Goal: Task Accomplishment & Management: Manage account settings

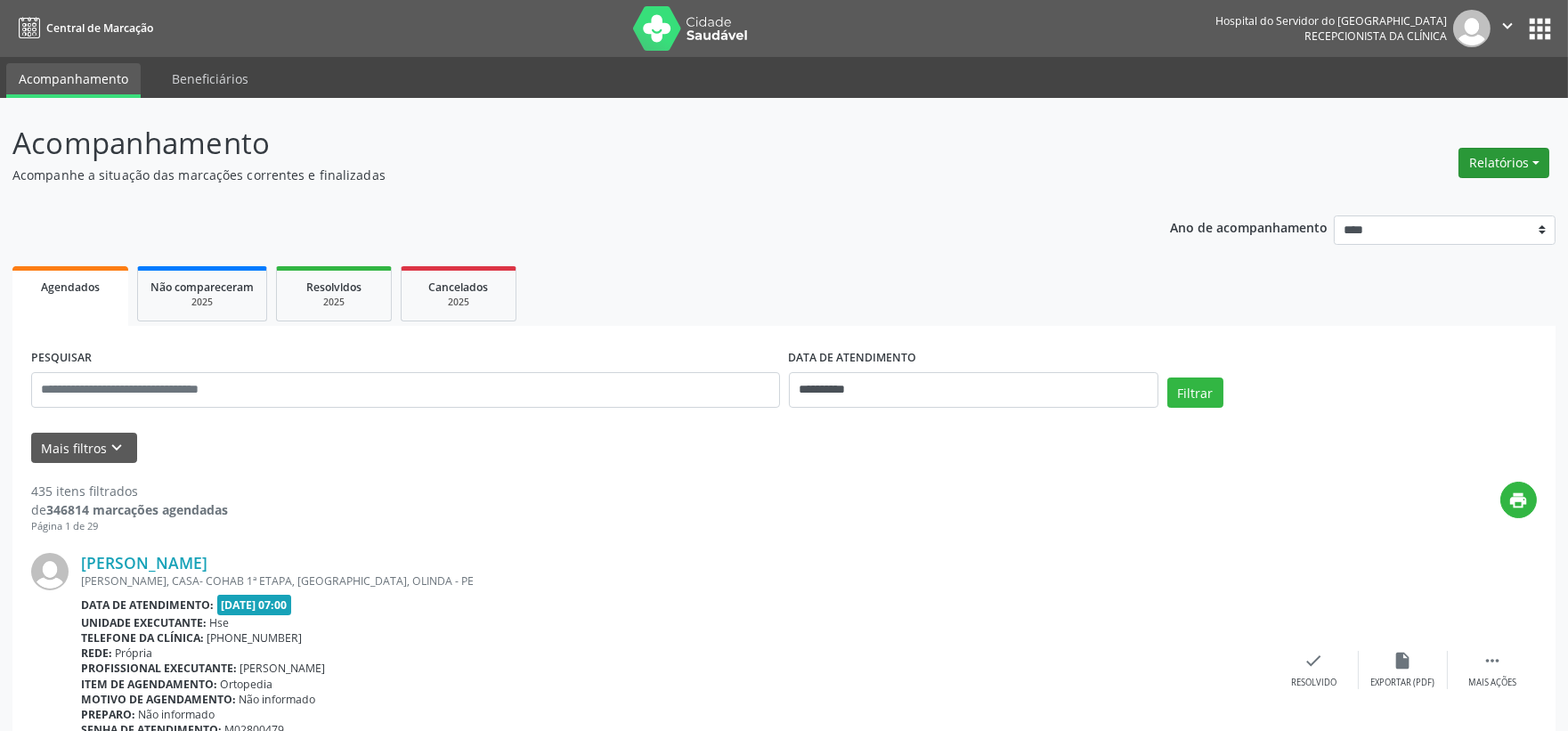
click at [1494, 152] on button "Relatórios" at bounding box center [1503, 163] width 91 height 30
click at [1457, 175] on div "Relatórios Agendamentos Procedimentos realizados" at bounding box center [1503, 163] width 103 height 43
click at [1466, 162] on button "Relatórios" at bounding box center [1503, 163] width 91 height 30
click at [1447, 192] on link "Agendamentos" at bounding box center [1453, 201] width 191 height 25
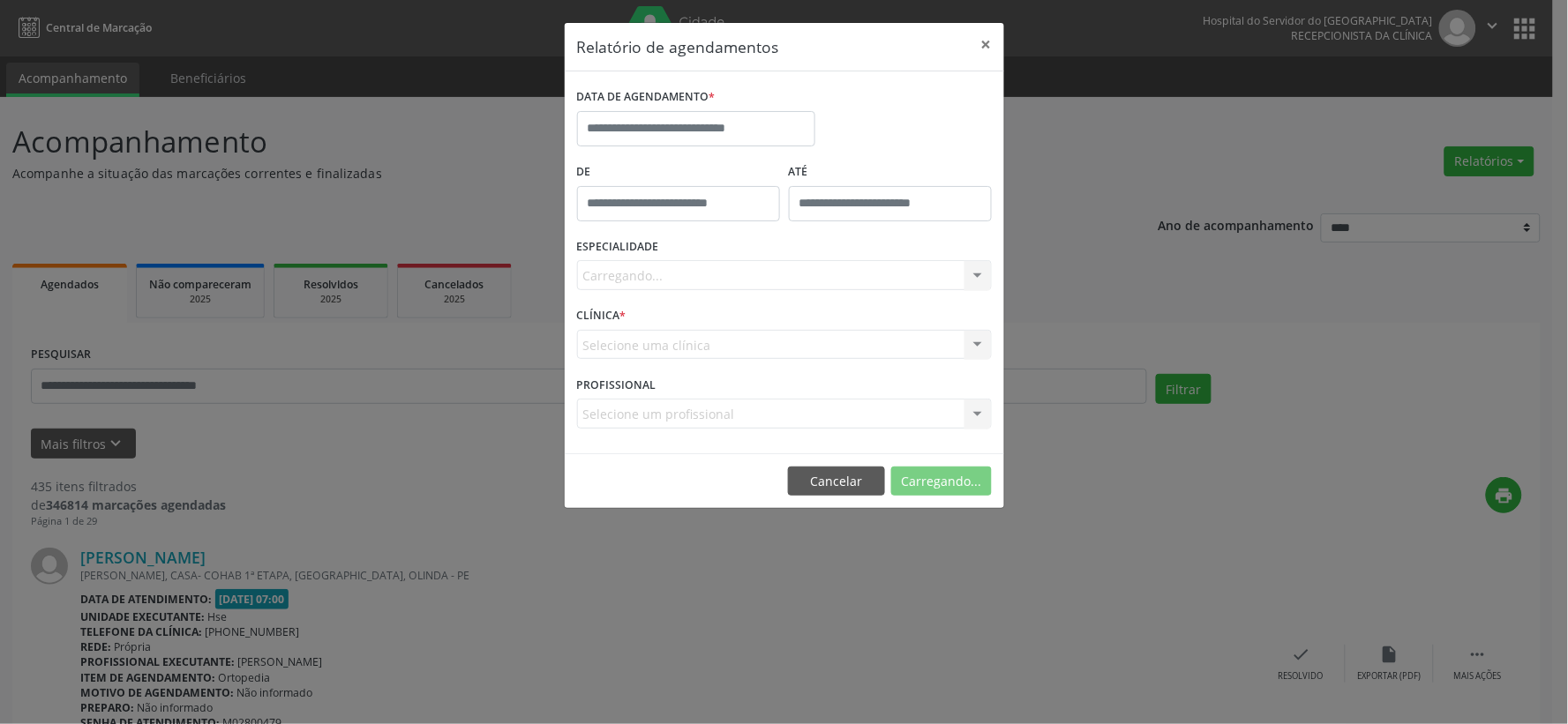
click at [629, 109] on label "DATA DE AGENDAMENTO *" at bounding box center [646, 97] width 138 height 27
click at [629, 122] on input "text" at bounding box center [696, 129] width 239 height 35
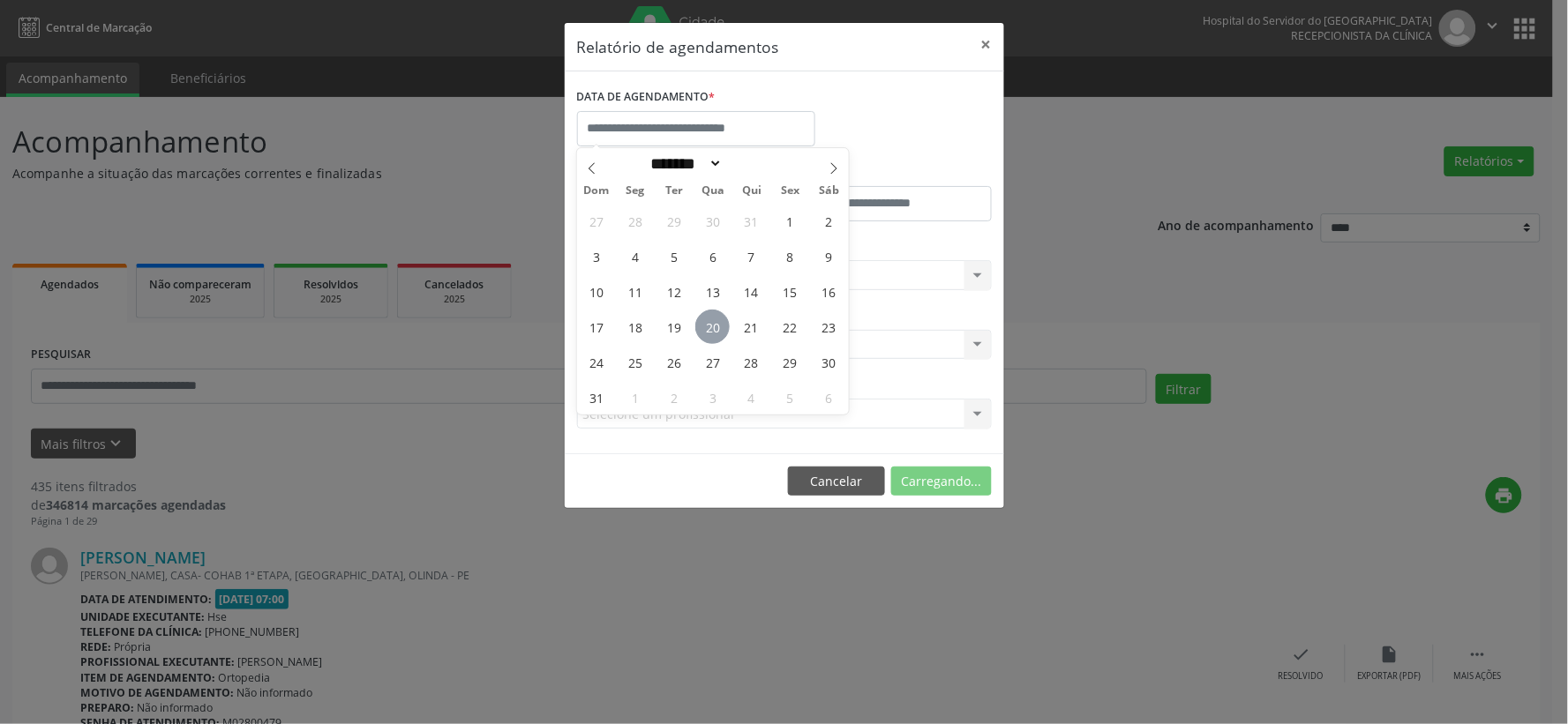
click at [718, 325] on span "20" at bounding box center [712, 327] width 34 height 34
type input "**********"
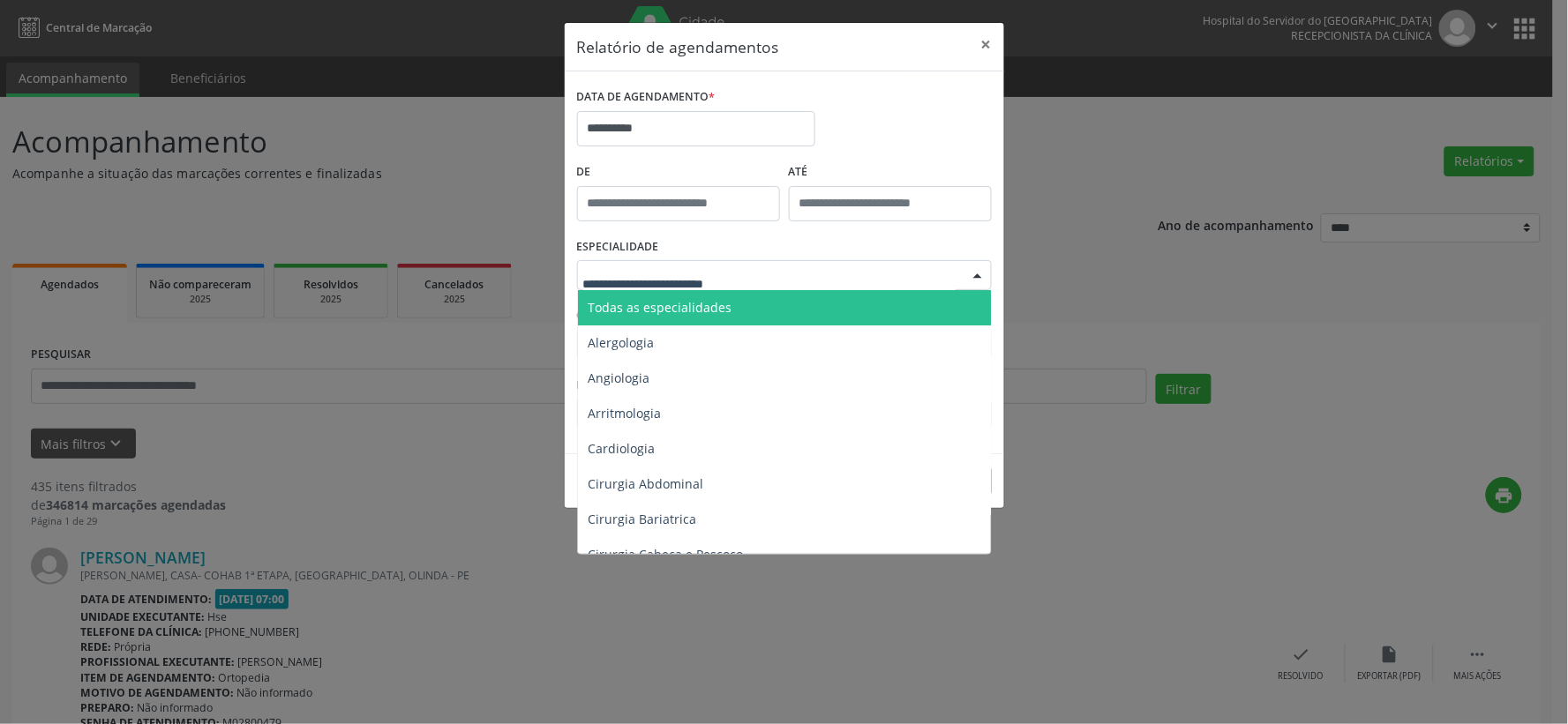
click at [786, 275] on div at bounding box center [784, 275] width 415 height 30
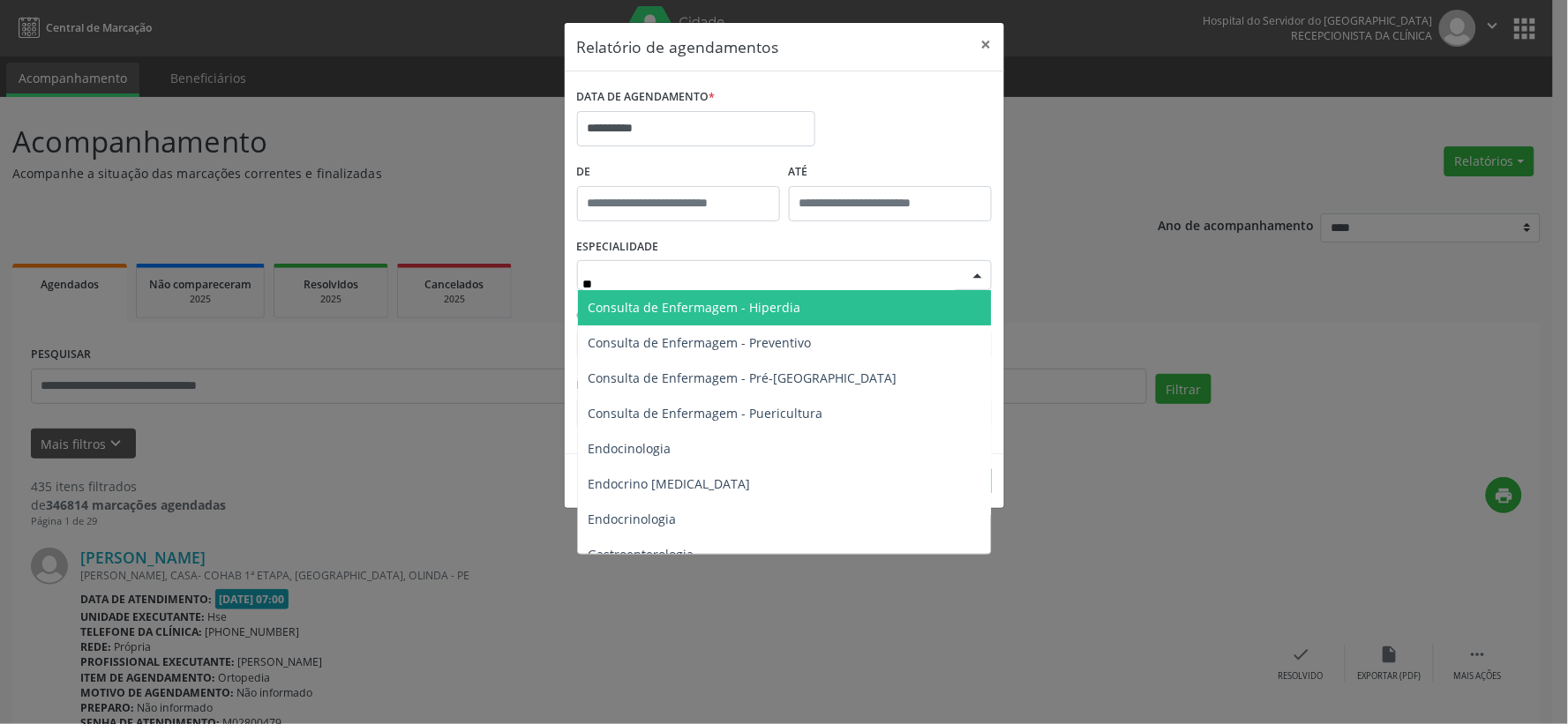
type input "***"
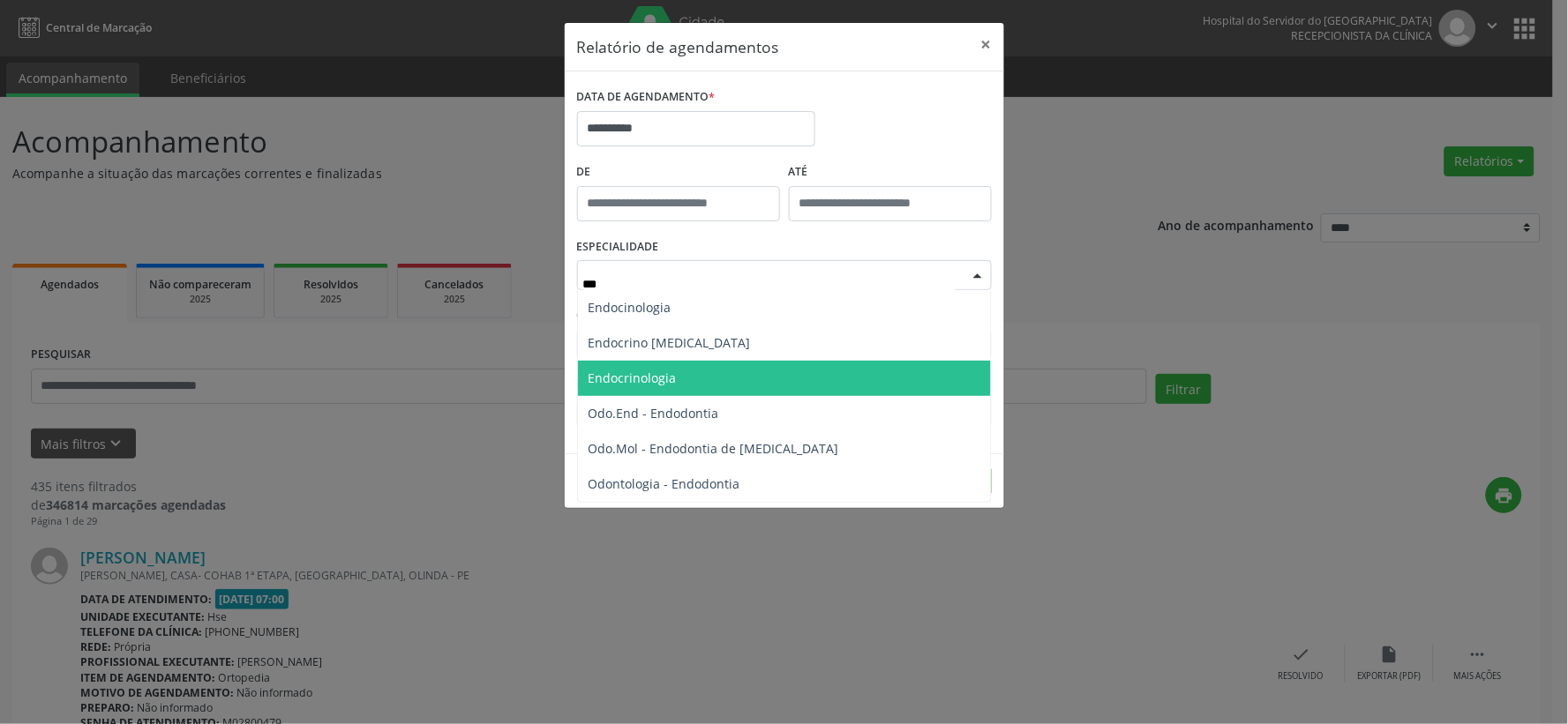
click at [693, 368] on span "Endocrinologia" at bounding box center [784, 379] width 413 height 35
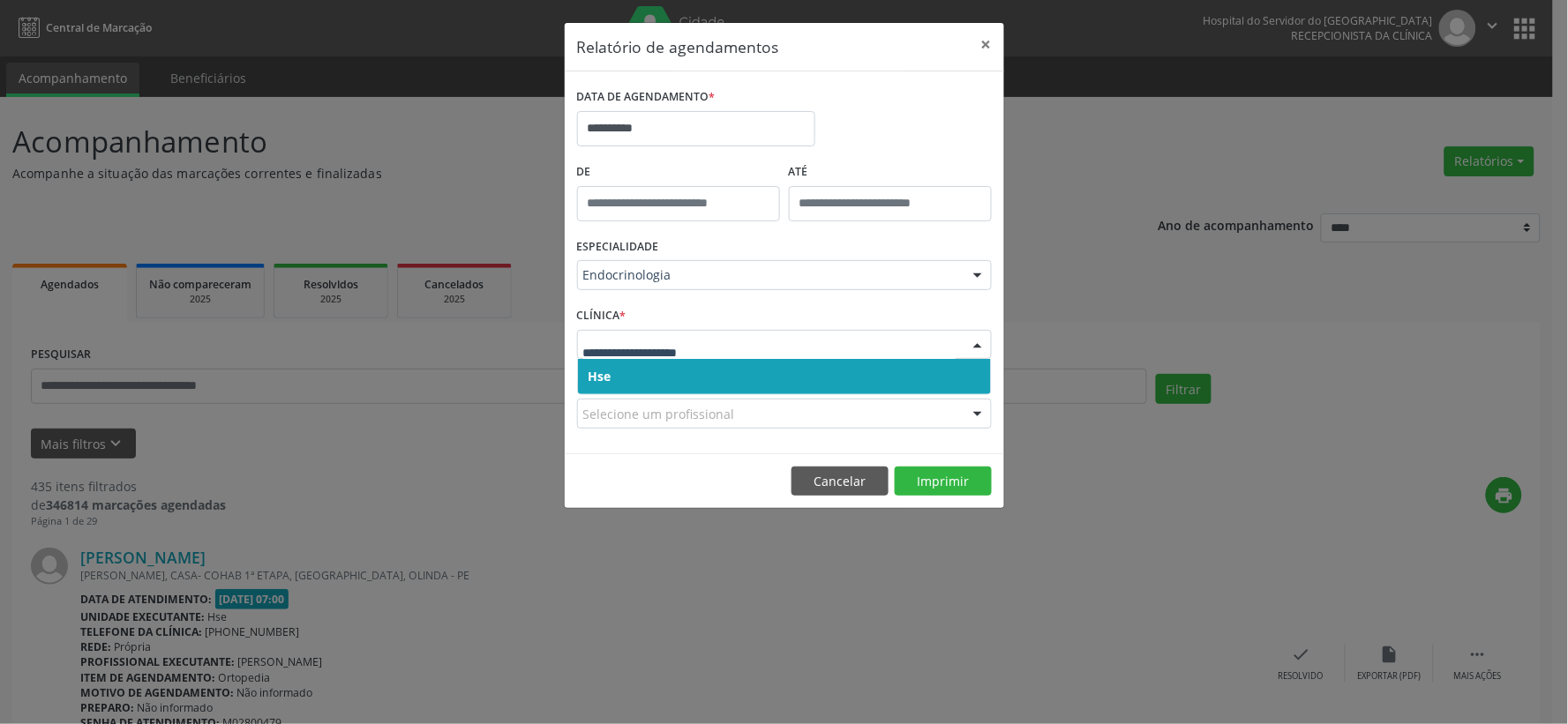
drag, startPoint x: 685, startPoint y: 391, endPoint x: 689, endPoint y: 363, distance: 28.3
click at [685, 389] on span "Hse" at bounding box center [784, 377] width 413 height 35
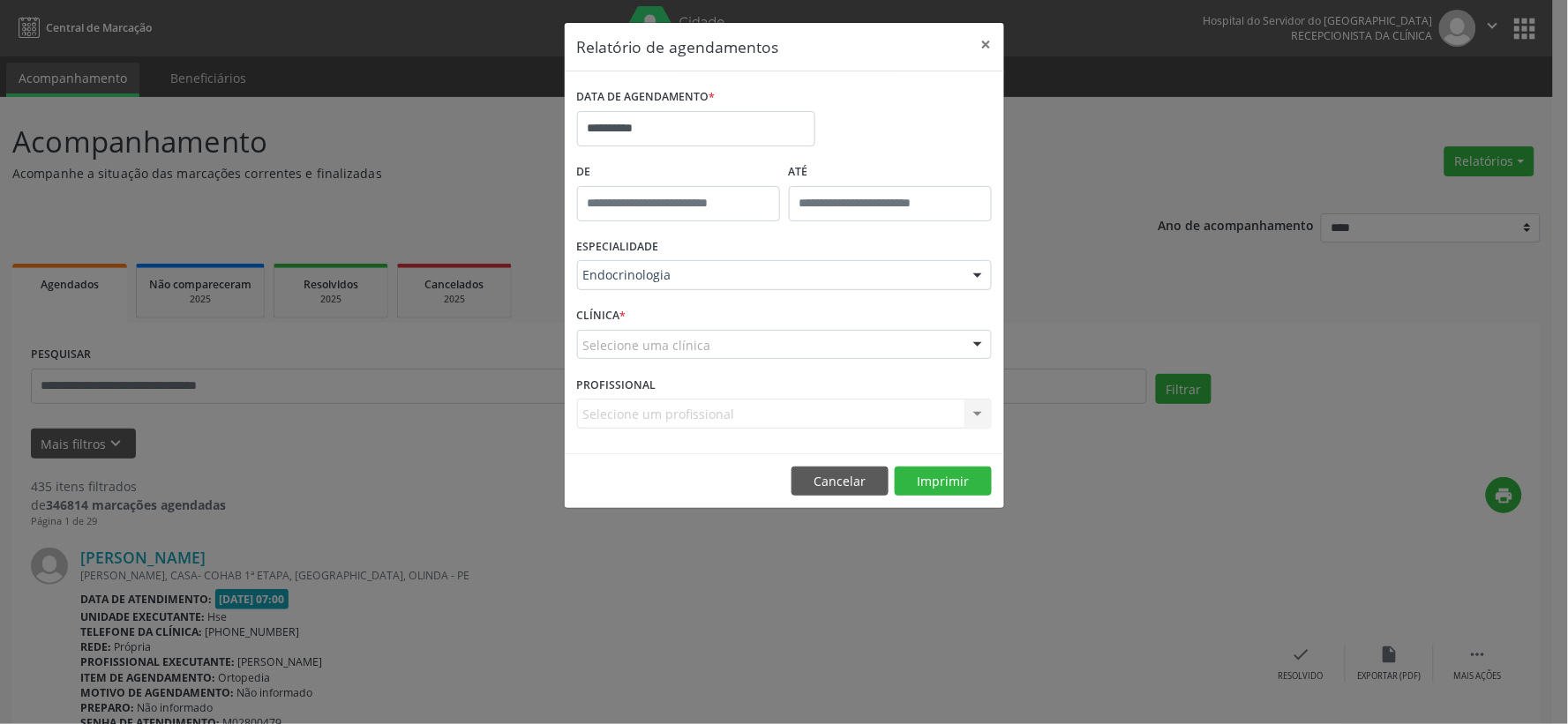
click at [719, 342] on div "Selecione uma clínica" at bounding box center [784, 345] width 415 height 30
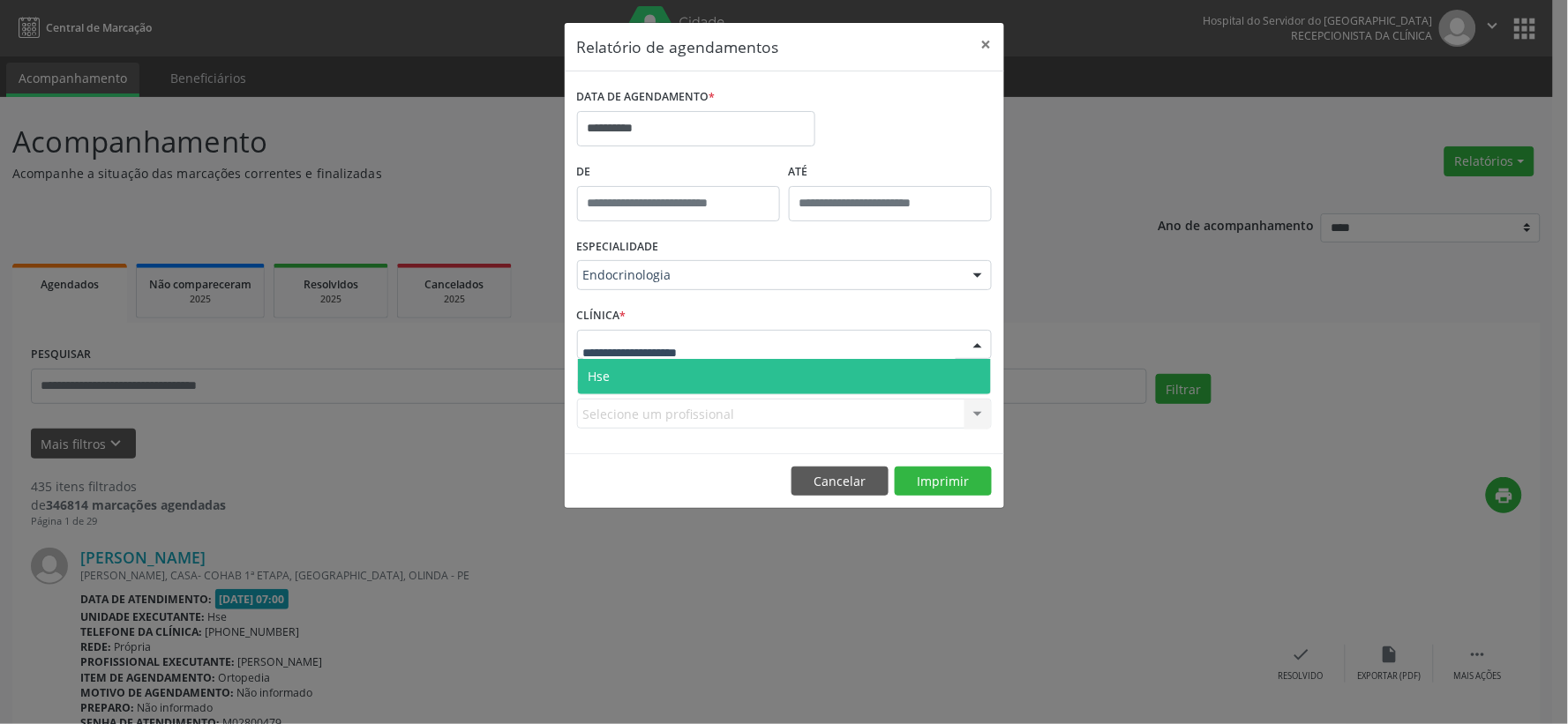
drag, startPoint x: 704, startPoint y: 377, endPoint x: 715, endPoint y: 381, distance: 11.7
click at [703, 376] on span "Hse" at bounding box center [784, 377] width 413 height 35
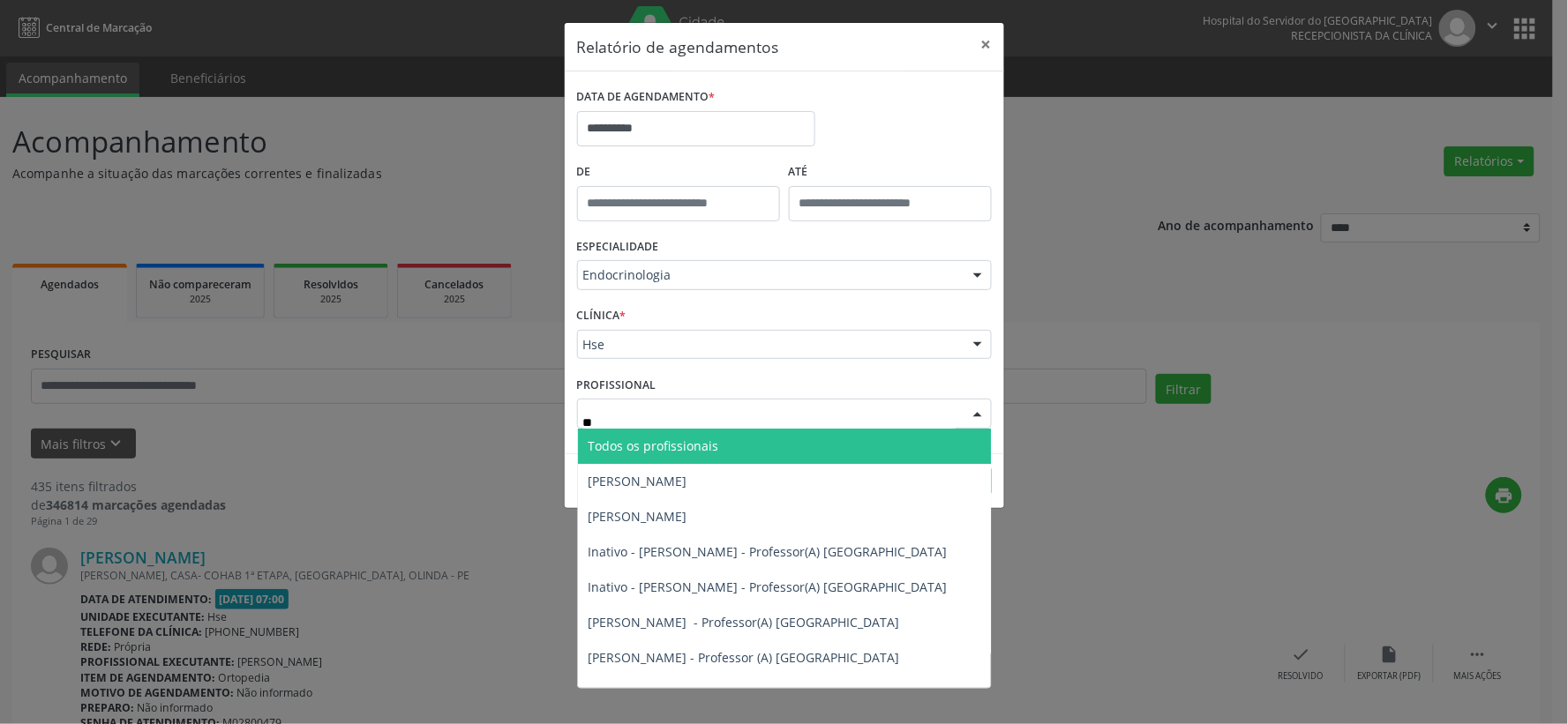
type input "***"
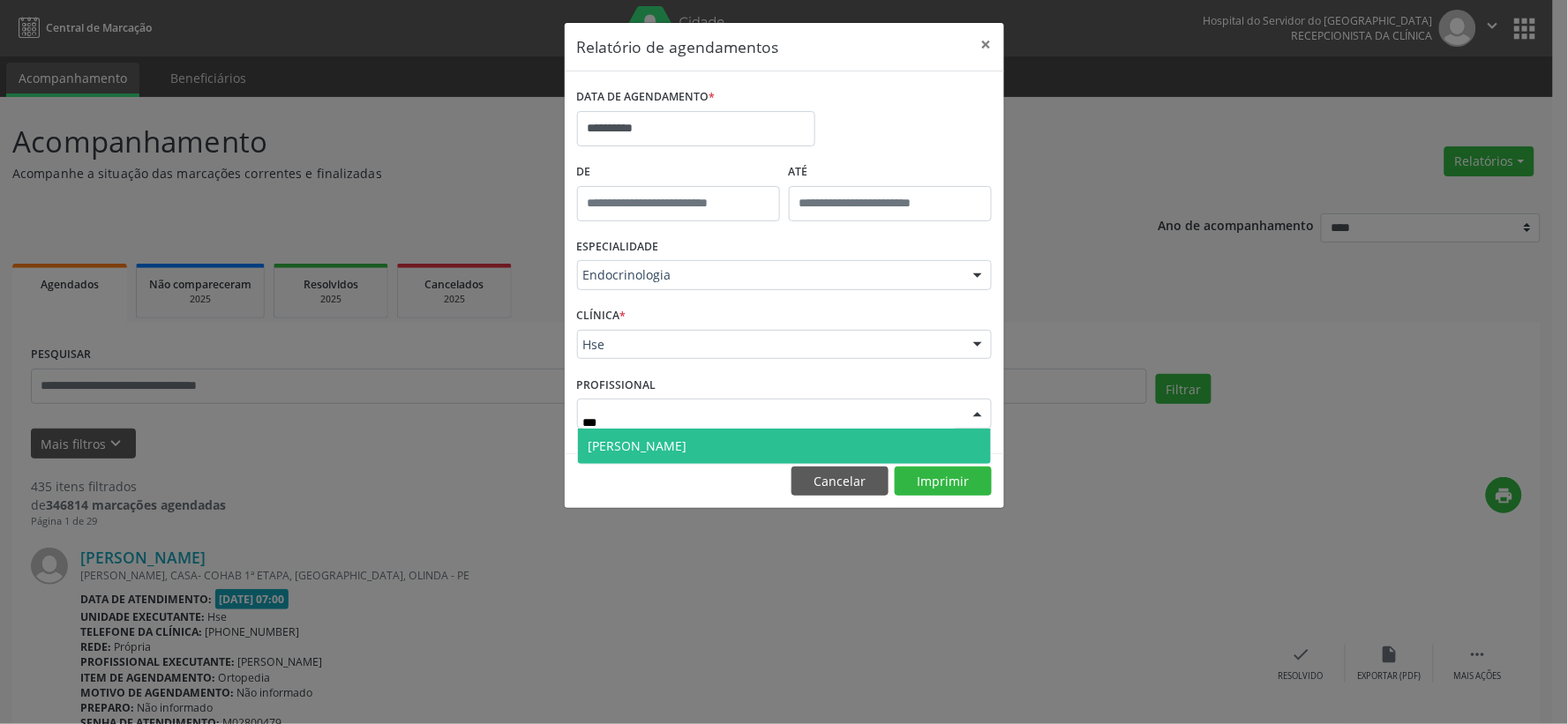
click at [698, 431] on span "[PERSON_NAME]" at bounding box center [784, 446] width 413 height 35
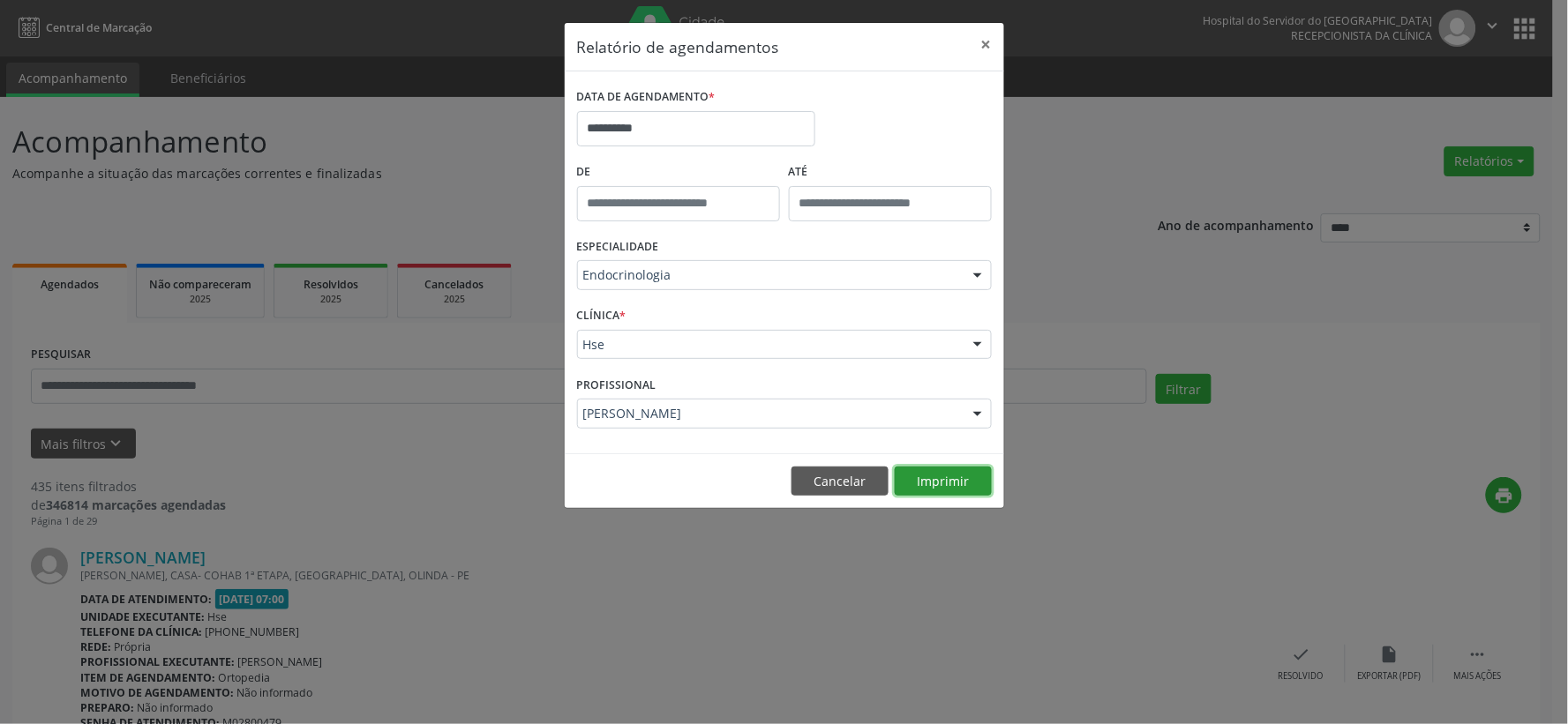
click at [922, 488] on button "Imprimir" at bounding box center [943, 482] width 97 height 30
click at [983, 40] on button "×" at bounding box center [987, 45] width 35 height 44
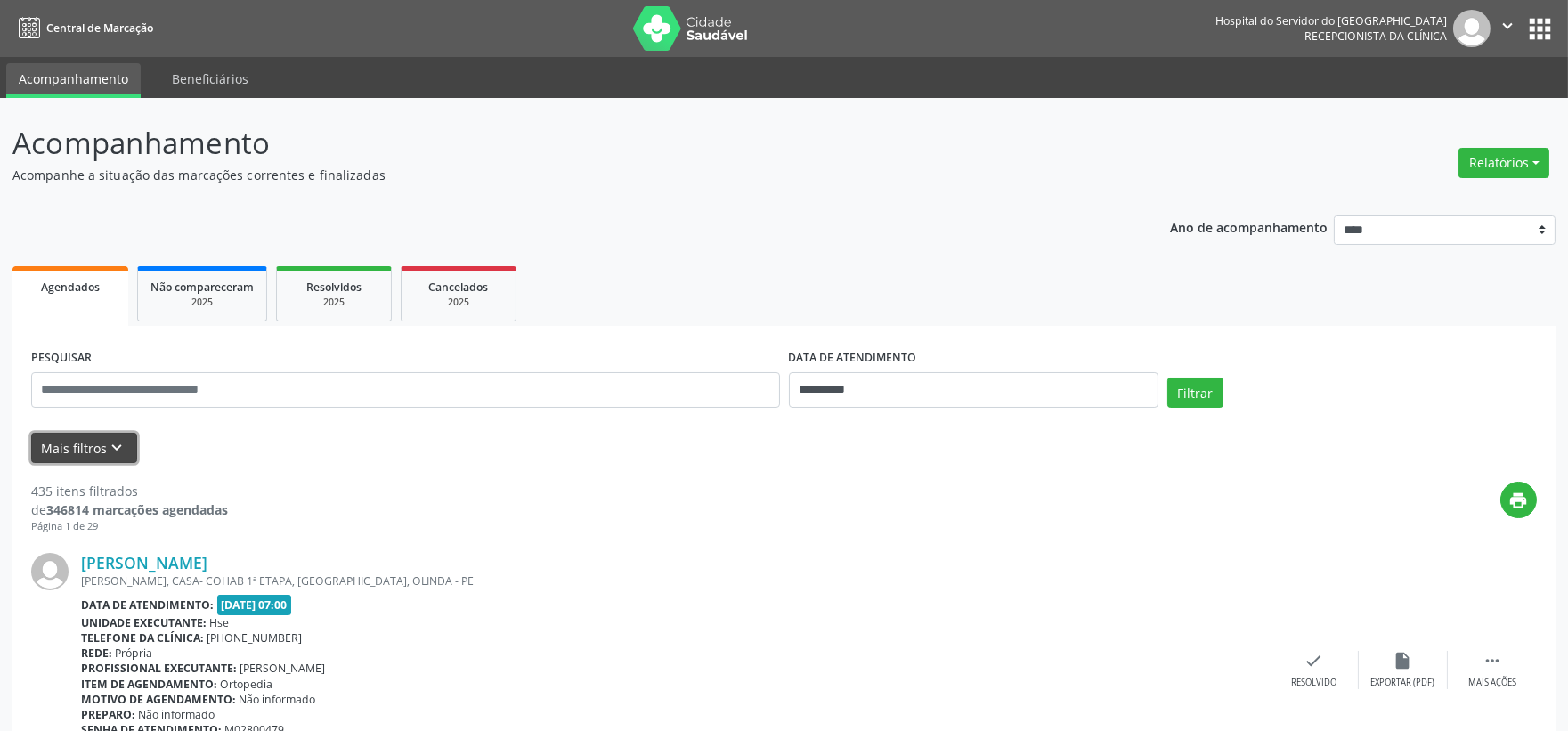
drag, startPoint x: 58, startPoint y: 433, endPoint x: 112, endPoint y: 432, distance: 54.0
click at [57, 434] on button "Mais filtros keyboard_arrow_down" at bounding box center [83, 448] width 106 height 31
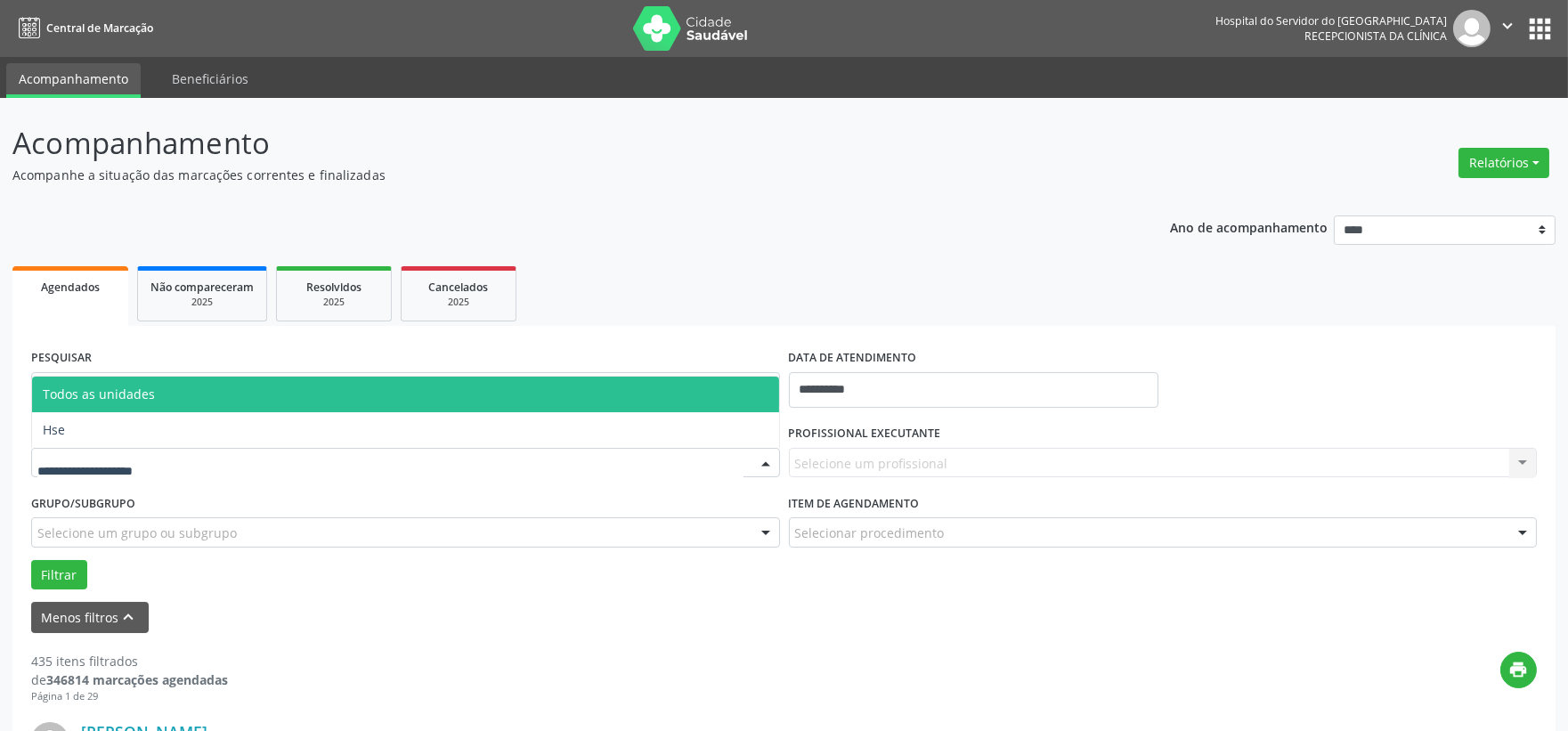
click at [363, 459] on div at bounding box center [405, 463] width 748 height 30
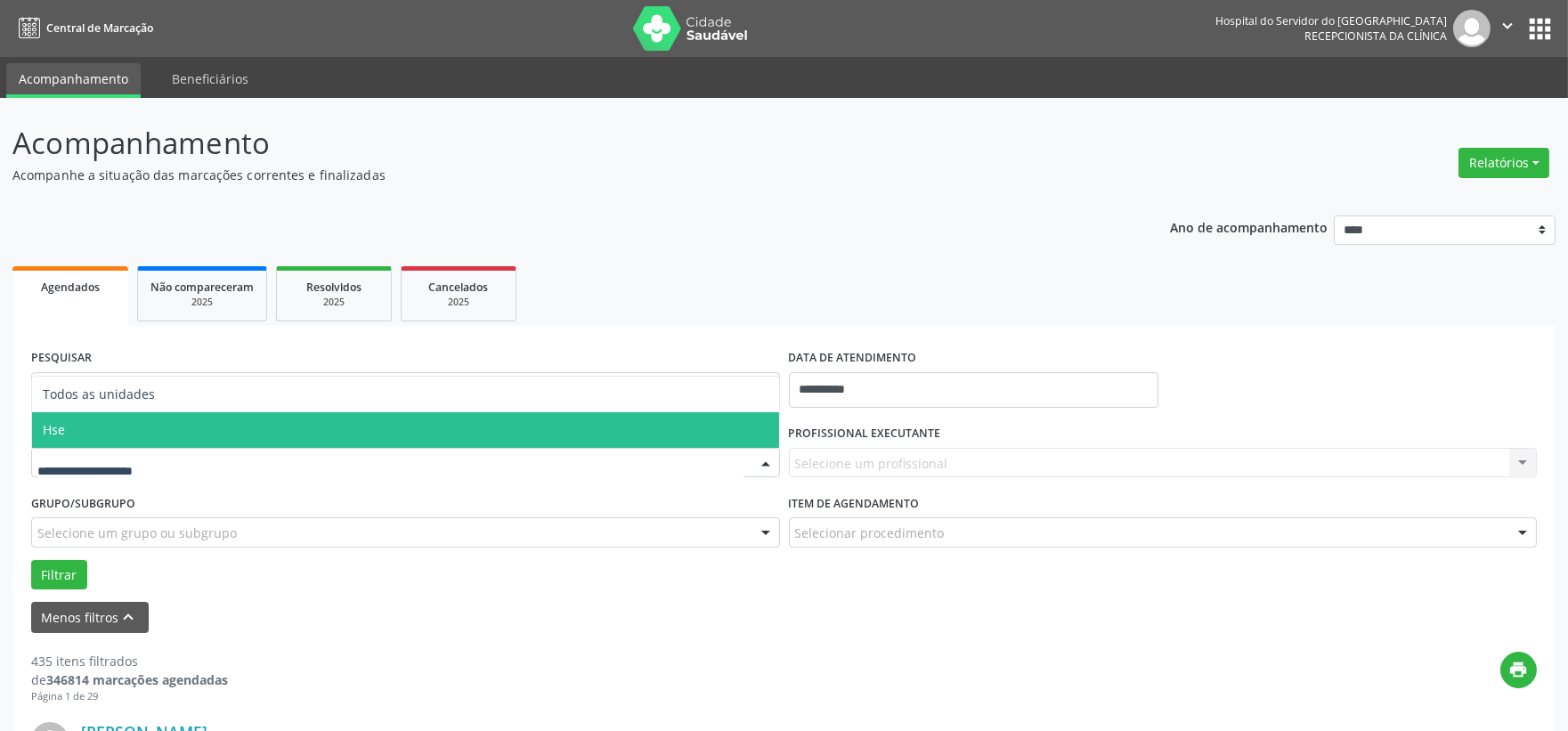
click at [103, 425] on span "Hse" at bounding box center [406, 430] width 747 height 36
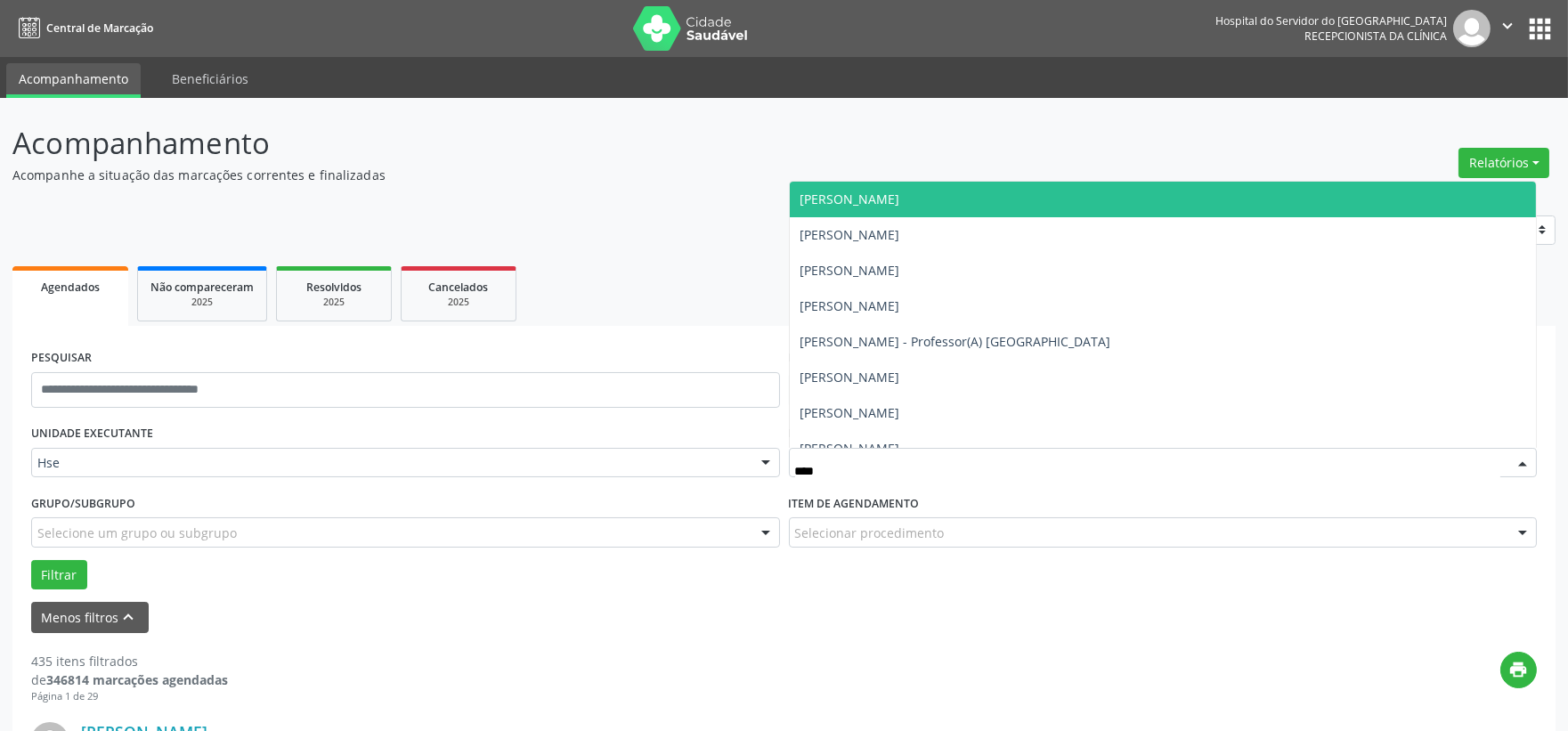
type input "*****"
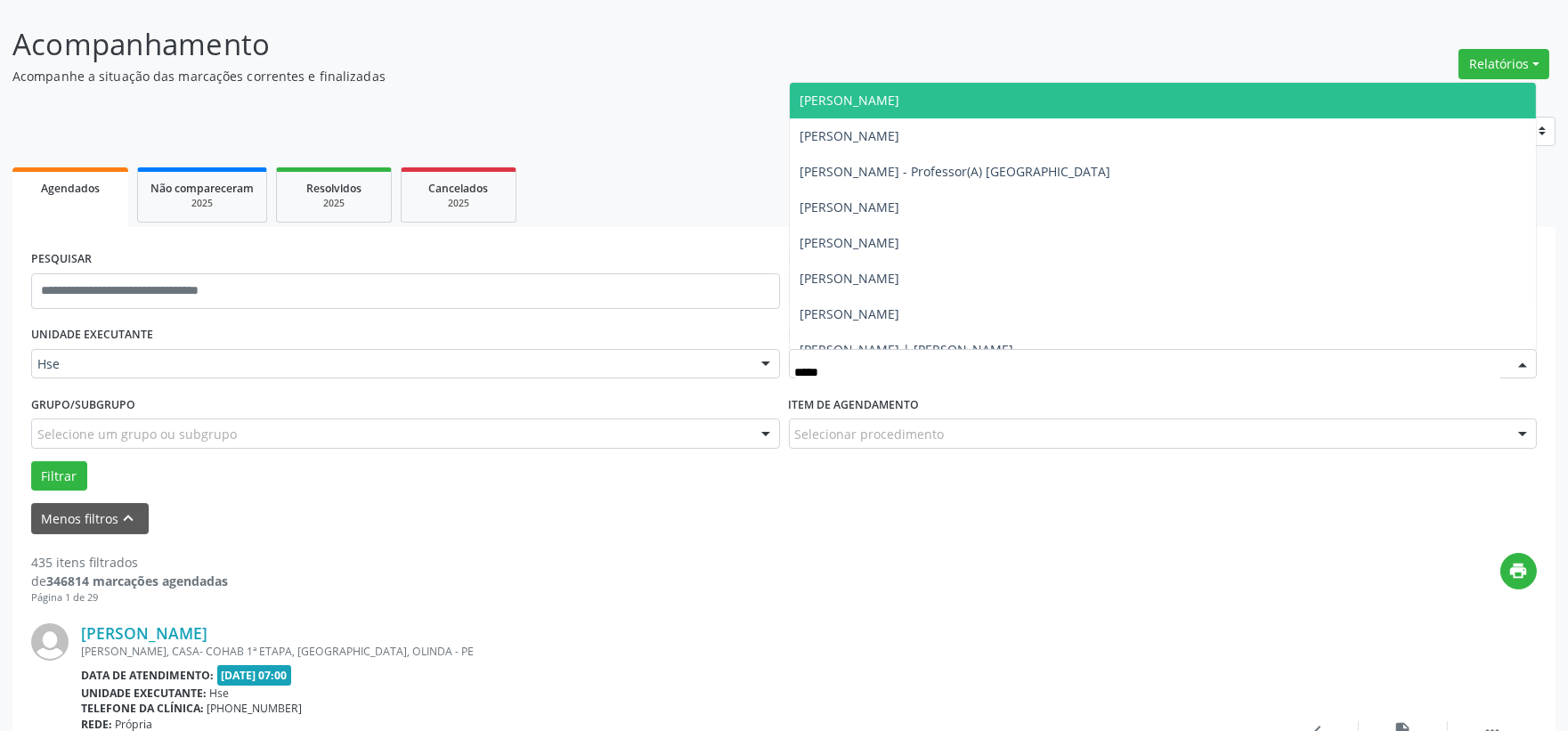
click at [900, 107] on span "[PERSON_NAME]" at bounding box center [851, 100] width 99 height 17
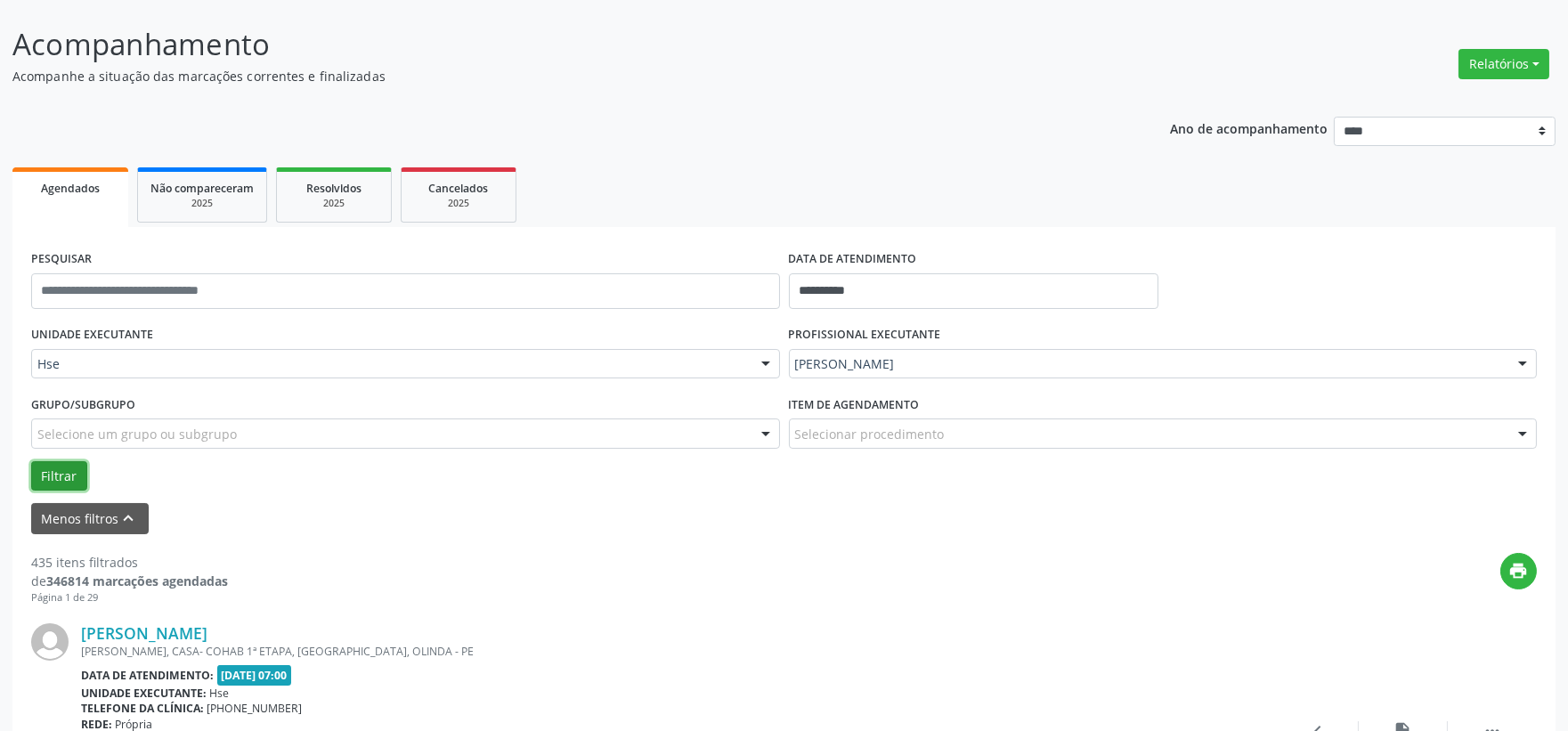
click at [49, 464] on button "Filtrar" at bounding box center [59, 476] width 56 height 30
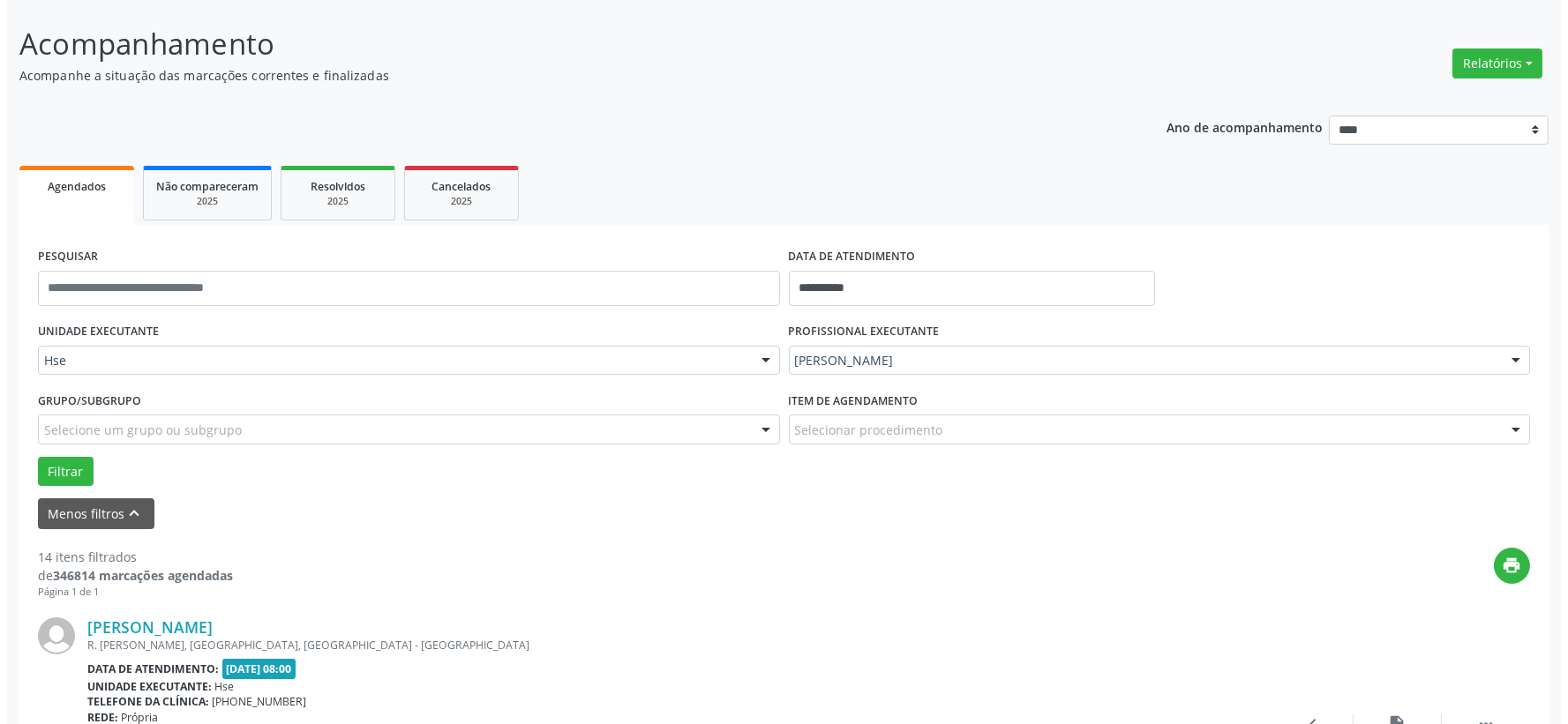
scroll to position [196, 0]
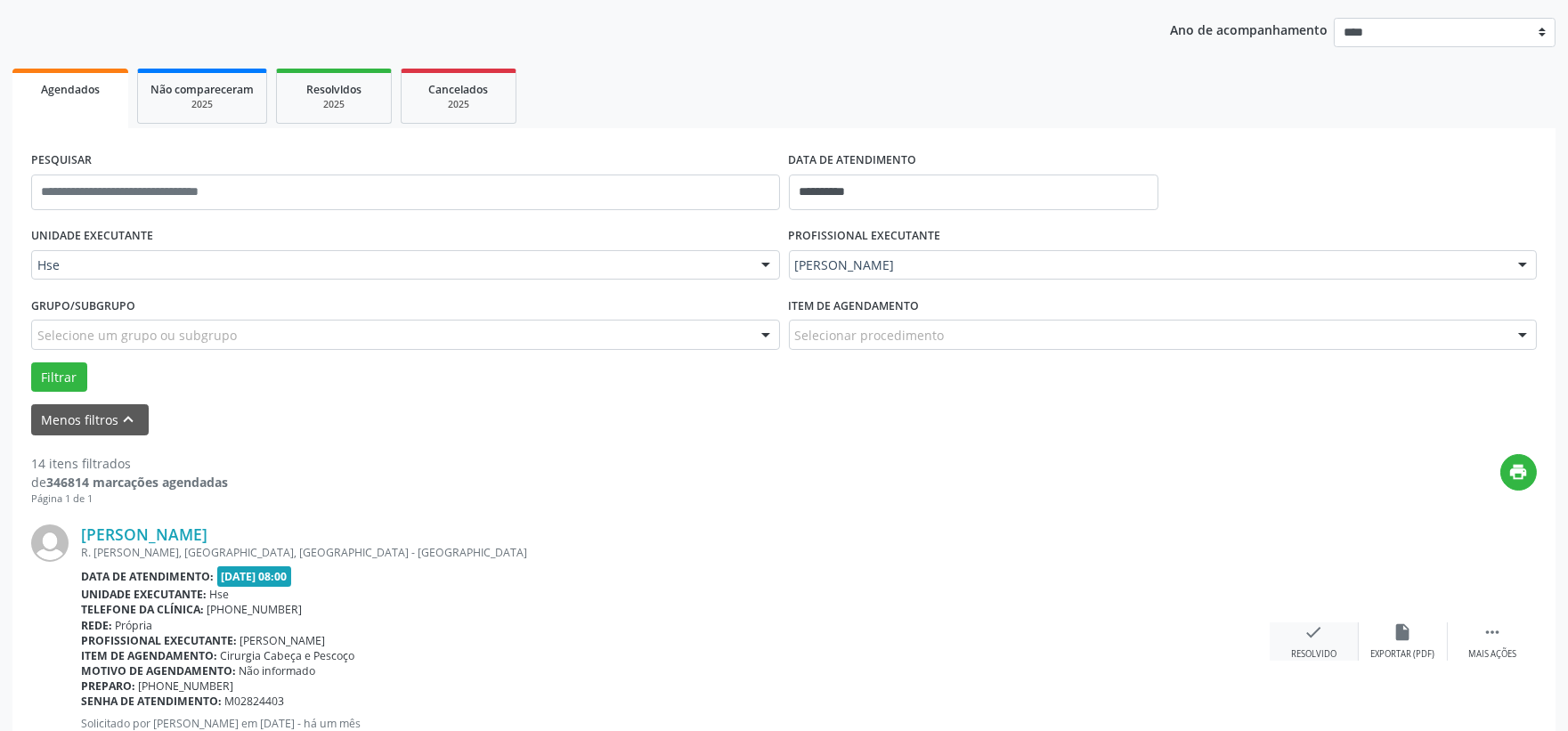
click at [1312, 638] on icon "check" at bounding box center [1314, 632] width 20 height 20
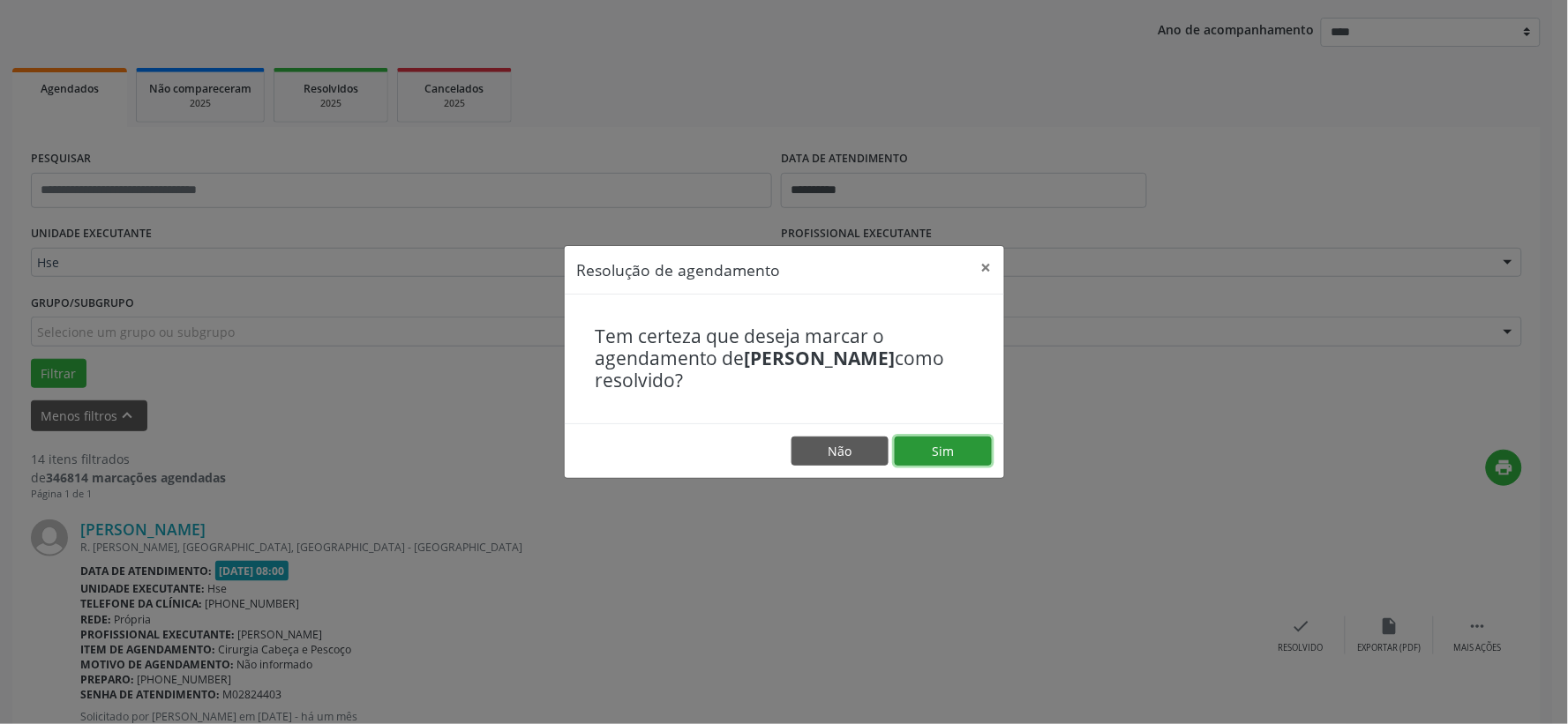
click at [945, 447] on button "Sim" at bounding box center [943, 452] width 97 height 30
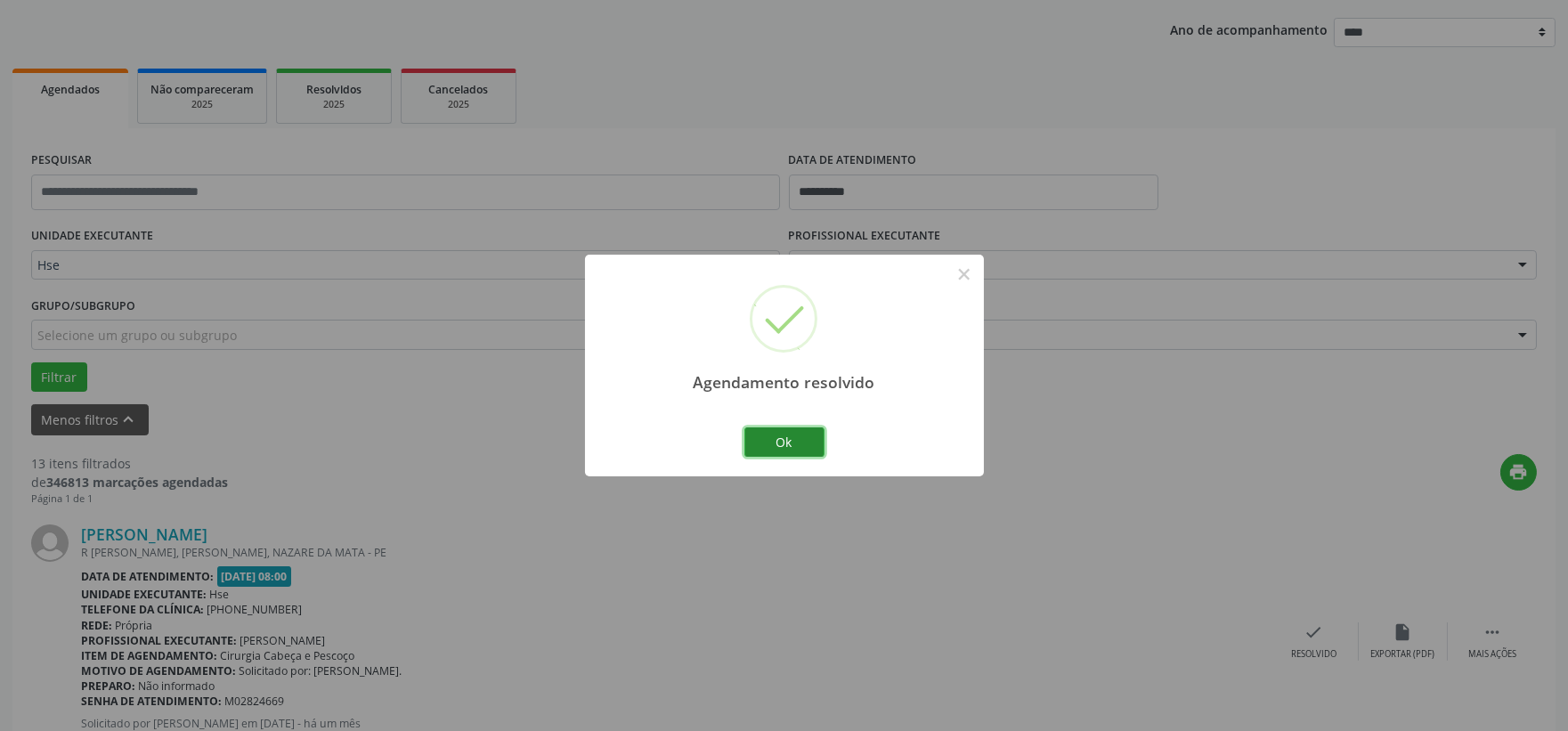
click at [793, 438] on button "Ok" at bounding box center [785, 442] width 81 height 30
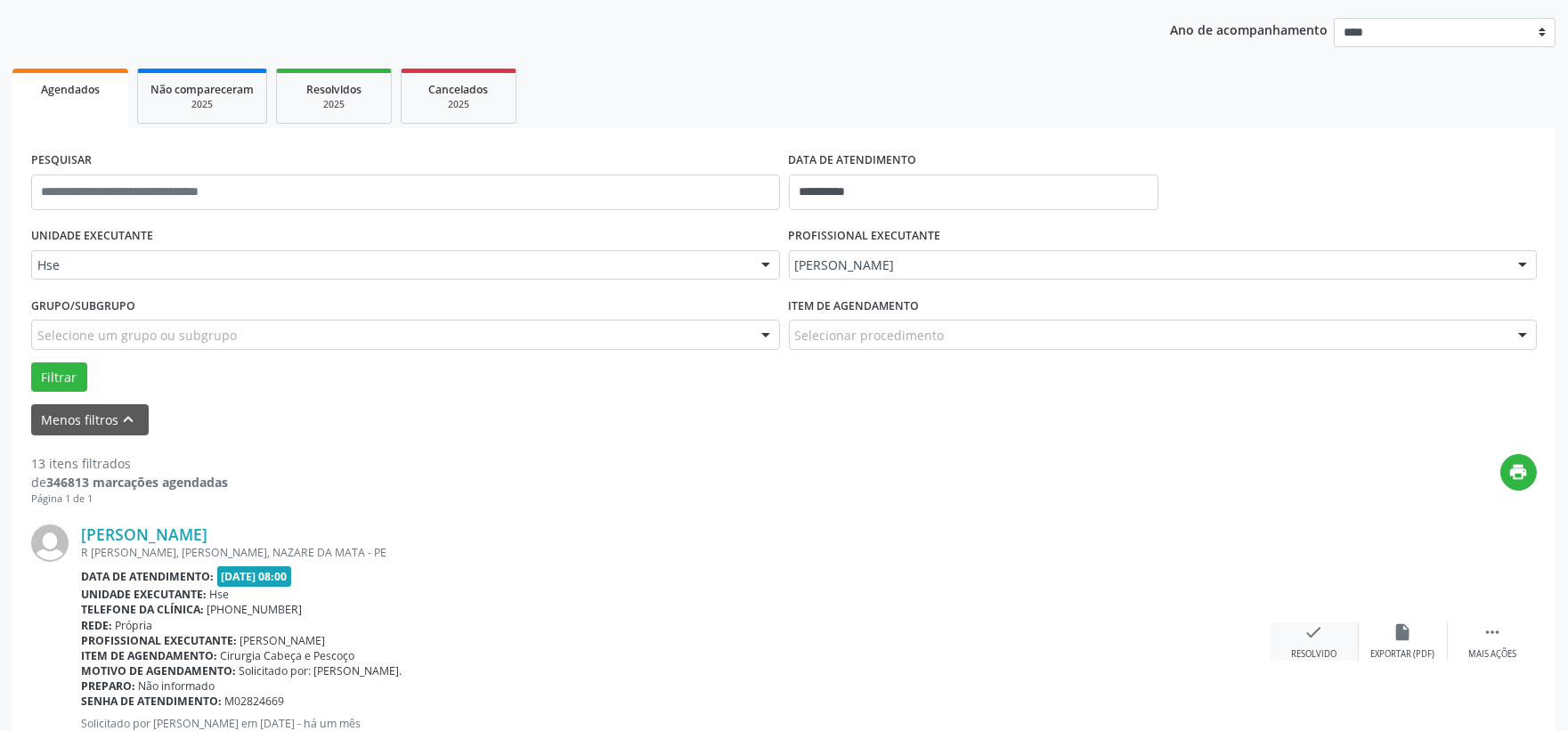
click at [1295, 635] on div "check Resolvido" at bounding box center [1314, 641] width 89 height 38
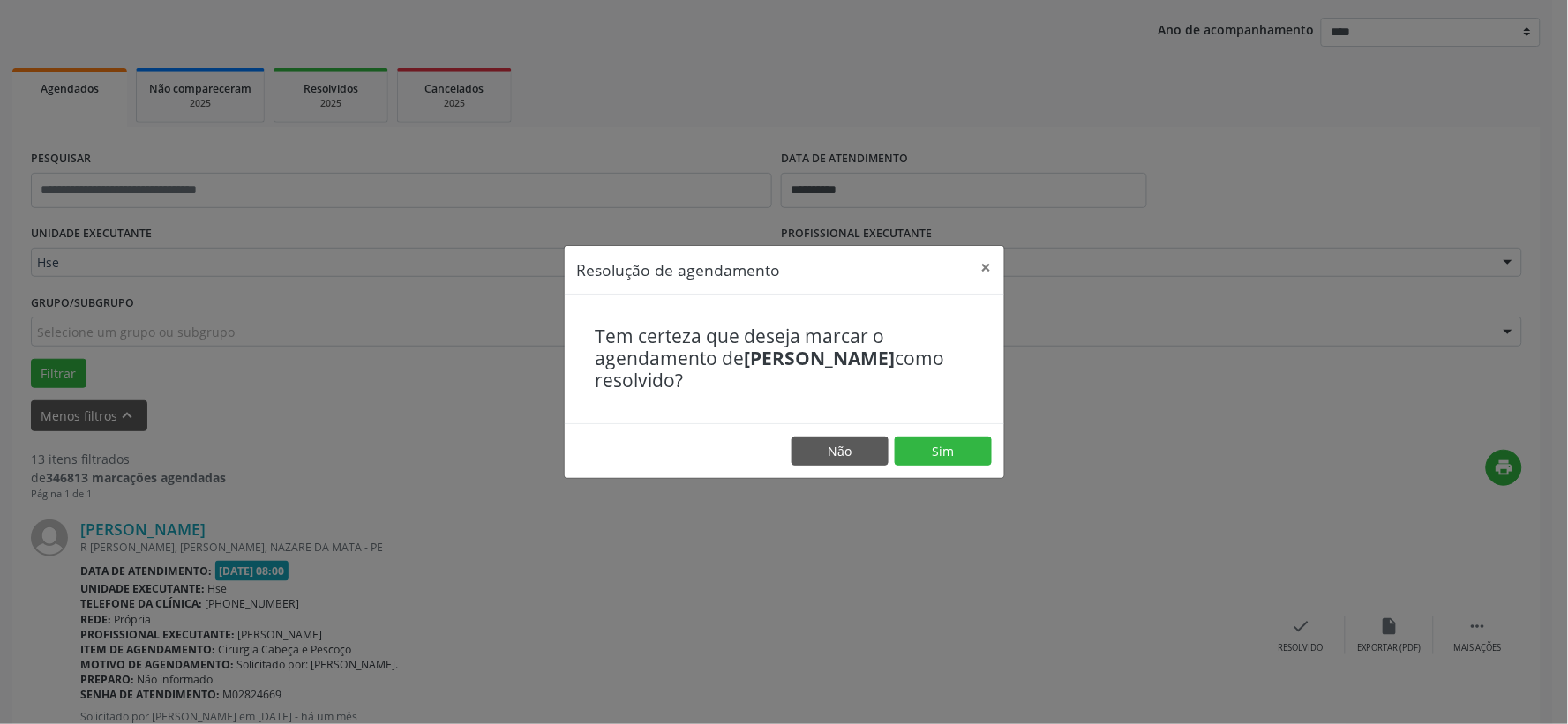
click at [955, 470] on footer "Não Sim" at bounding box center [784, 451] width 439 height 56
click at [934, 448] on button "Sim" at bounding box center [943, 452] width 97 height 30
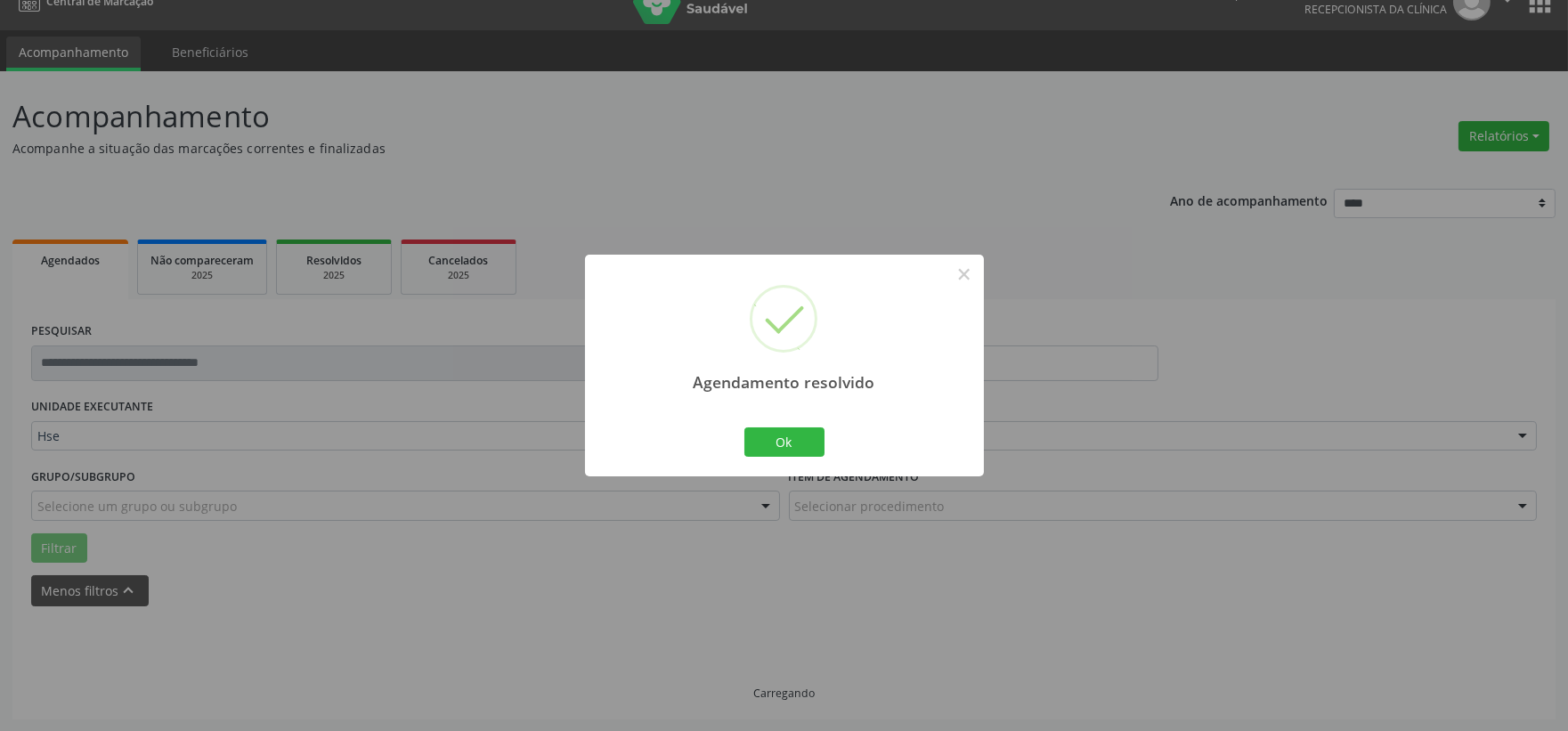
scroll to position [45, 0]
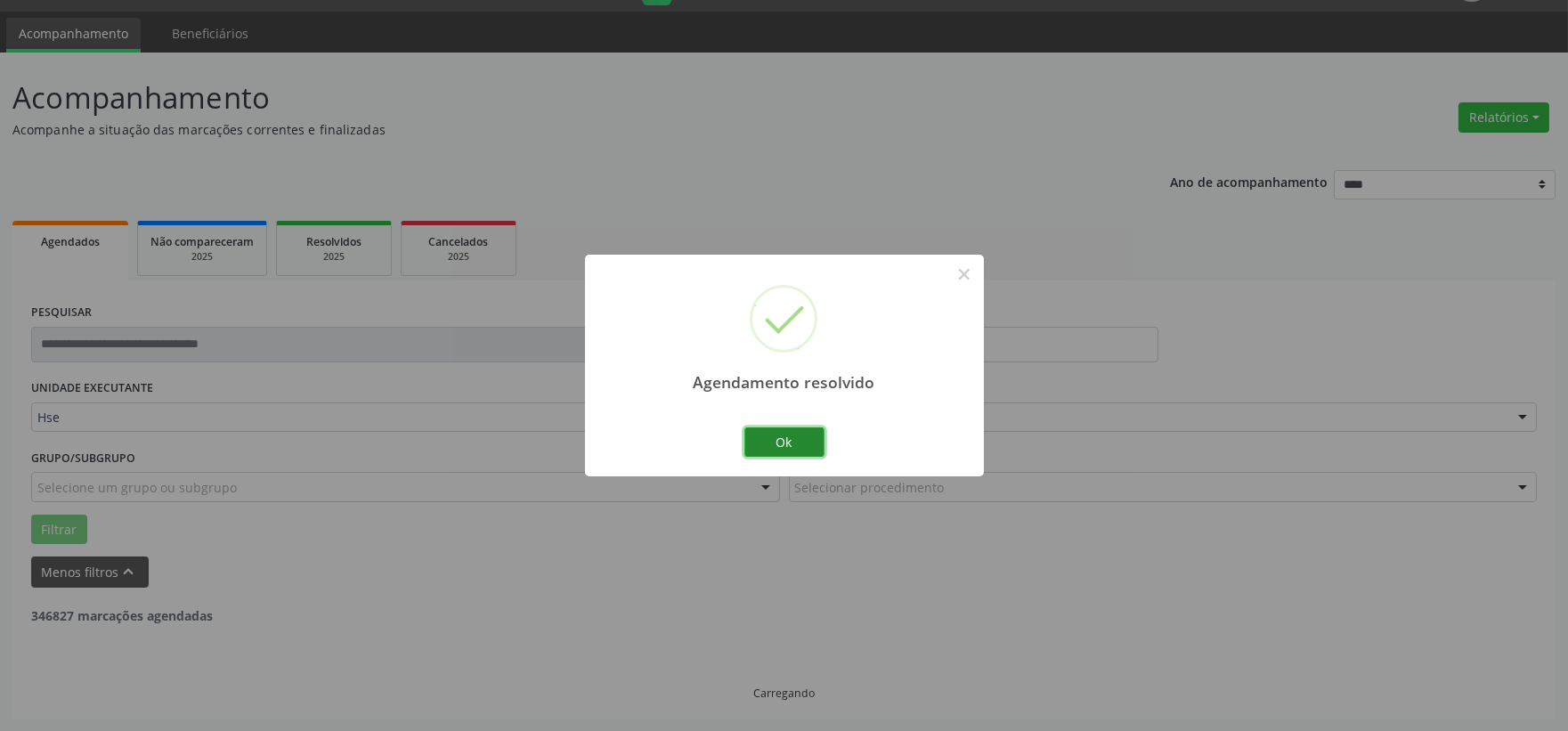
click at [755, 447] on button "Ok" at bounding box center [785, 442] width 81 height 30
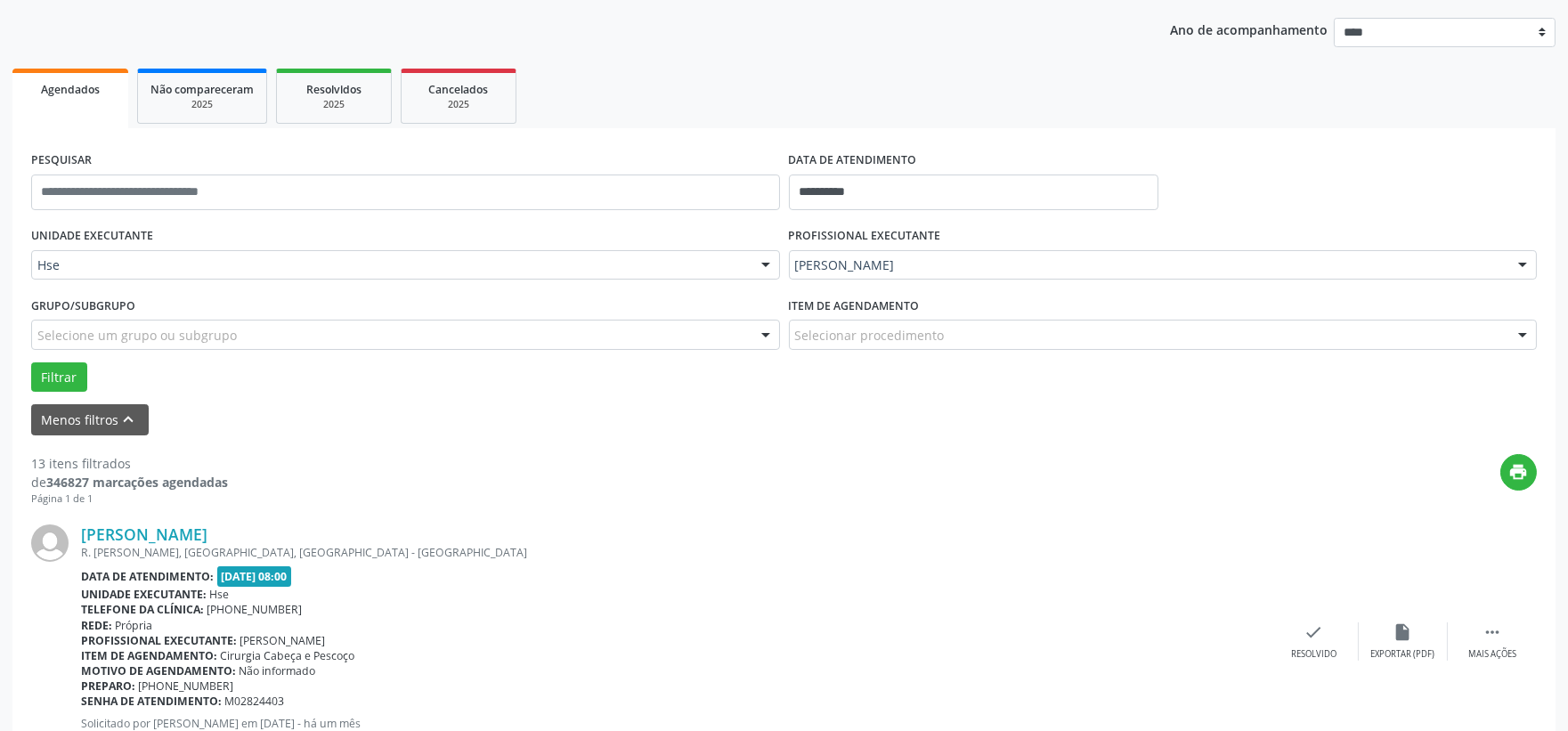
scroll to position [297, 0]
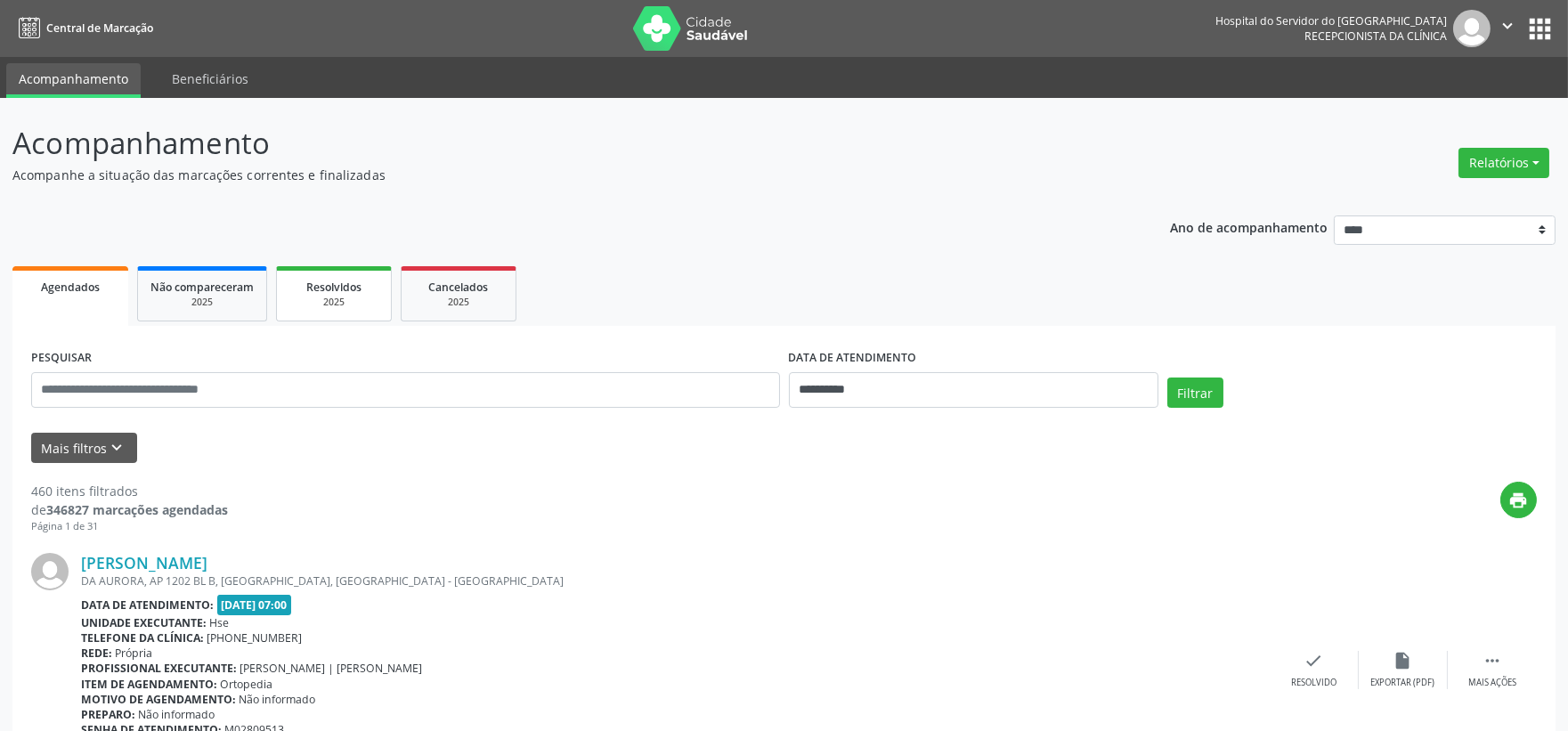
click at [288, 309] on link "Resolvidos 2025" at bounding box center [334, 293] width 116 height 55
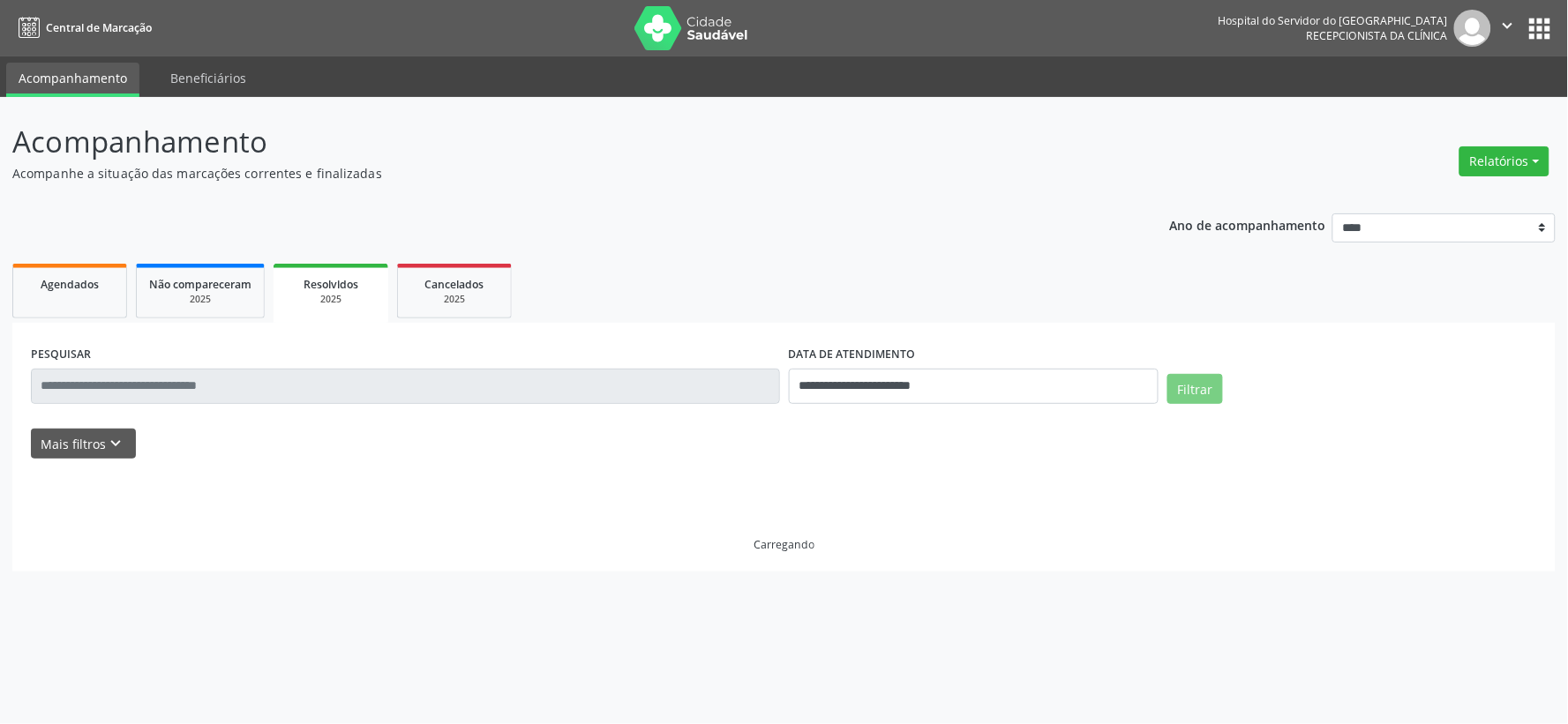
click at [302, 278] on div "Resolvidos" at bounding box center [330, 284] width 90 height 19
click at [888, 388] on input "**********" at bounding box center [974, 386] width 369 height 35
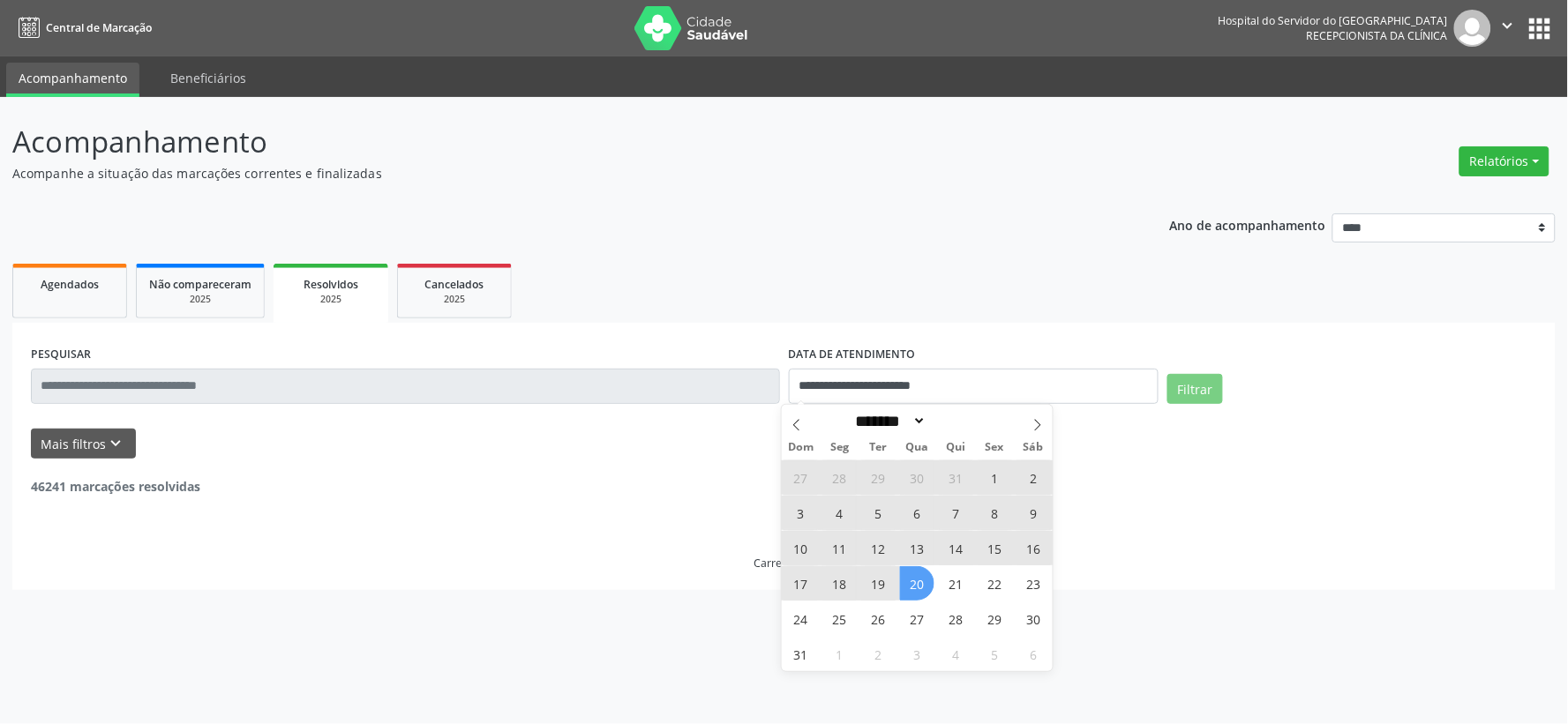
click at [912, 580] on span "20" at bounding box center [917, 583] width 34 height 34
type input "**********"
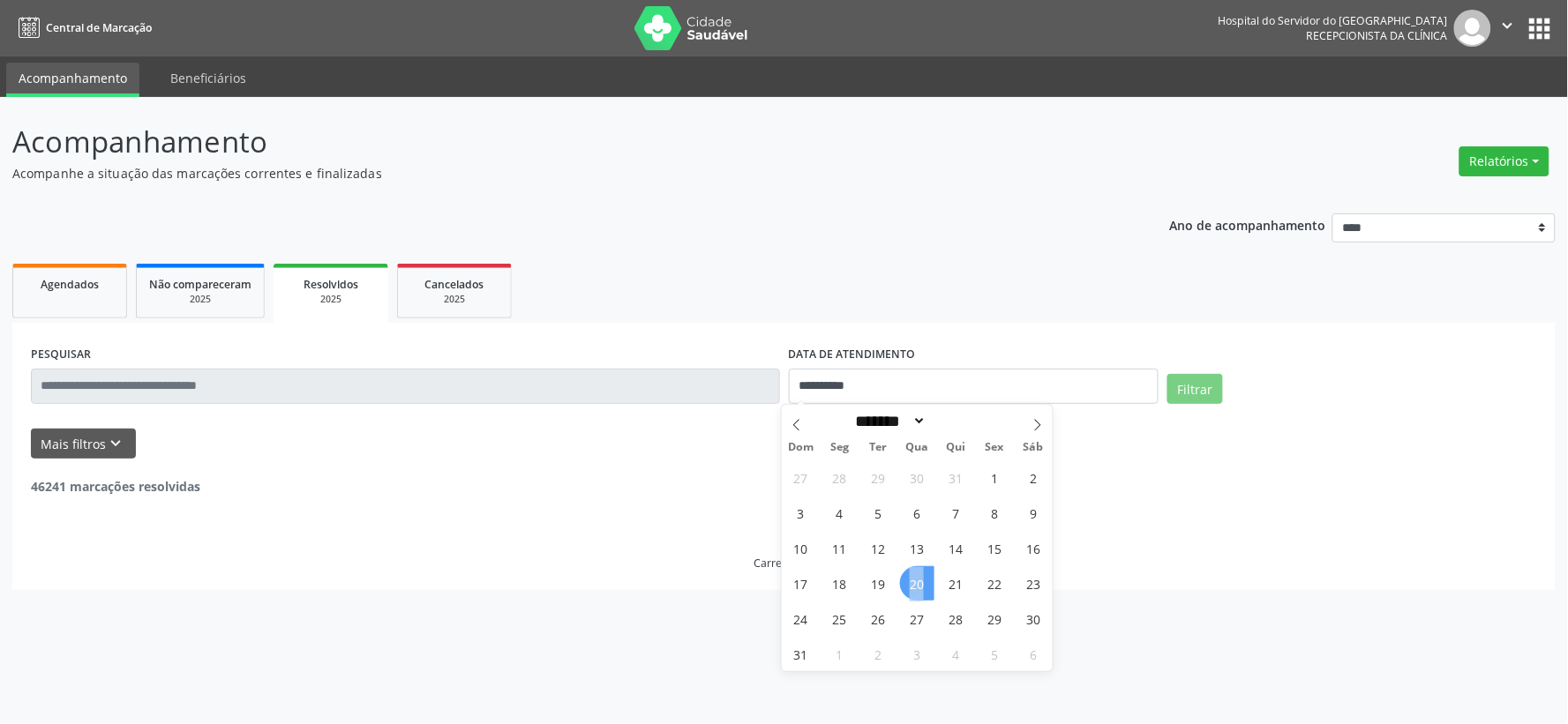
click at [912, 571] on span "20" at bounding box center [917, 583] width 34 height 34
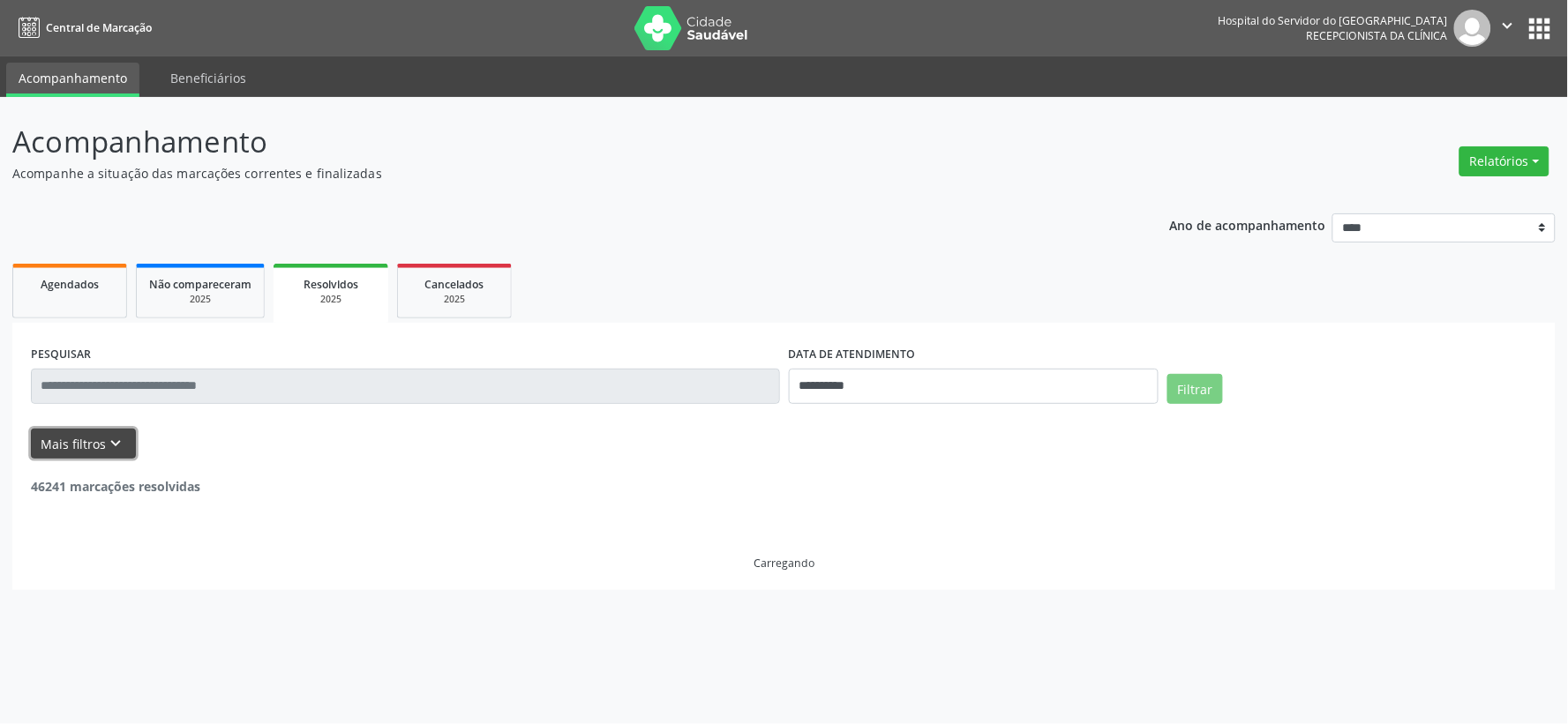
click at [73, 446] on button "Mais filtros keyboard_arrow_down" at bounding box center [83, 444] width 105 height 31
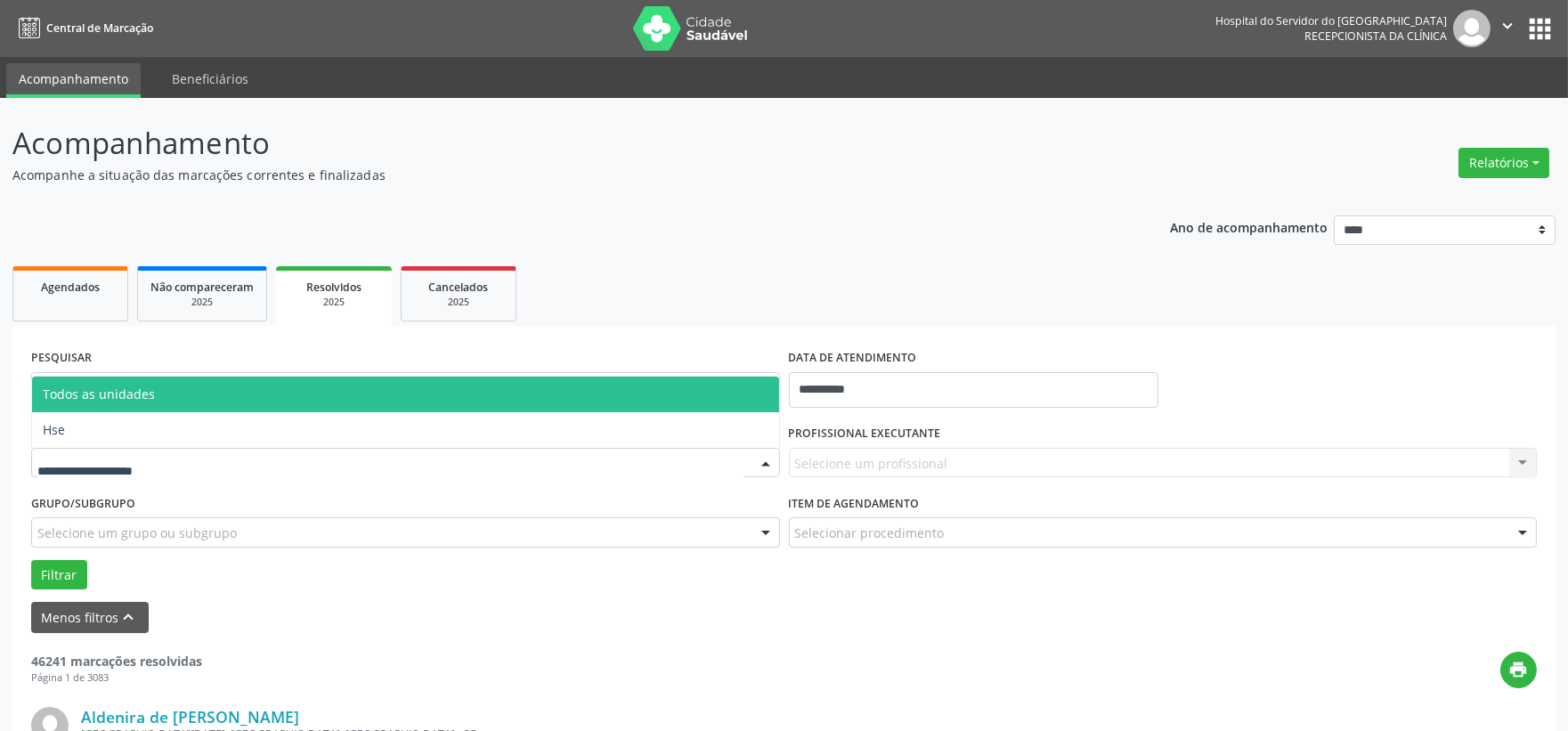
click at [81, 441] on span "Hse" at bounding box center [406, 430] width 747 height 36
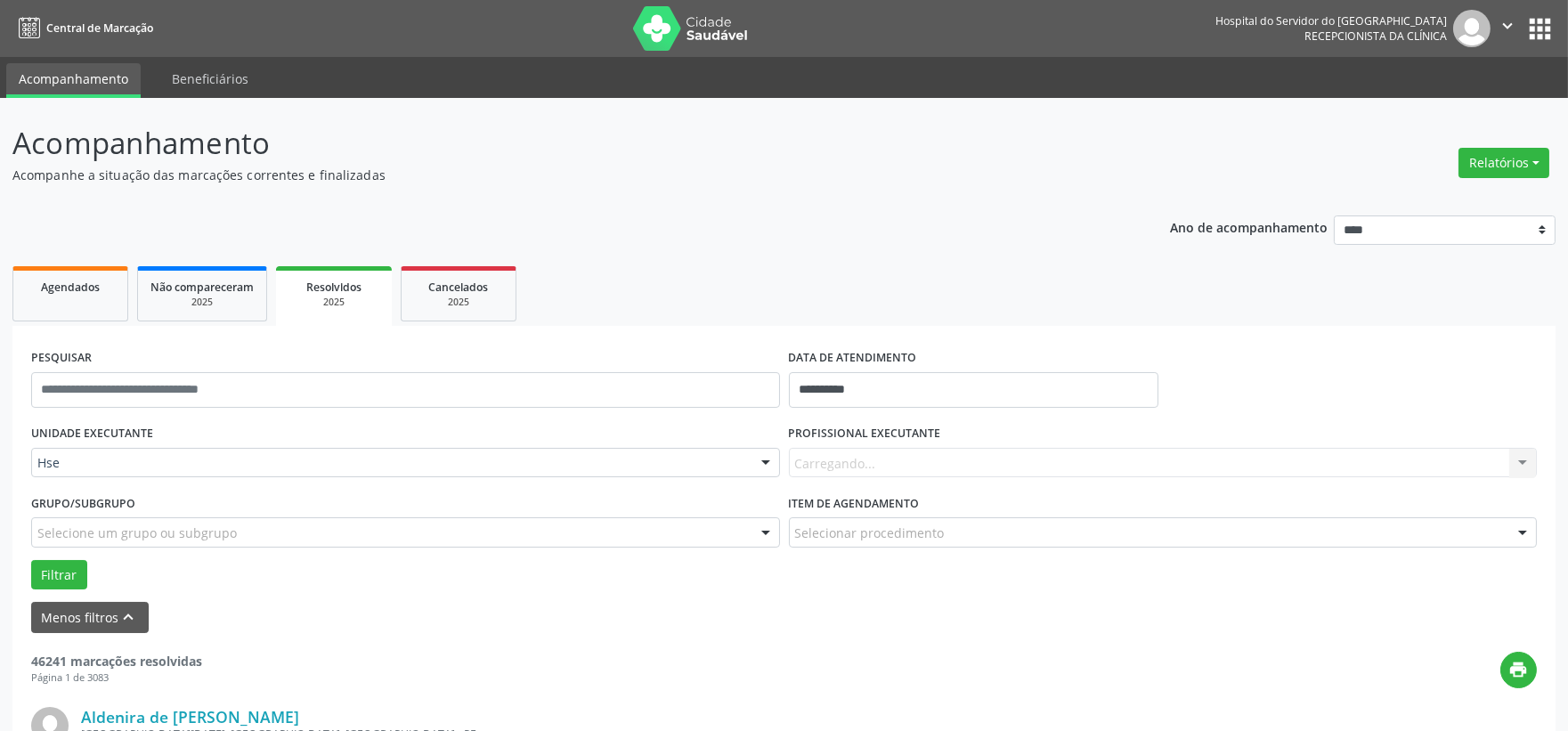
click at [870, 476] on div "Carregando... Nenhum resultado encontrado para: " " Não há nenhuma opção para s…" at bounding box center [1162, 463] width 748 height 30
click at [905, 466] on div "Carregando... Nenhum resultado encontrado para: " " Não há nenhuma opção para s…" at bounding box center [1162, 463] width 748 height 30
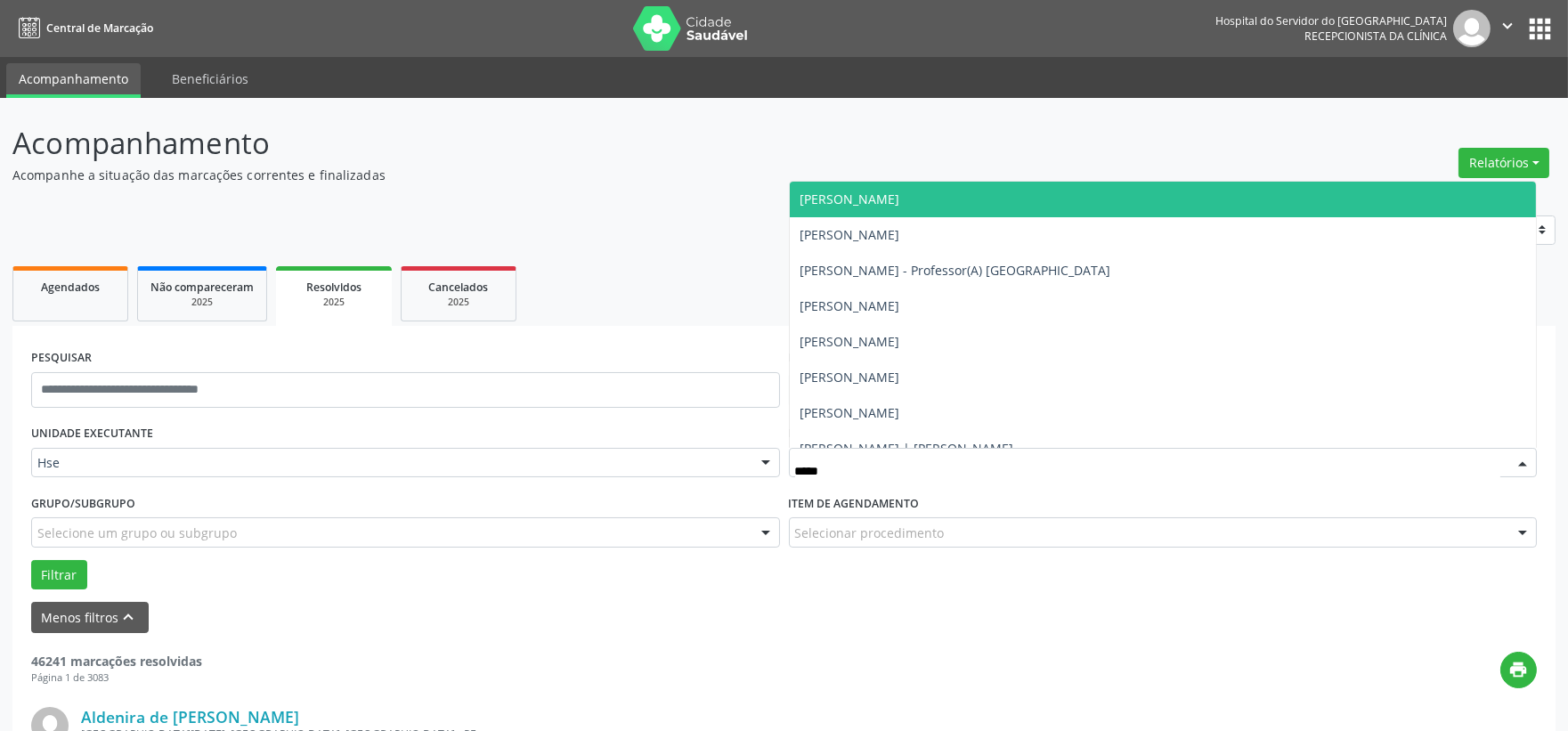
type input "******"
click at [1047, 202] on span "[PERSON_NAME]" at bounding box center [1163, 200] width 747 height 36
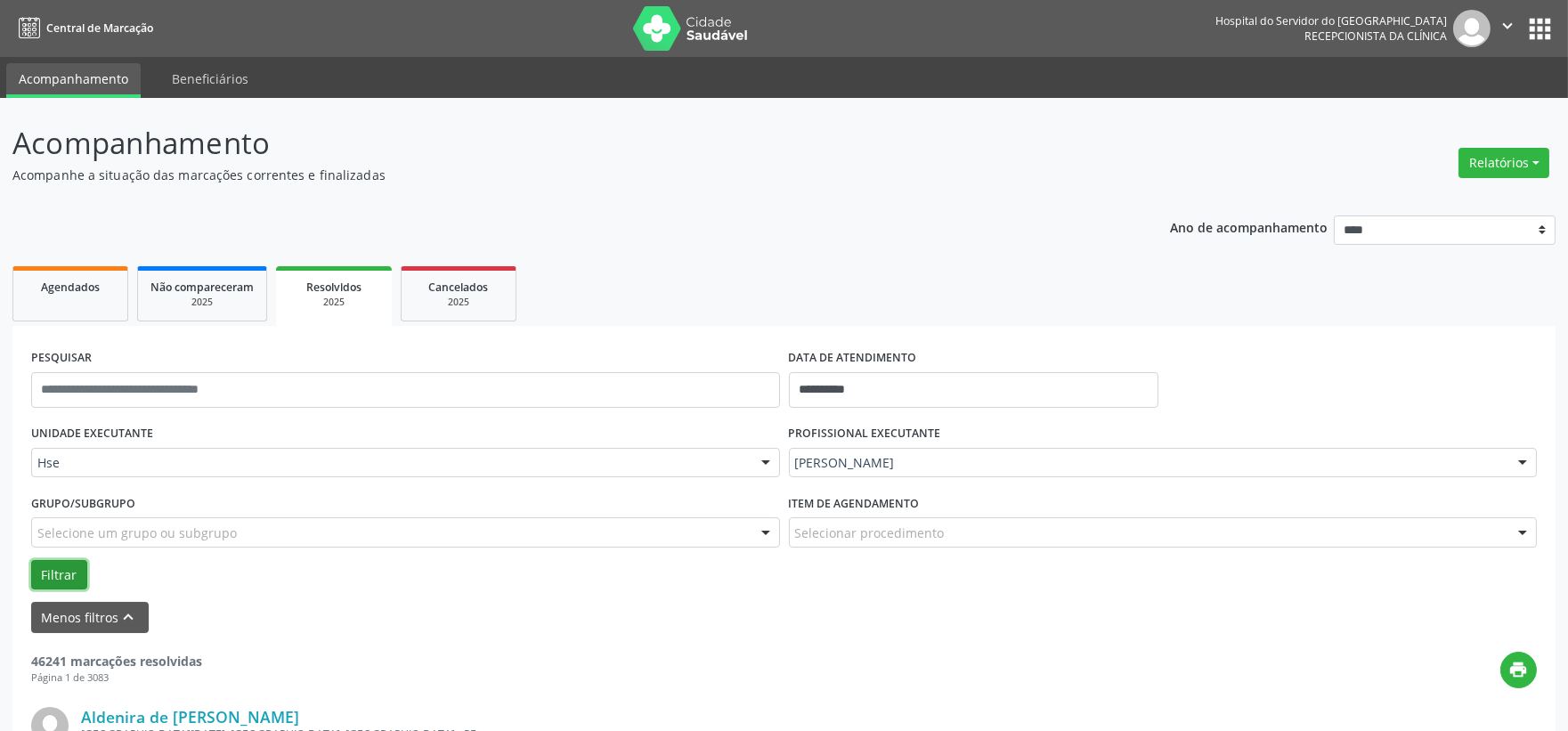
click at [49, 564] on button "Filtrar" at bounding box center [59, 575] width 56 height 30
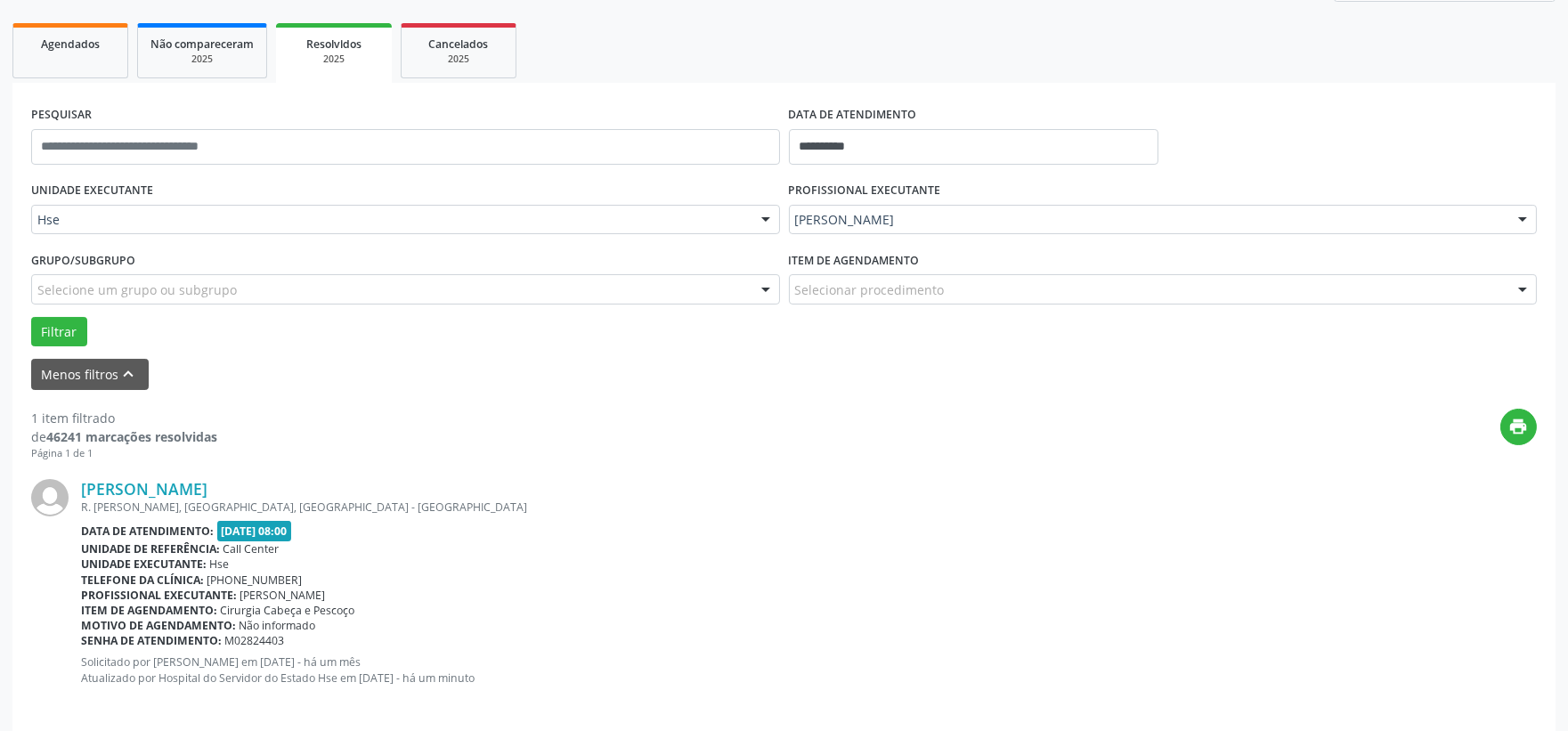
scroll to position [260, 0]
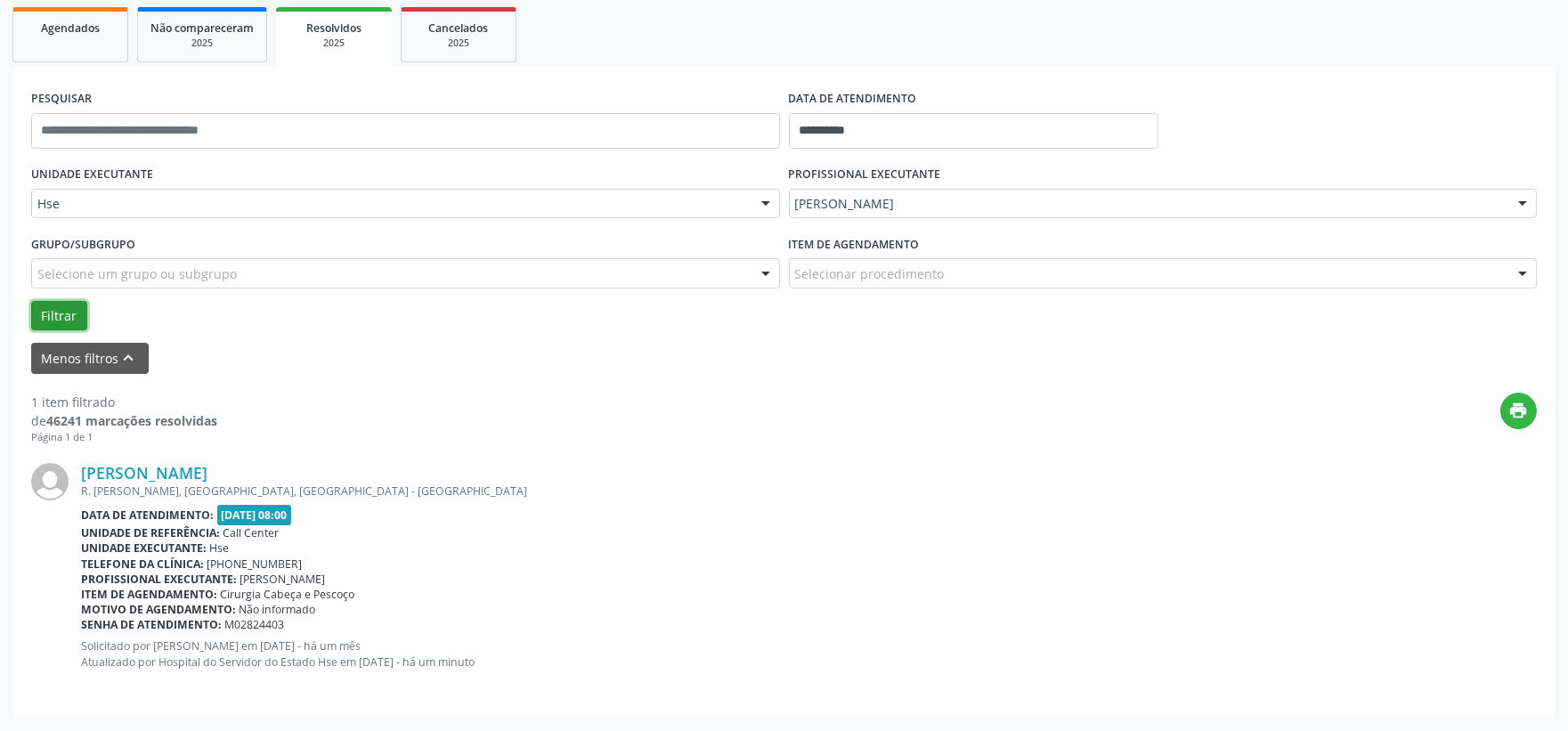
click at [31, 306] on button "Filtrar" at bounding box center [59, 316] width 56 height 30
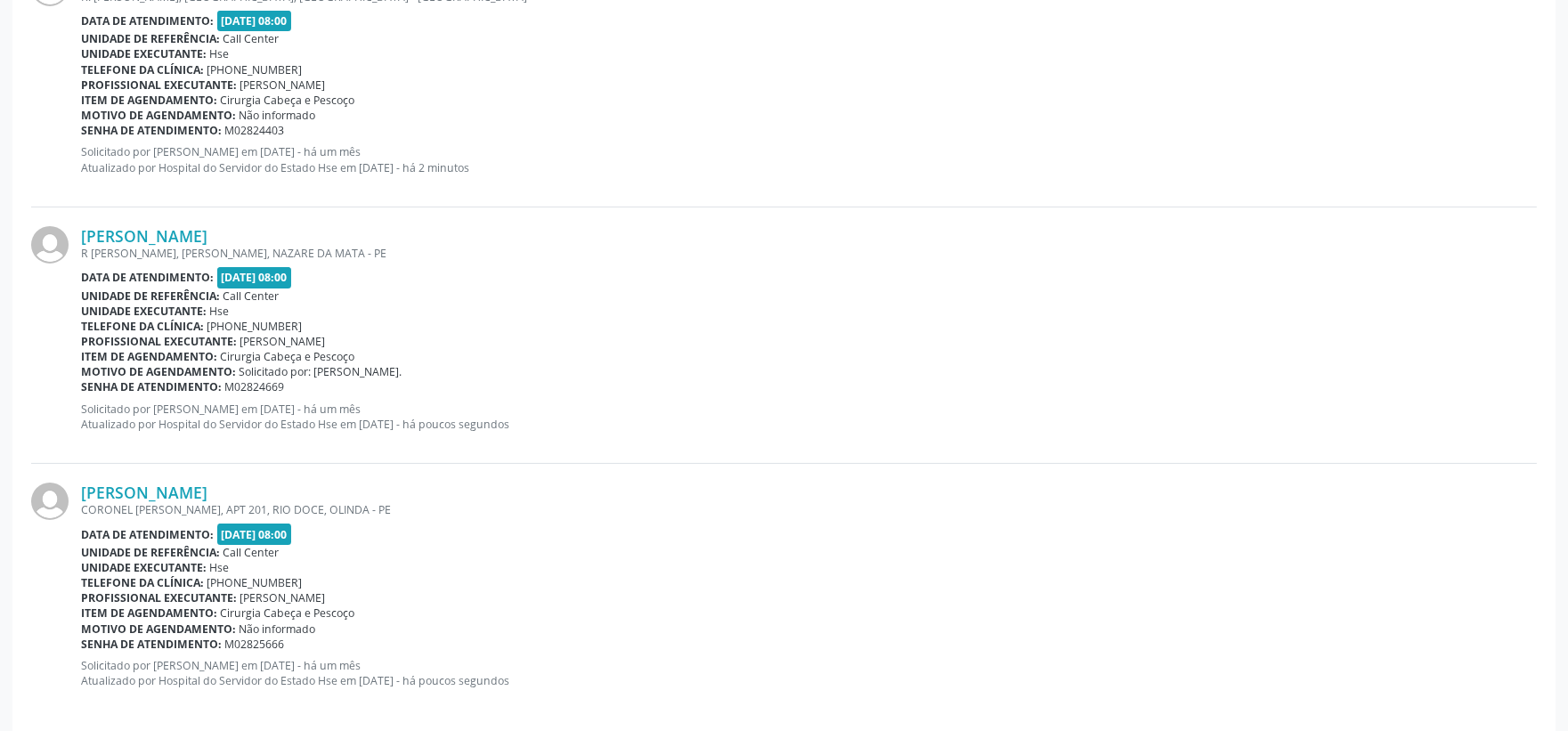
scroll to position [772, 0]
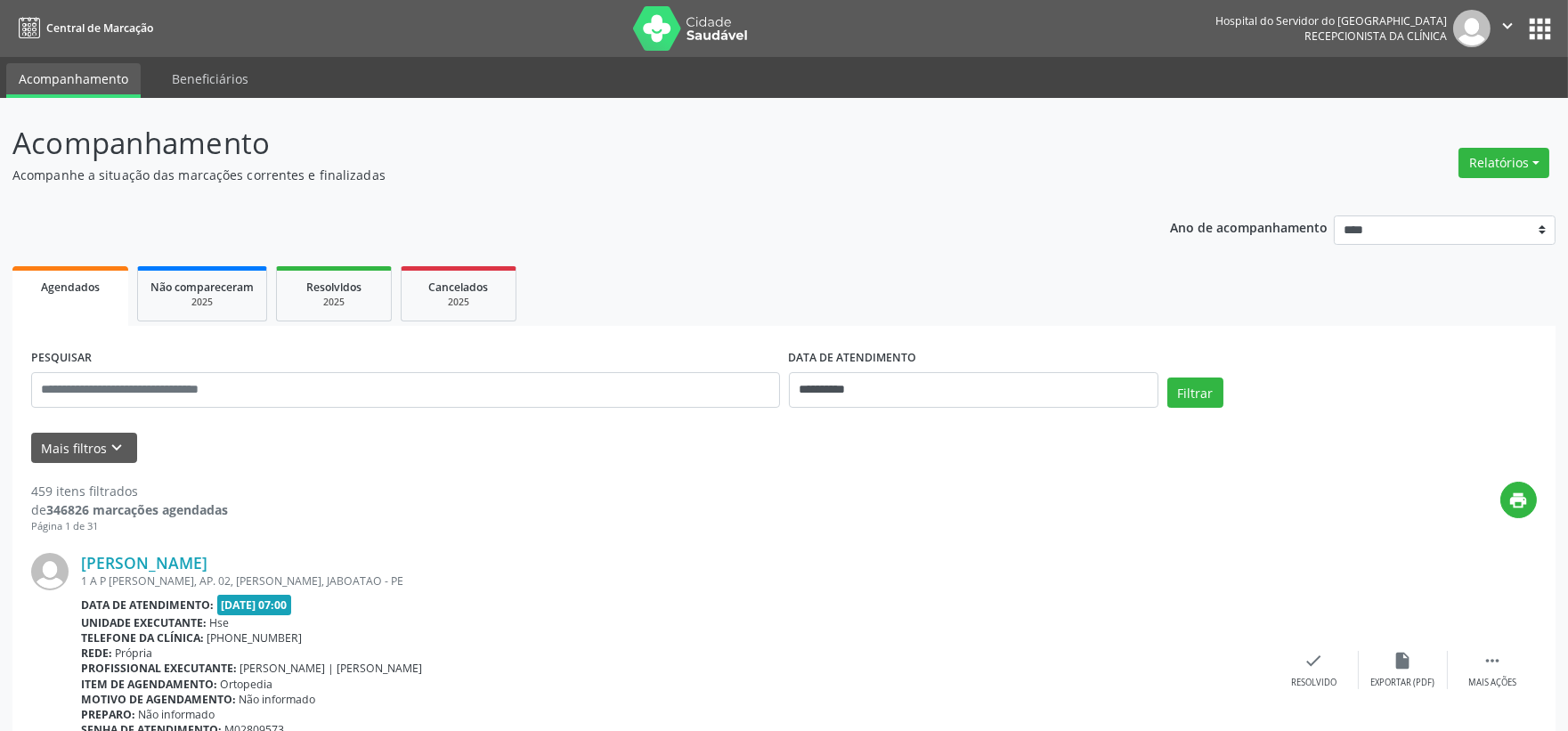
click at [92, 448] on button "Mais filtros keyboard_arrow_down" at bounding box center [83, 448] width 106 height 31
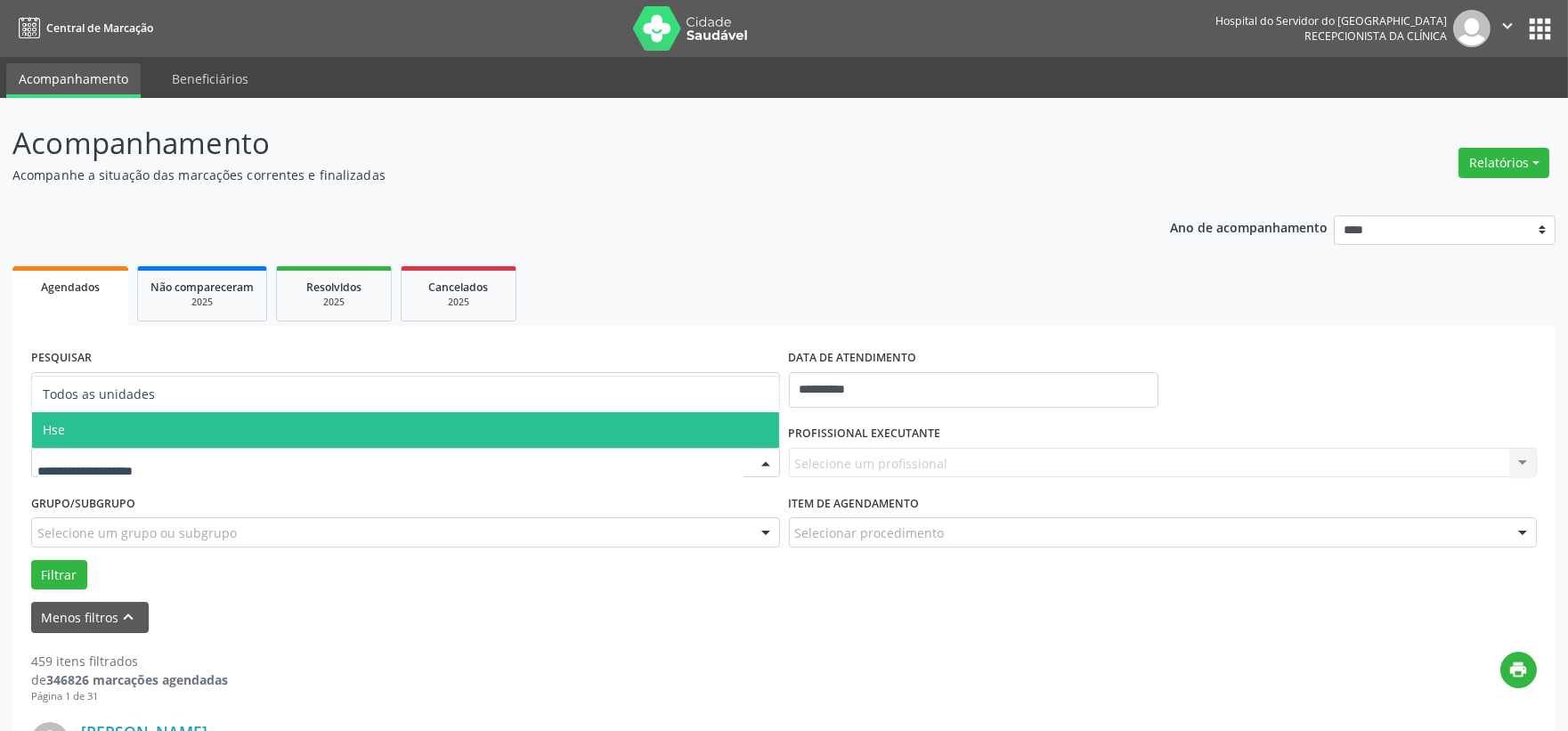
click at [129, 434] on span "Hse" at bounding box center [406, 430] width 747 height 36
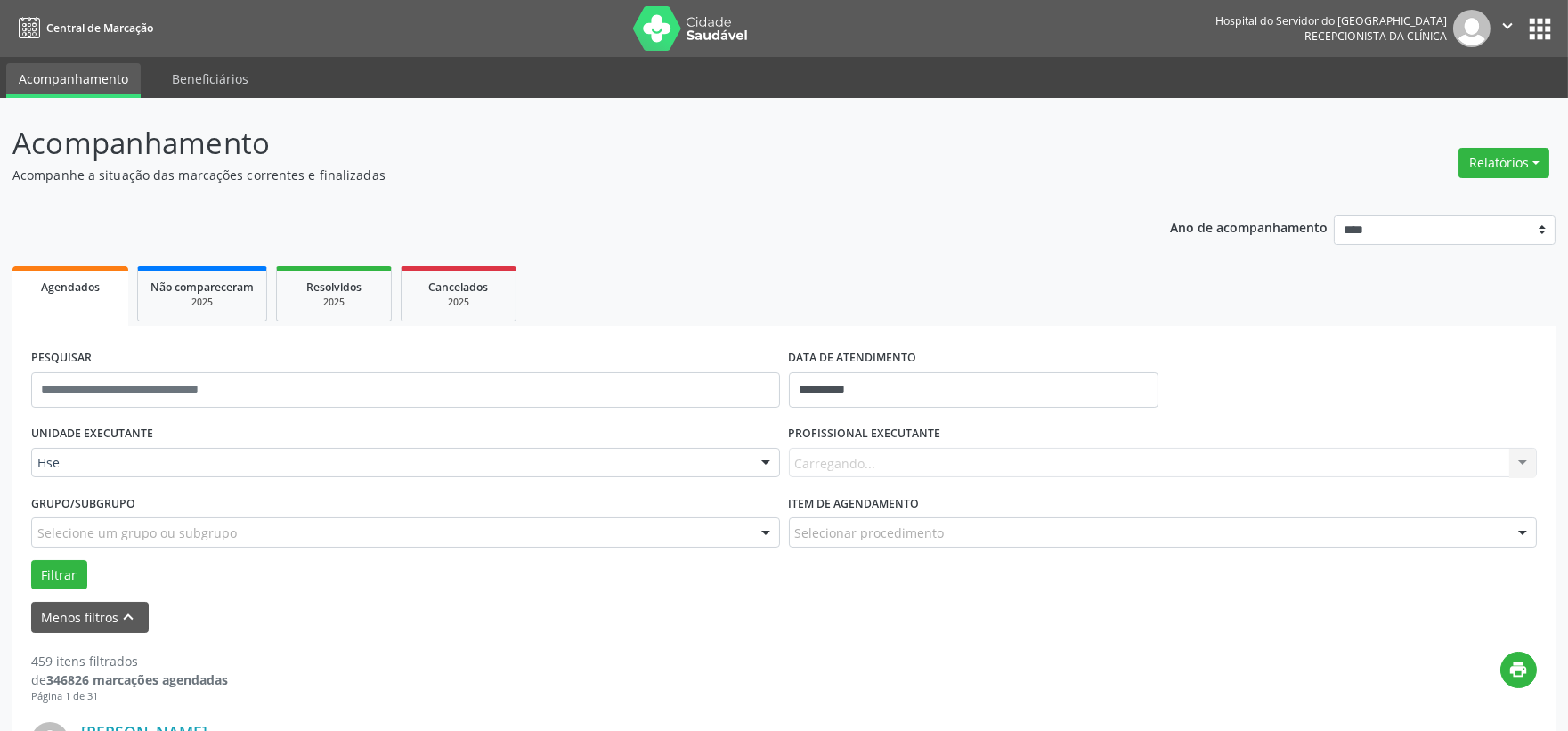
click at [878, 470] on div "Carregando... Nenhum resultado encontrado para: " " Não há nenhuma opção para s…" at bounding box center [1162, 463] width 748 height 30
click at [884, 472] on div "Todos os profissionais" at bounding box center [1162, 463] width 748 height 30
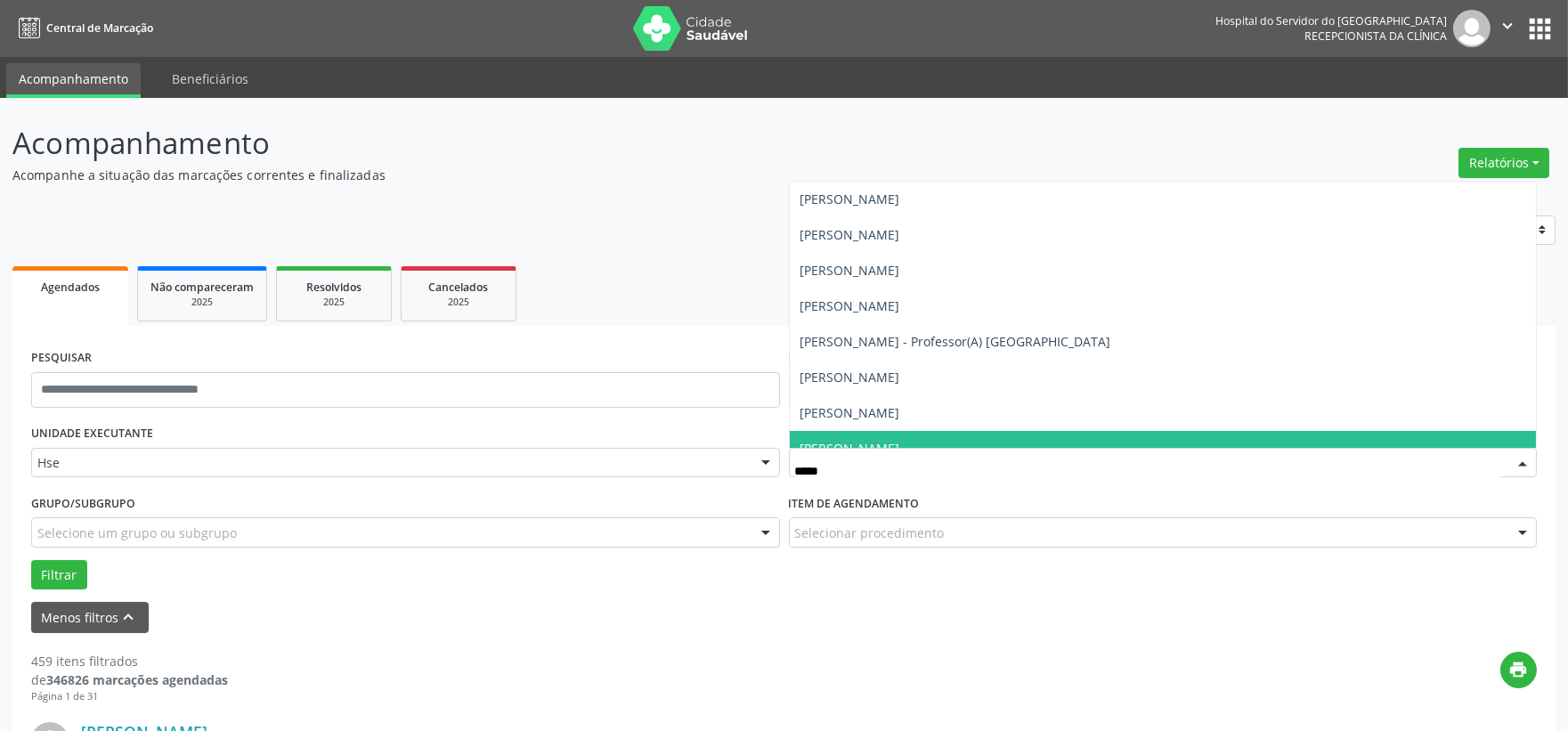
type input "******"
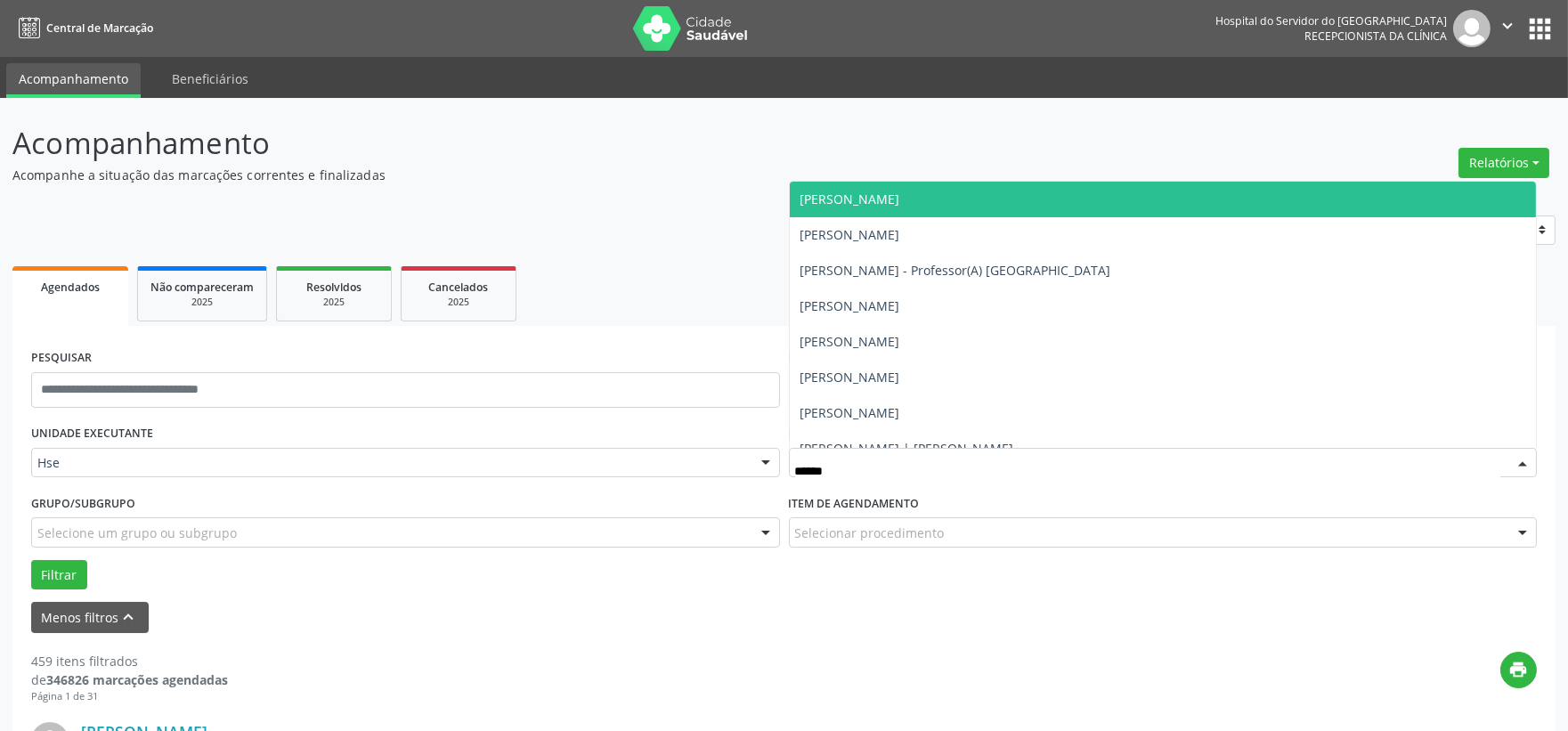
click at [900, 202] on span "Carlos Alberto Cavalcanti de Barros Junior" at bounding box center [851, 199] width 99 height 17
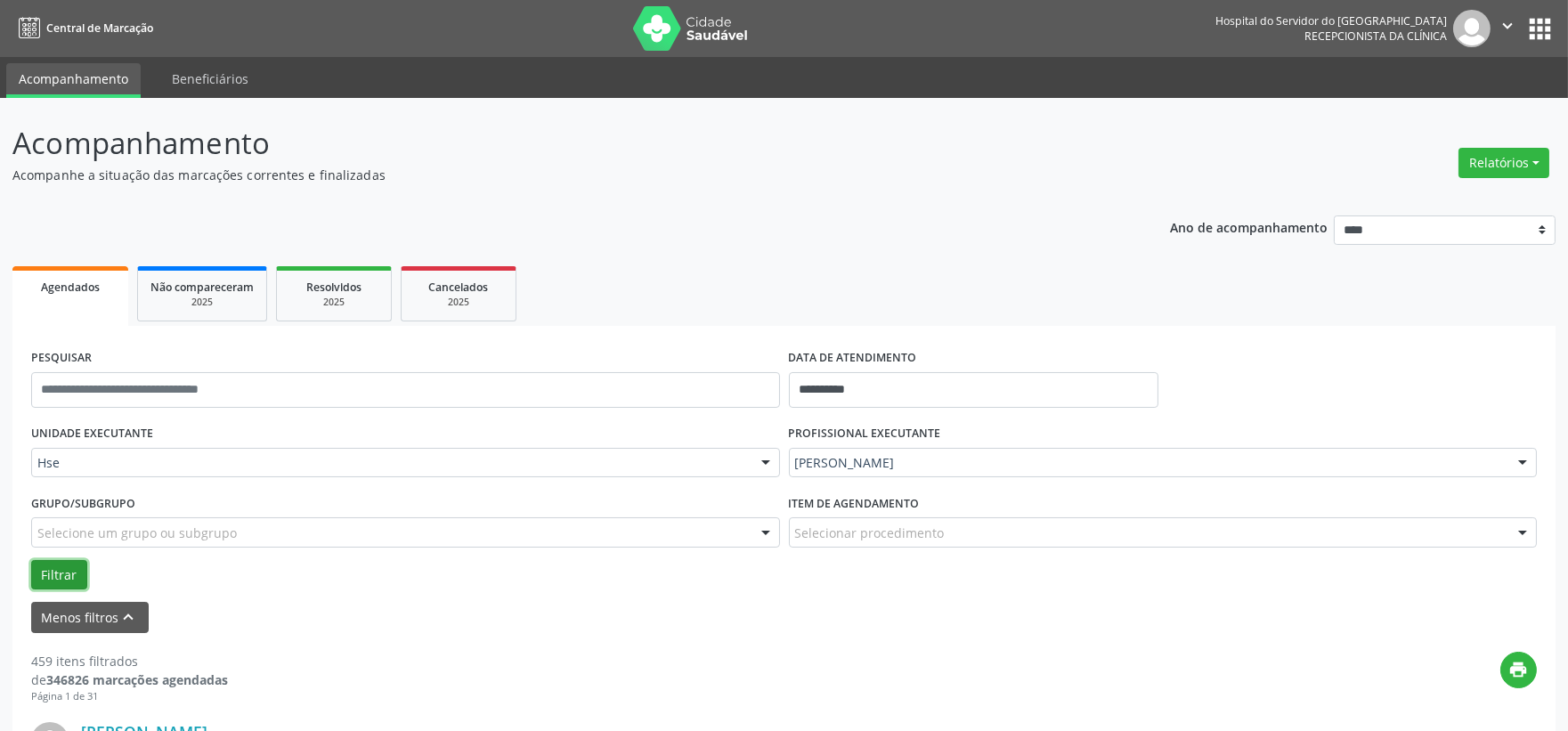
click at [55, 562] on button "Filtrar" at bounding box center [59, 575] width 56 height 30
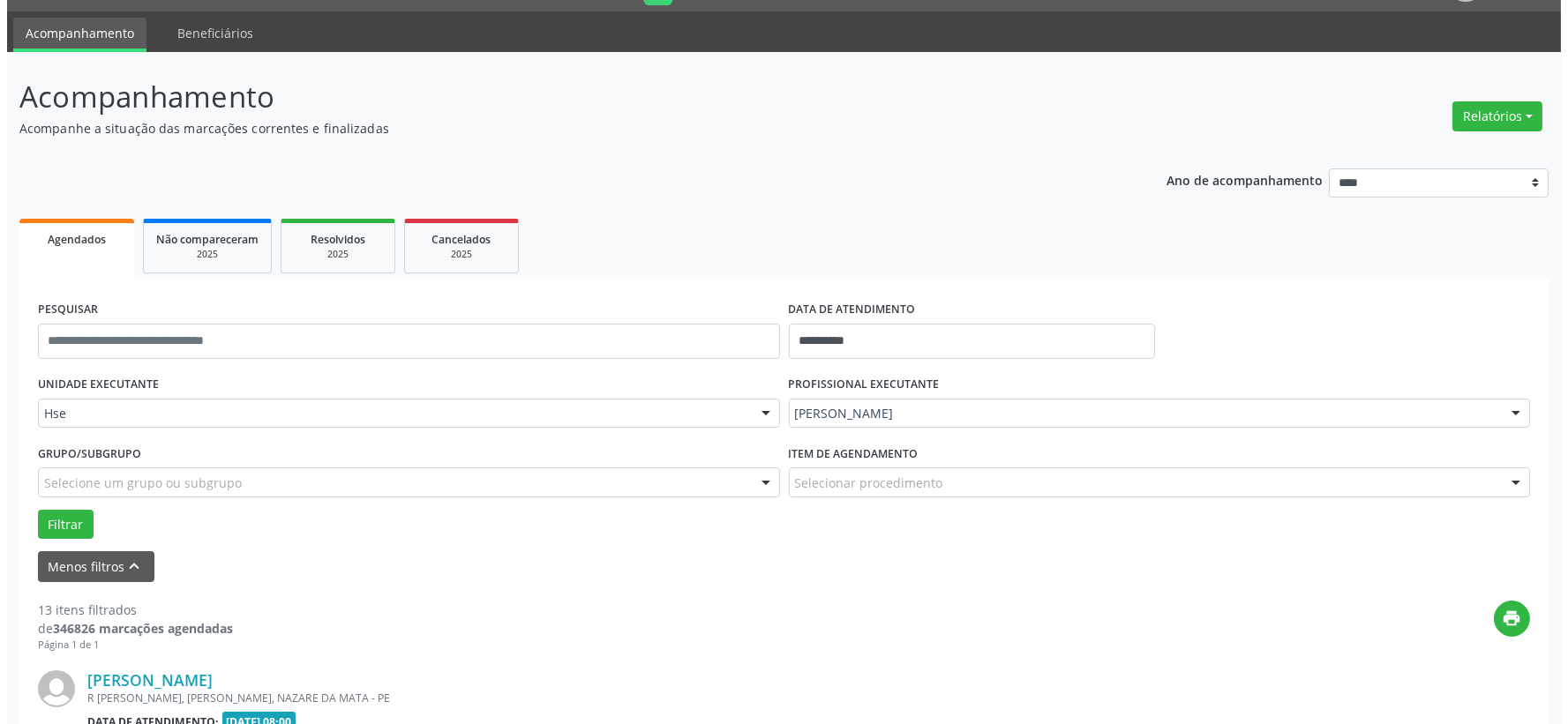
scroll to position [437, 0]
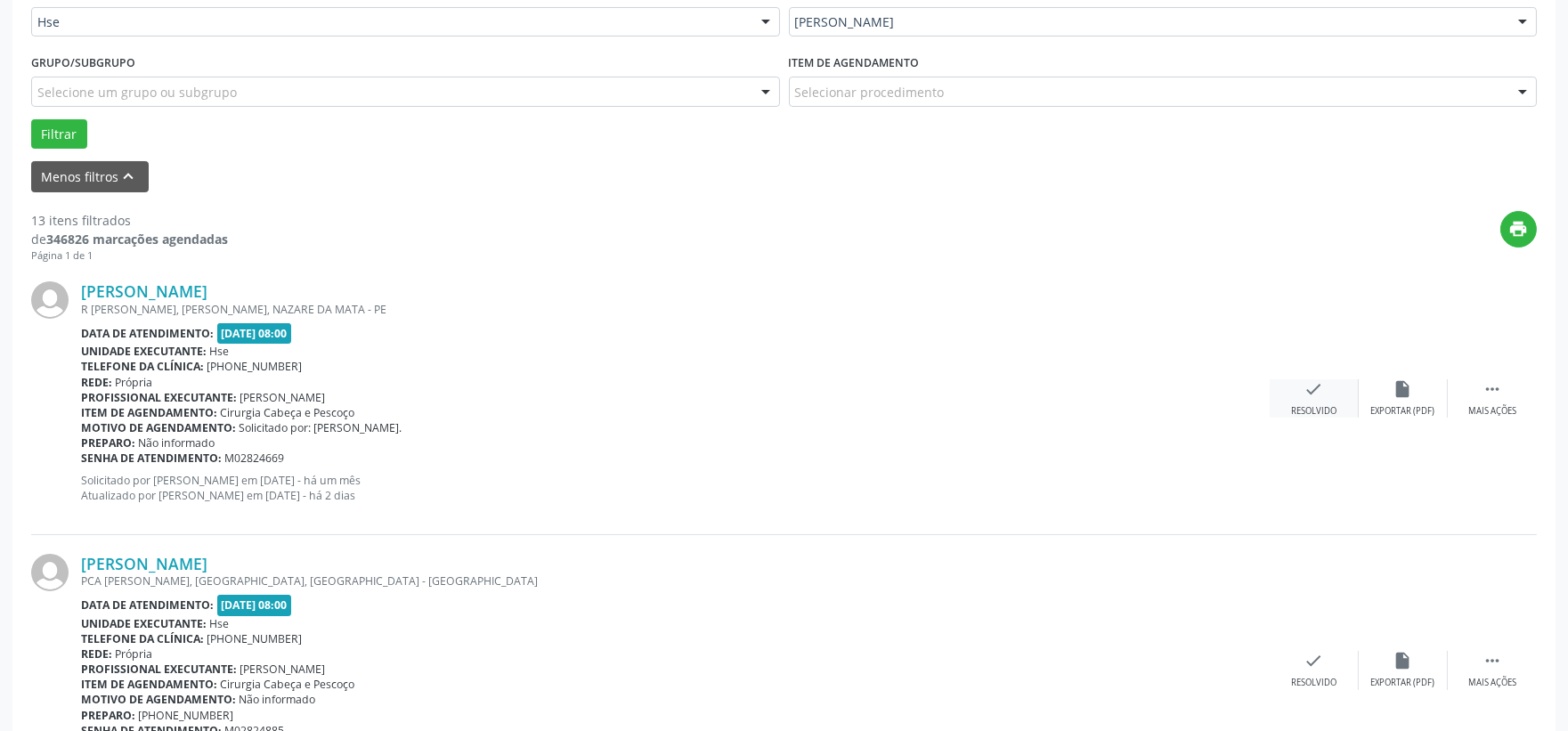
click at [1300, 390] on div "check Resolvido" at bounding box center [1314, 398] width 89 height 38
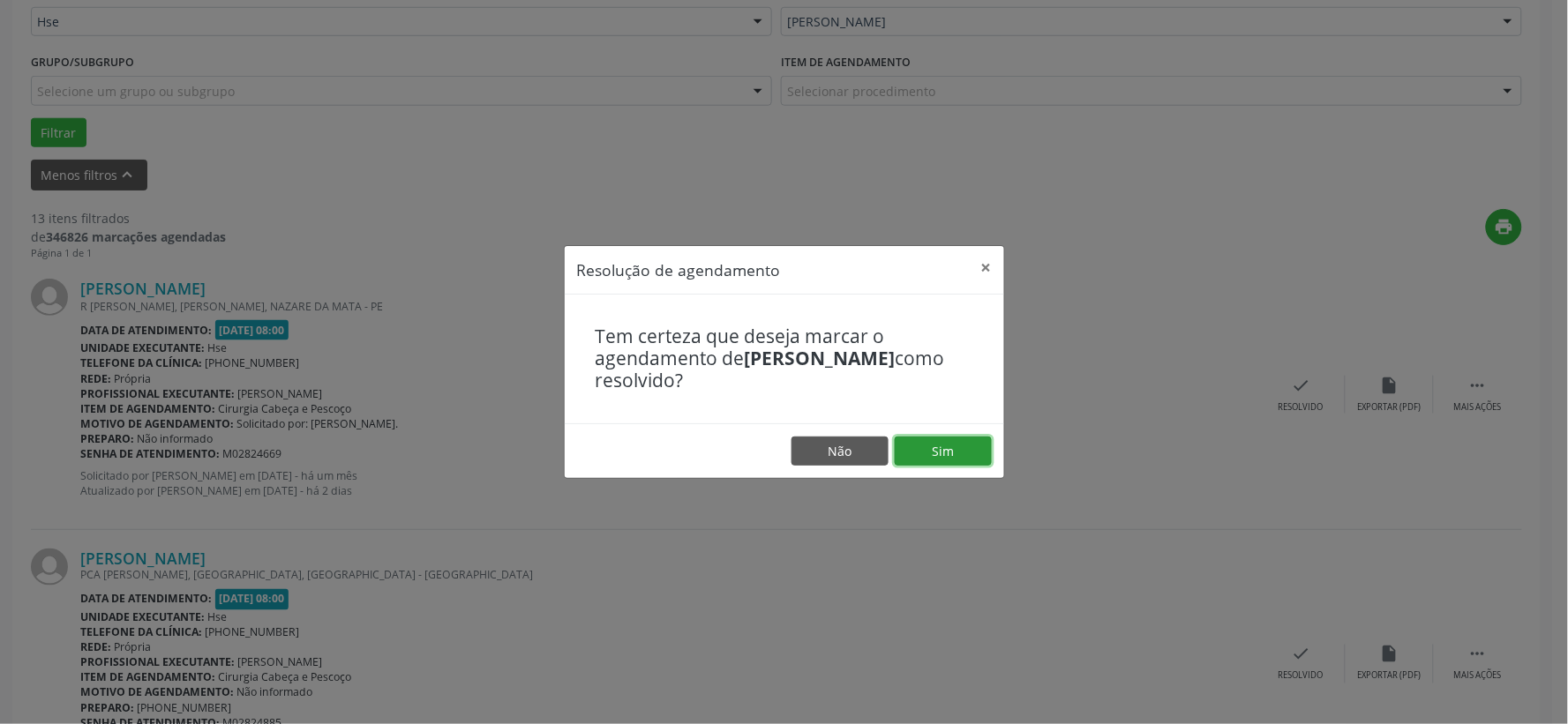
click at [952, 448] on button "Sim" at bounding box center [943, 452] width 97 height 30
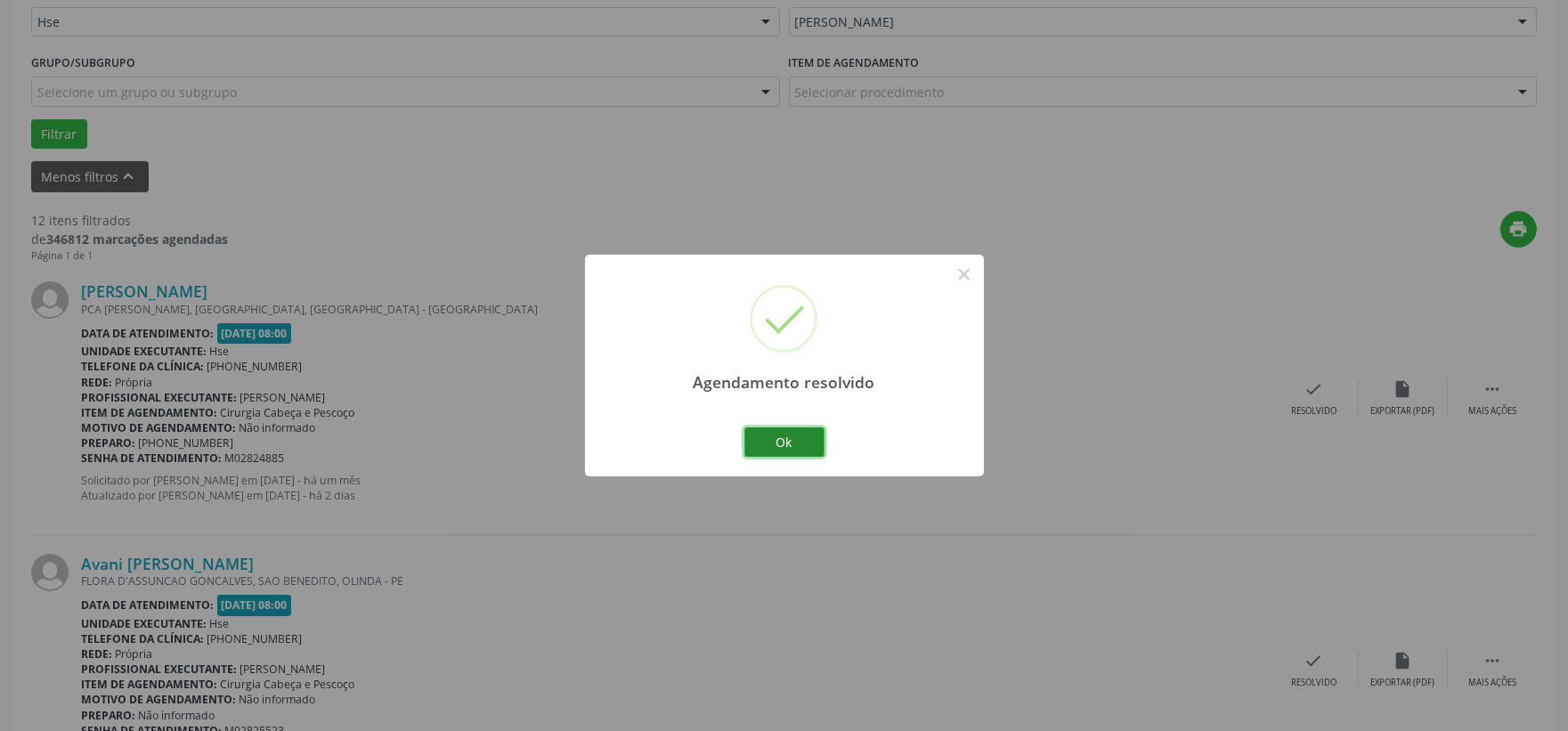
click at [792, 440] on button "Ok" at bounding box center [785, 442] width 81 height 30
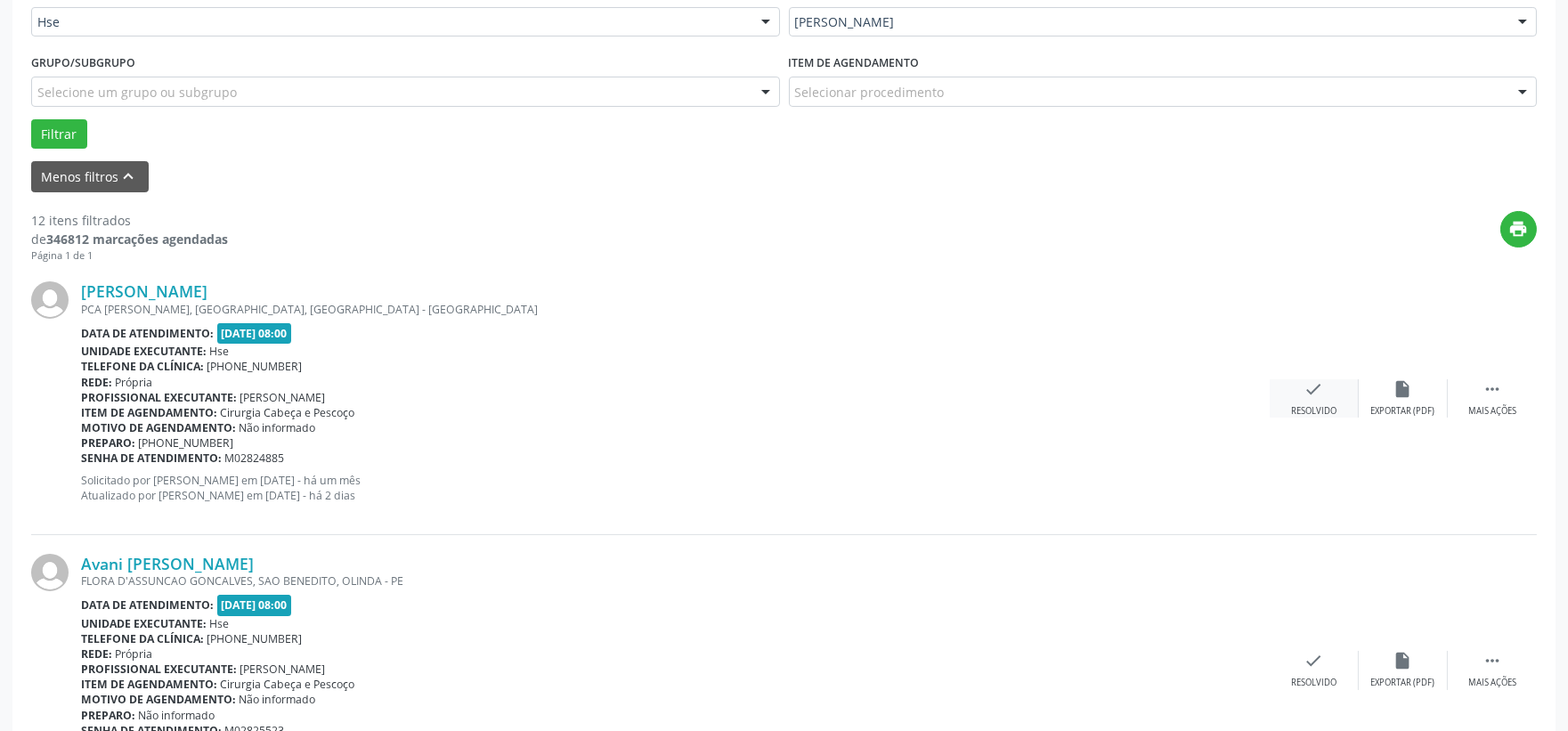
click at [1294, 387] on div "check Resolvido" at bounding box center [1314, 398] width 89 height 38
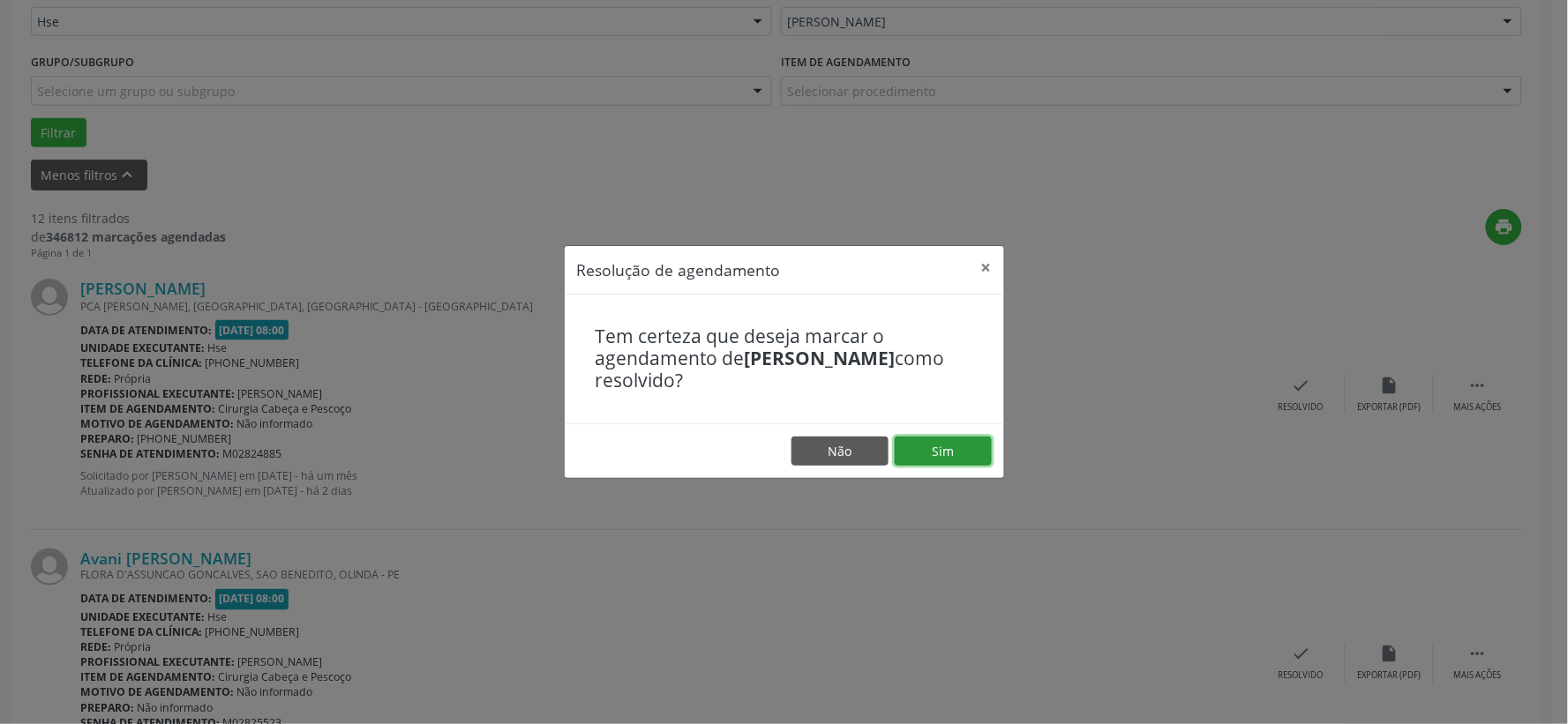
click at [931, 455] on button "Sim" at bounding box center [943, 452] width 97 height 30
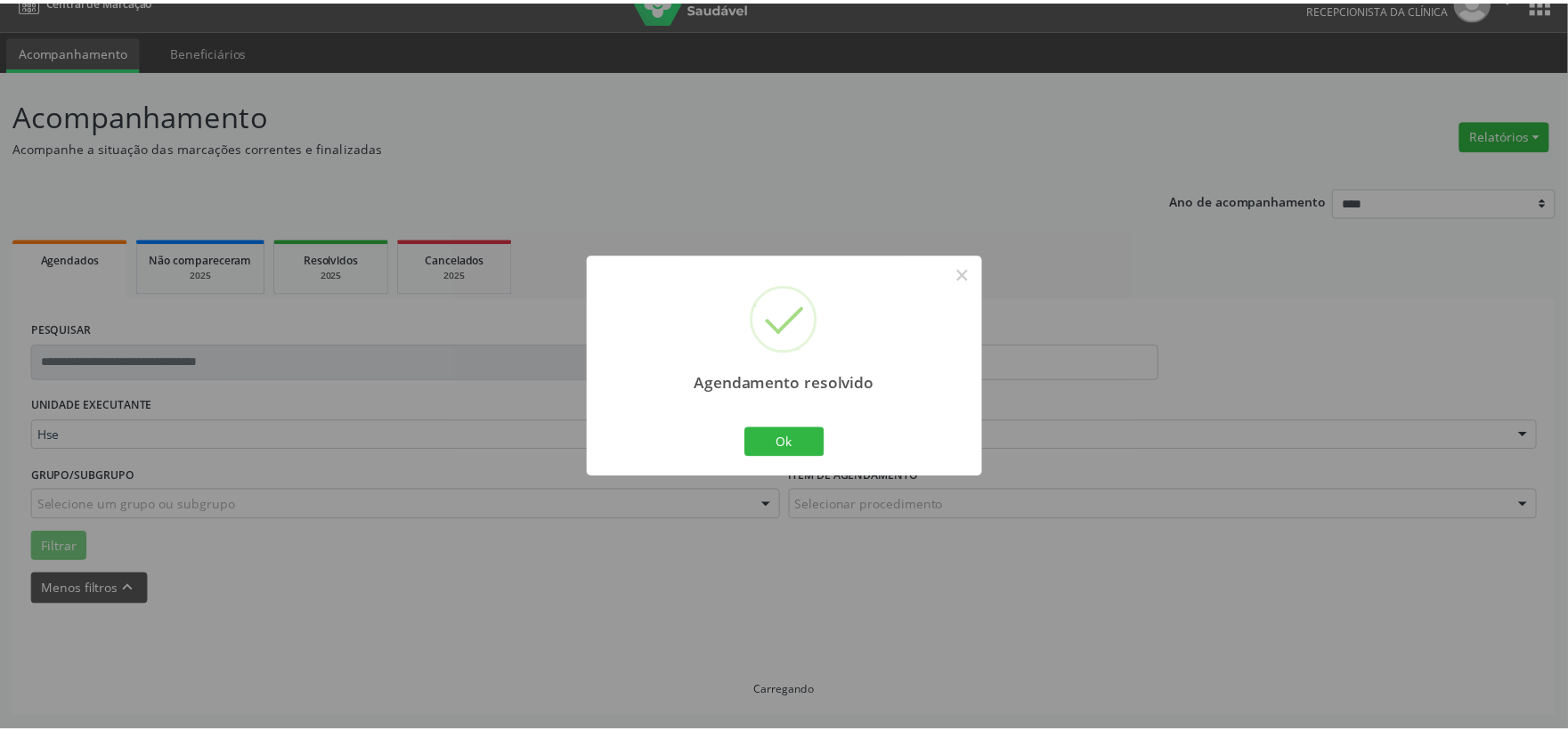
scroll to position [27, 0]
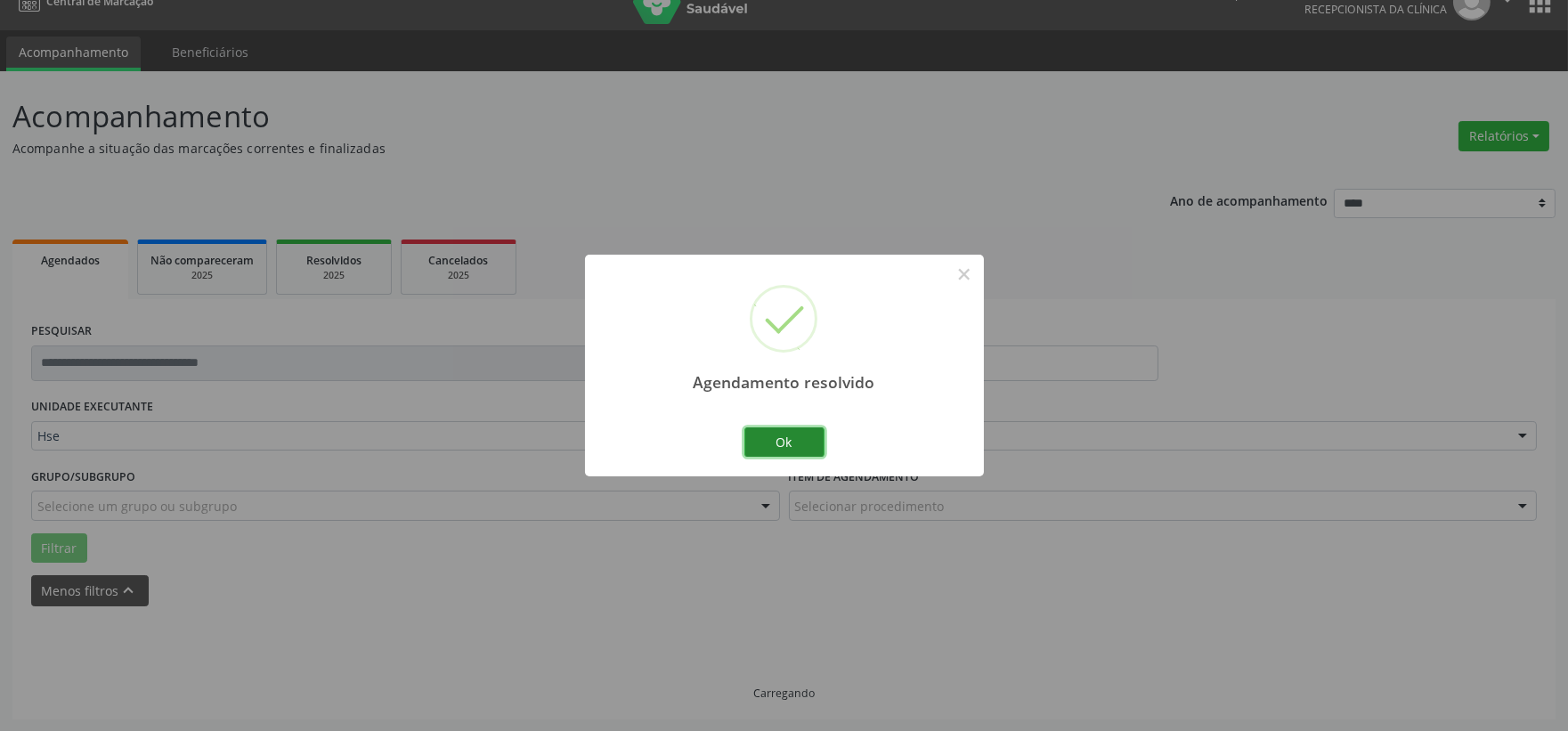
click at [802, 433] on button "Ok" at bounding box center [785, 442] width 81 height 30
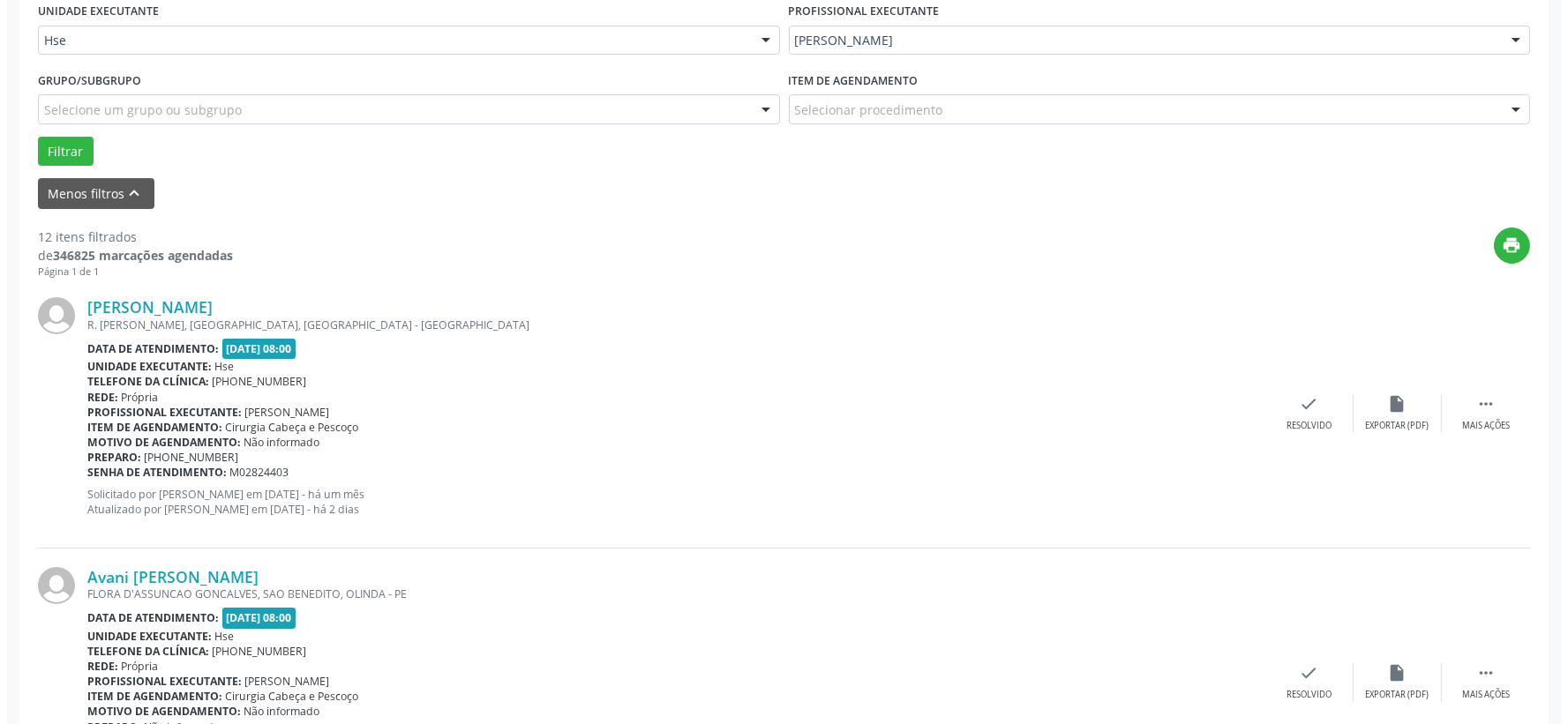
scroll to position [614, 0]
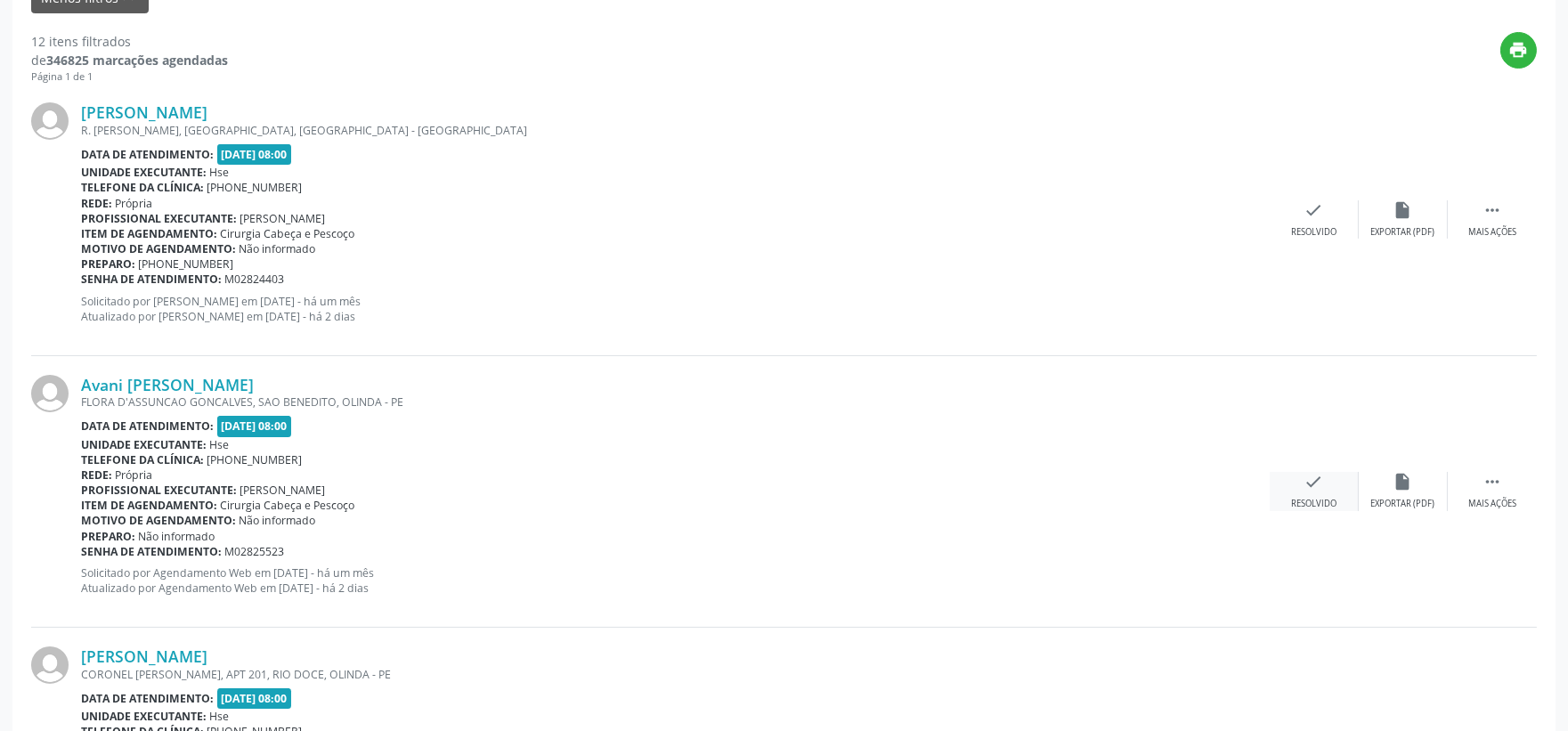
click at [1304, 492] on div "check Resolvido" at bounding box center [1314, 491] width 89 height 38
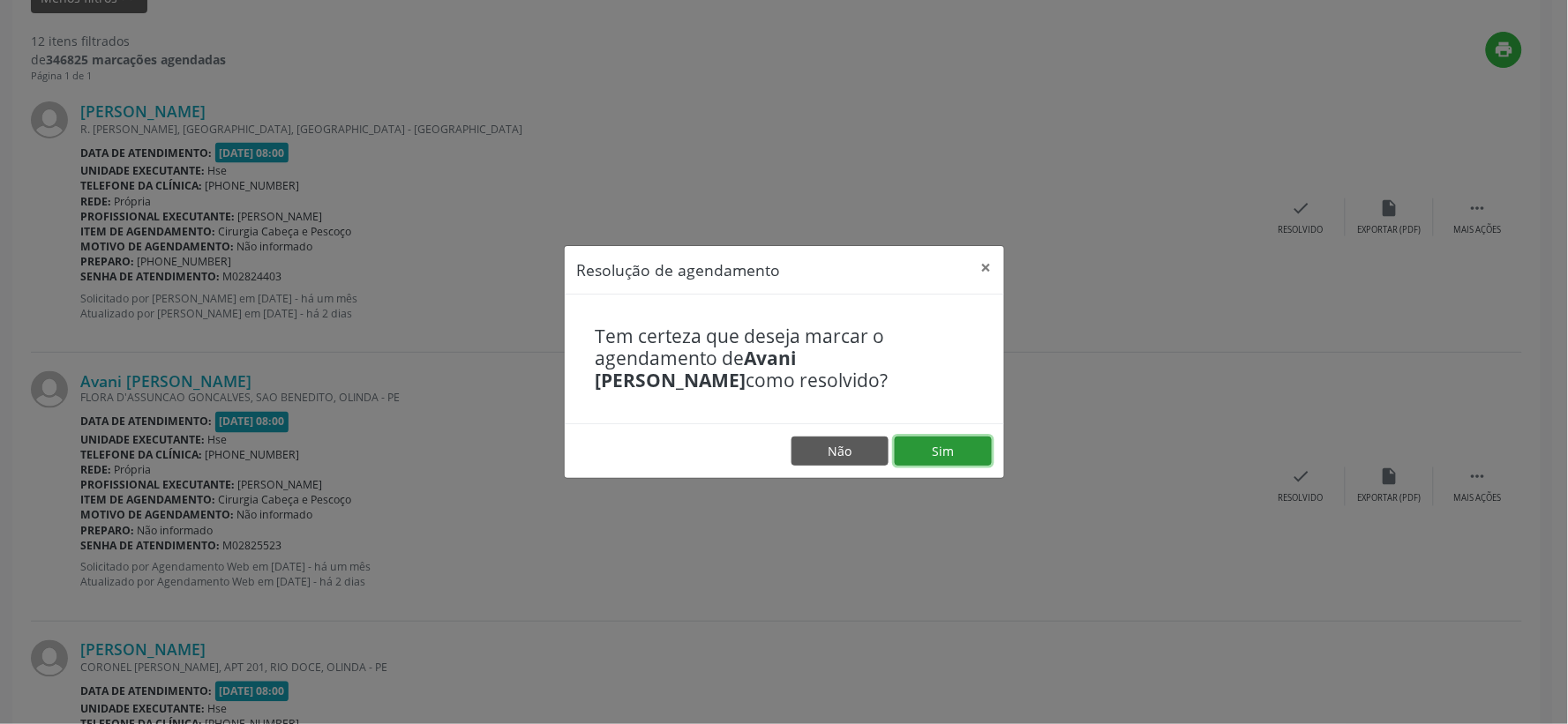
click at [965, 459] on button "Sim" at bounding box center [943, 452] width 97 height 30
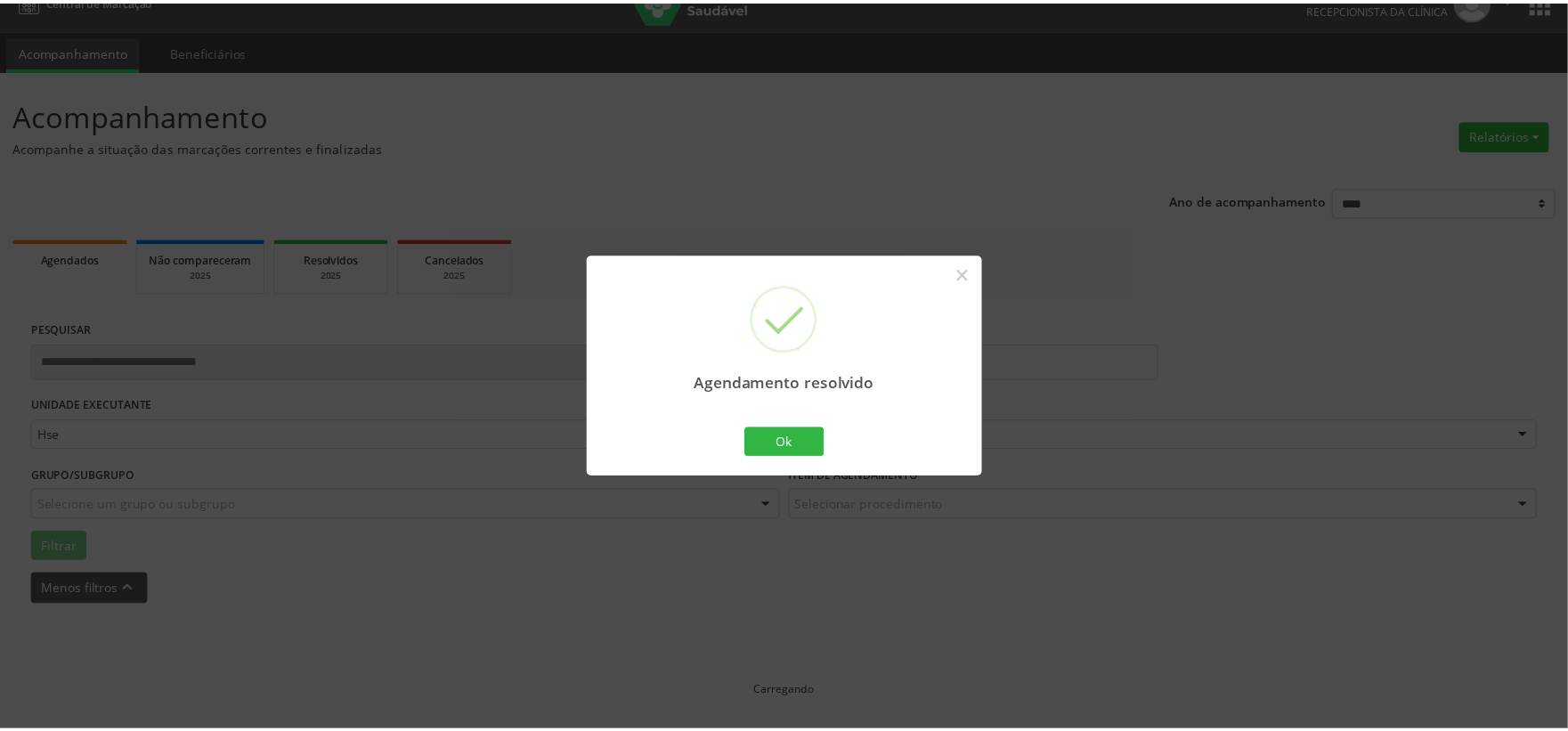
scroll to position [27, 0]
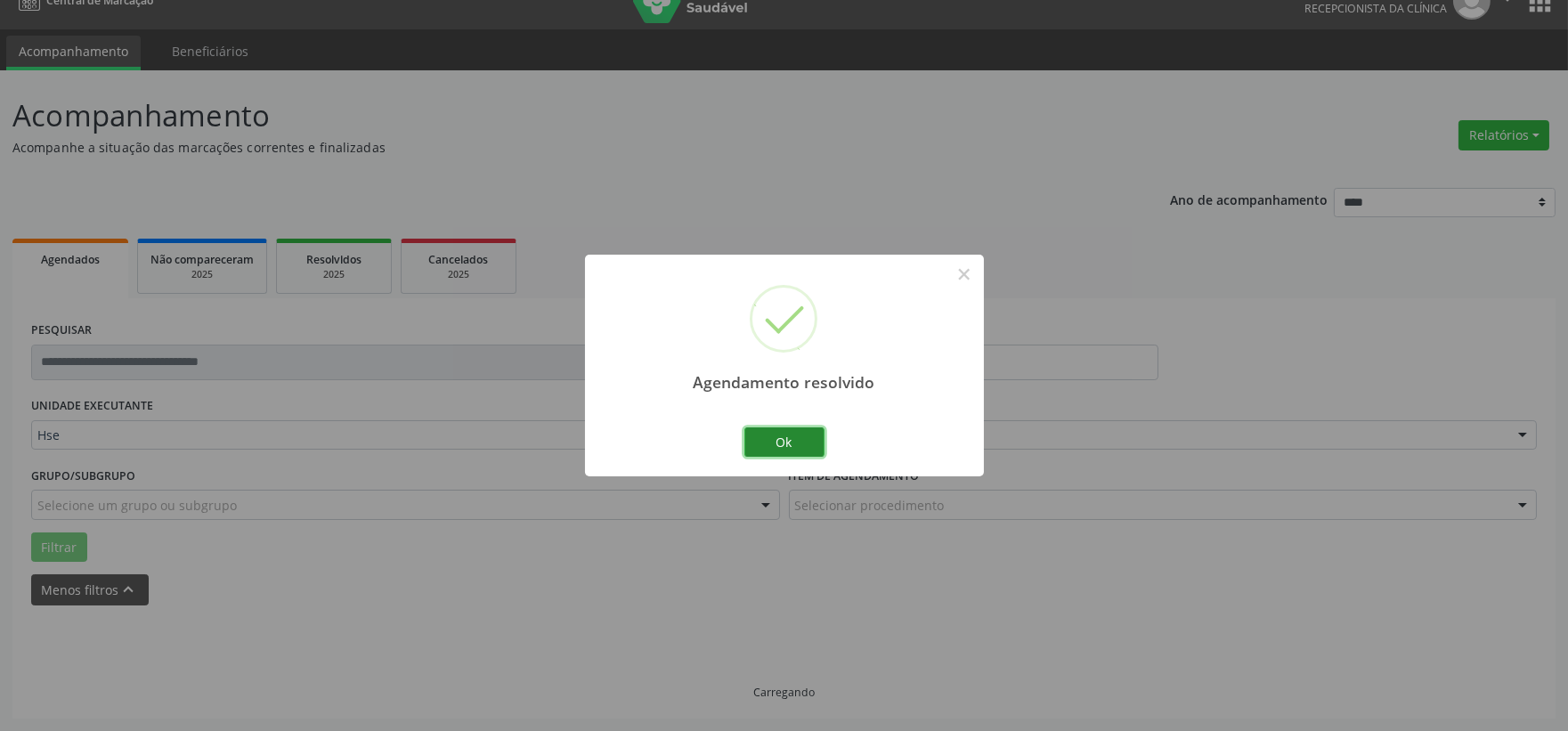
click at [804, 439] on button "Ok" at bounding box center [785, 442] width 81 height 30
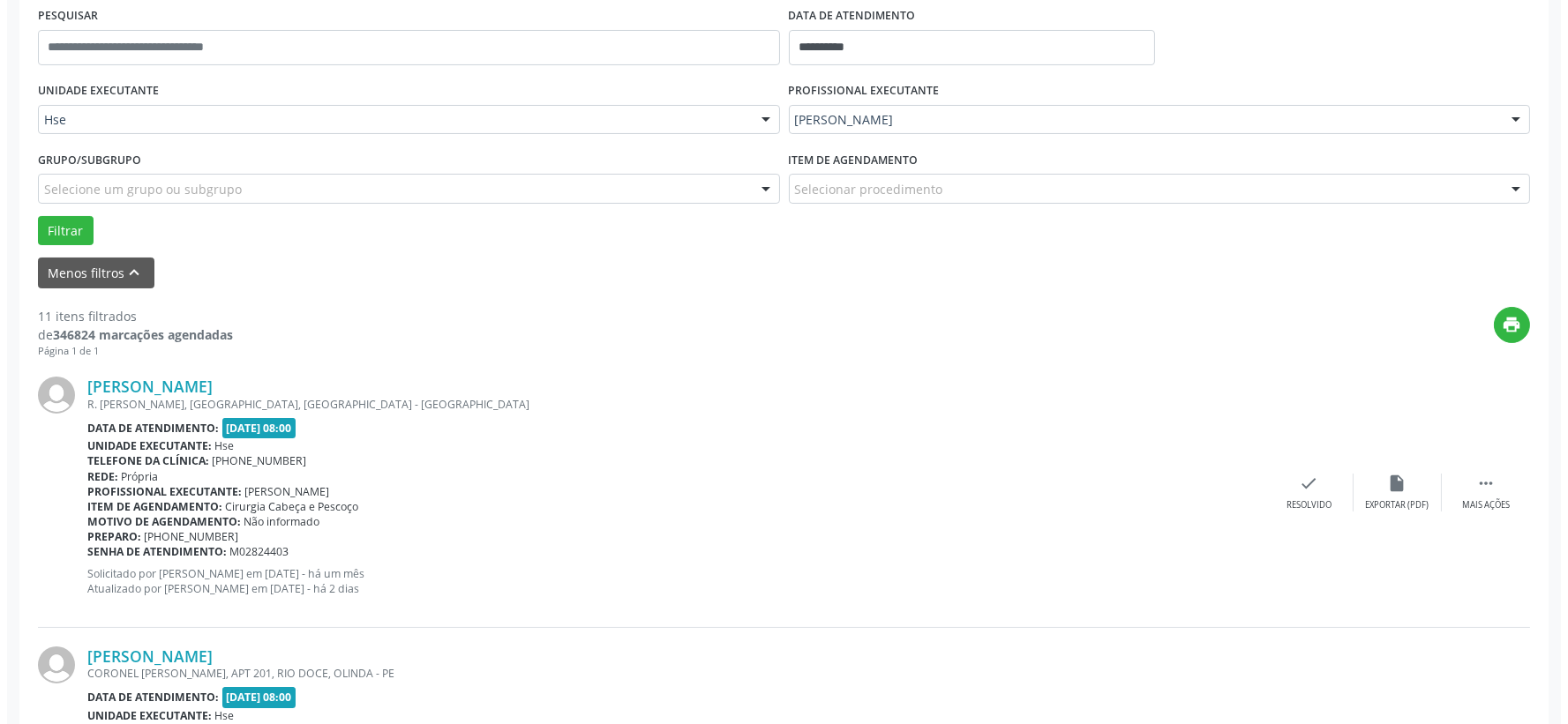
scroll to position [535, 0]
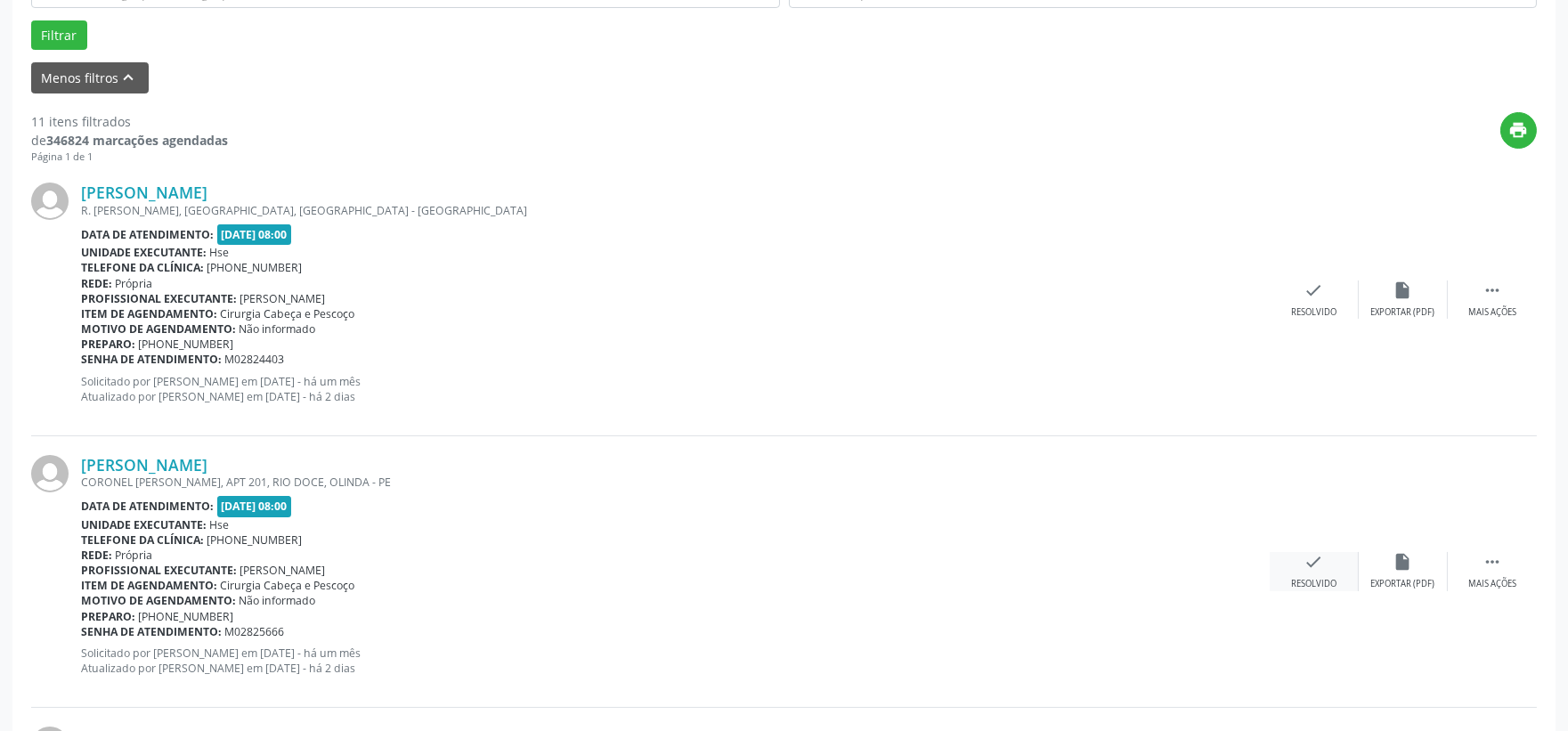
click at [1318, 583] on div "Resolvido" at bounding box center [1313, 584] width 45 height 12
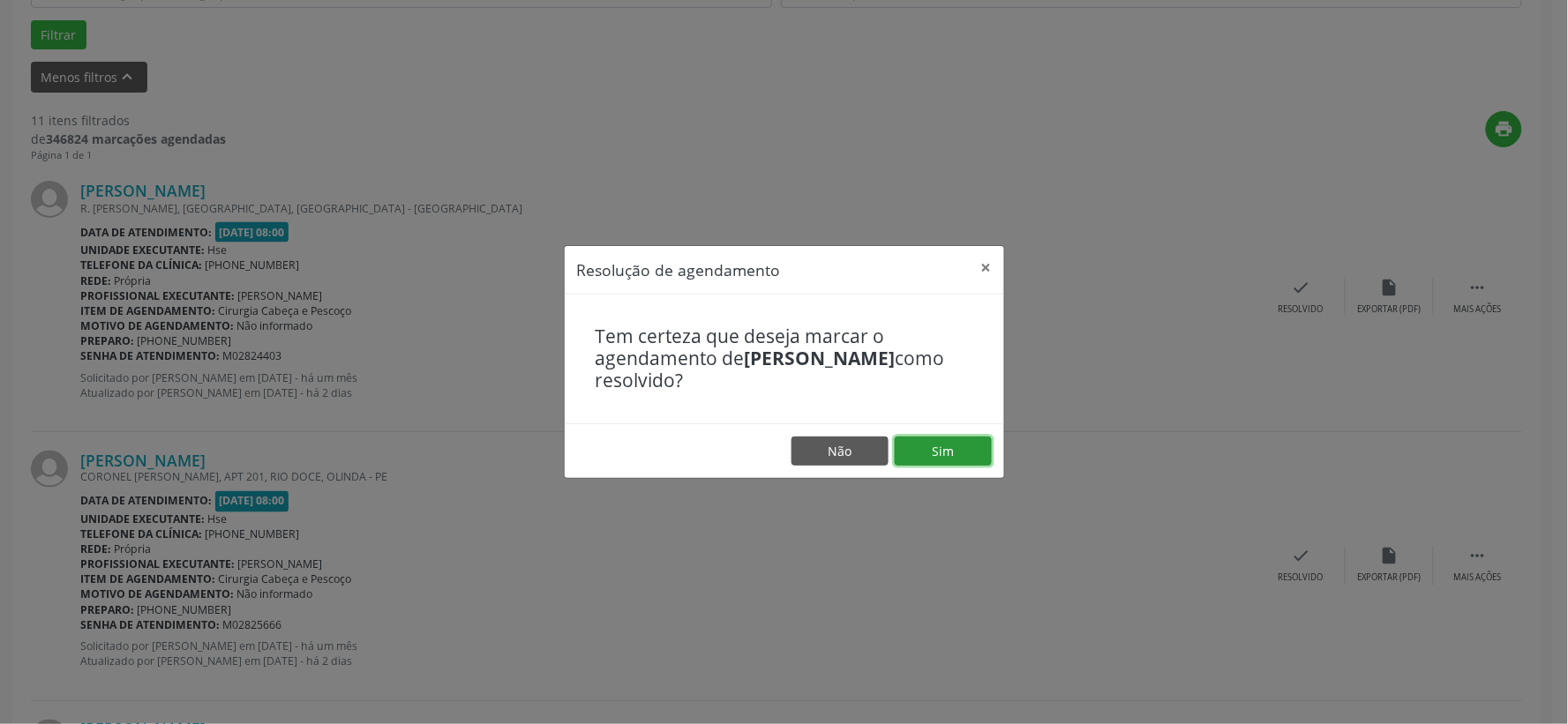
drag, startPoint x: 927, startPoint y: 455, endPoint x: 916, endPoint y: 448, distance: 13.0
click at [927, 453] on button "Sim" at bounding box center [943, 452] width 97 height 30
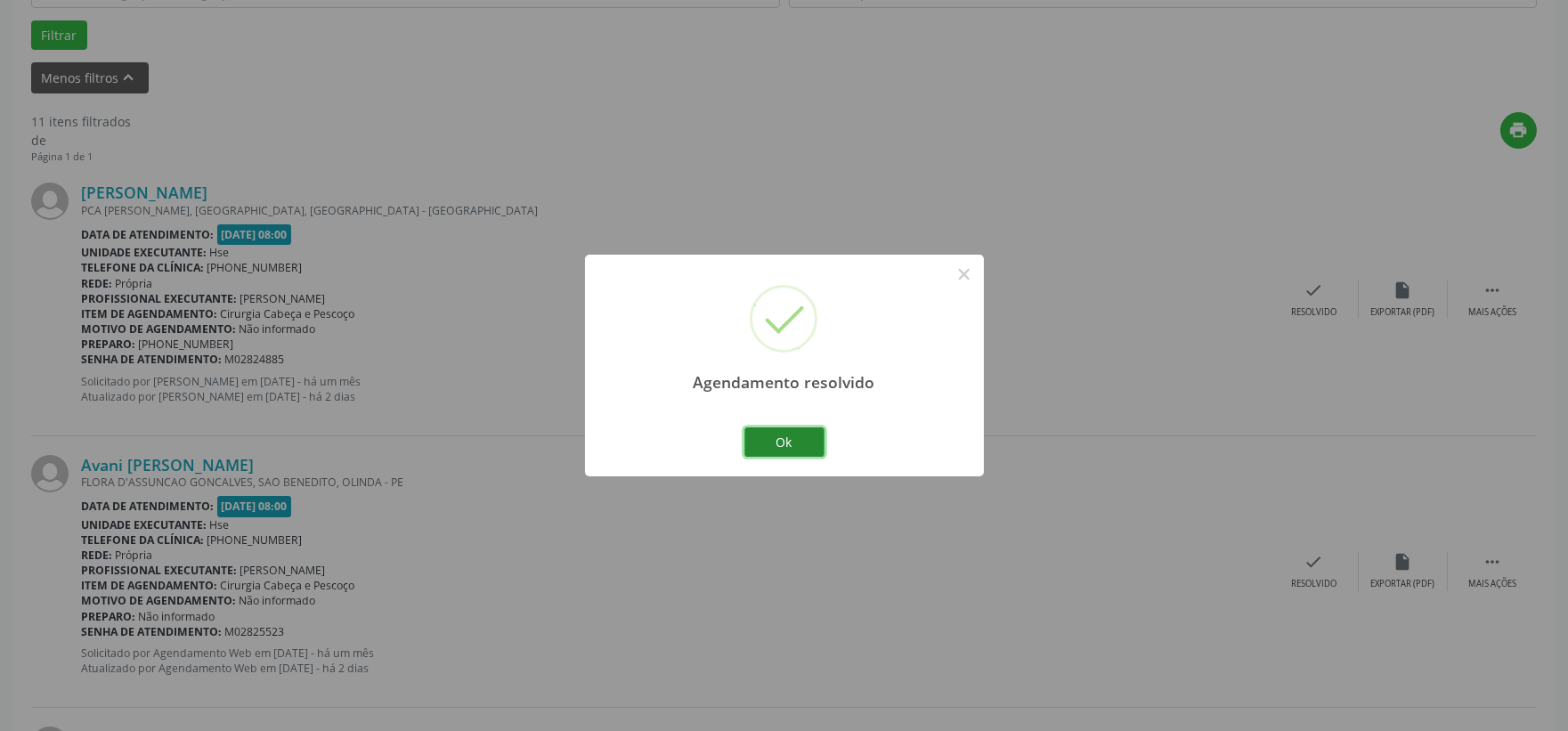
click at [773, 443] on button "Ok" at bounding box center [785, 442] width 81 height 30
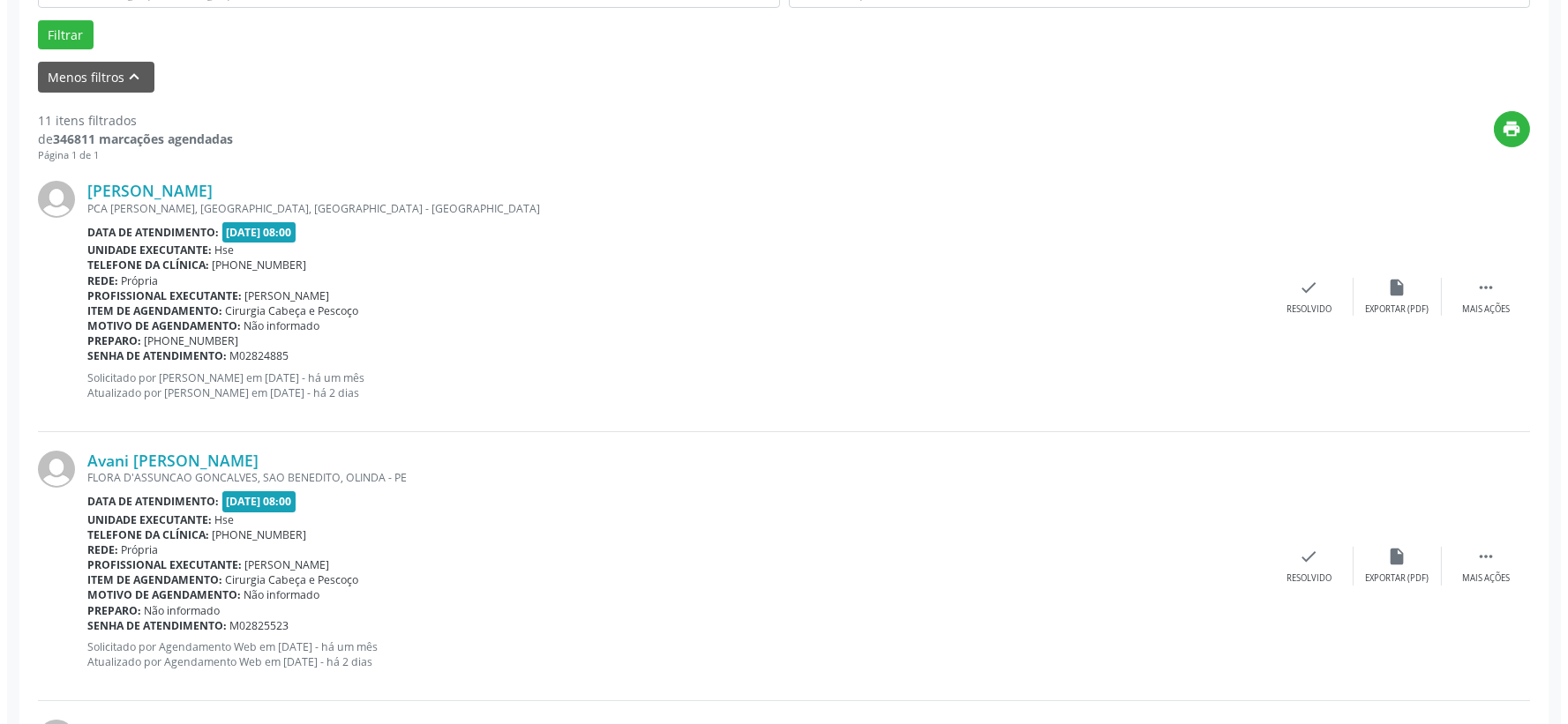
scroll to position [633, 0]
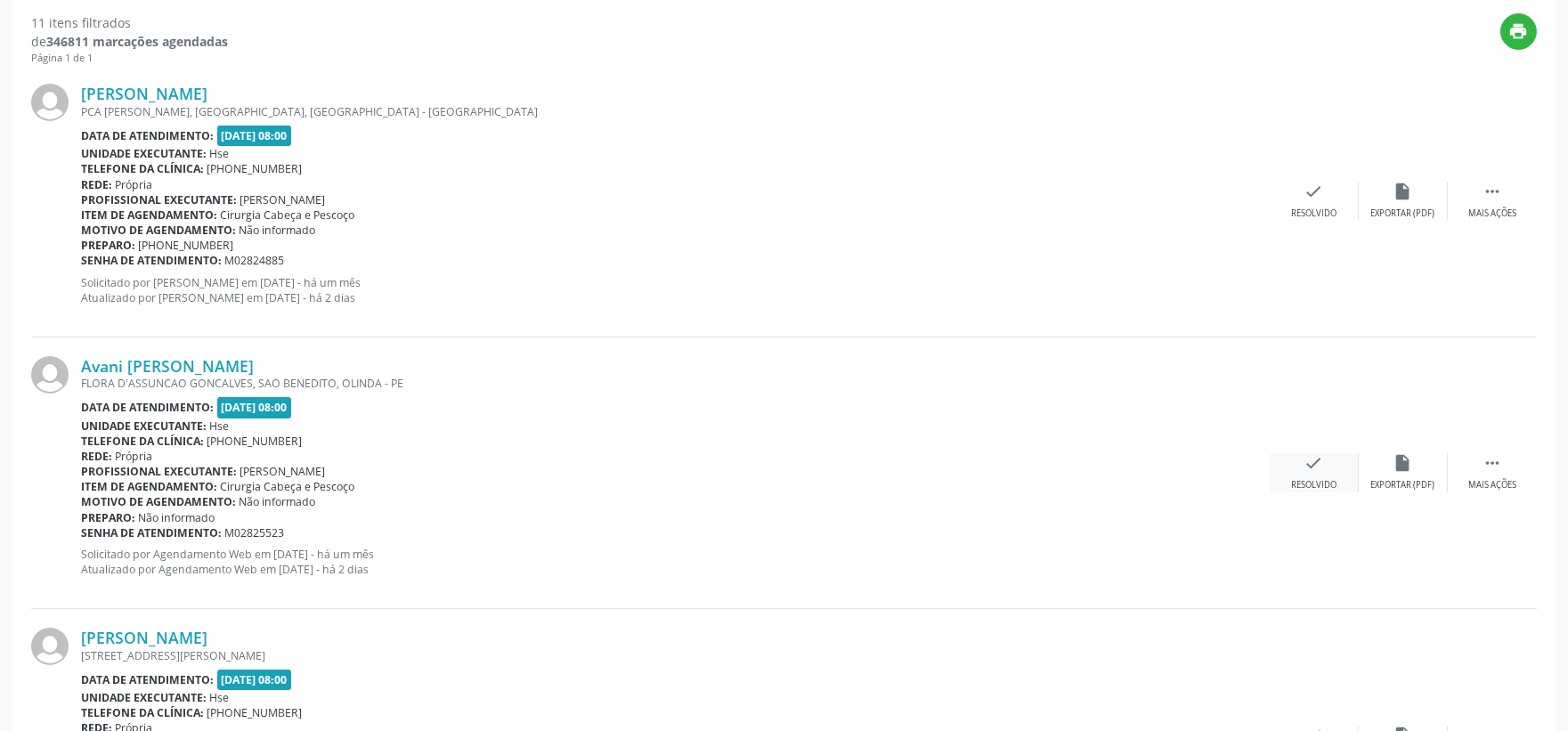
click at [1331, 479] on div "Resolvido" at bounding box center [1313, 485] width 45 height 12
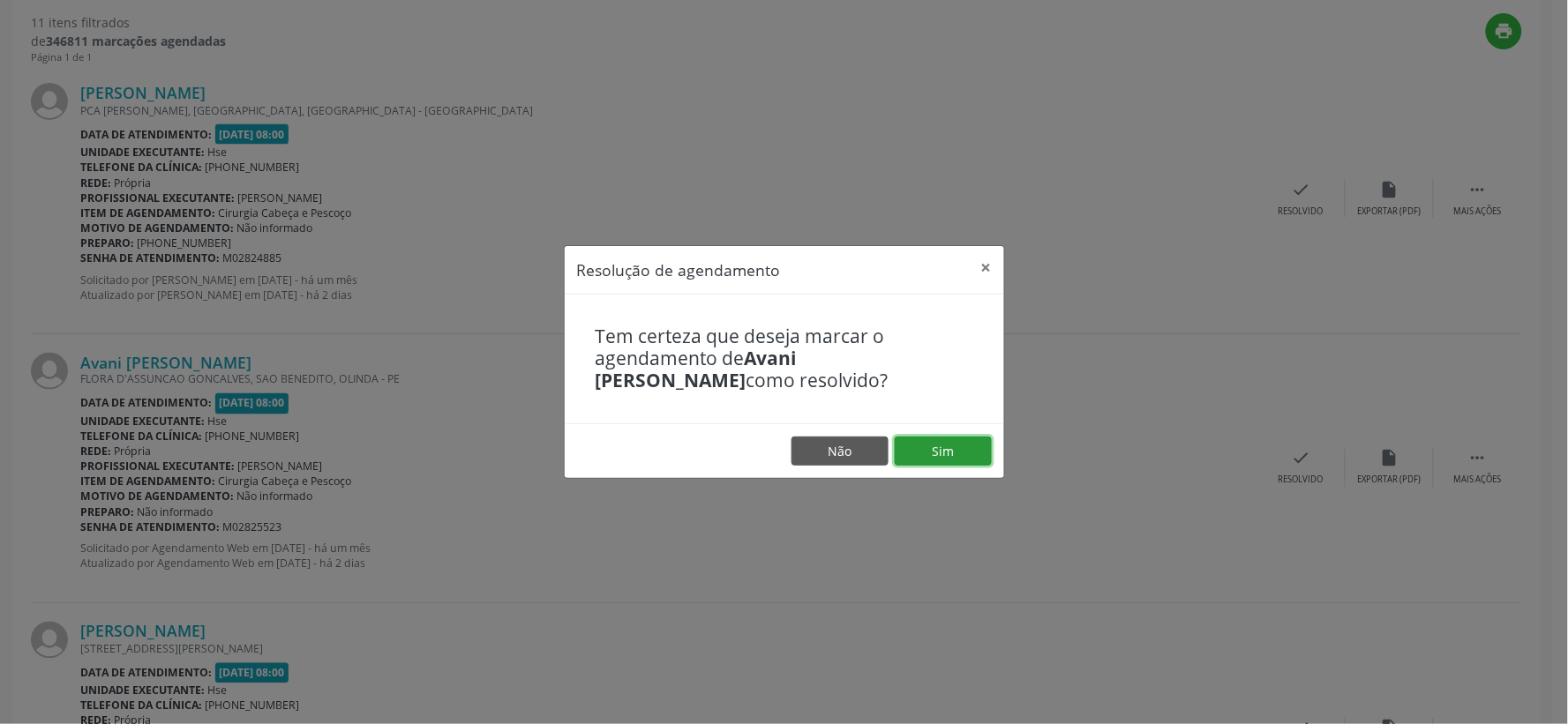
click at [918, 452] on button "Sim" at bounding box center [943, 452] width 97 height 30
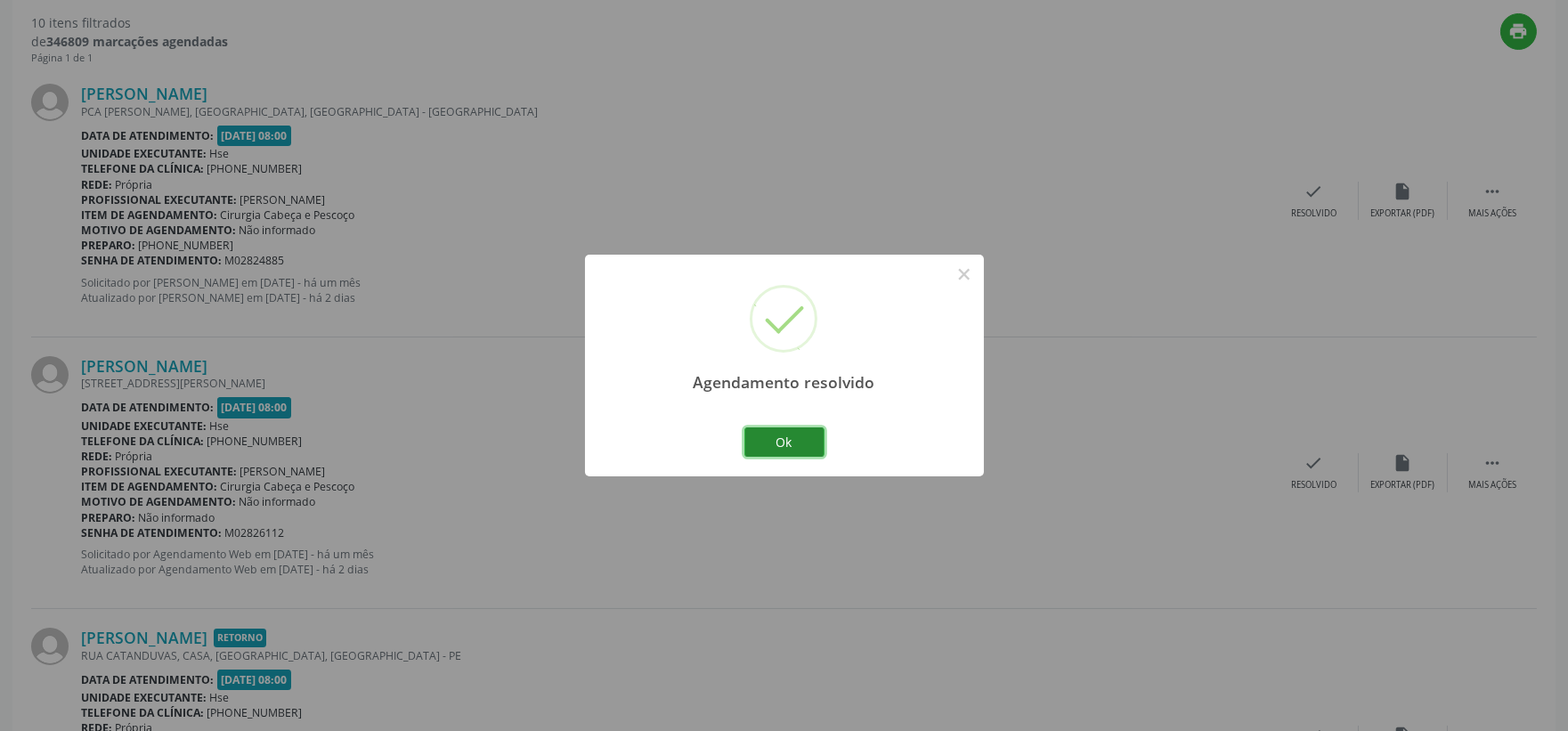
click at [769, 441] on button "Ok" at bounding box center [785, 442] width 81 height 30
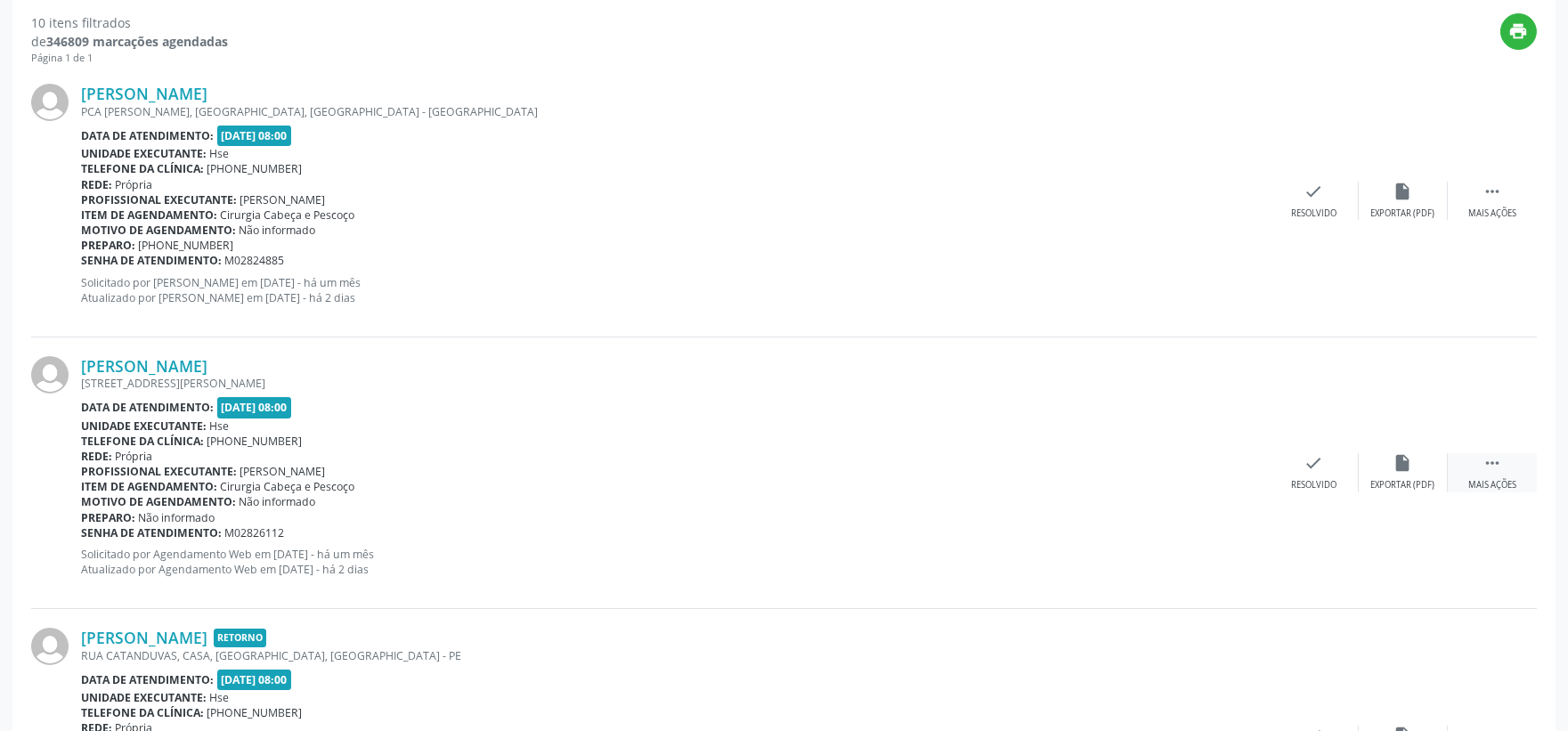
click at [1485, 463] on icon "" at bounding box center [1492, 463] width 20 height 20
click at [1409, 477] on div "alarm_off Não compareceu" at bounding box center [1403, 472] width 89 height 38
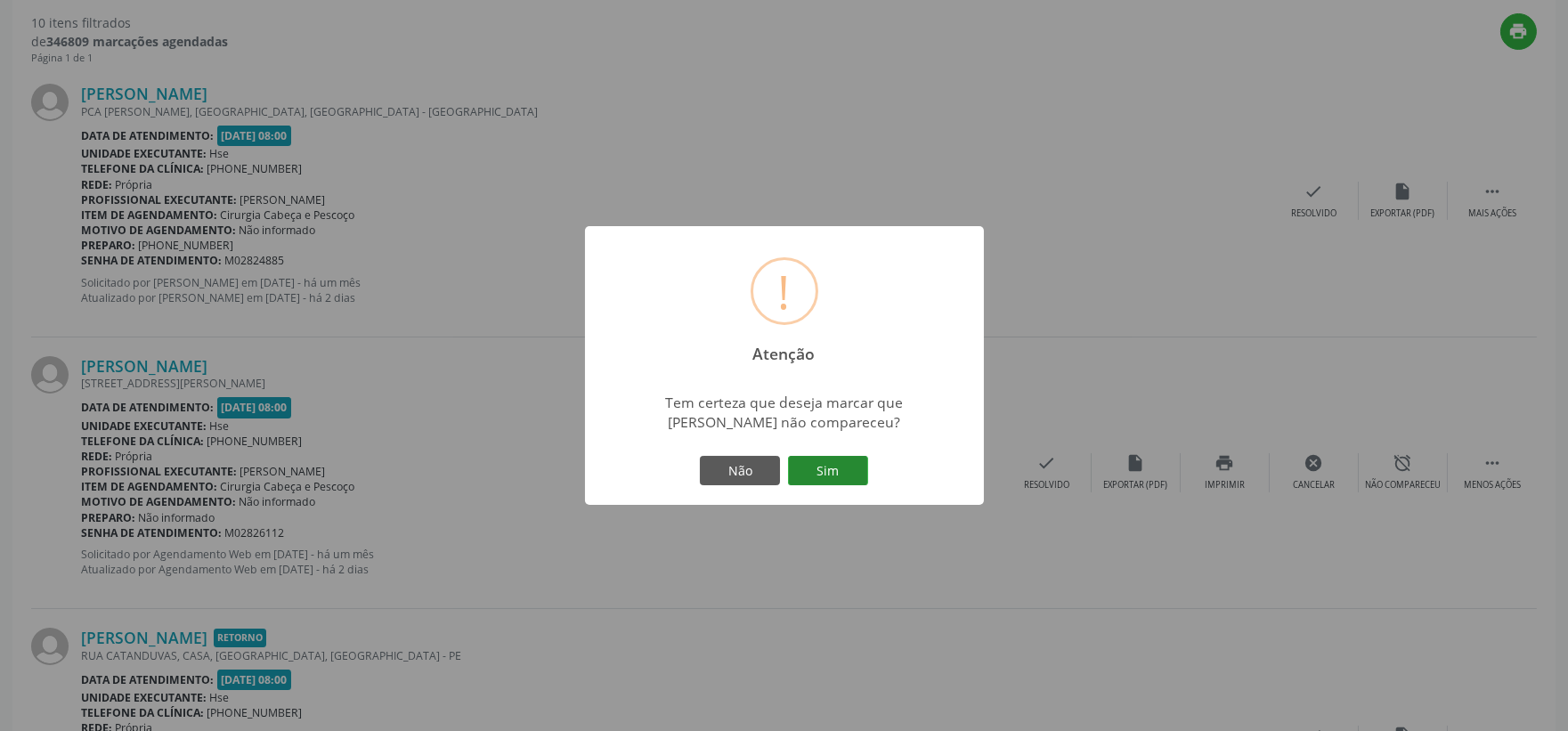
click at [838, 470] on button "Sim" at bounding box center [828, 471] width 81 height 30
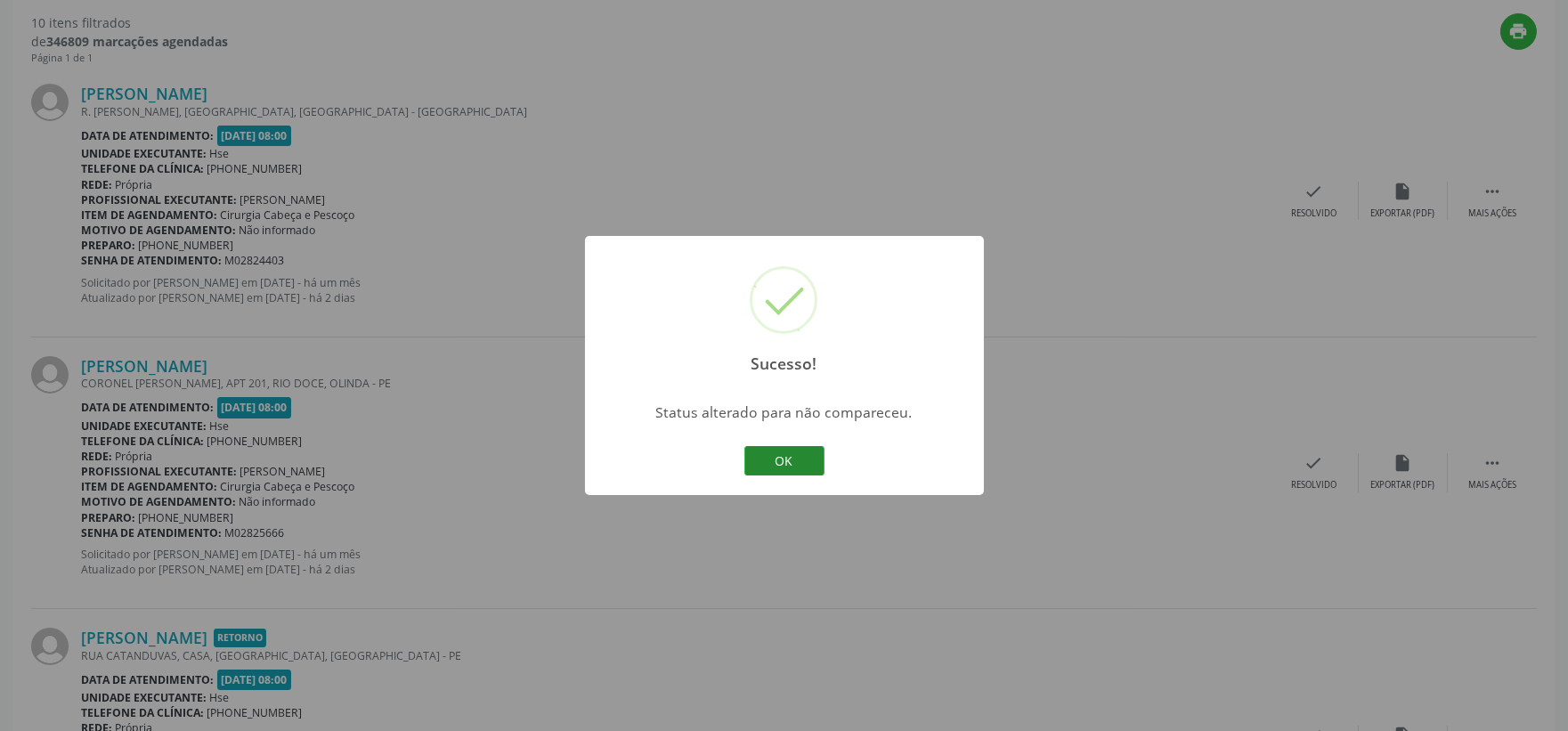
click at [798, 455] on button "OK" at bounding box center [785, 461] width 81 height 30
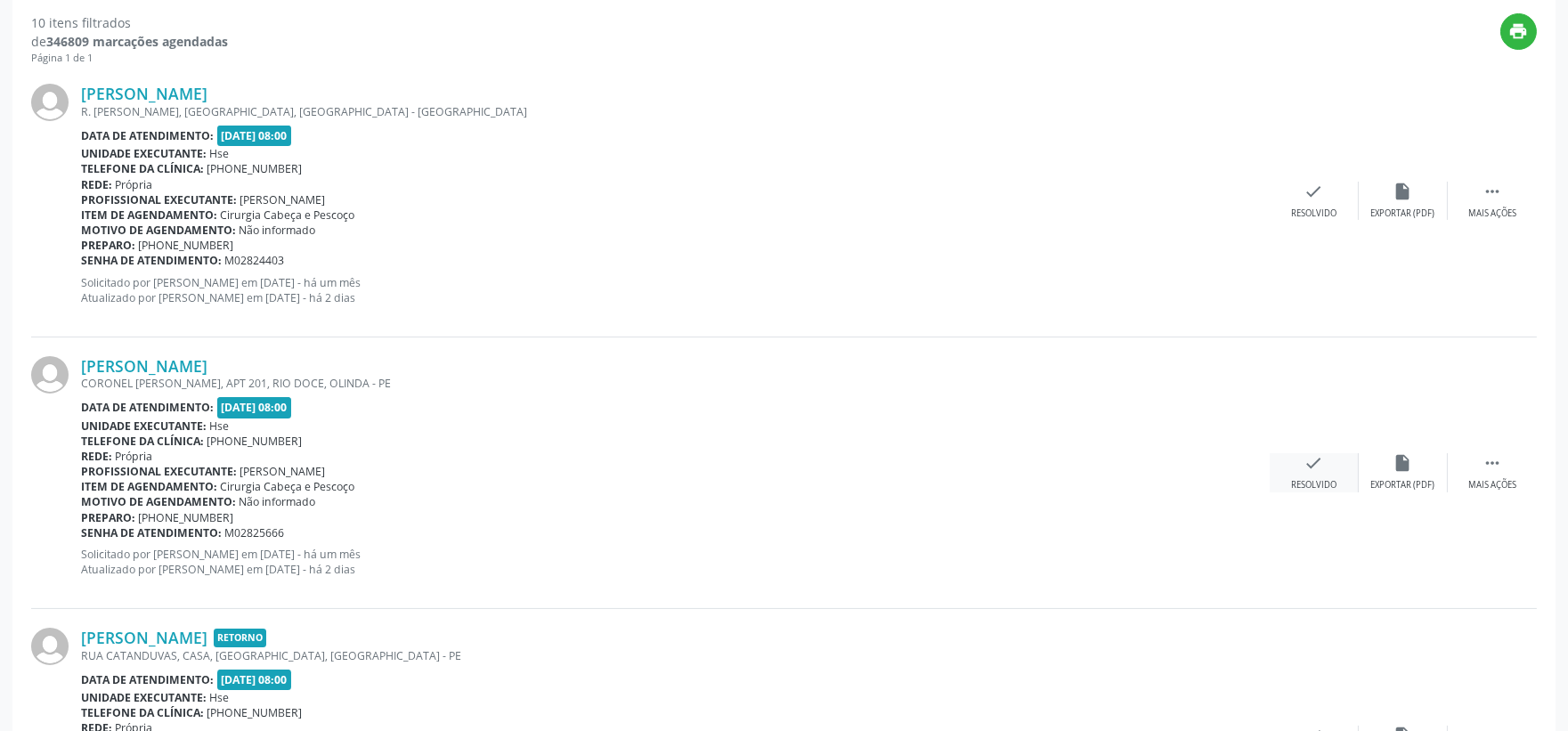
click at [1310, 477] on div "check Resolvido" at bounding box center [1314, 472] width 89 height 38
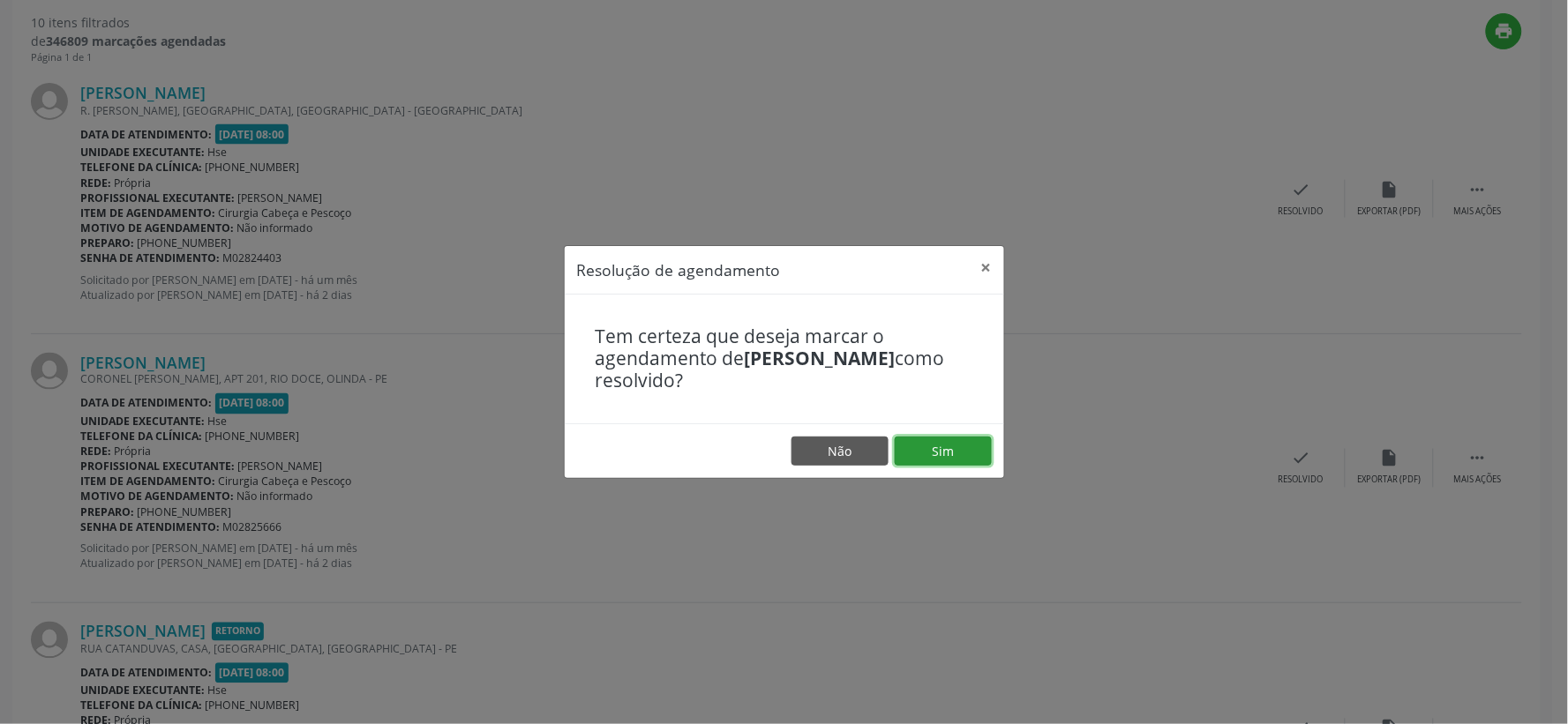
click at [946, 456] on button "Sim" at bounding box center [943, 452] width 97 height 30
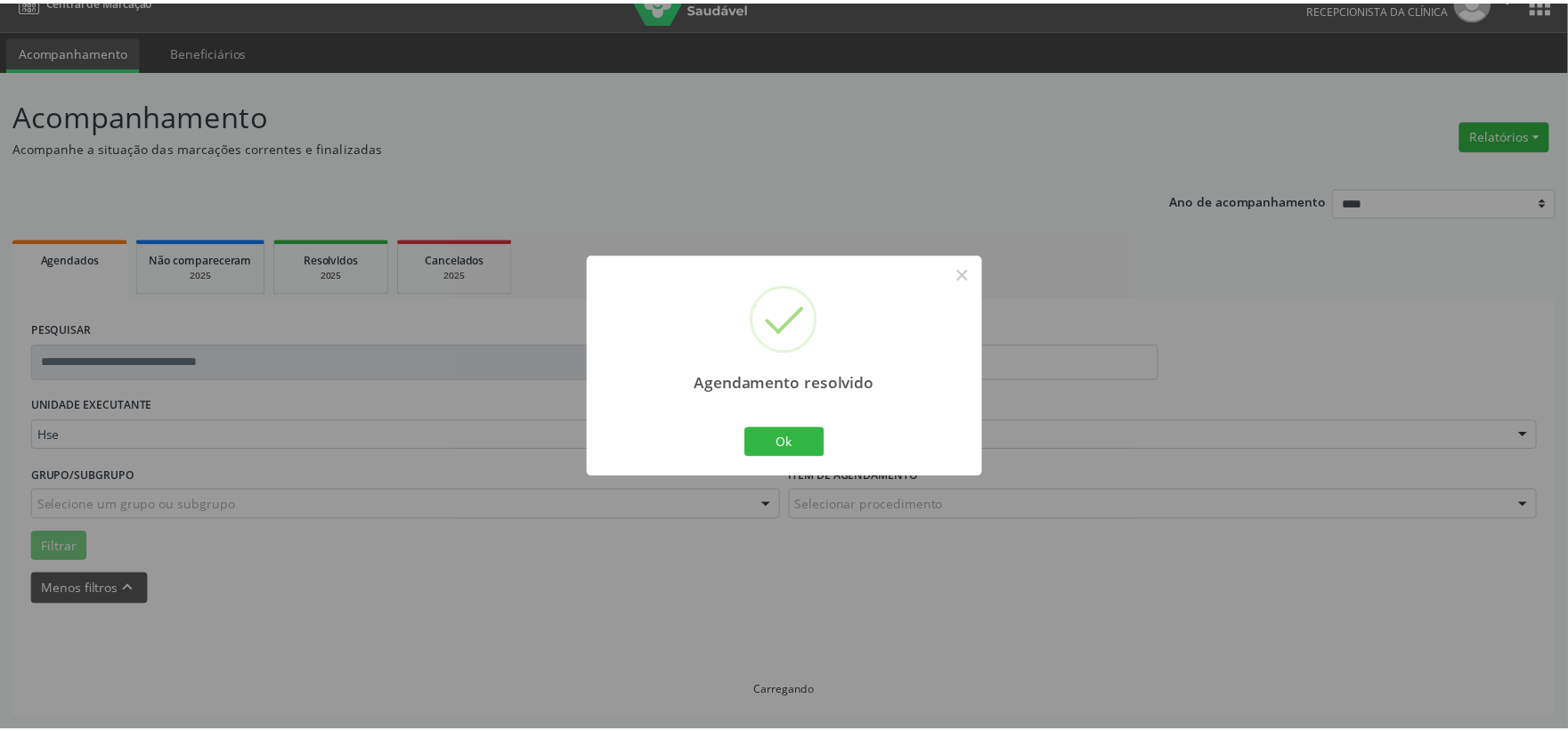
scroll to position [27, 0]
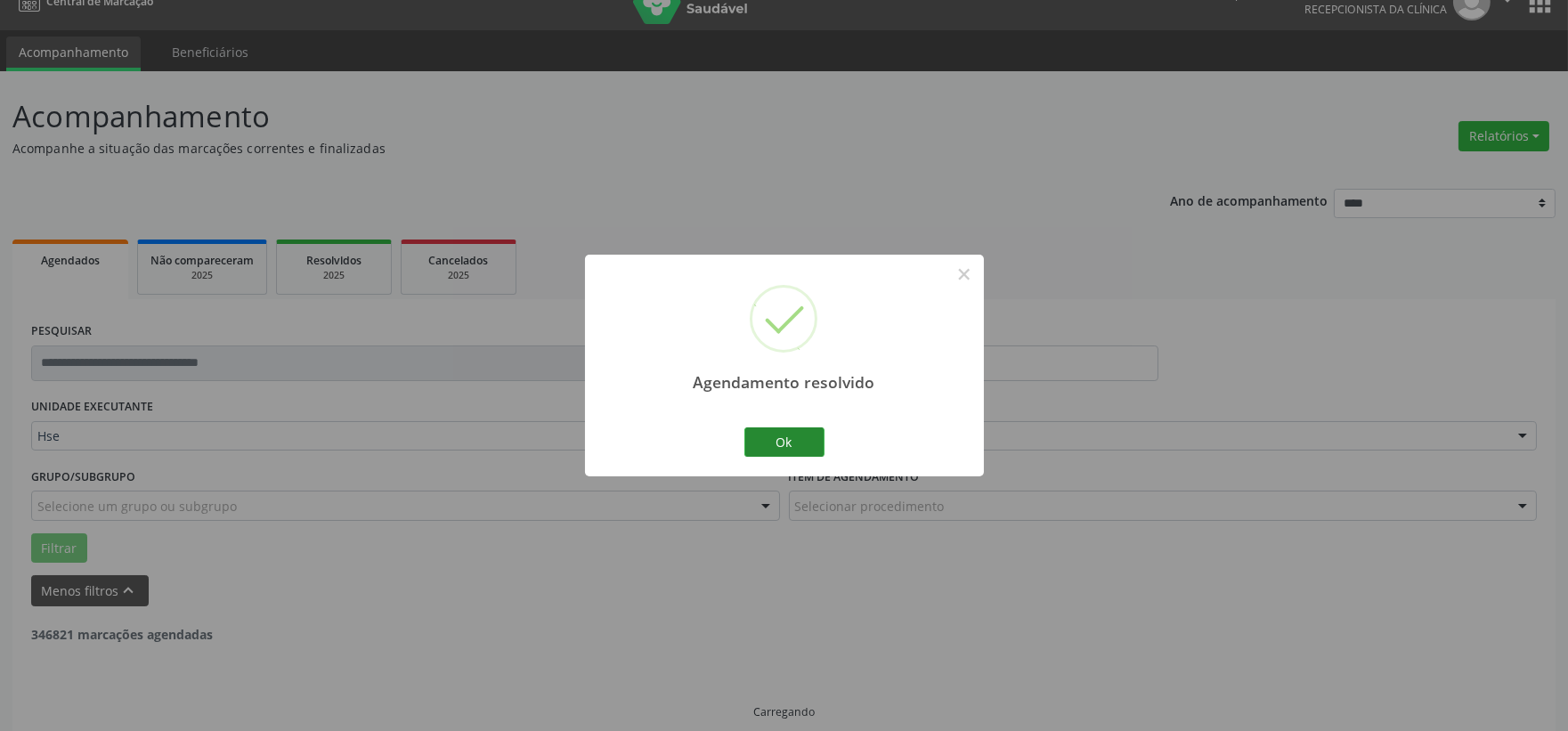
click at [803, 447] on button "Ok" at bounding box center [785, 442] width 81 height 30
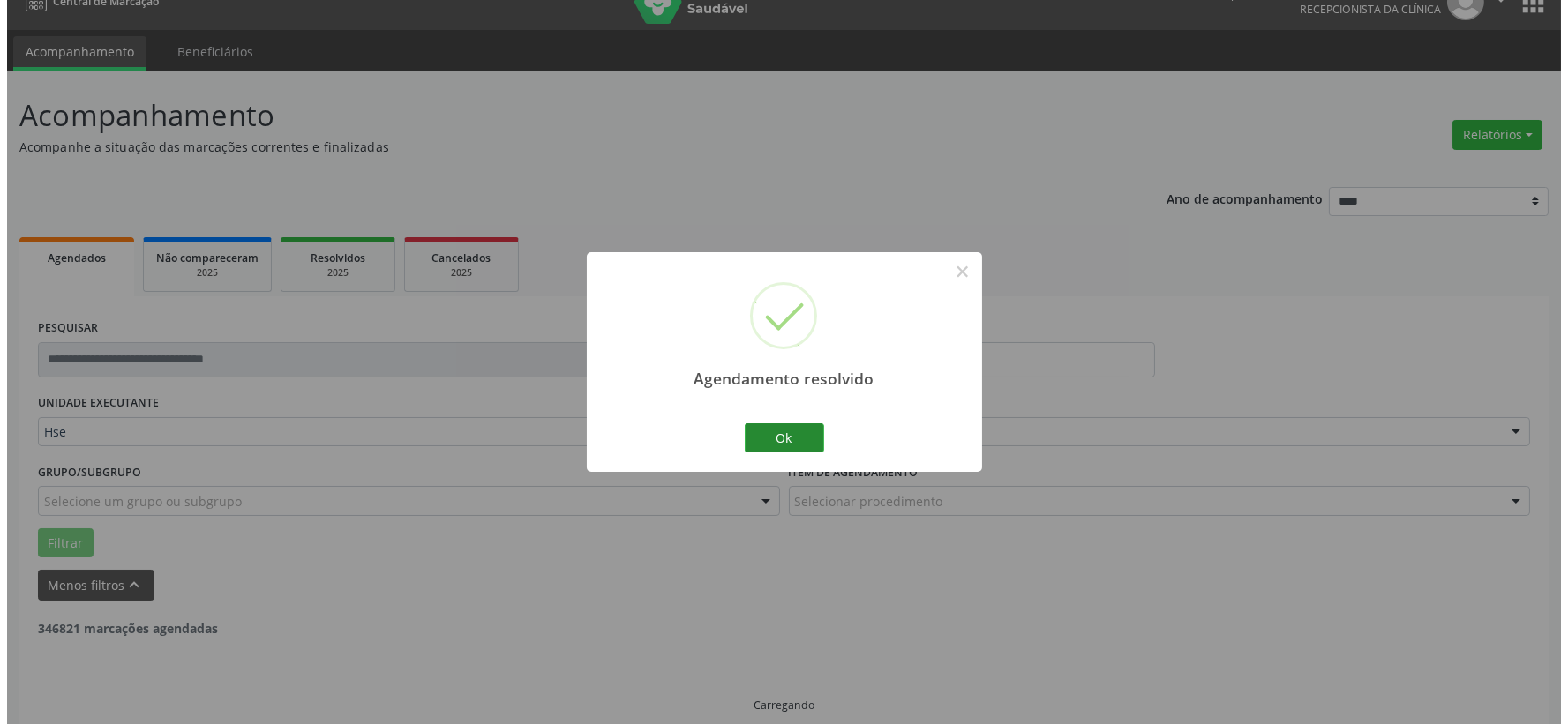
scroll to position [633, 0]
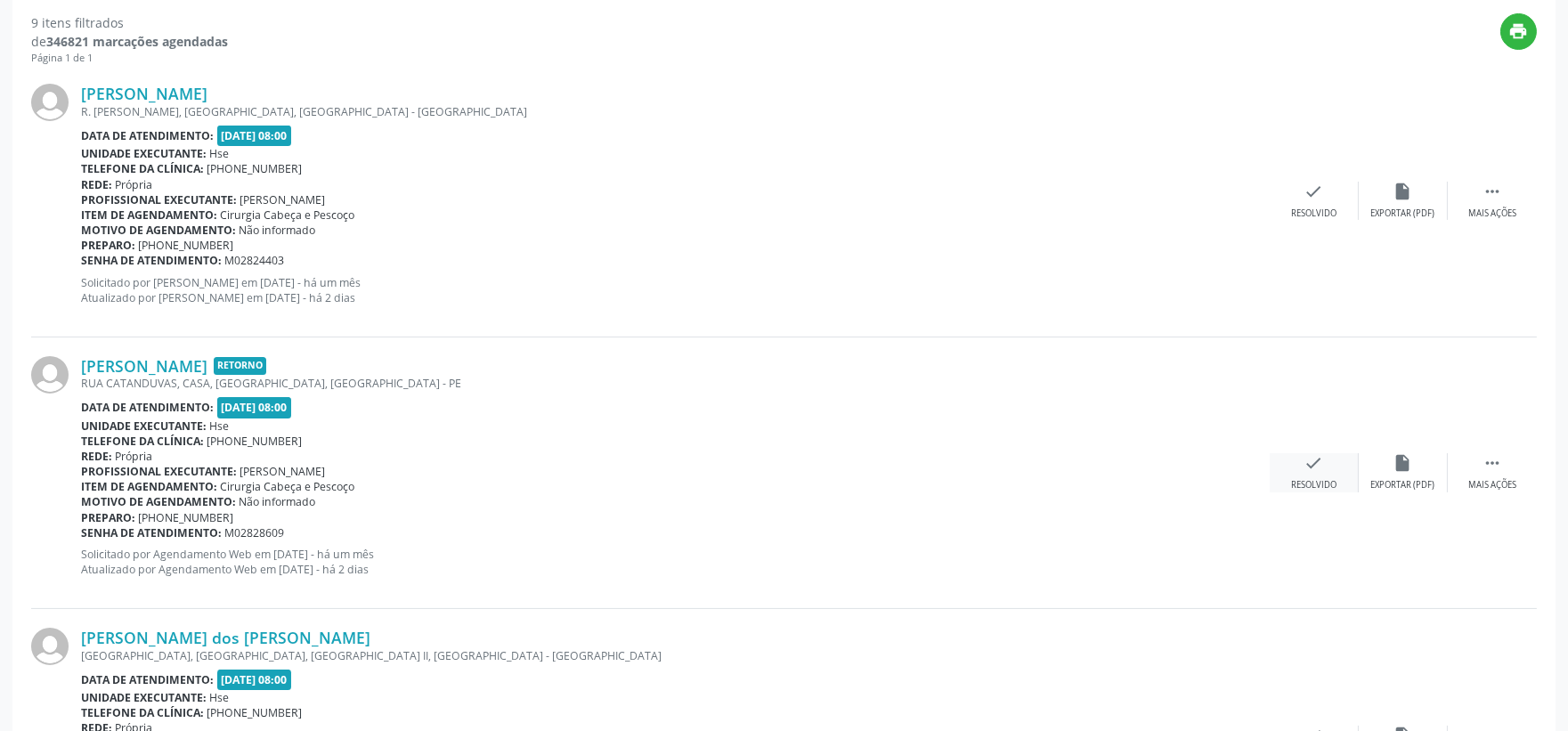
click at [1321, 465] on icon "check" at bounding box center [1314, 463] width 20 height 20
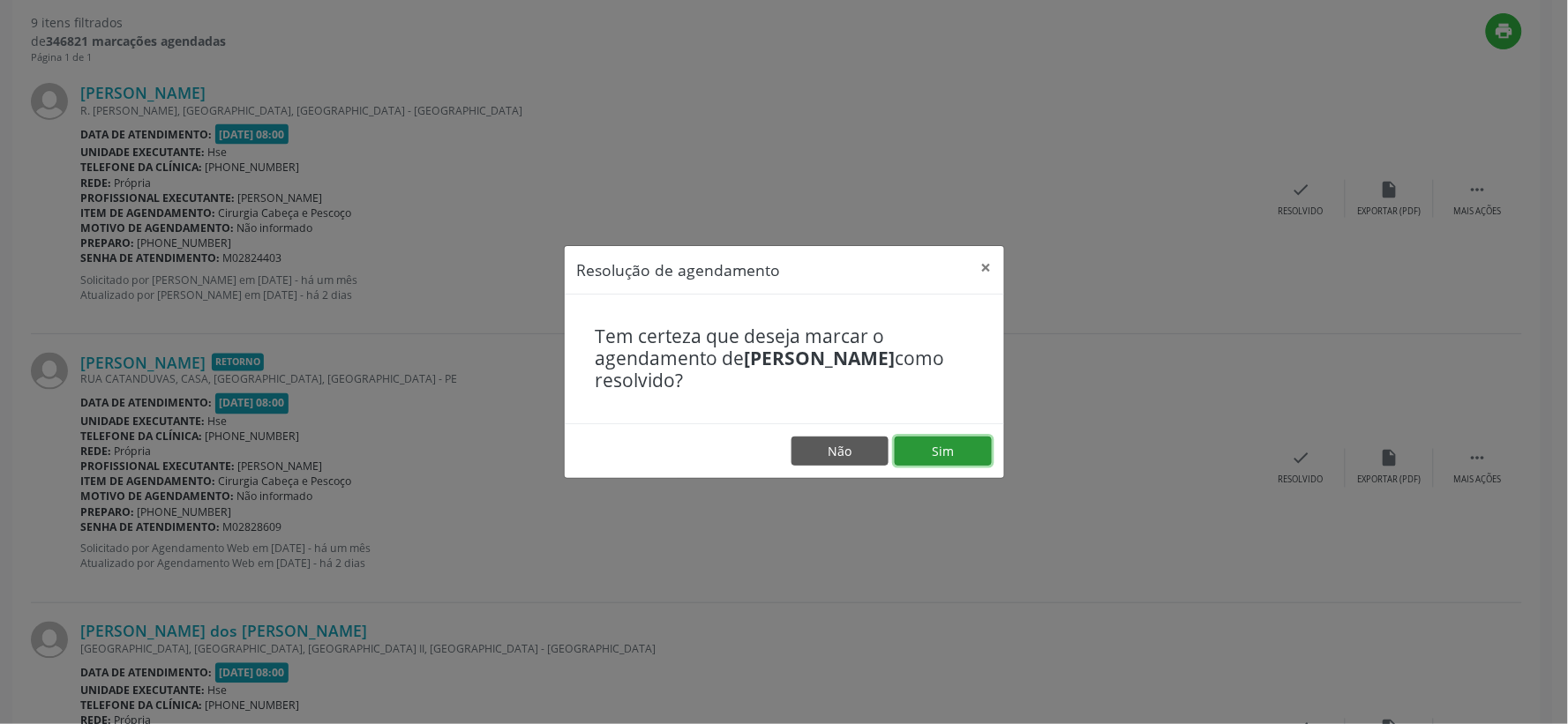
click at [956, 441] on button "Sim" at bounding box center [943, 452] width 97 height 30
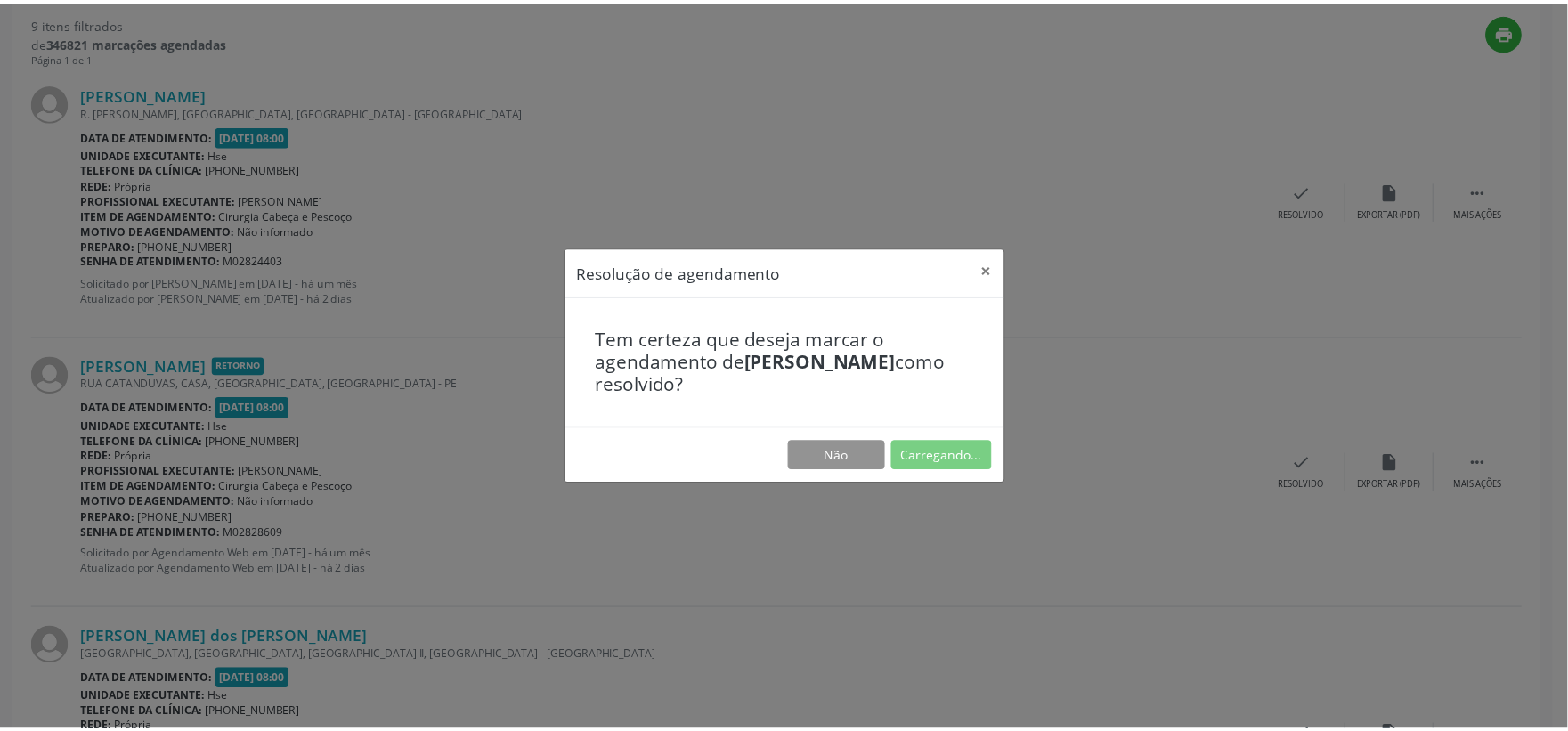
scroll to position [27, 0]
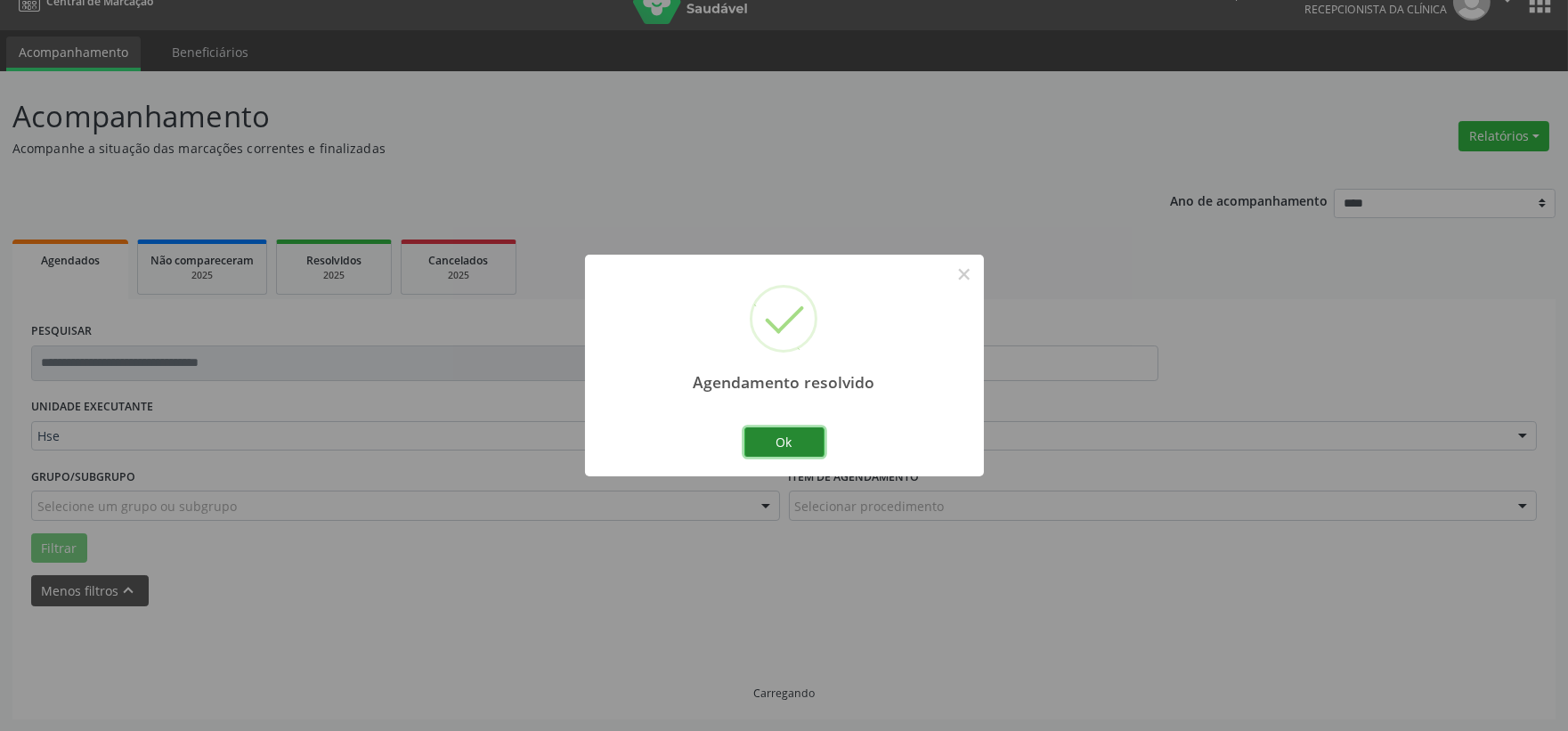
click at [806, 442] on button "Ok" at bounding box center [785, 442] width 81 height 30
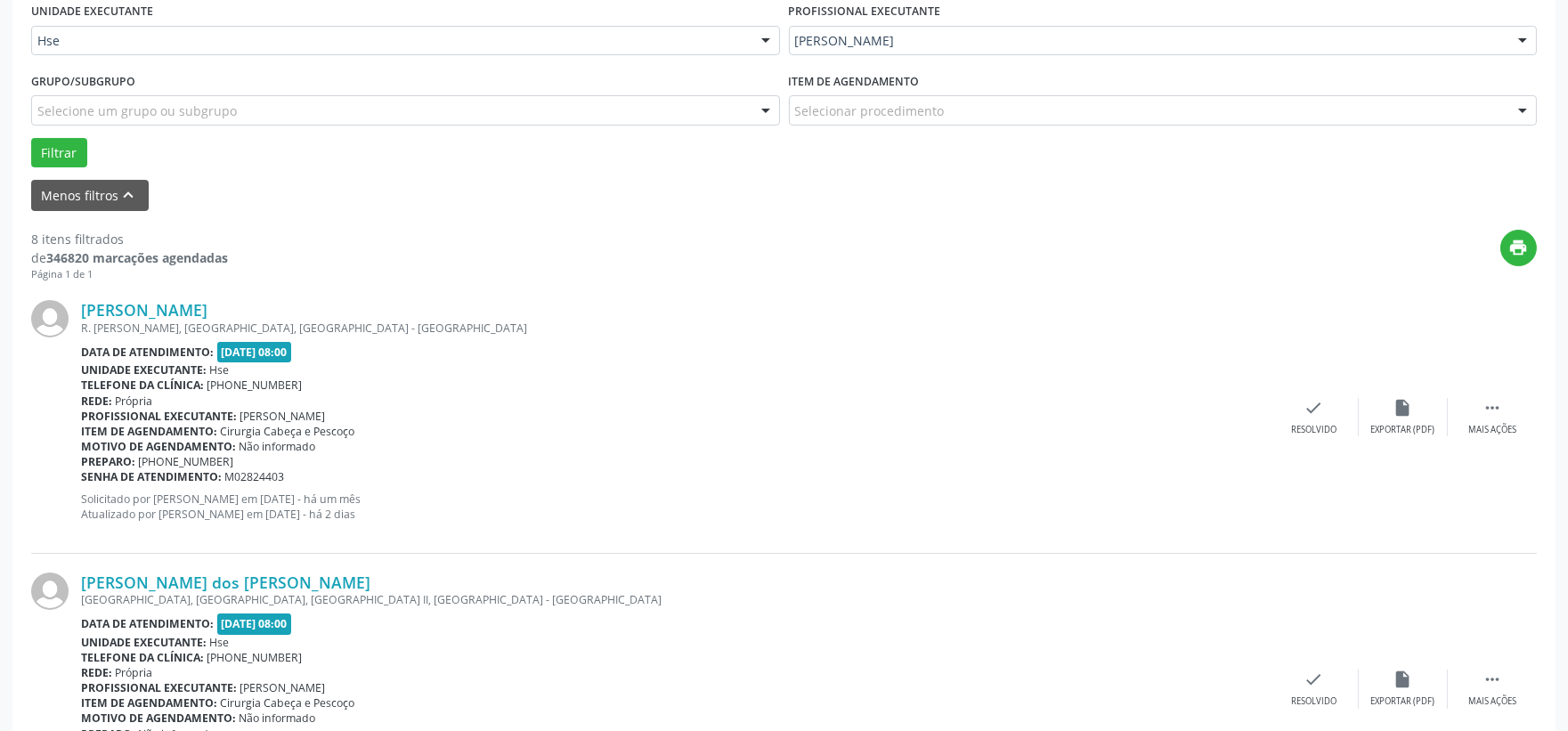
scroll to position [620, 0]
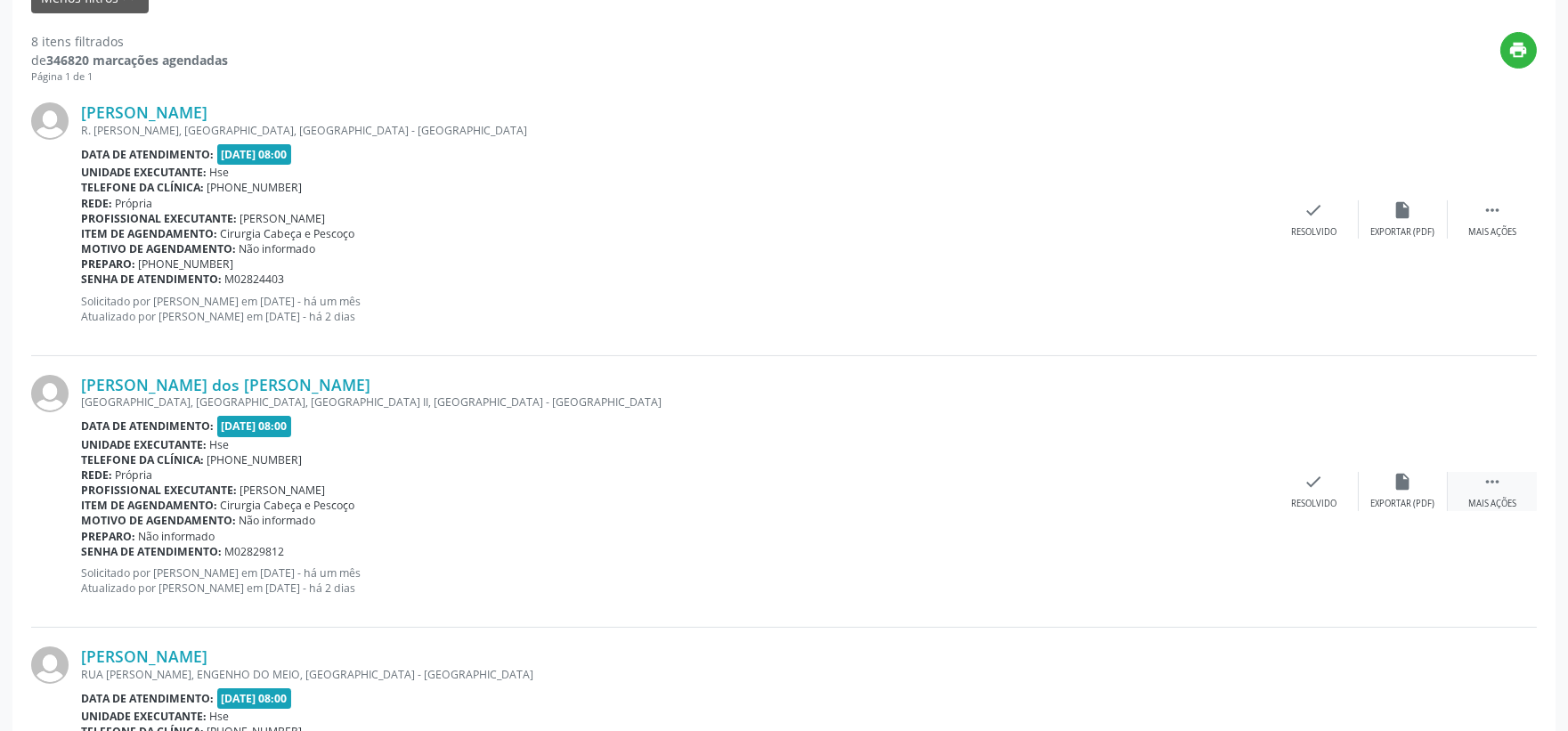
click at [1492, 479] on icon "" at bounding box center [1492, 482] width 20 height 20
click at [1395, 472] on icon "alarm_off" at bounding box center [1403, 482] width 20 height 20
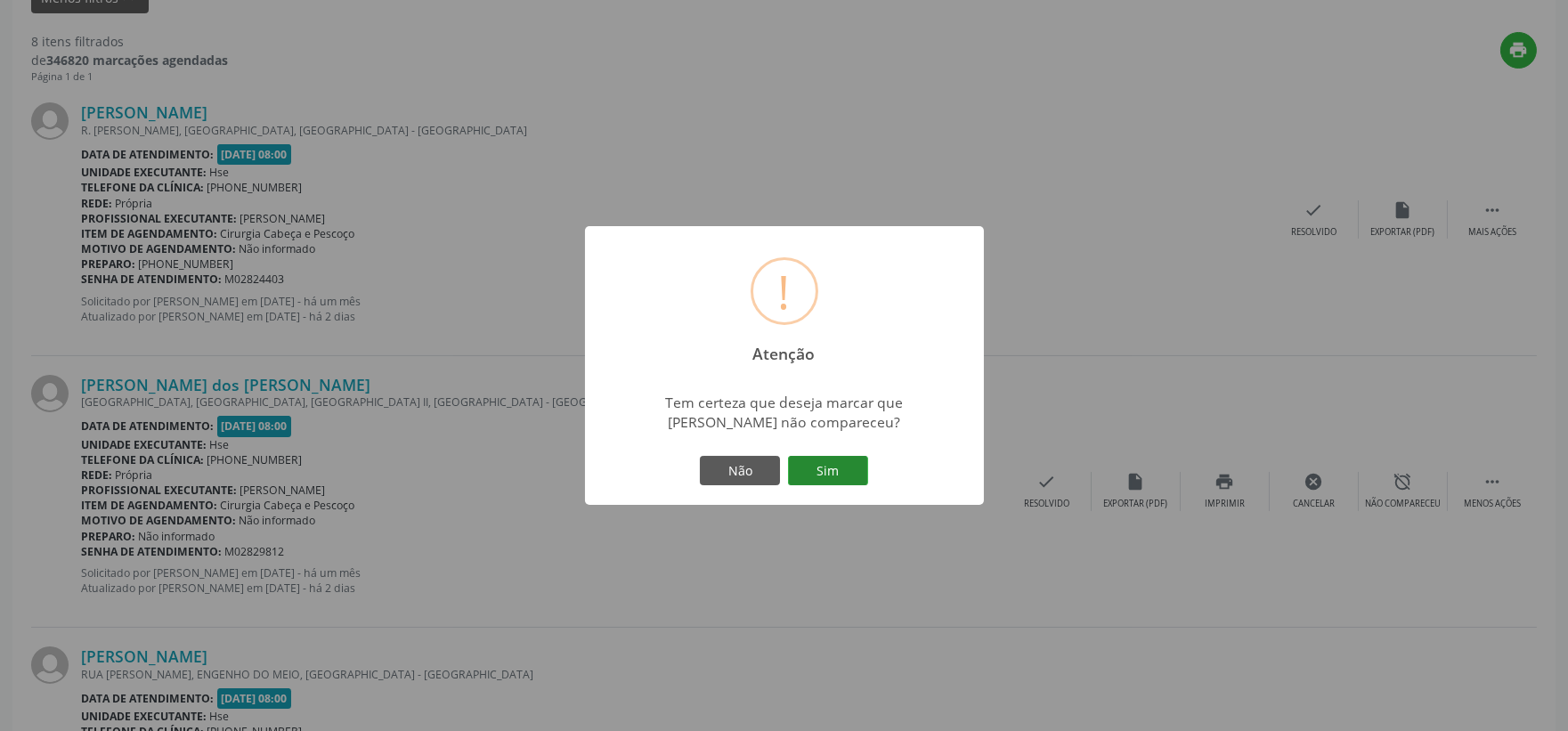
click at [833, 464] on button "Sim" at bounding box center [828, 471] width 81 height 30
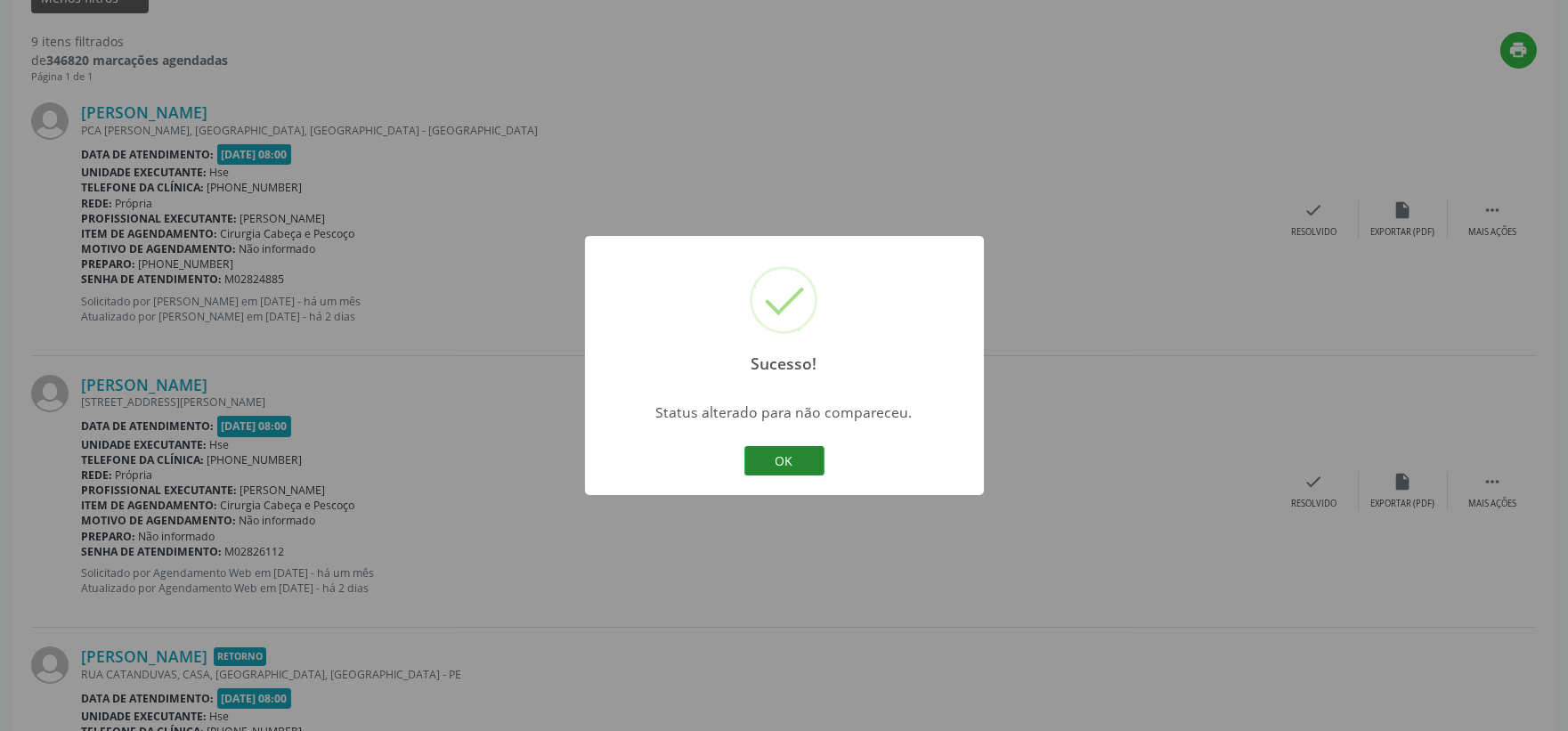
click at [767, 455] on button "OK" at bounding box center [785, 461] width 81 height 30
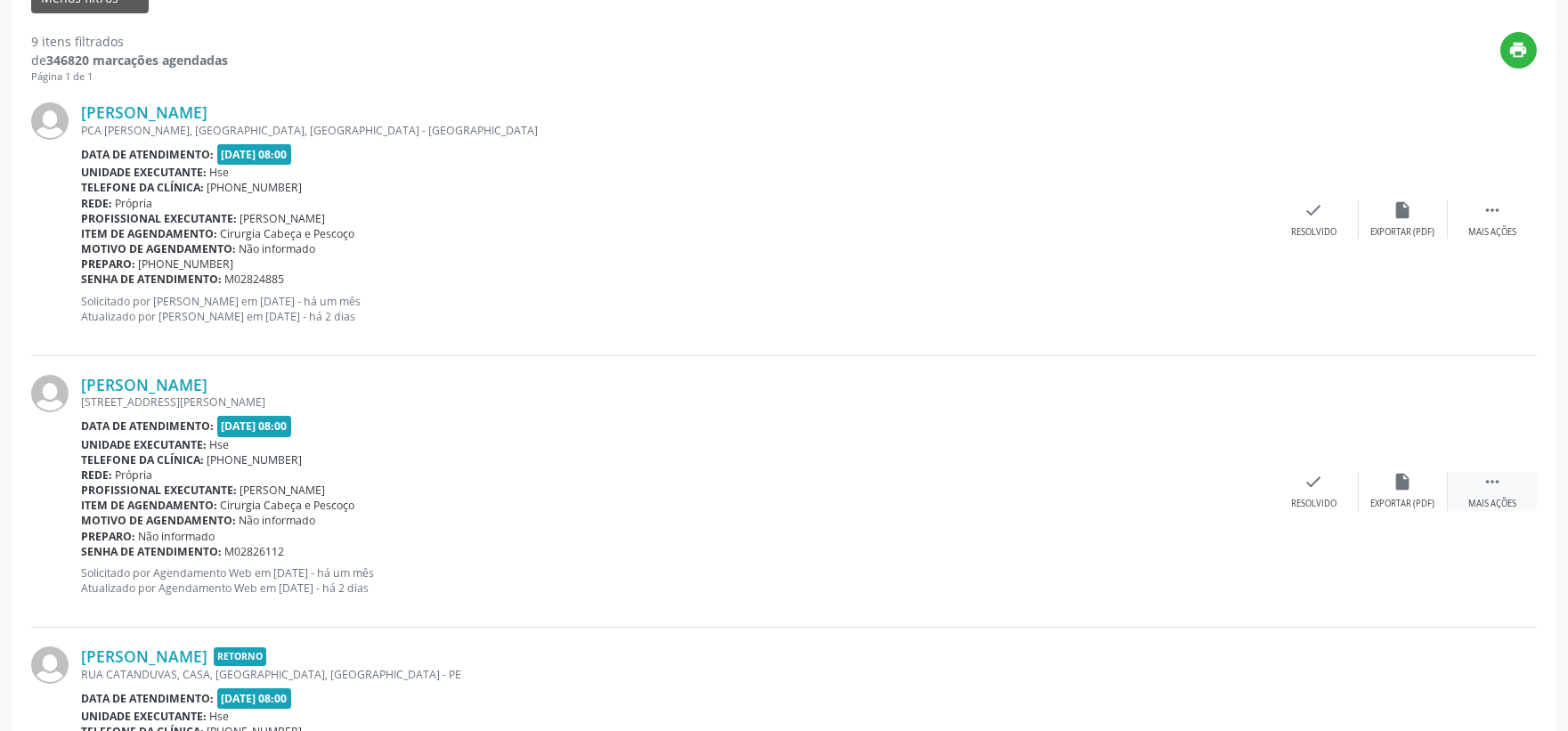
click at [1480, 477] on div " Mais ações" at bounding box center [1492, 491] width 89 height 38
click at [1386, 482] on div "alarm_off Não compareceu" at bounding box center [1403, 491] width 89 height 38
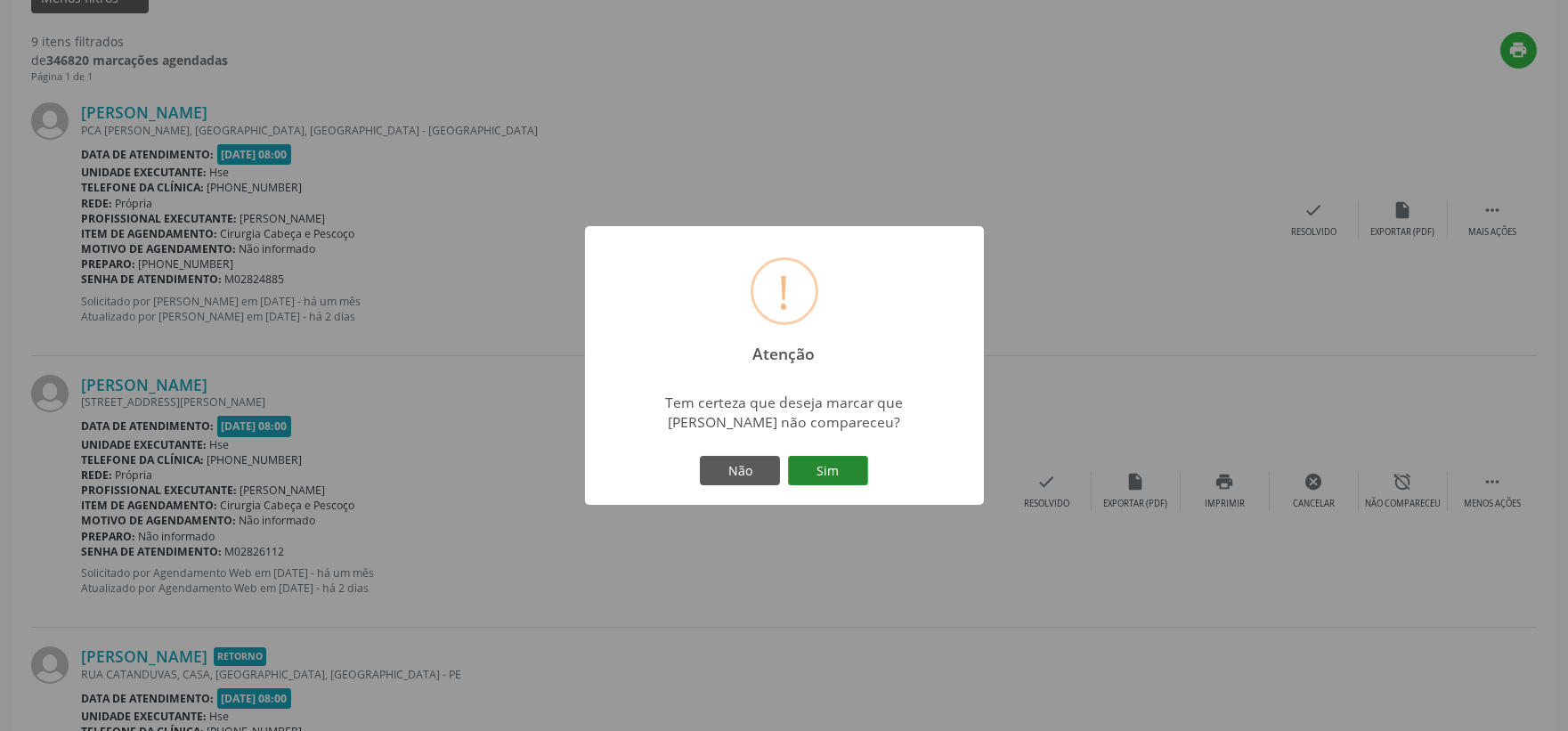
click at [837, 479] on button "Sim" at bounding box center [828, 471] width 81 height 30
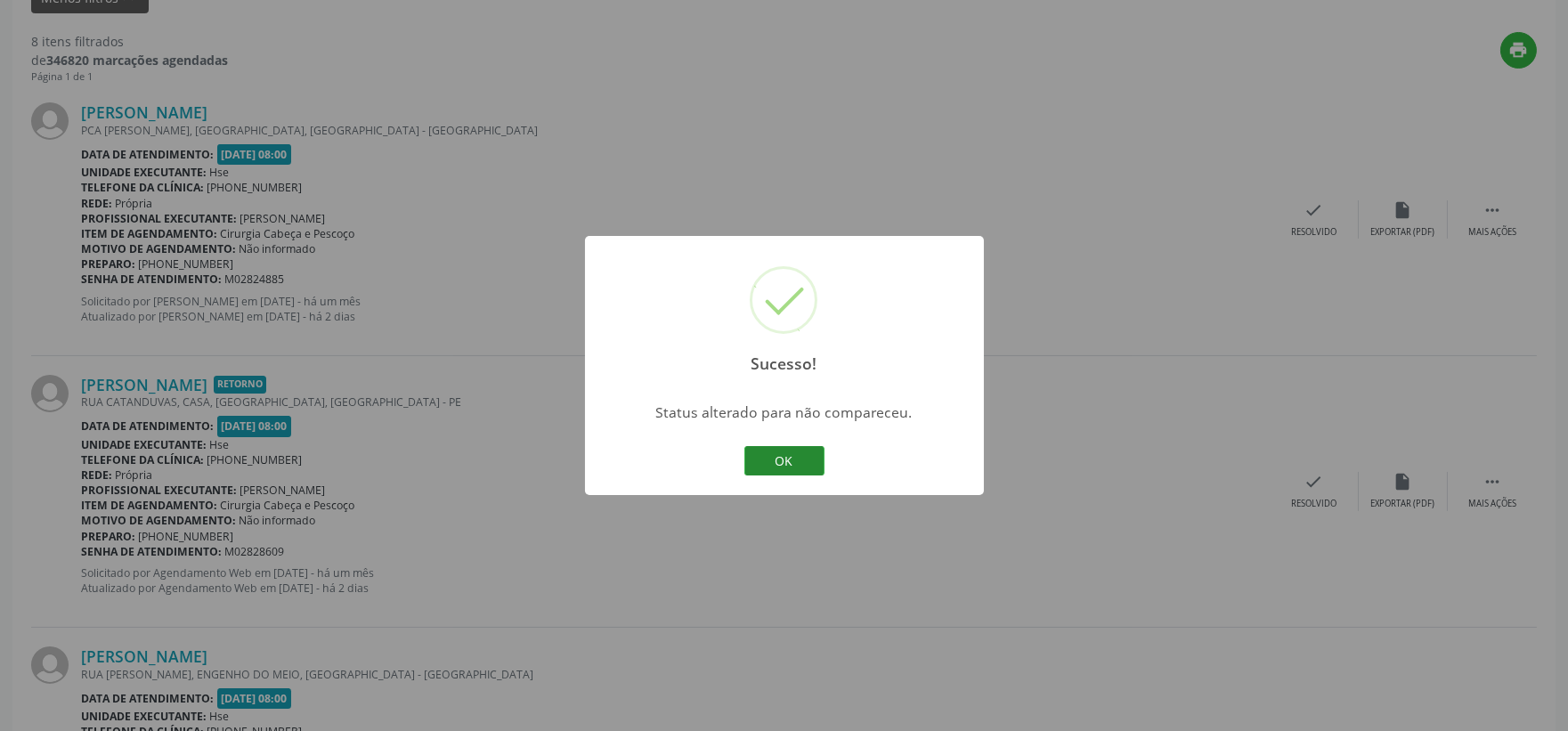
click at [775, 458] on button "OK" at bounding box center [785, 461] width 81 height 30
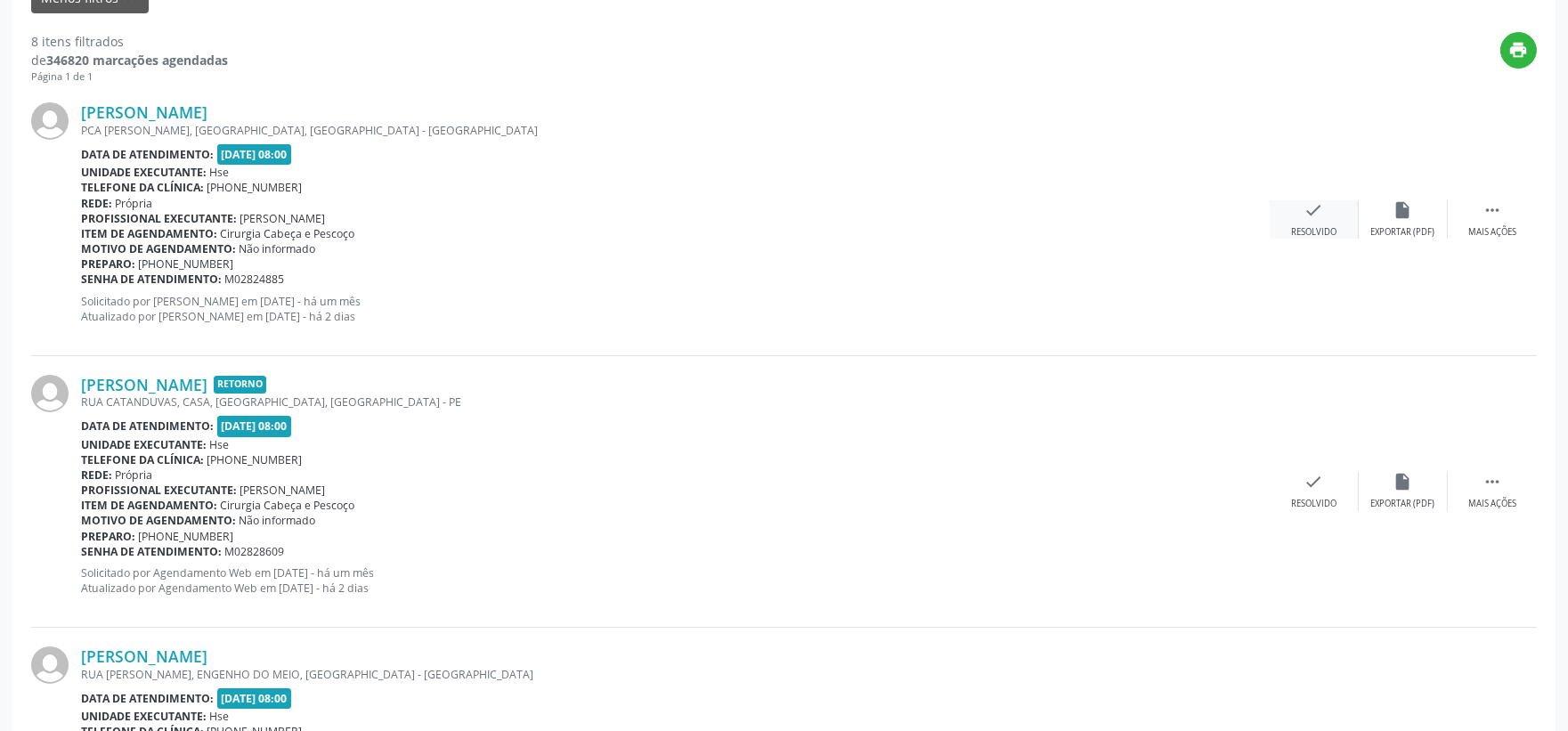
click at [1307, 217] on icon "check" at bounding box center [1314, 210] width 20 height 20
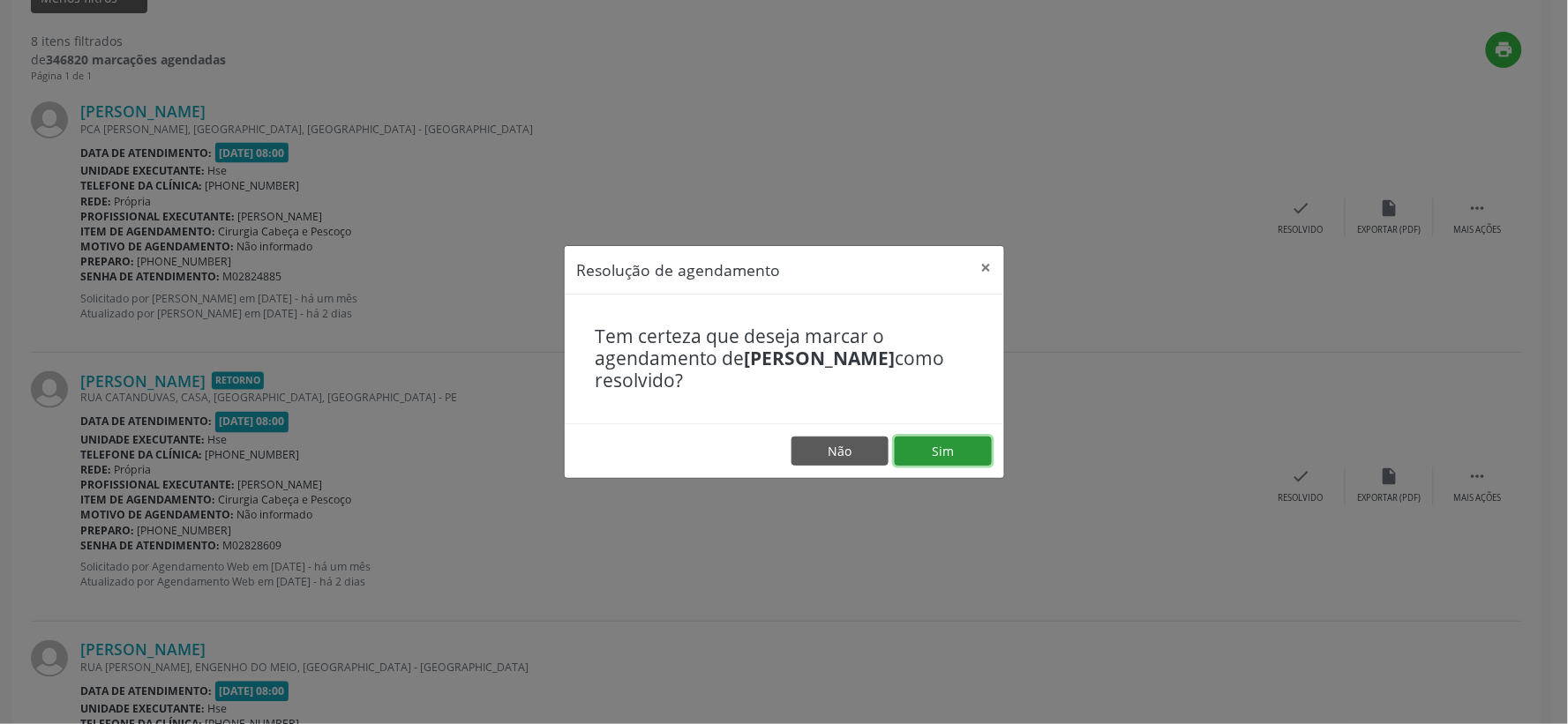
drag, startPoint x: 944, startPoint y: 446, endPoint x: 930, endPoint y: 433, distance: 19.1
click at [942, 446] on button "Sim" at bounding box center [943, 452] width 97 height 30
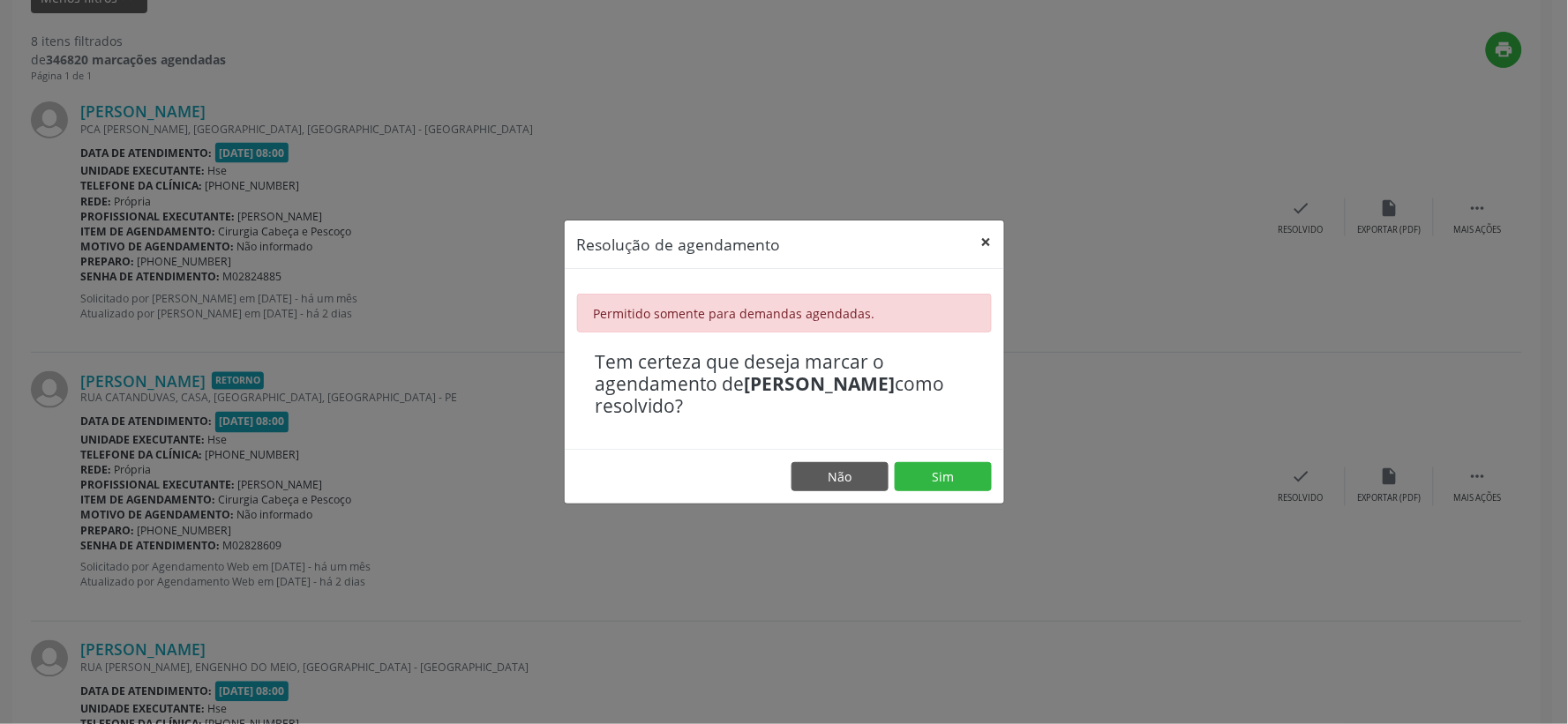
click at [991, 239] on button "×" at bounding box center [987, 242] width 35 height 44
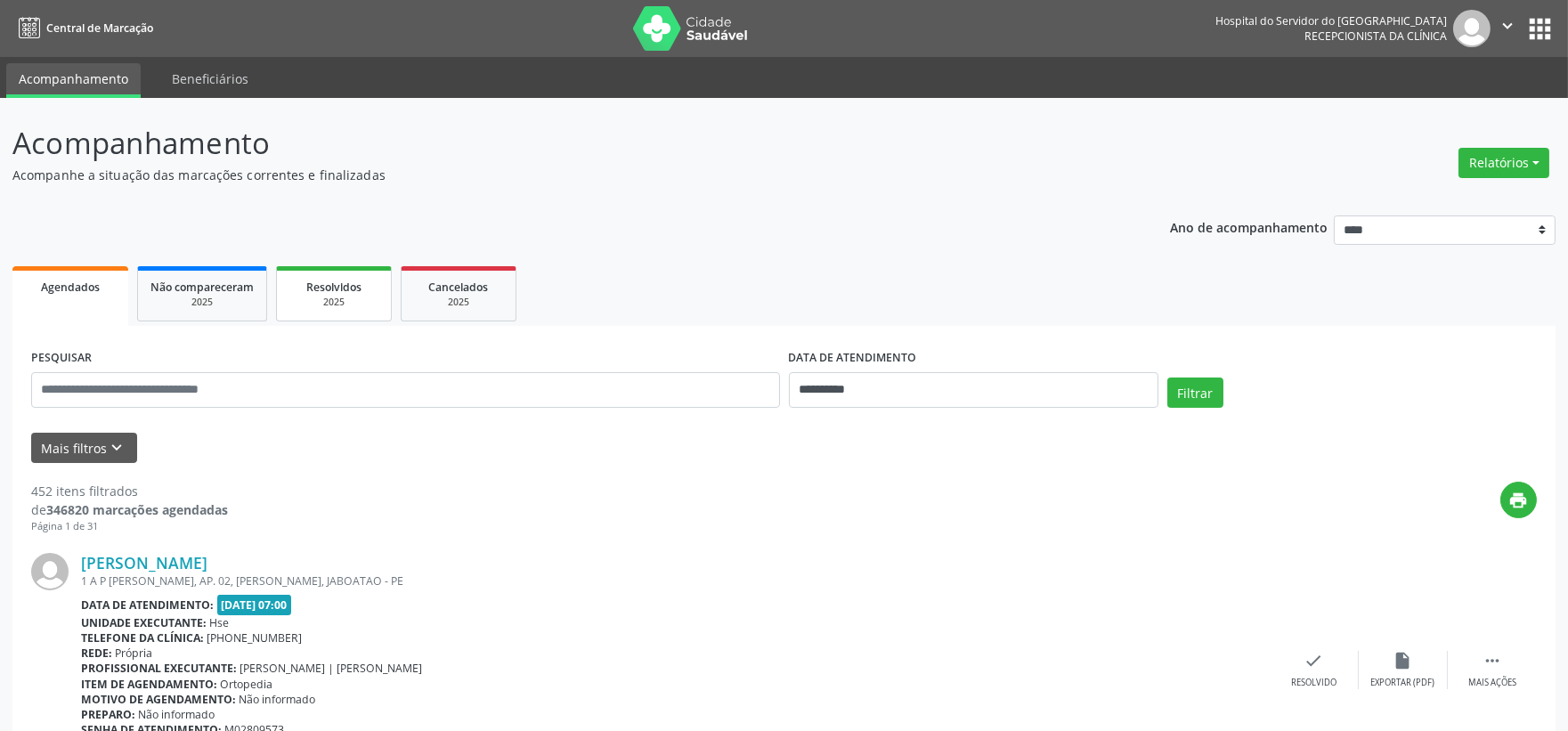
click at [352, 291] on div "Resolvidos" at bounding box center [333, 287] width 89 height 19
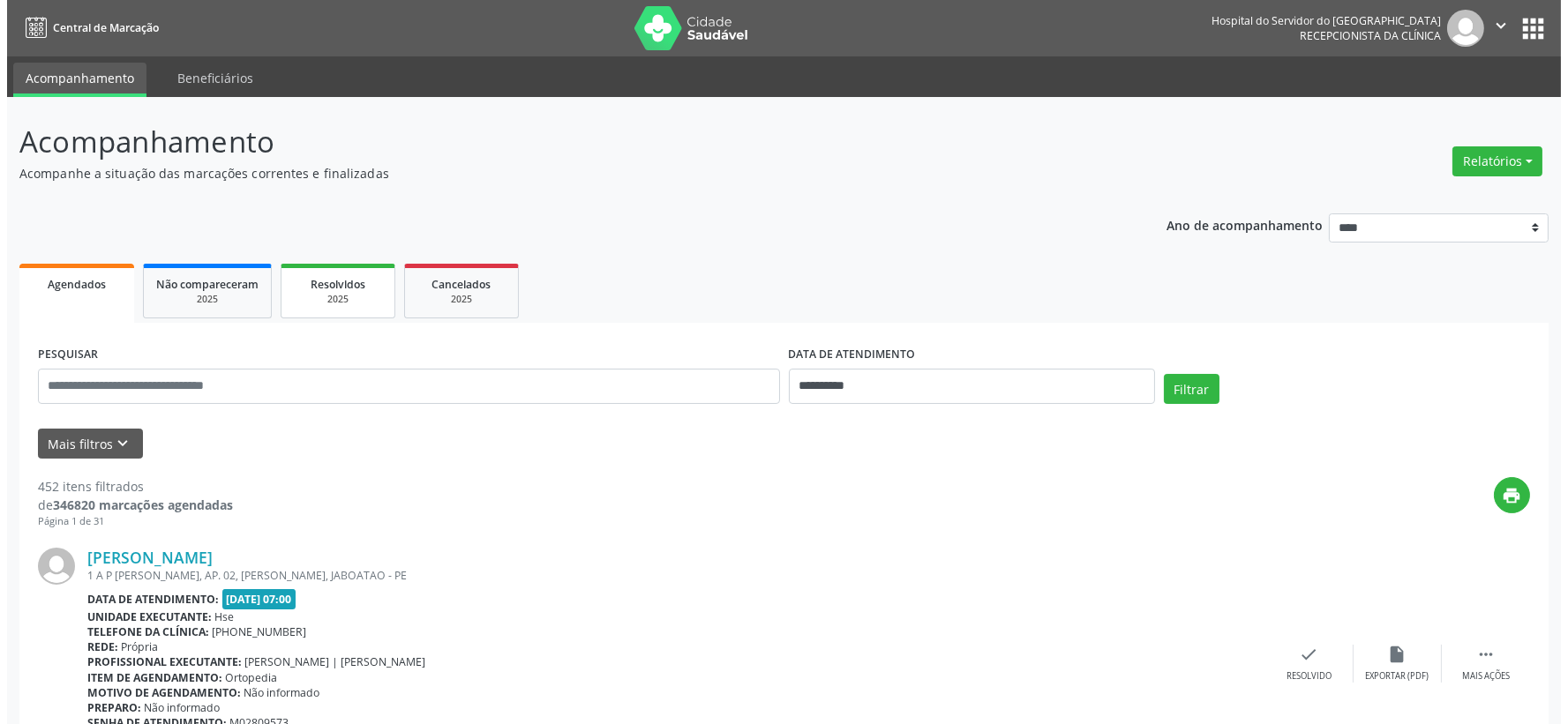
select select "*"
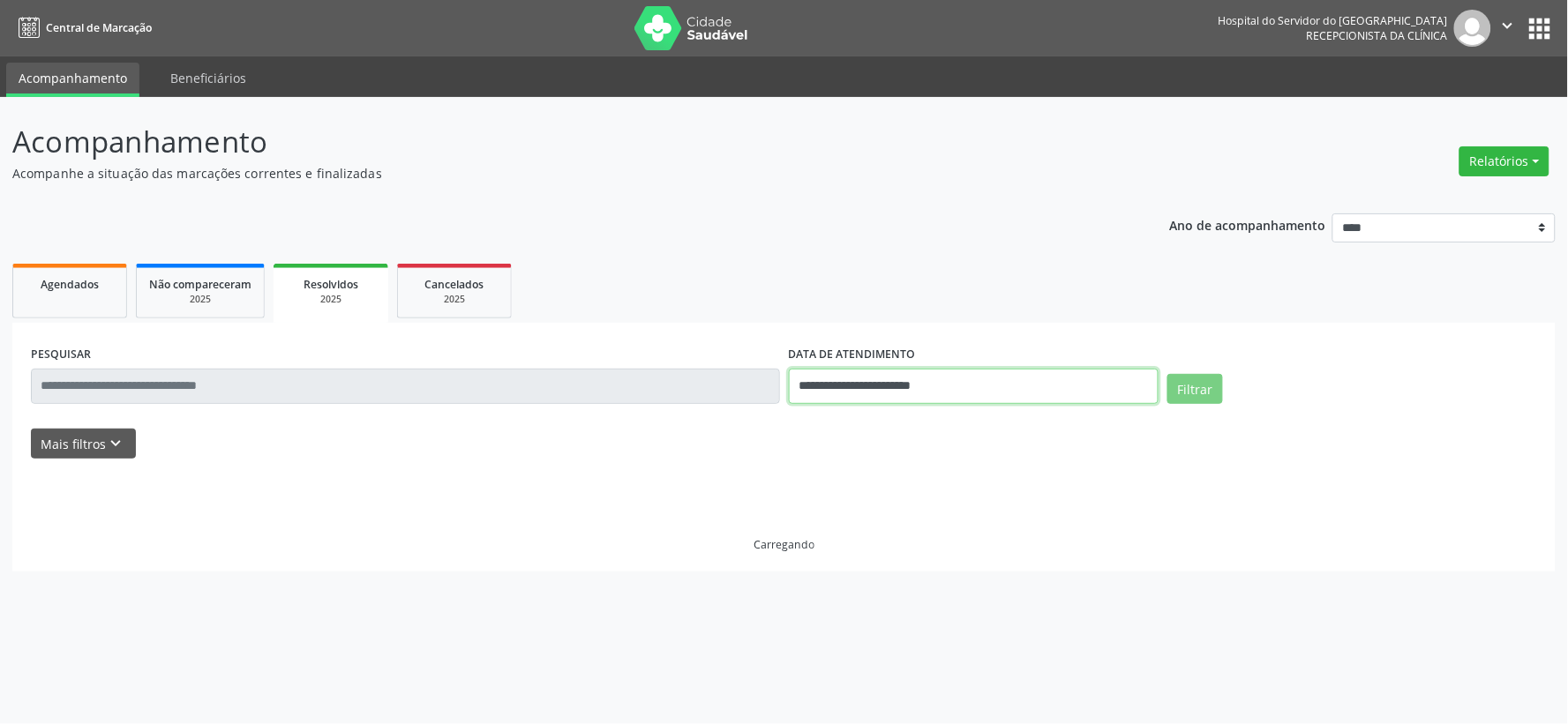
click at [940, 354] on div "**********" at bounding box center [974, 372] width 369 height 62
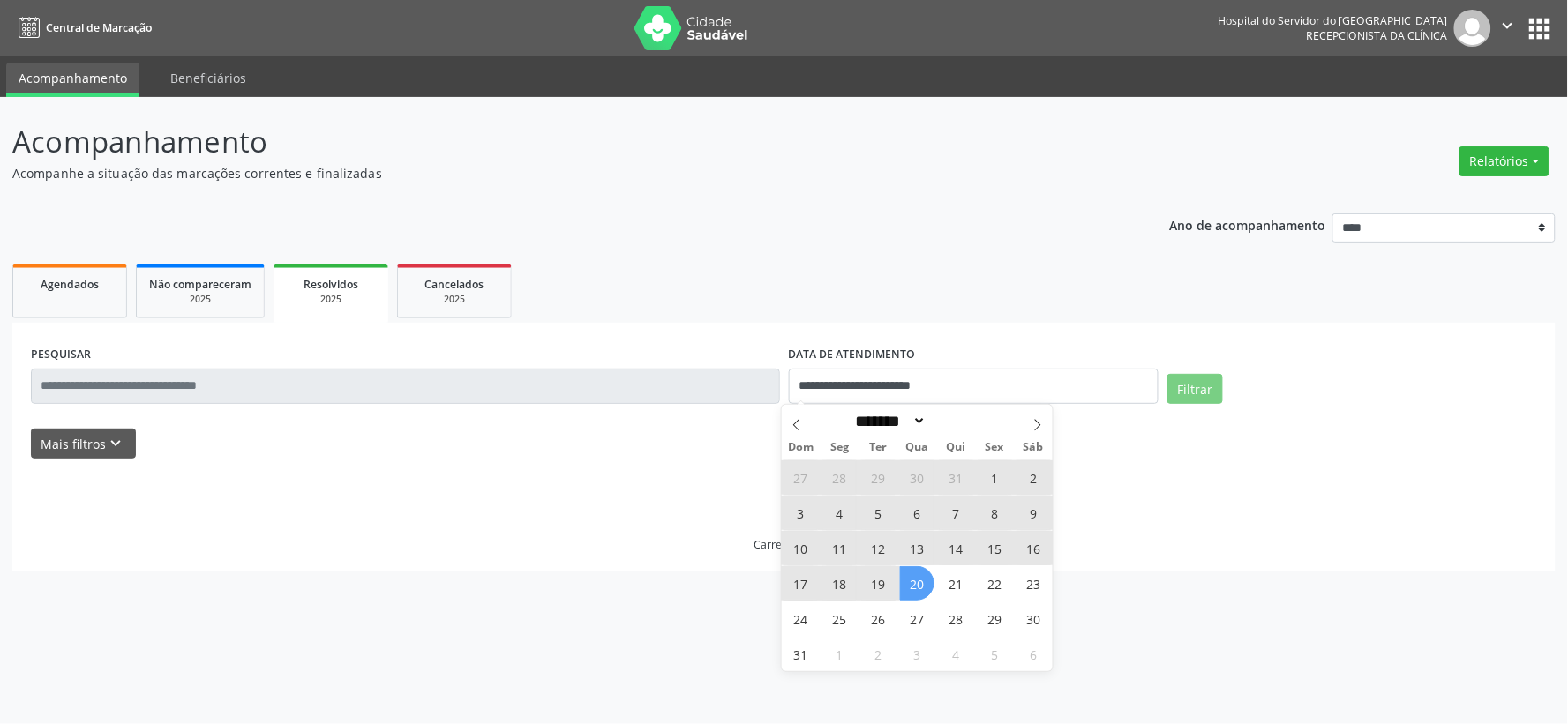
click at [919, 585] on span "20" at bounding box center [917, 583] width 34 height 34
type input "**********"
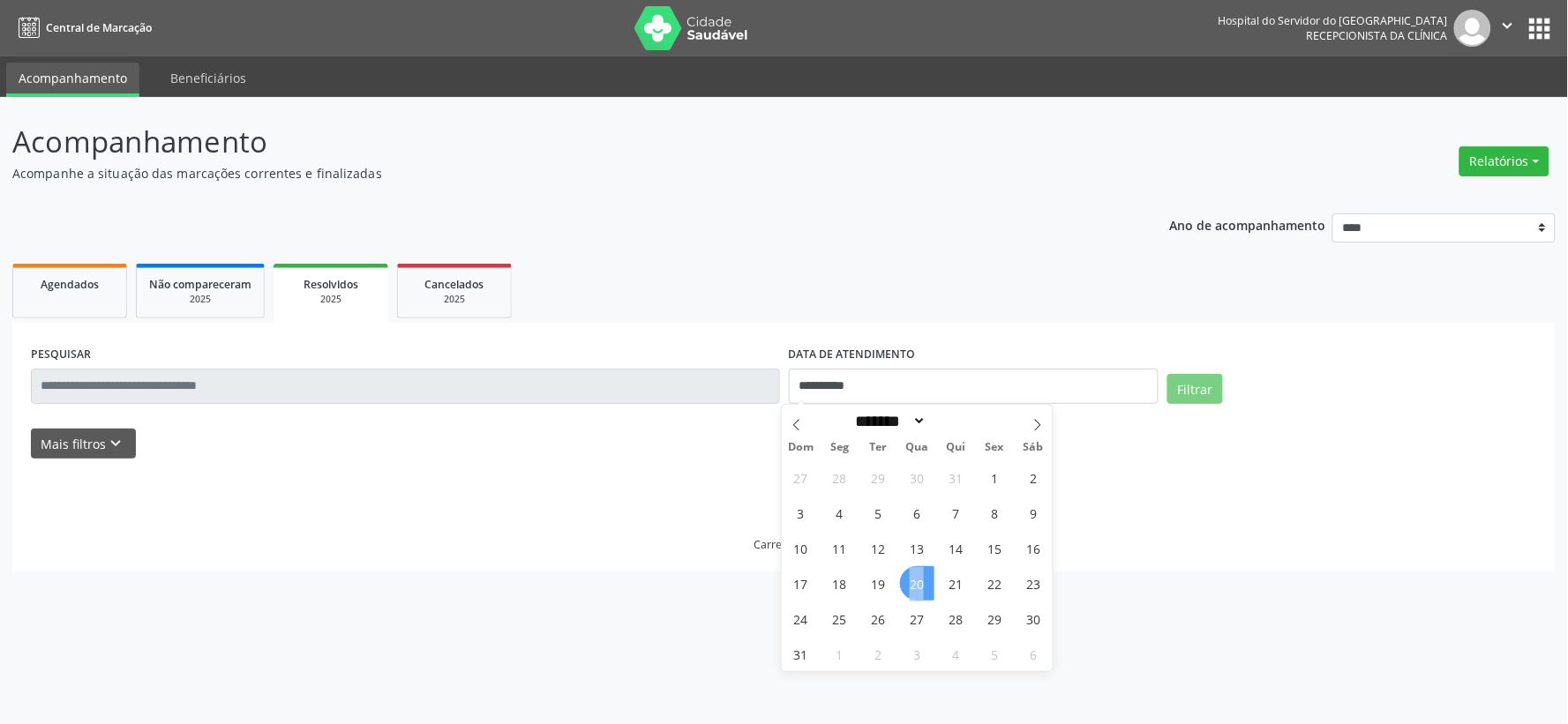
click at [918, 585] on span "20" at bounding box center [917, 583] width 34 height 34
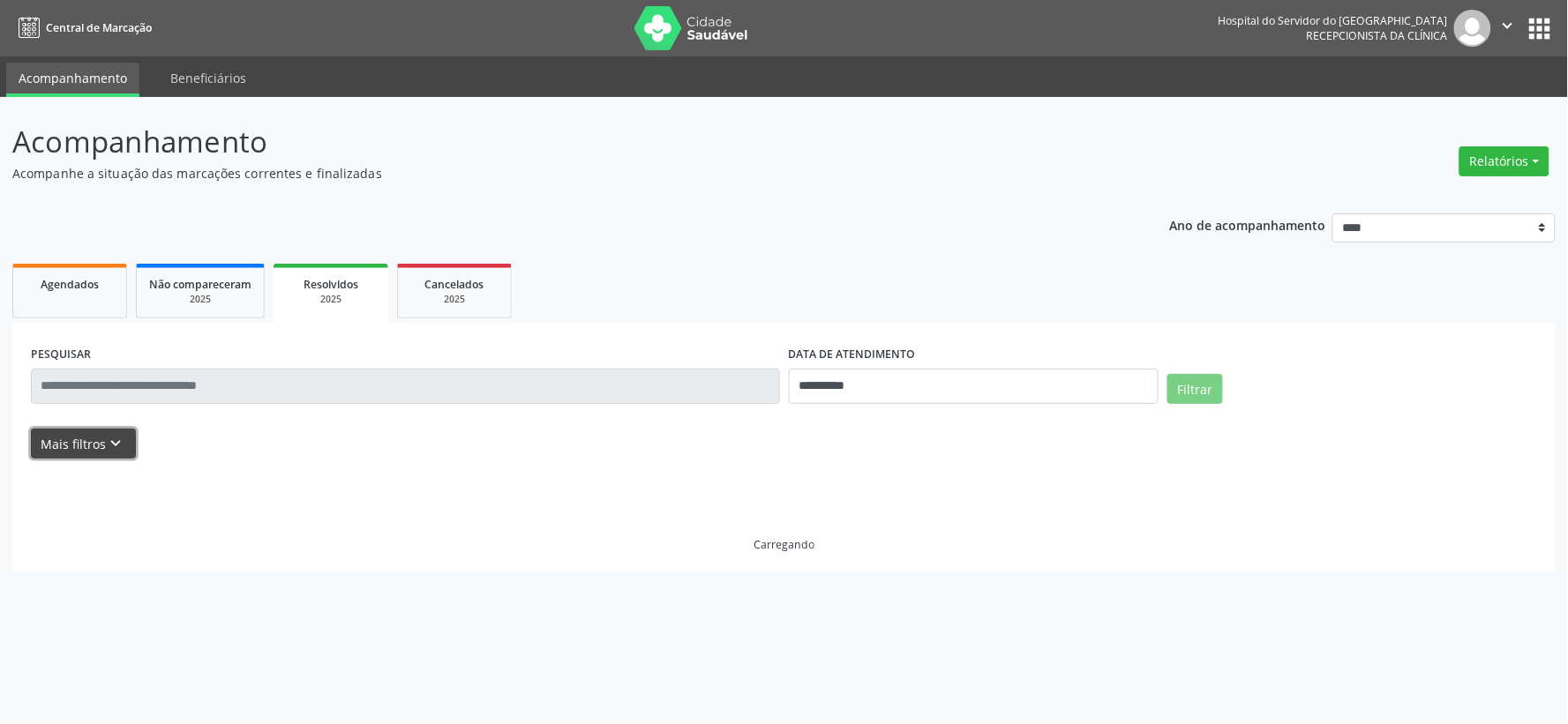
click at [97, 447] on button "Mais filtros keyboard_arrow_down" at bounding box center [83, 444] width 105 height 31
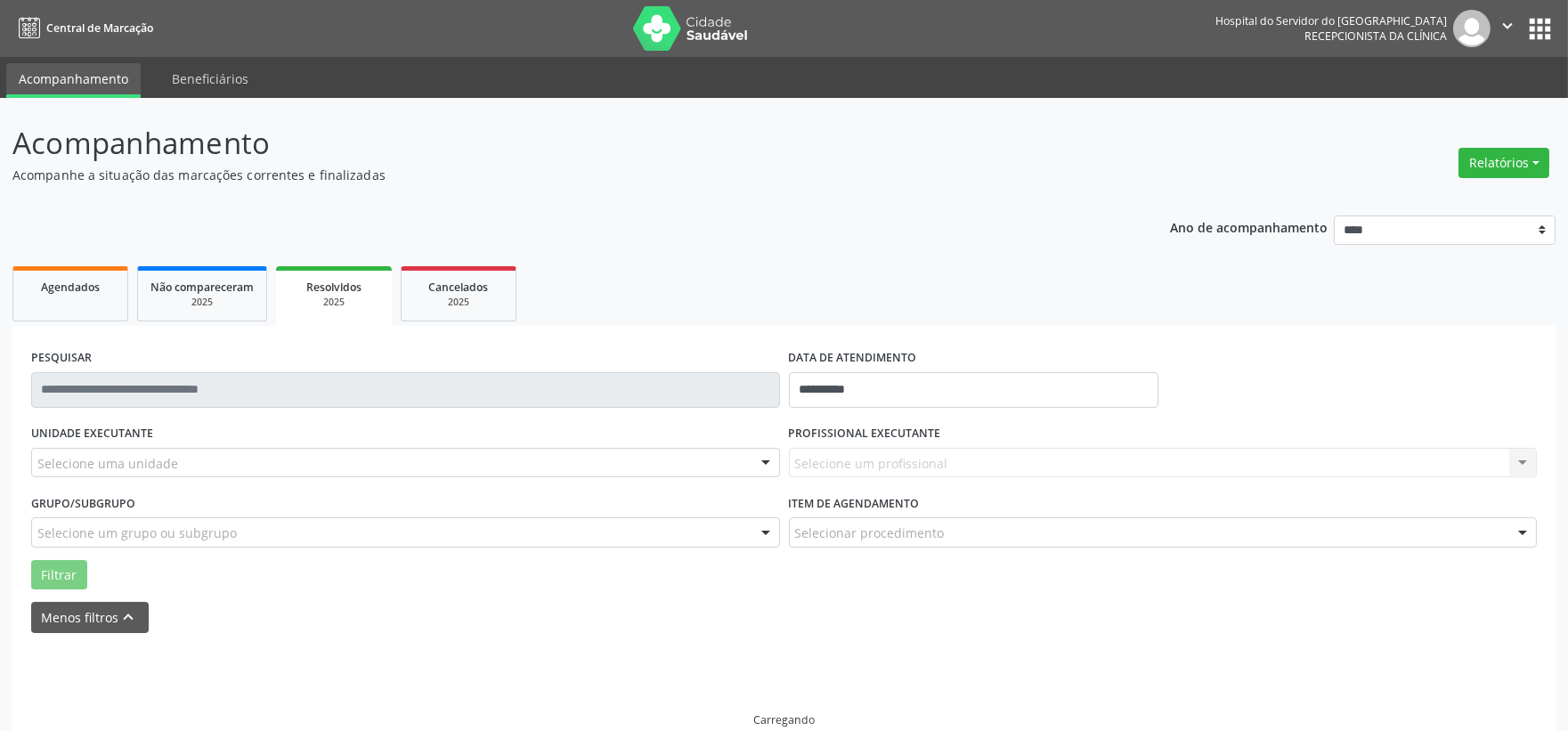
click at [206, 459] on div "Selecione uma unidade" at bounding box center [405, 463] width 748 height 30
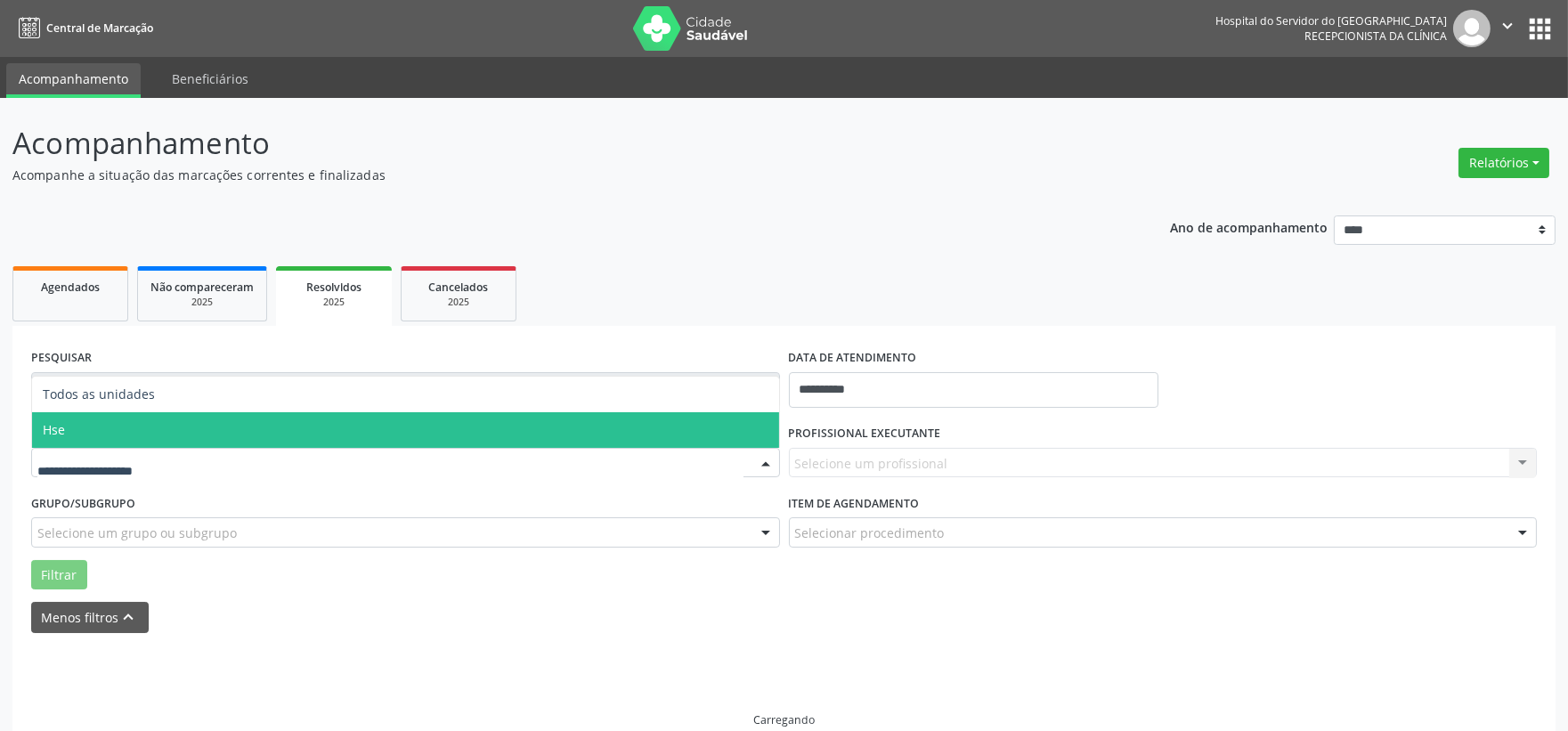
drag, startPoint x: 64, startPoint y: 439, endPoint x: 112, endPoint y: 442, distance: 48.1
click at [64, 438] on span "Hse" at bounding box center [406, 430] width 747 height 36
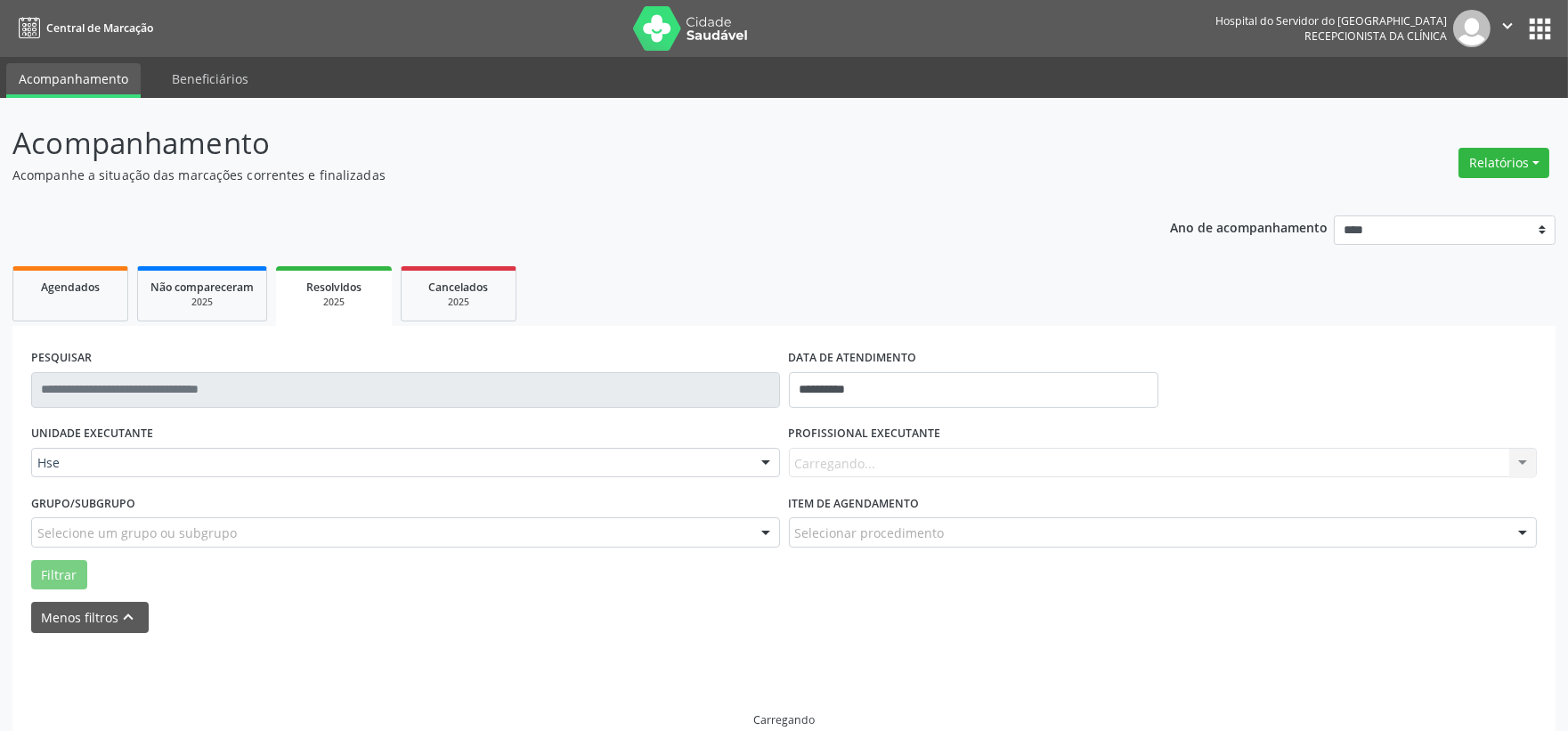
click at [887, 458] on div "Carregando... Nenhum resultado encontrado para: " " Não há nenhuma opção para s…" at bounding box center [1162, 463] width 748 height 30
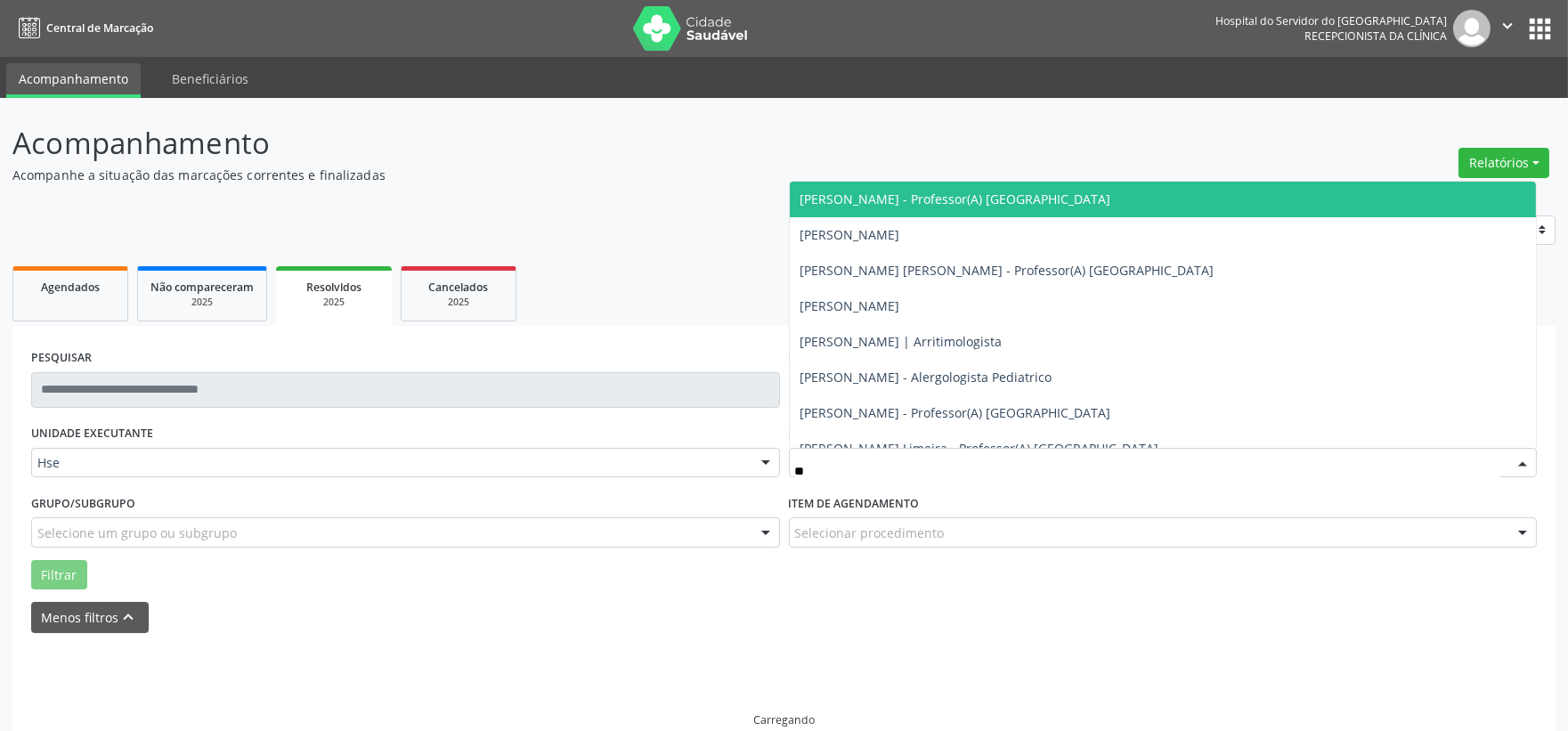
type input "*"
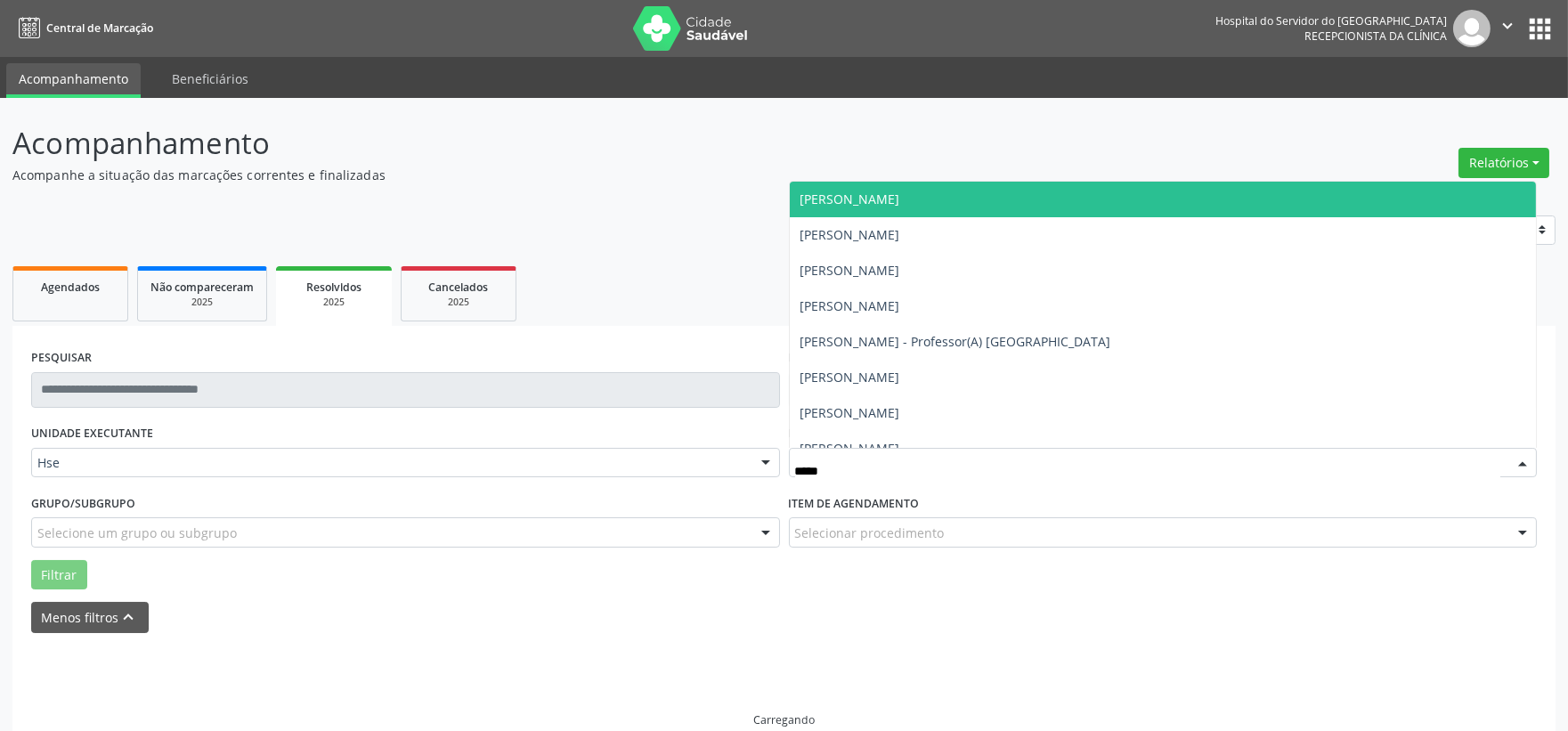
type input "******"
click at [974, 181] on div "Carlos Alberto Cavalcanti de Barros Junior Carlos Eduardo Gouvea da Cunha Carlo…" at bounding box center [1162, 314] width 748 height 267
click at [900, 196] on span "[PERSON_NAME]" at bounding box center [851, 199] width 99 height 17
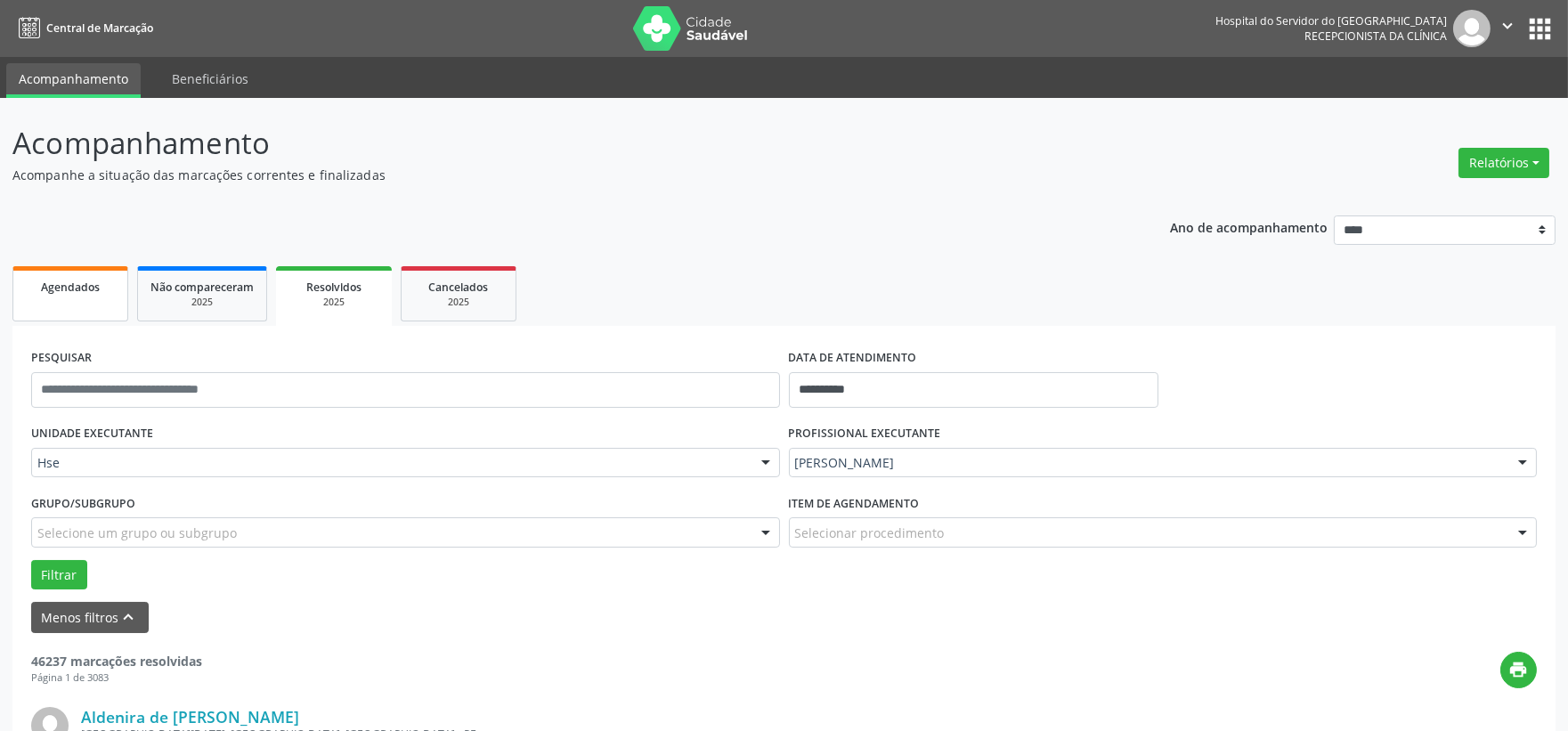
click at [79, 317] on link "Agendados" at bounding box center [70, 293] width 116 height 55
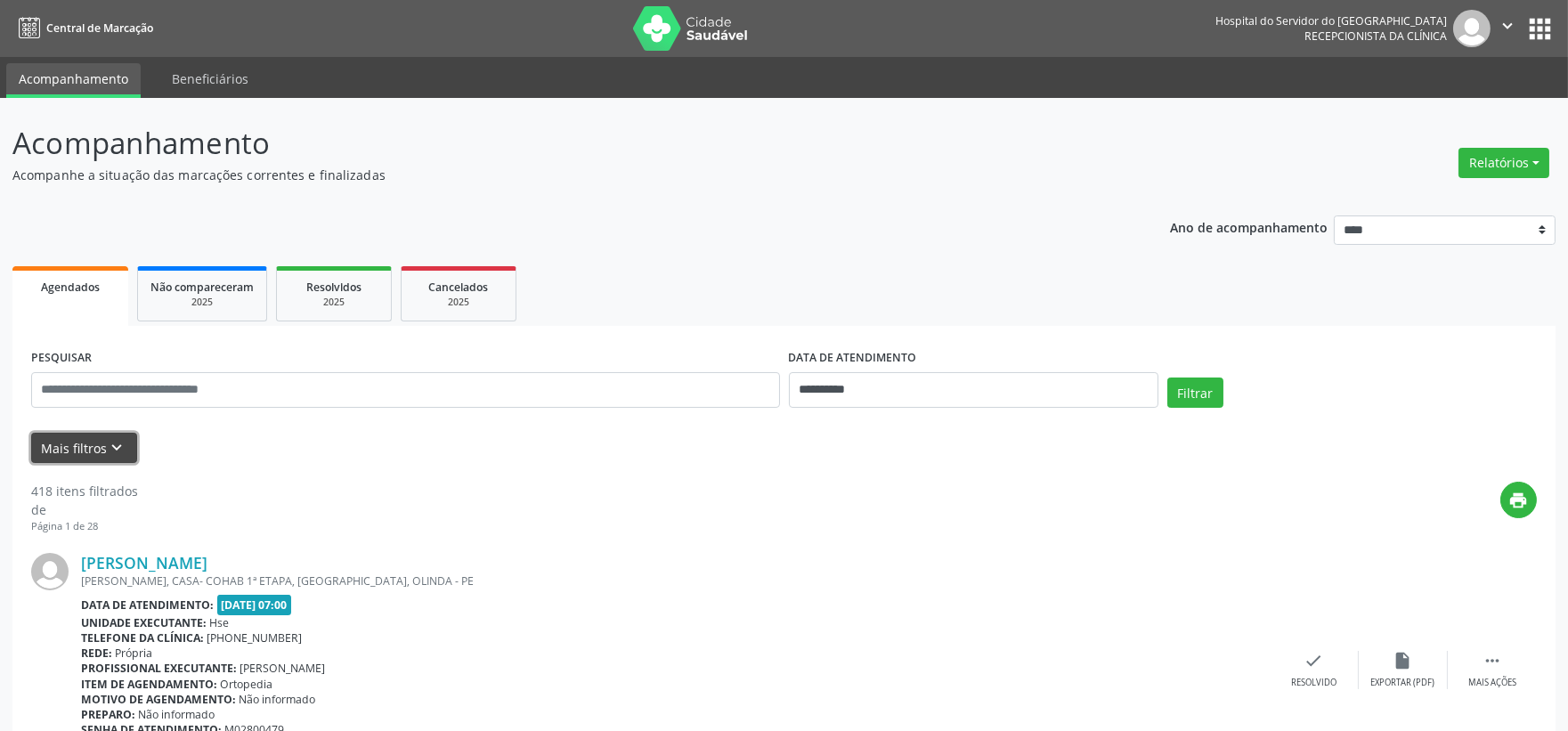
click at [85, 455] on button "Mais filtros keyboard_arrow_down" at bounding box center [83, 448] width 106 height 31
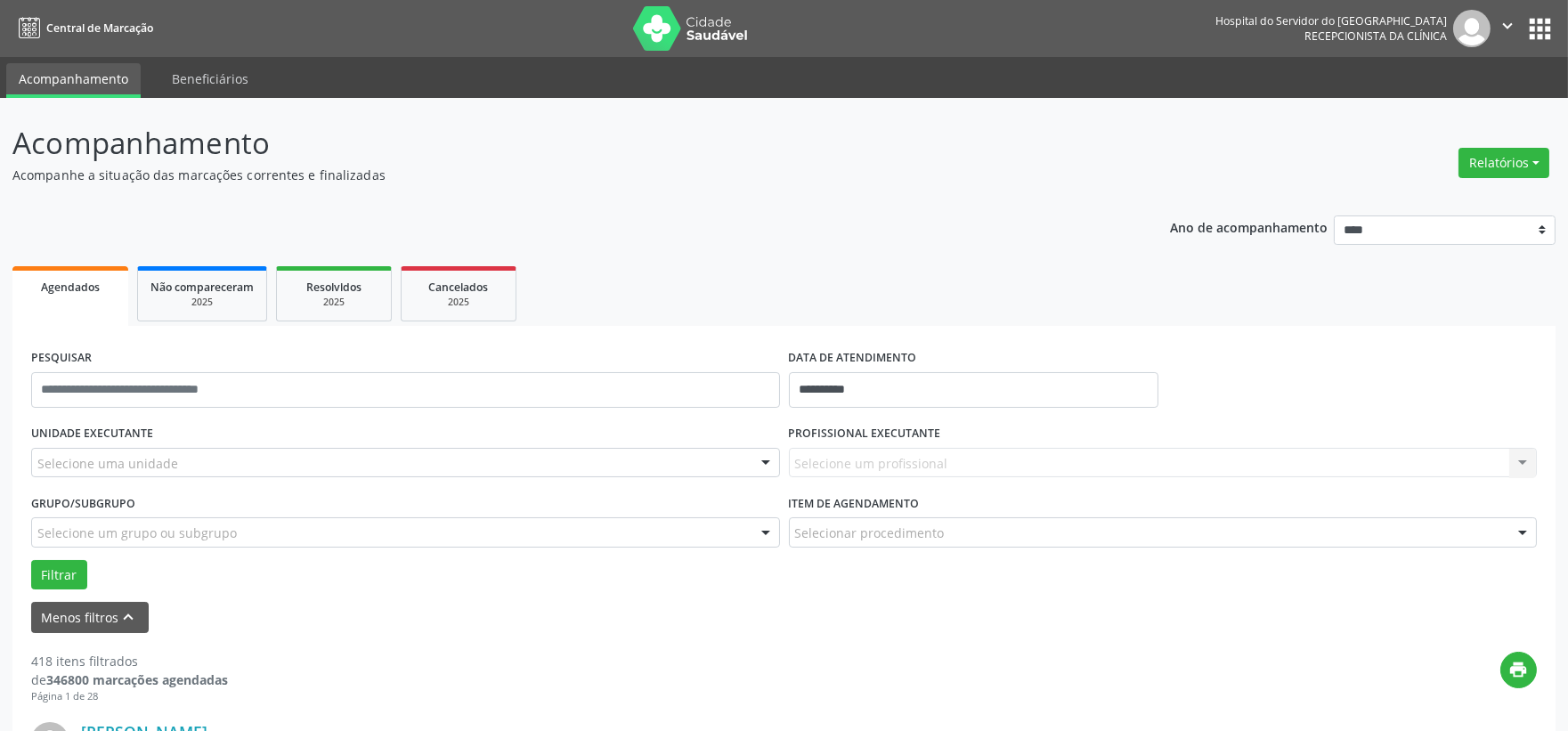
click at [127, 451] on div "Selecione uma unidade" at bounding box center [405, 463] width 748 height 30
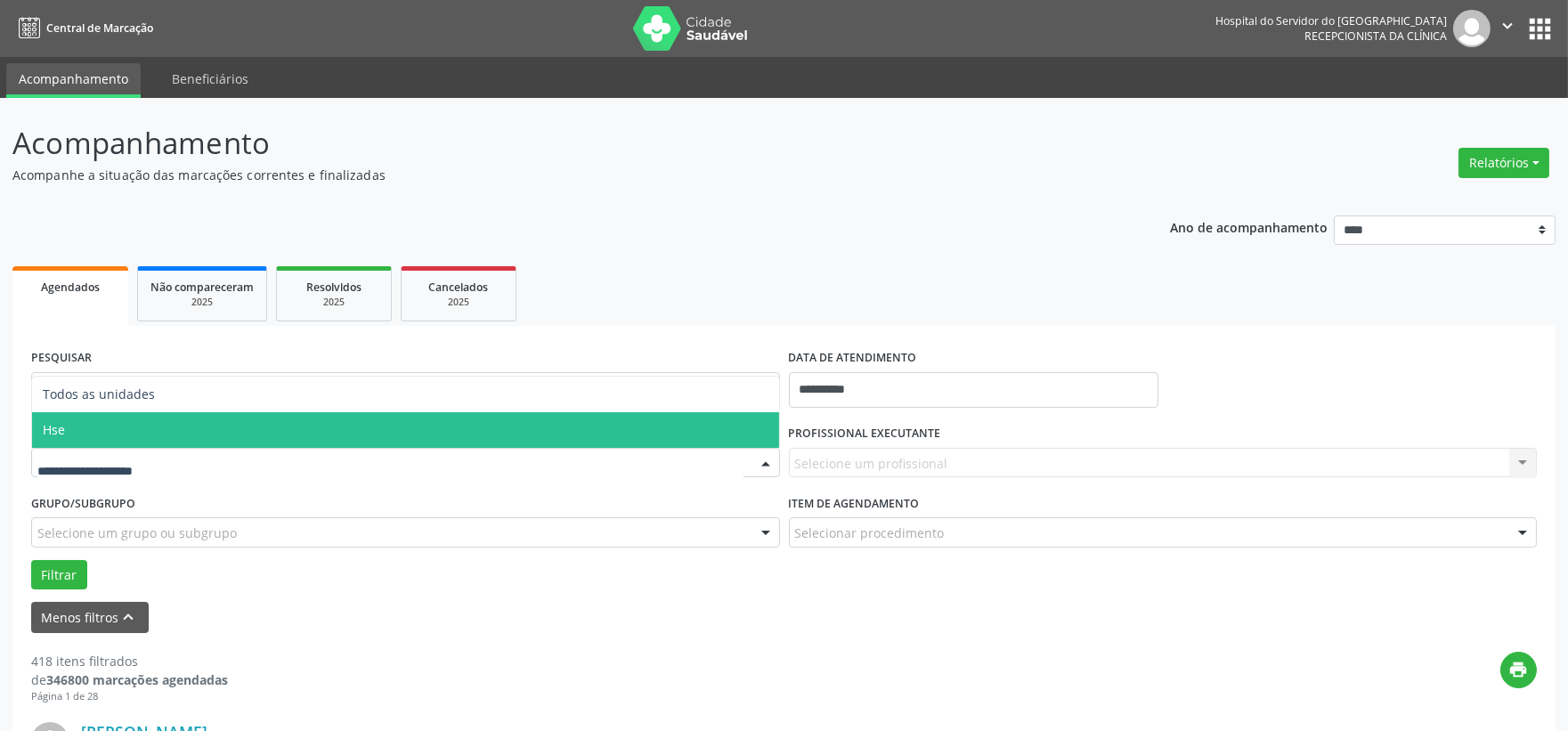
click at [55, 434] on span "Hse" at bounding box center [54, 430] width 22 height 17
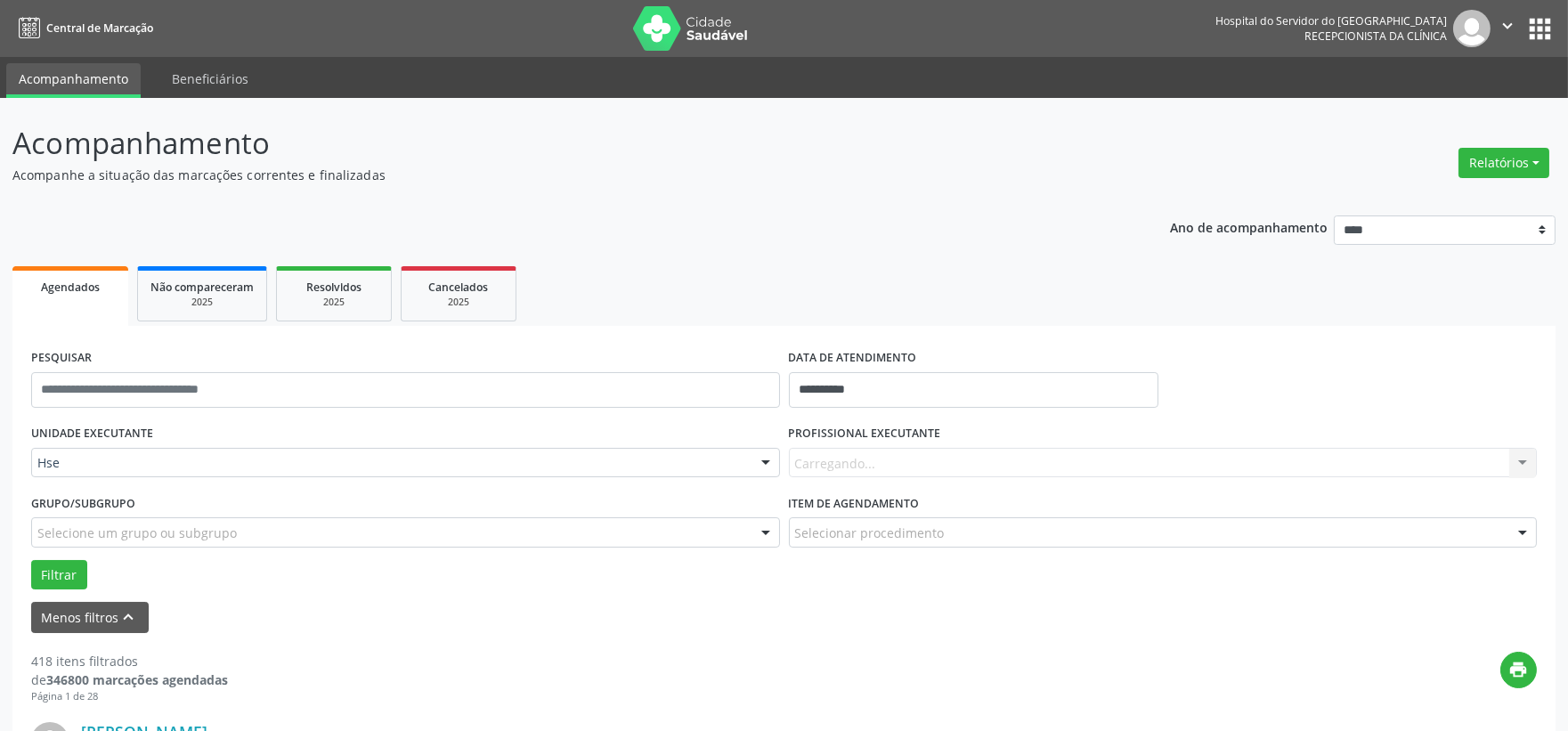
click at [832, 456] on div "Carregando... Nenhum resultado encontrado para: " " Não há nenhuma opção para s…" at bounding box center [1162, 463] width 748 height 30
click at [823, 450] on div "Todos os profissionais" at bounding box center [1162, 463] width 748 height 30
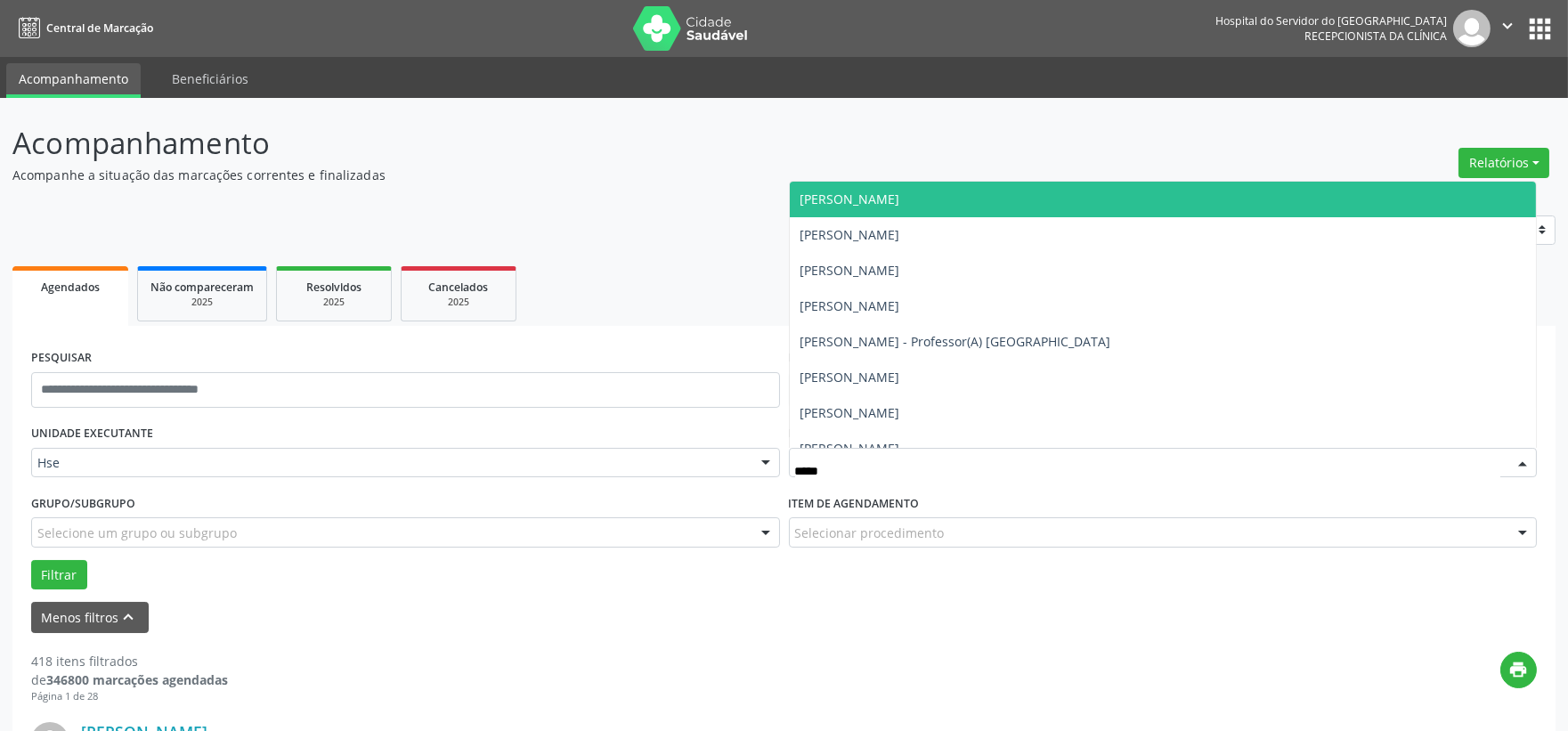
type input "******"
click at [900, 199] on span "[PERSON_NAME]" at bounding box center [851, 199] width 99 height 17
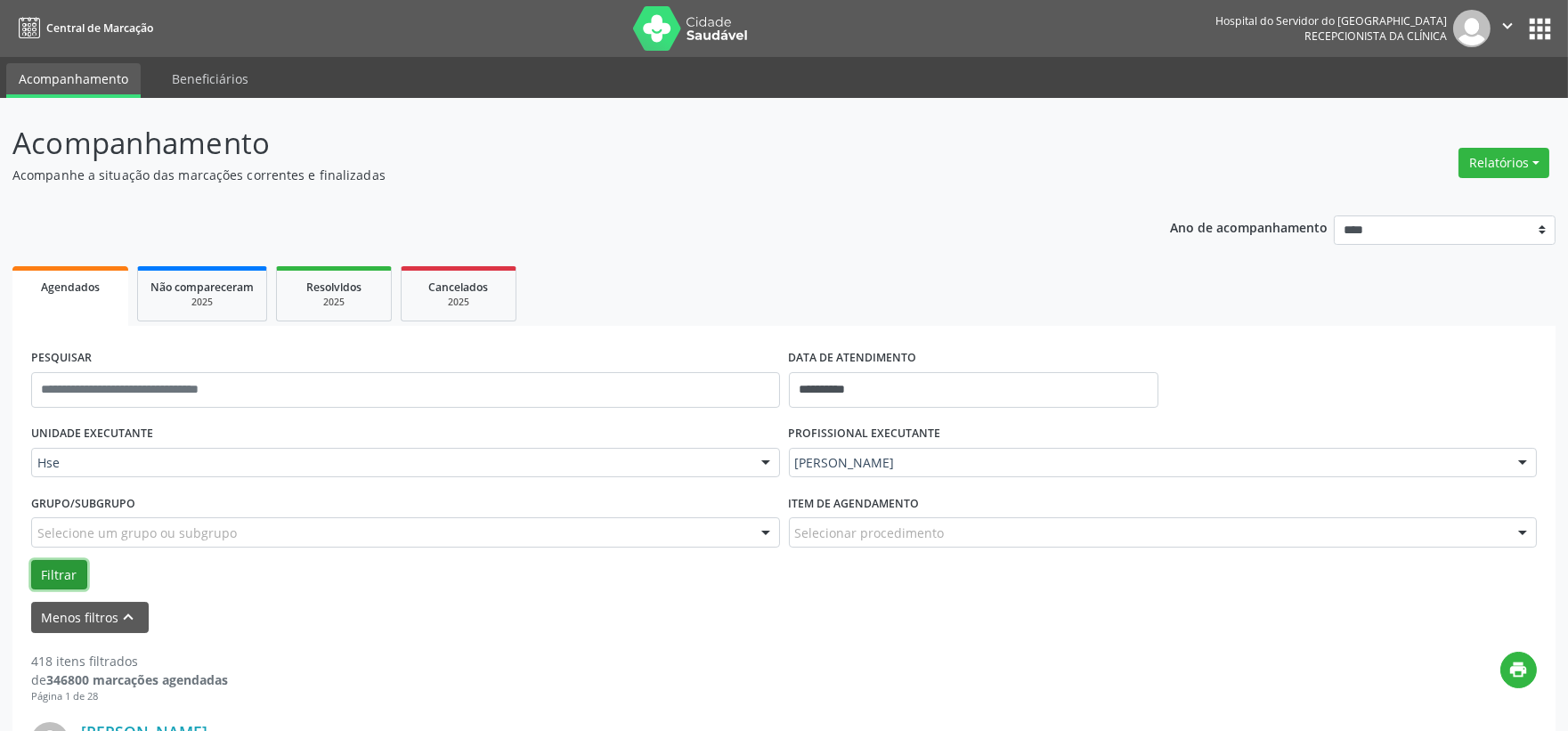
click at [43, 568] on button "Filtrar" at bounding box center [59, 575] width 56 height 30
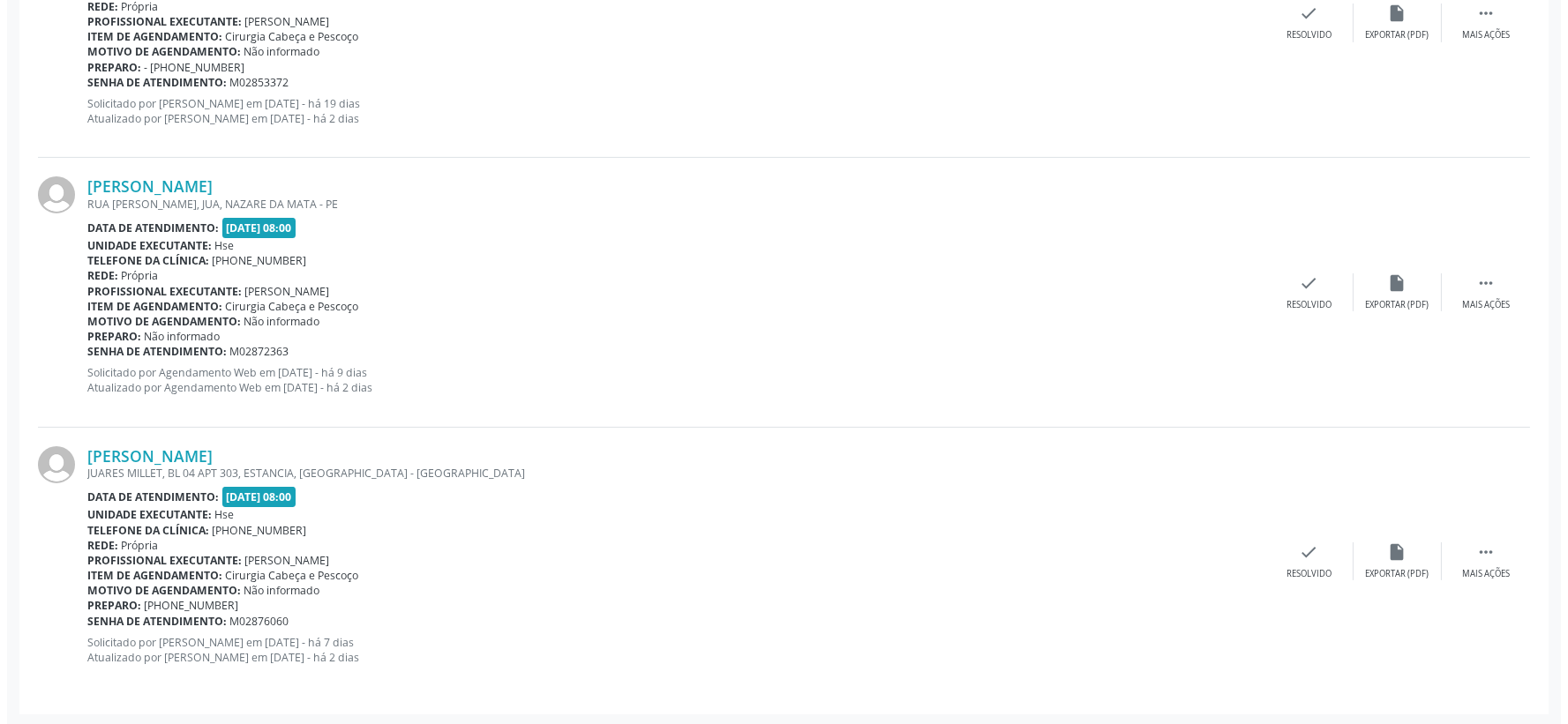
scroll to position [1080, 0]
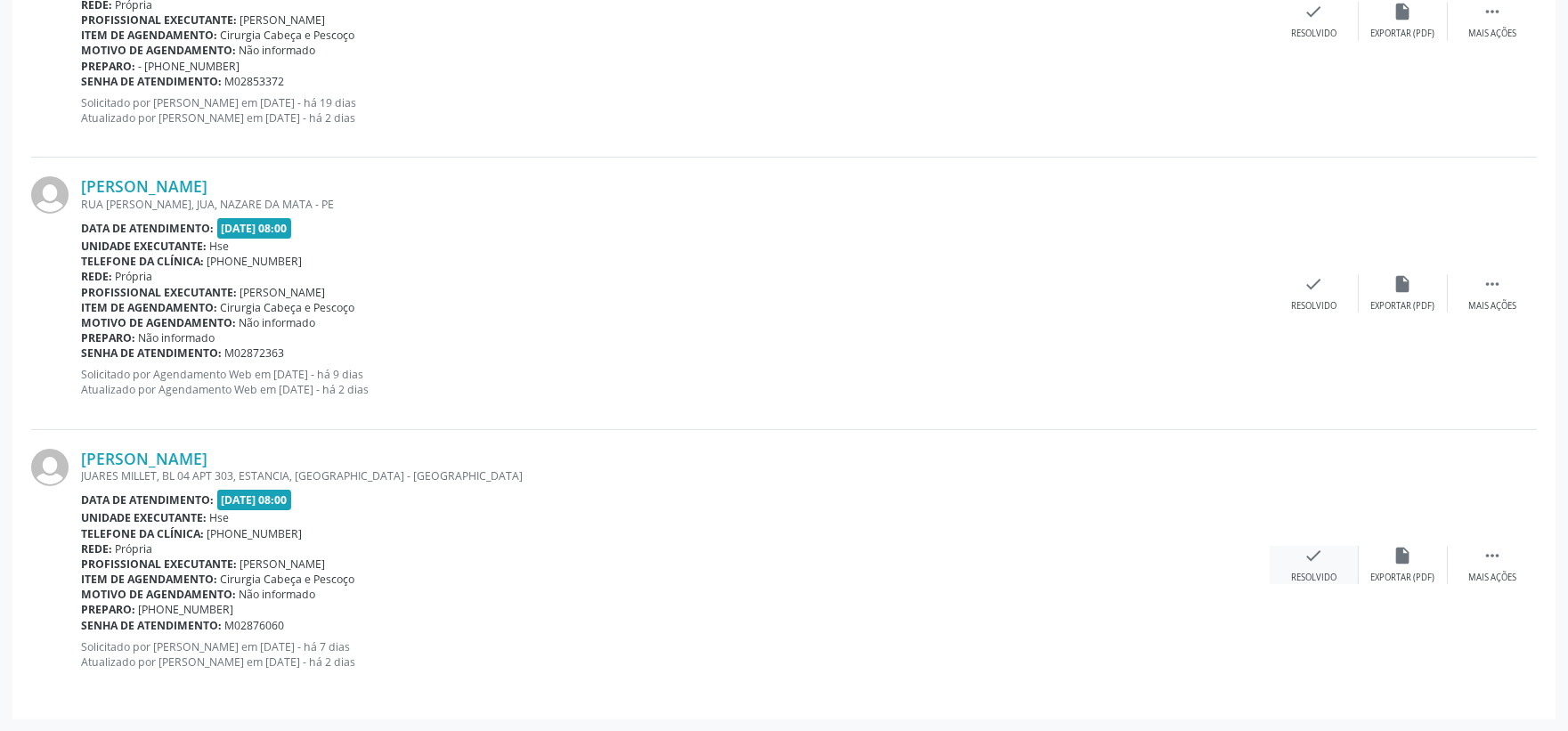
click at [1307, 559] on icon "check" at bounding box center [1314, 556] width 20 height 20
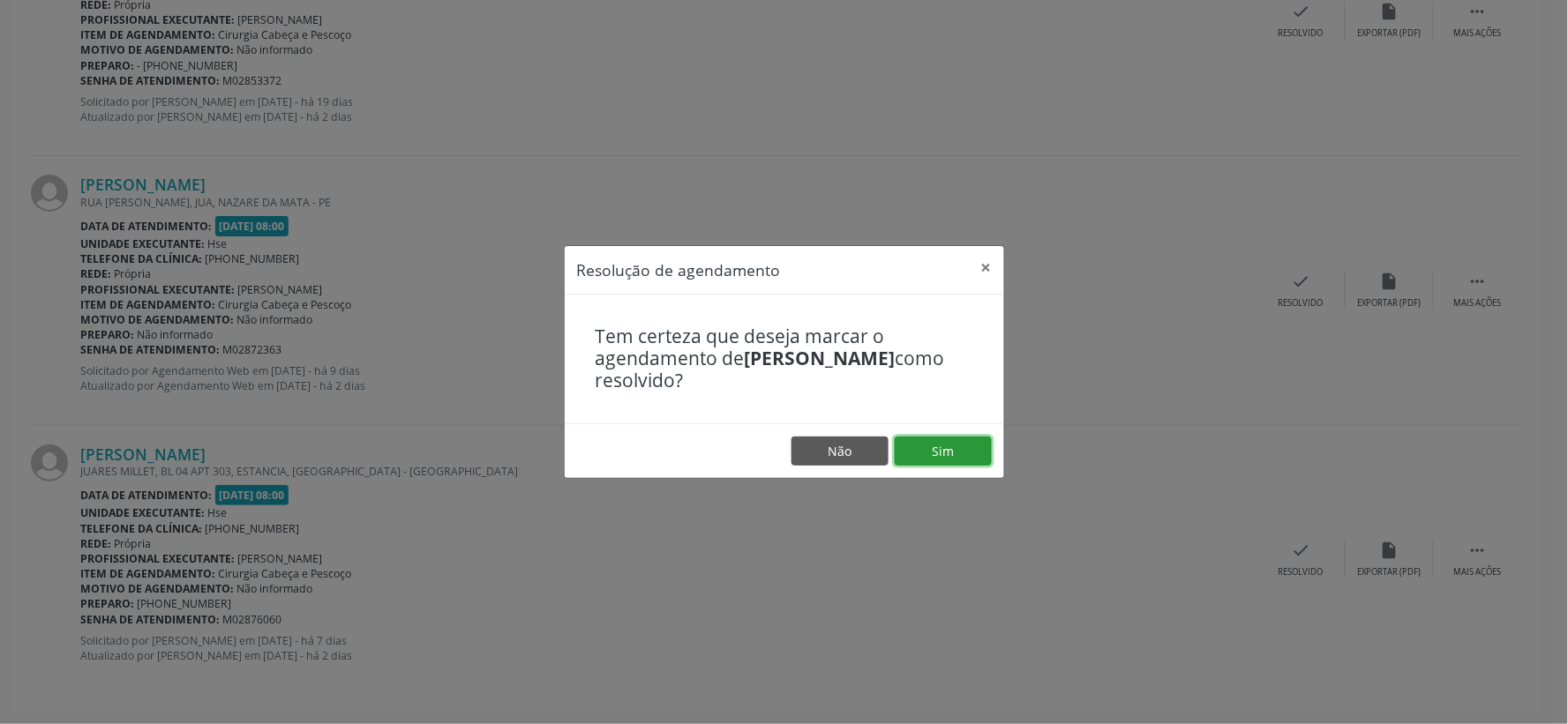
click at [956, 462] on button "Sim" at bounding box center [943, 452] width 97 height 30
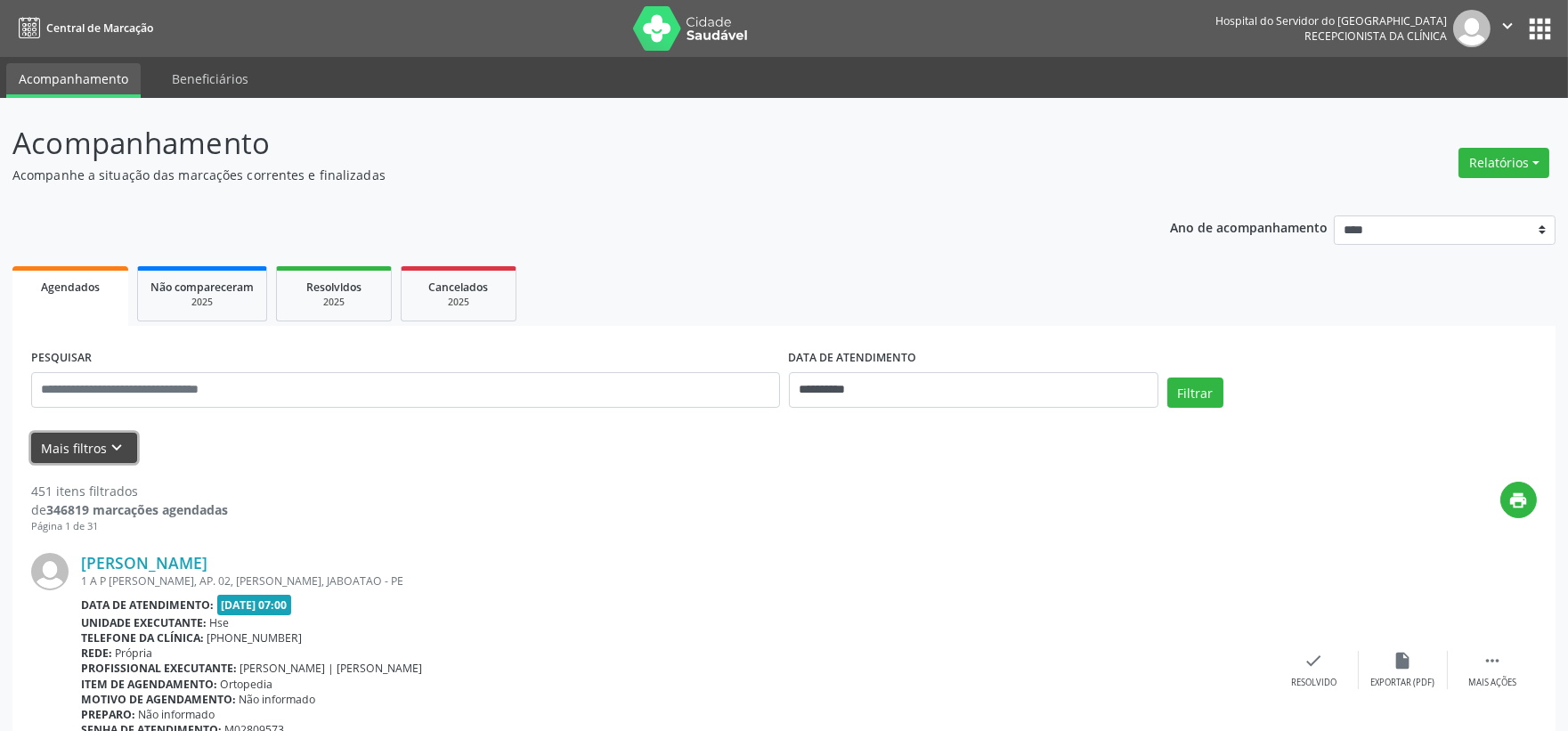
click at [109, 459] on button "Mais filtros keyboard_arrow_down" at bounding box center [83, 448] width 106 height 31
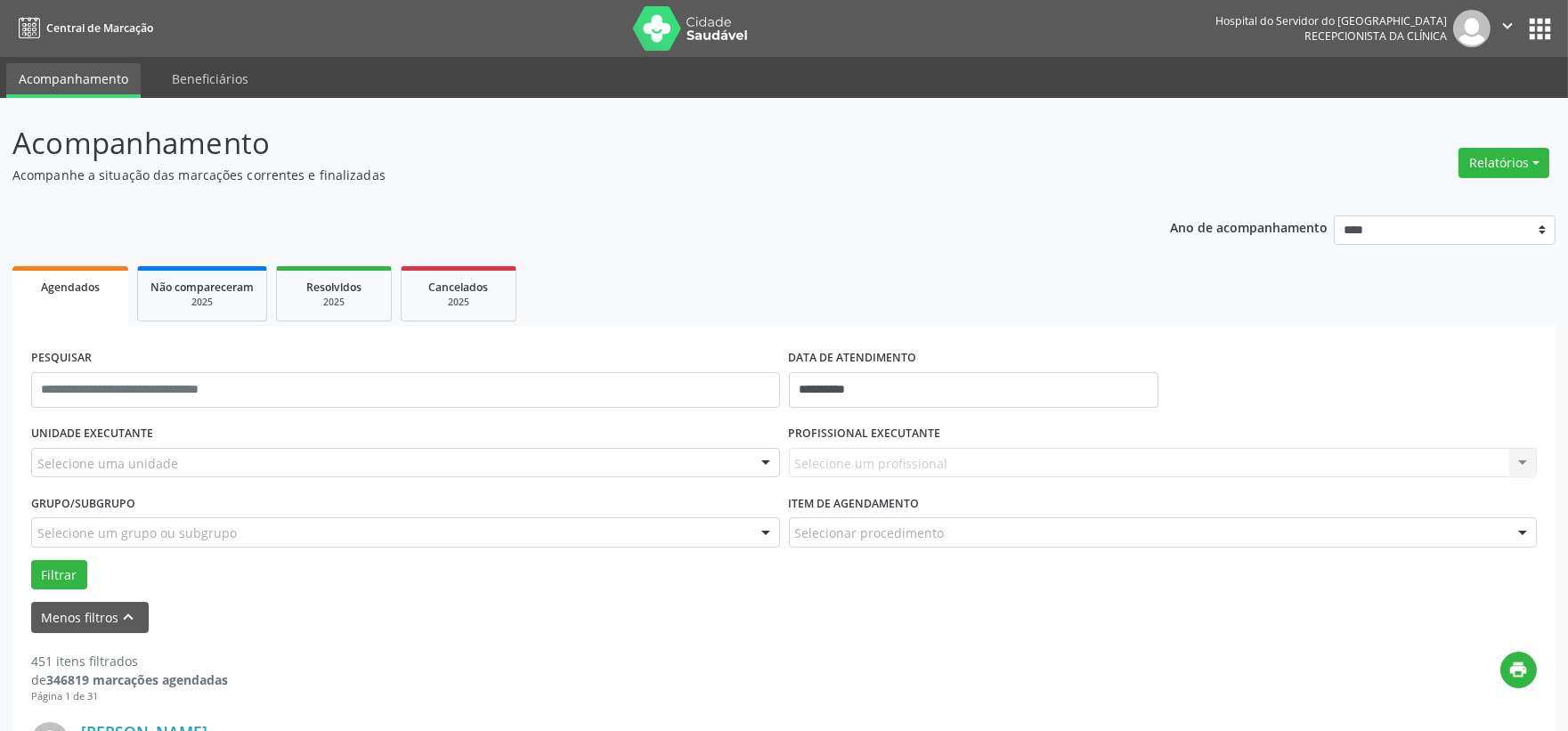
click at [202, 456] on div "Selecione uma unidade" at bounding box center [405, 463] width 748 height 30
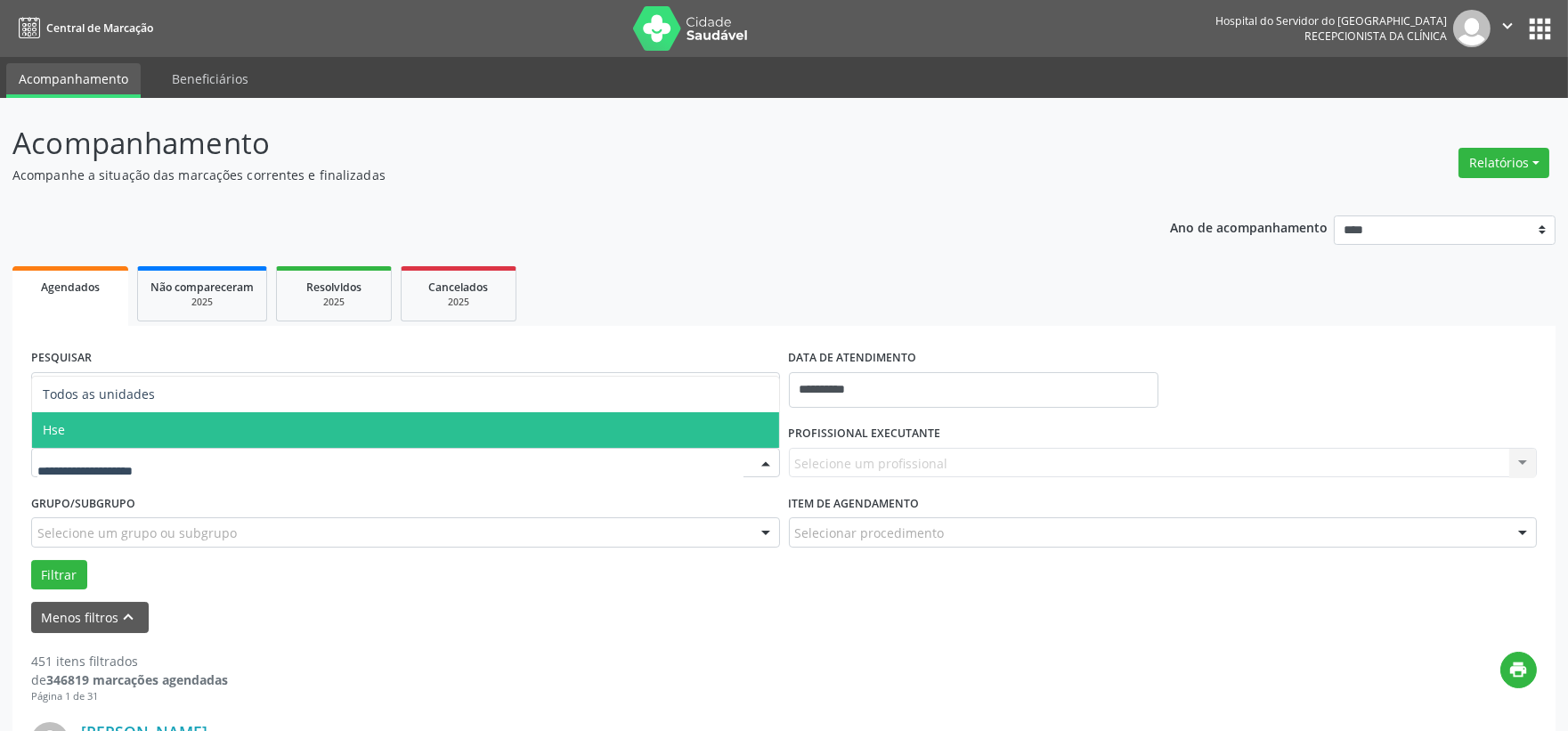
click at [82, 439] on span "Hse" at bounding box center [406, 430] width 747 height 36
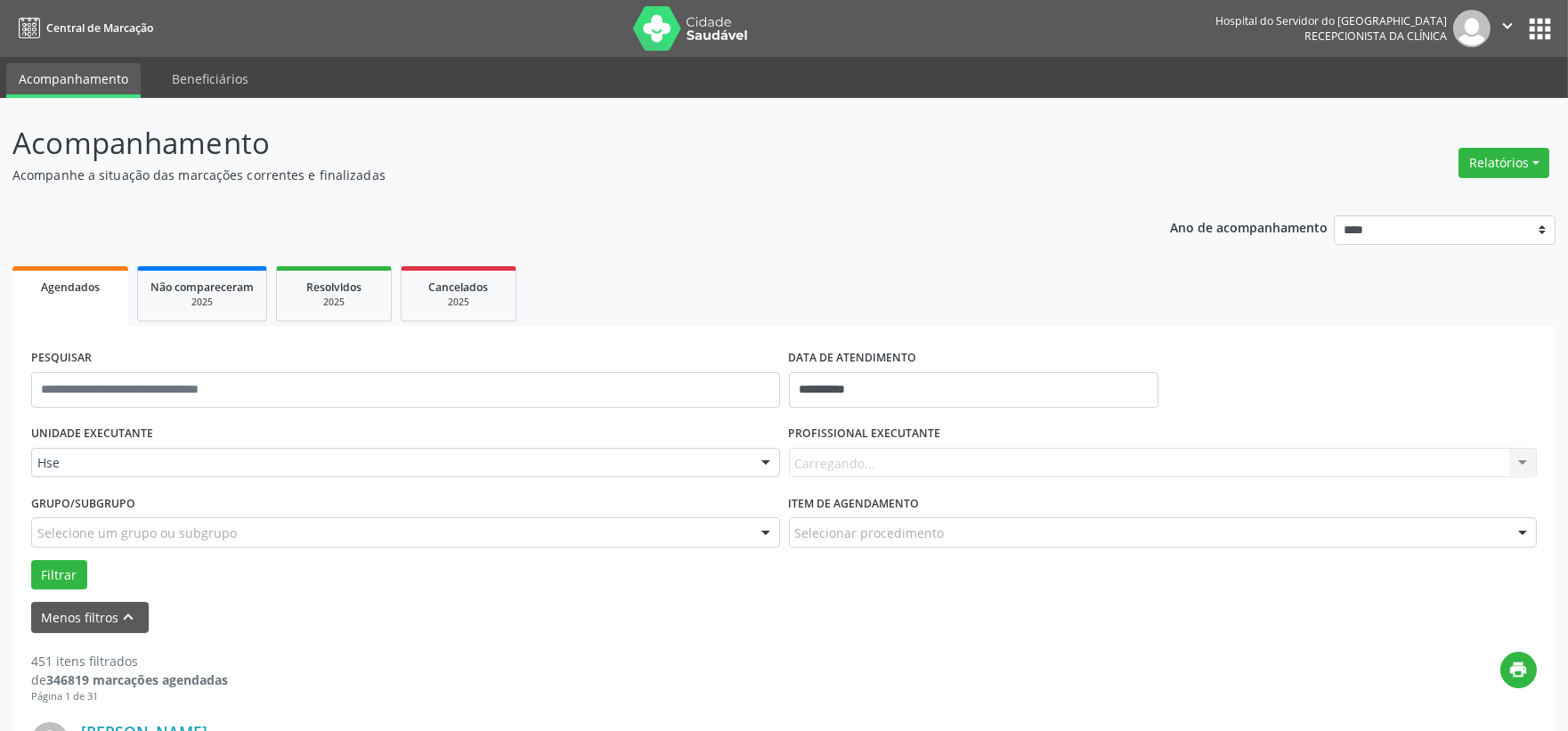
click at [891, 448] on div "Carregando... Nenhum resultado encontrado para: " " Não há nenhuma opção para s…" at bounding box center [1162, 463] width 748 height 30
click at [888, 470] on div "Carregando... Nenhum resultado encontrado para: " " Não há nenhuma opção para s…" at bounding box center [1162, 463] width 748 height 30
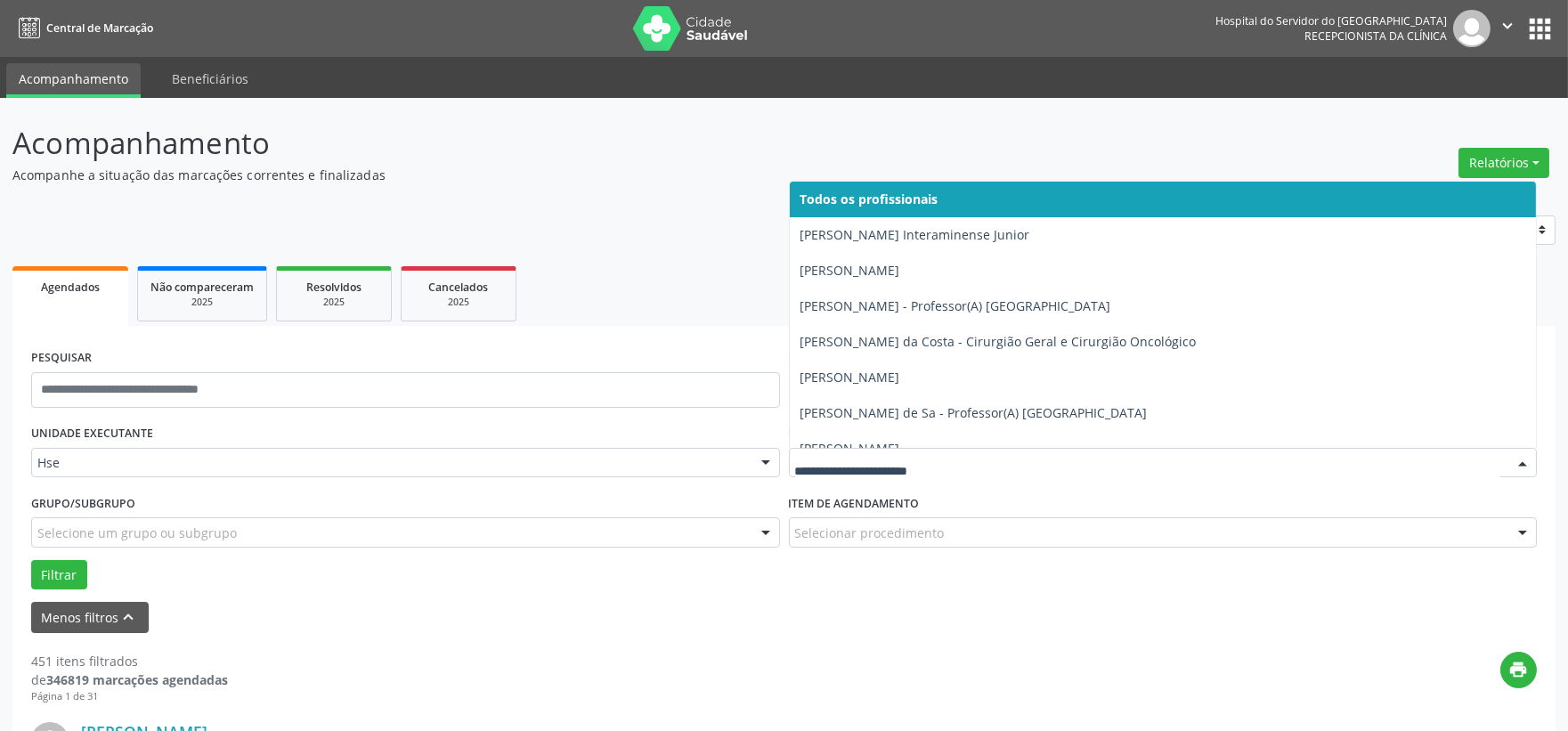
click at [939, 472] on div at bounding box center [1162, 463] width 748 height 30
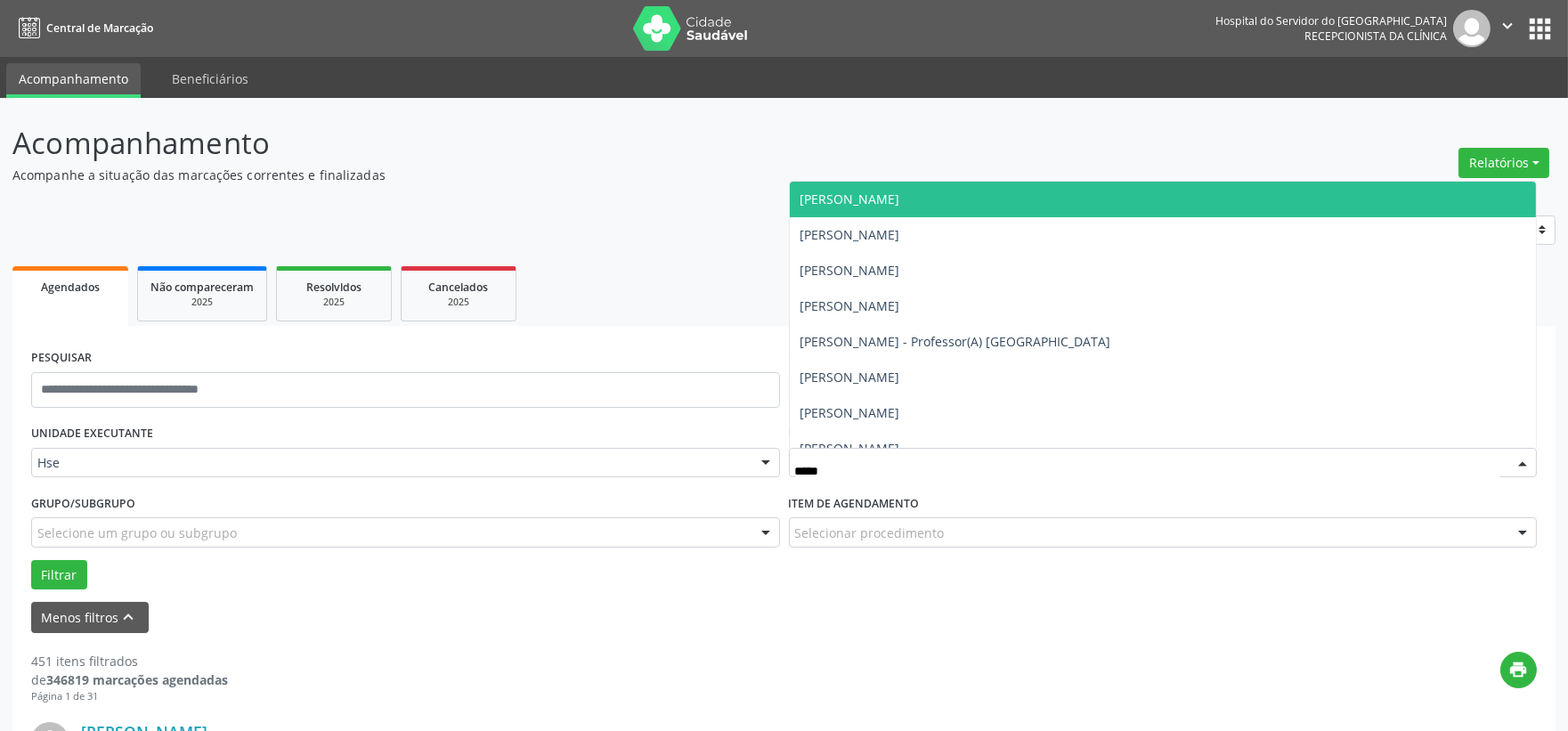
type input "******"
click at [888, 201] on span "[PERSON_NAME]" at bounding box center [851, 199] width 99 height 17
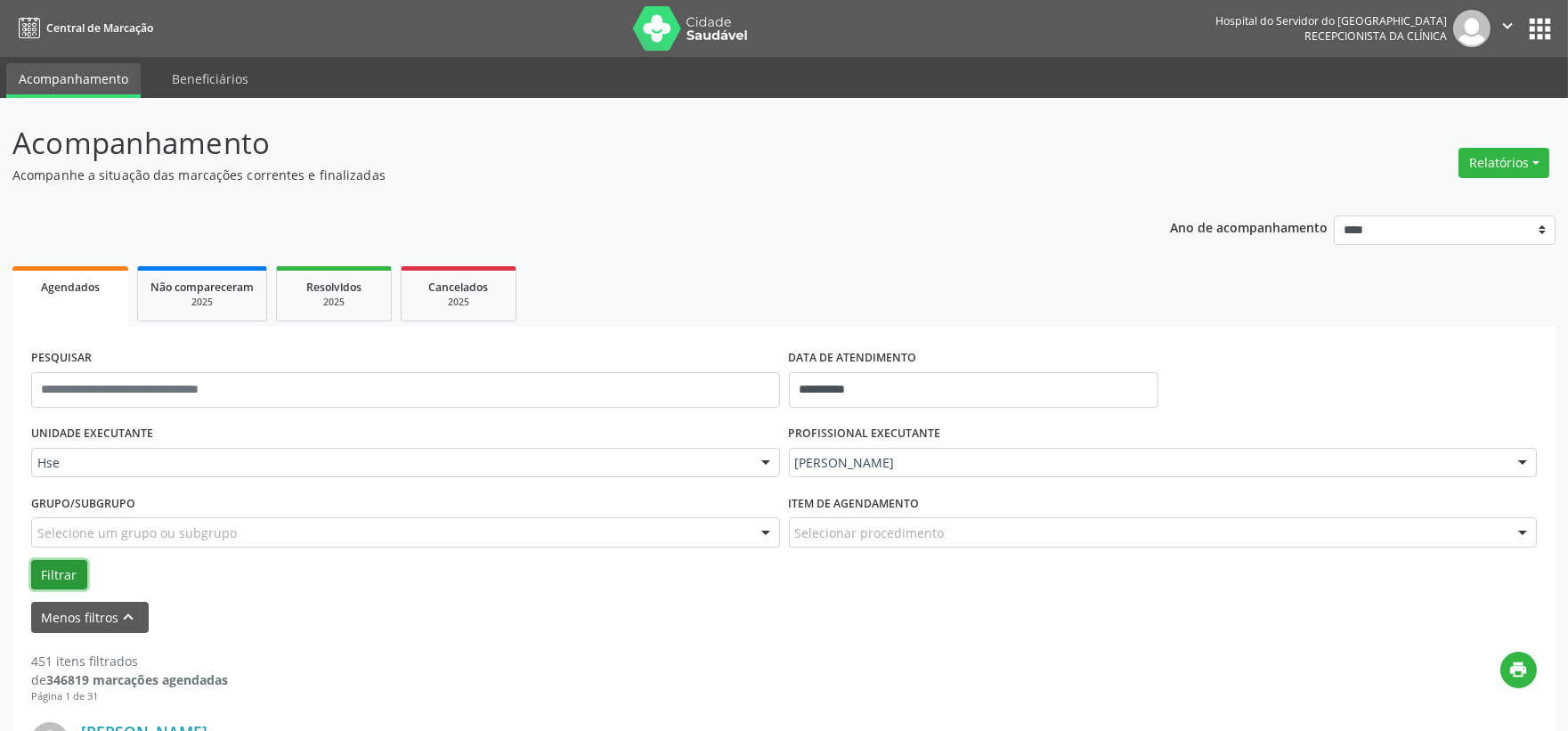
click at [47, 572] on button "Filtrar" at bounding box center [59, 575] width 56 height 30
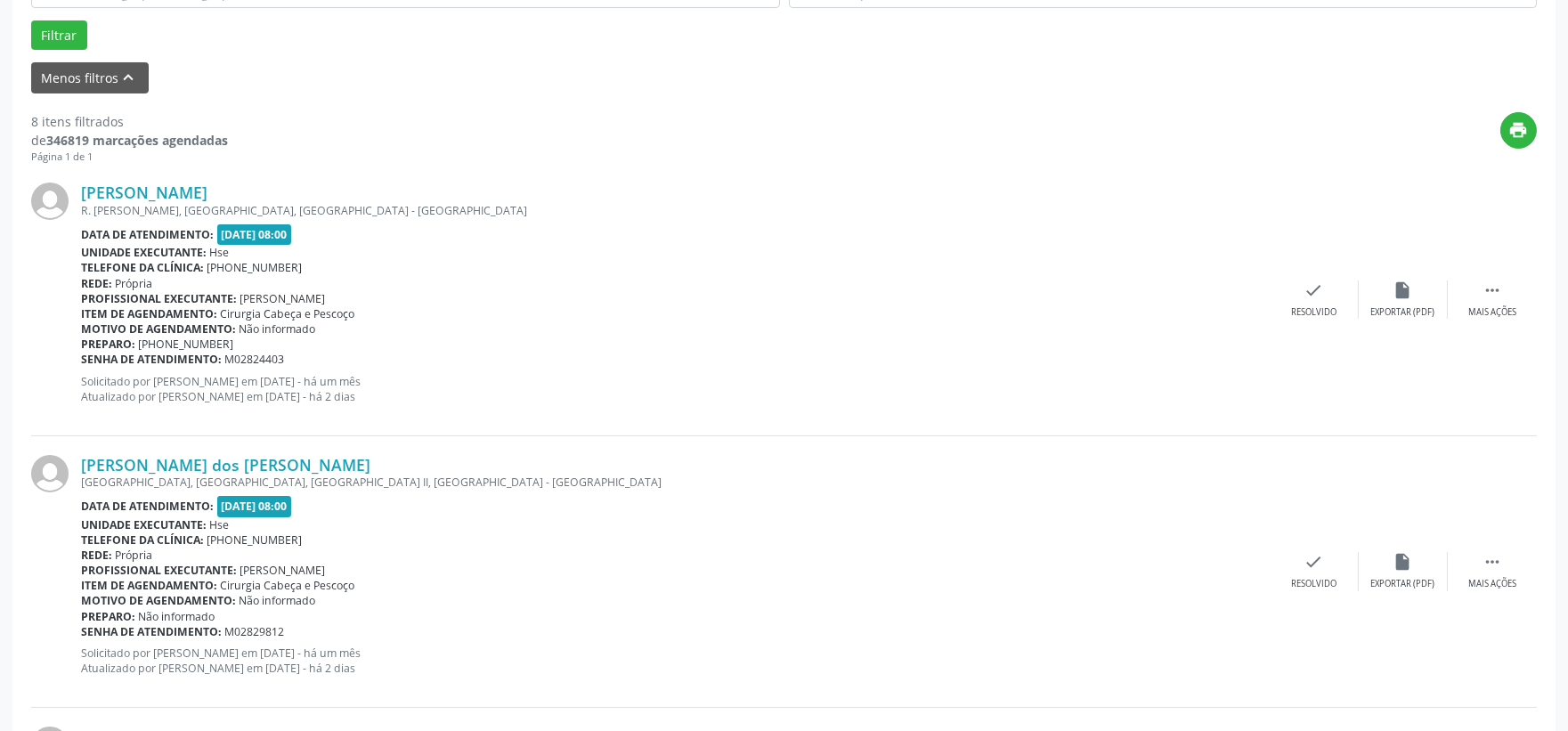
scroll to position [639, 0]
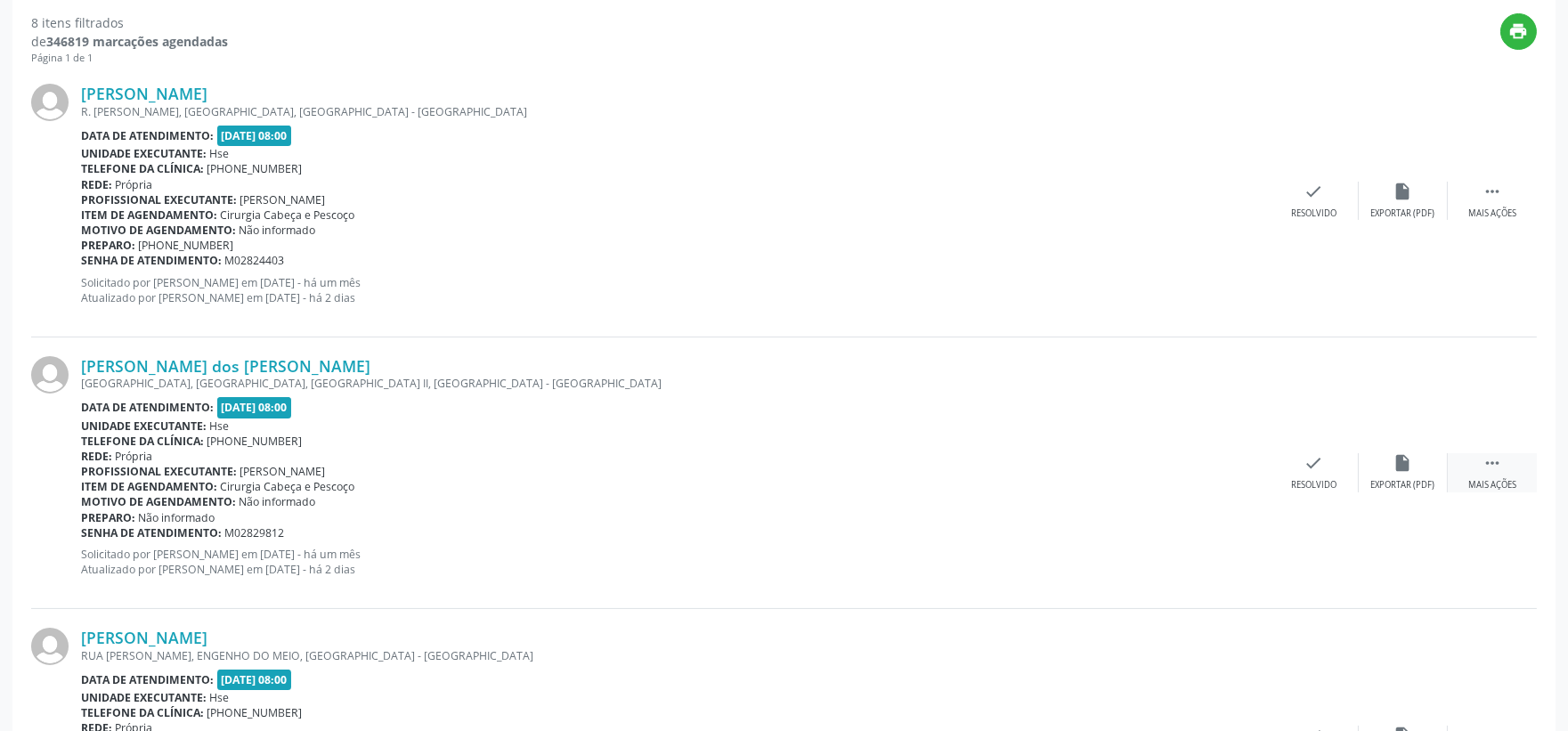
click at [1496, 468] on icon "" at bounding box center [1492, 463] width 20 height 20
click at [1400, 472] on icon "alarm_off" at bounding box center [1403, 463] width 20 height 20
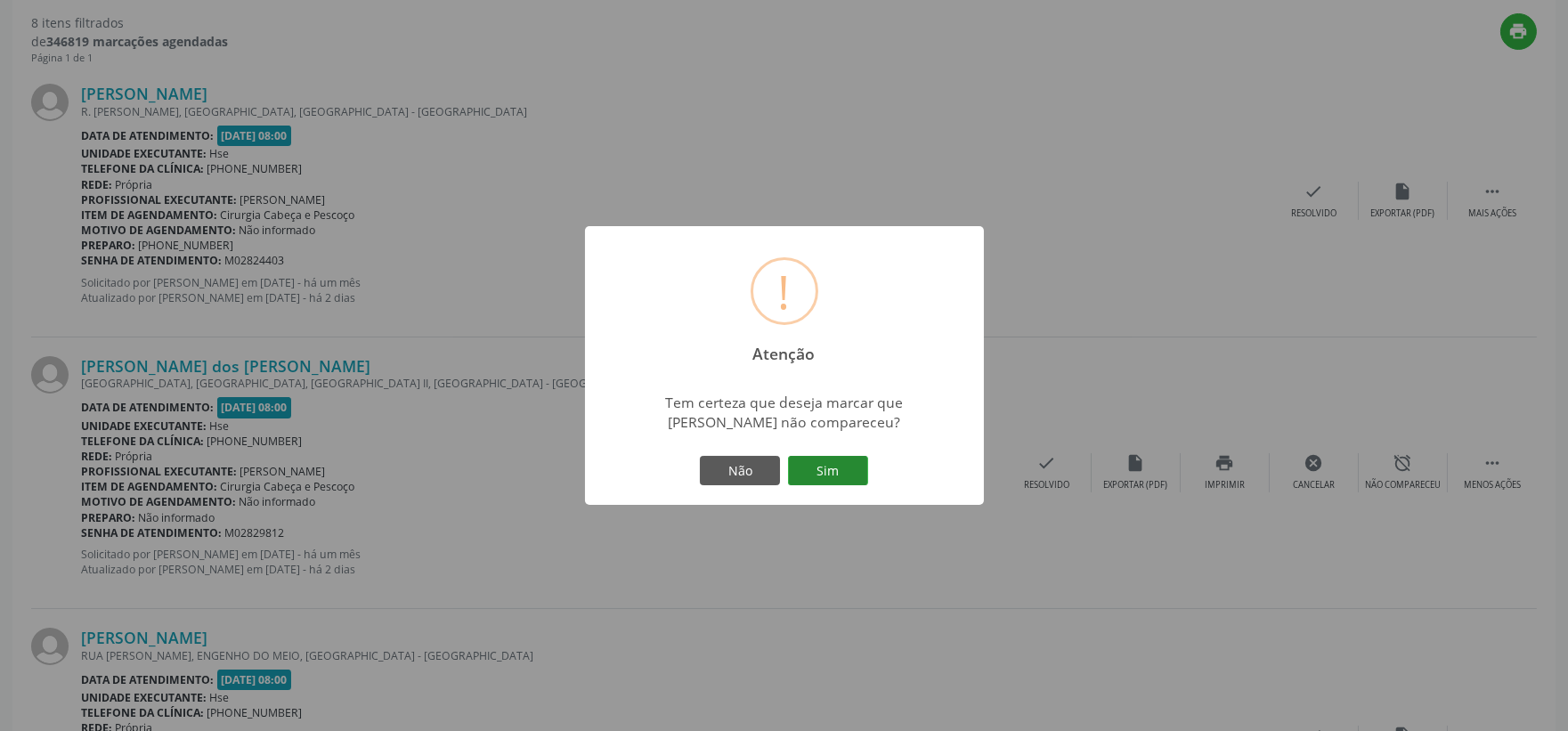
drag, startPoint x: 834, startPoint y: 459, endPoint x: 850, endPoint y: 460, distance: 16.0
click at [838, 458] on button "Sim" at bounding box center [828, 471] width 81 height 30
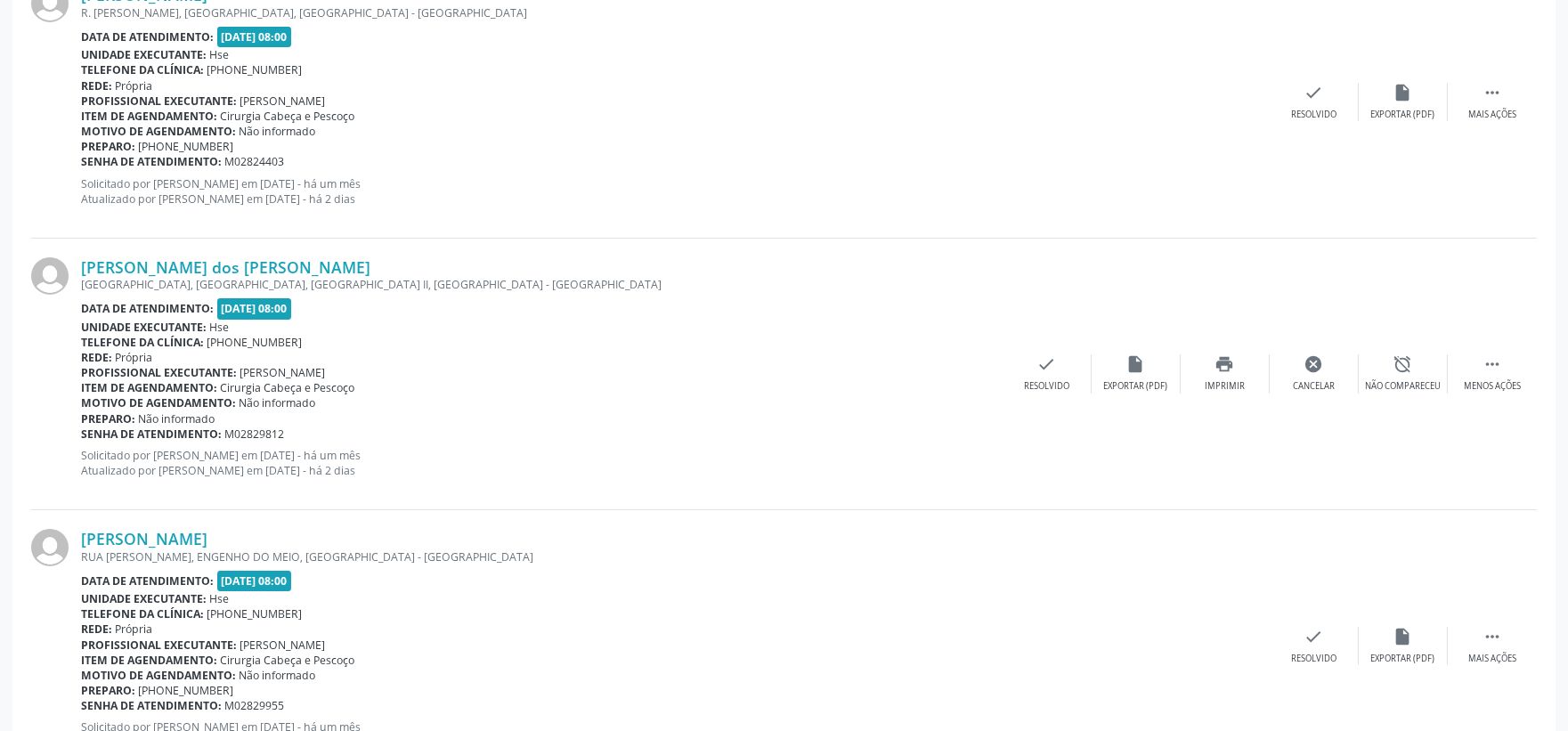
scroll to position [838, 0]
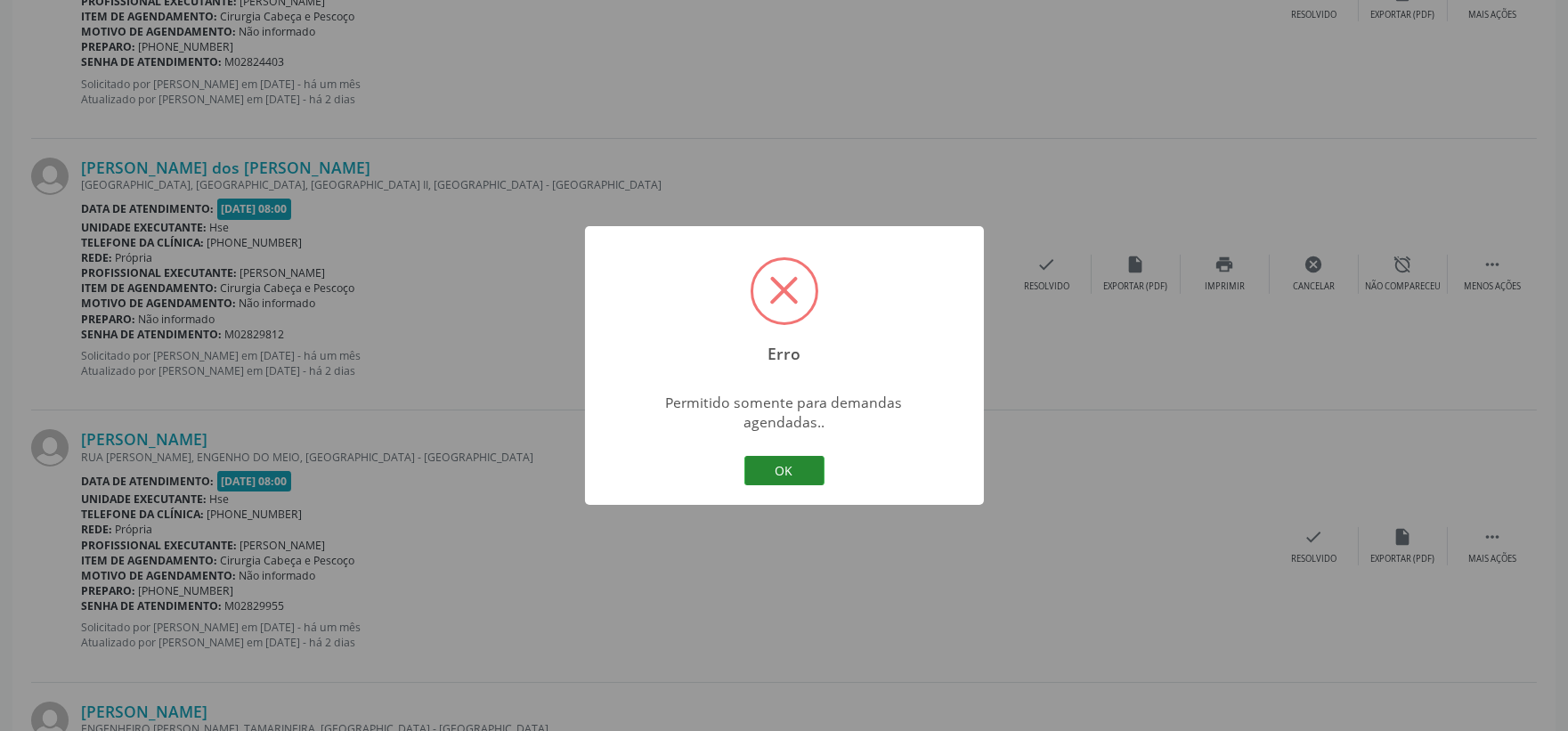
click at [772, 467] on button "OK" at bounding box center [785, 471] width 81 height 30
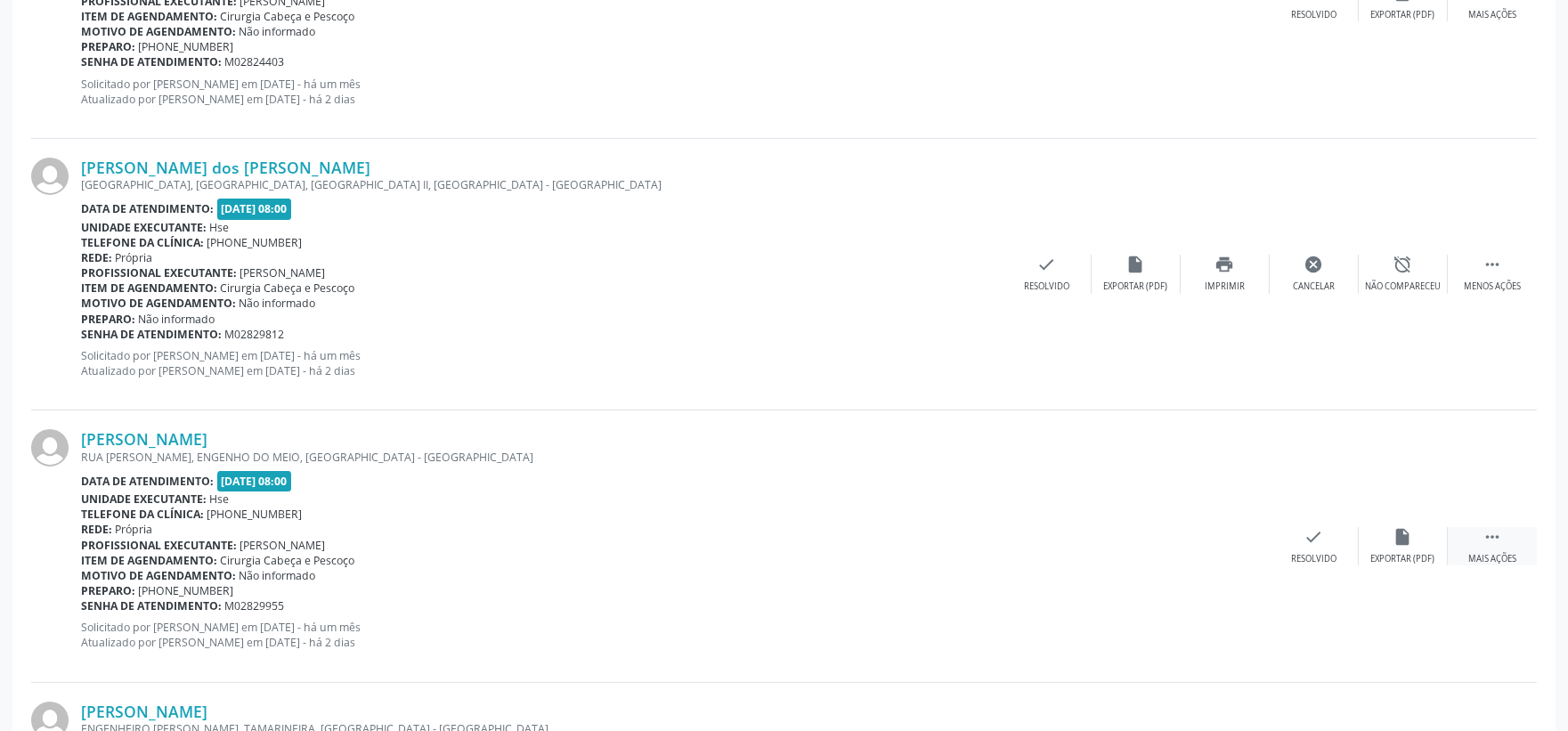
click at [1473, 536] on div " Mais ações" at bounding box center [1492, 546] width 89 height 38
click at [1413, 549] on div "alarm_off Não compareceu" at bounding box center [1403, 546] width 89 height 38
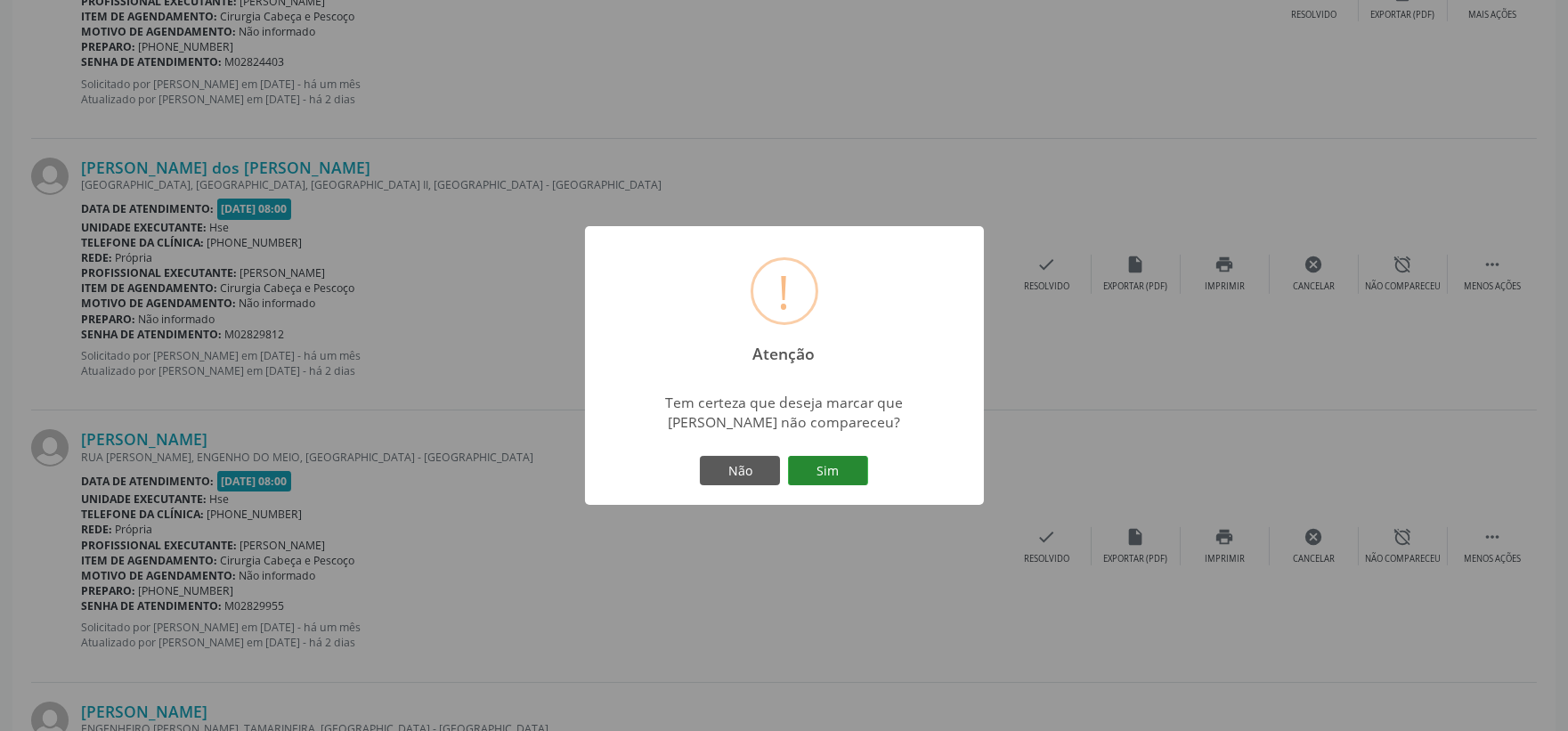
click at [832, 465] on button "Sim" at bounding box center [828, 471] width 81 height 30
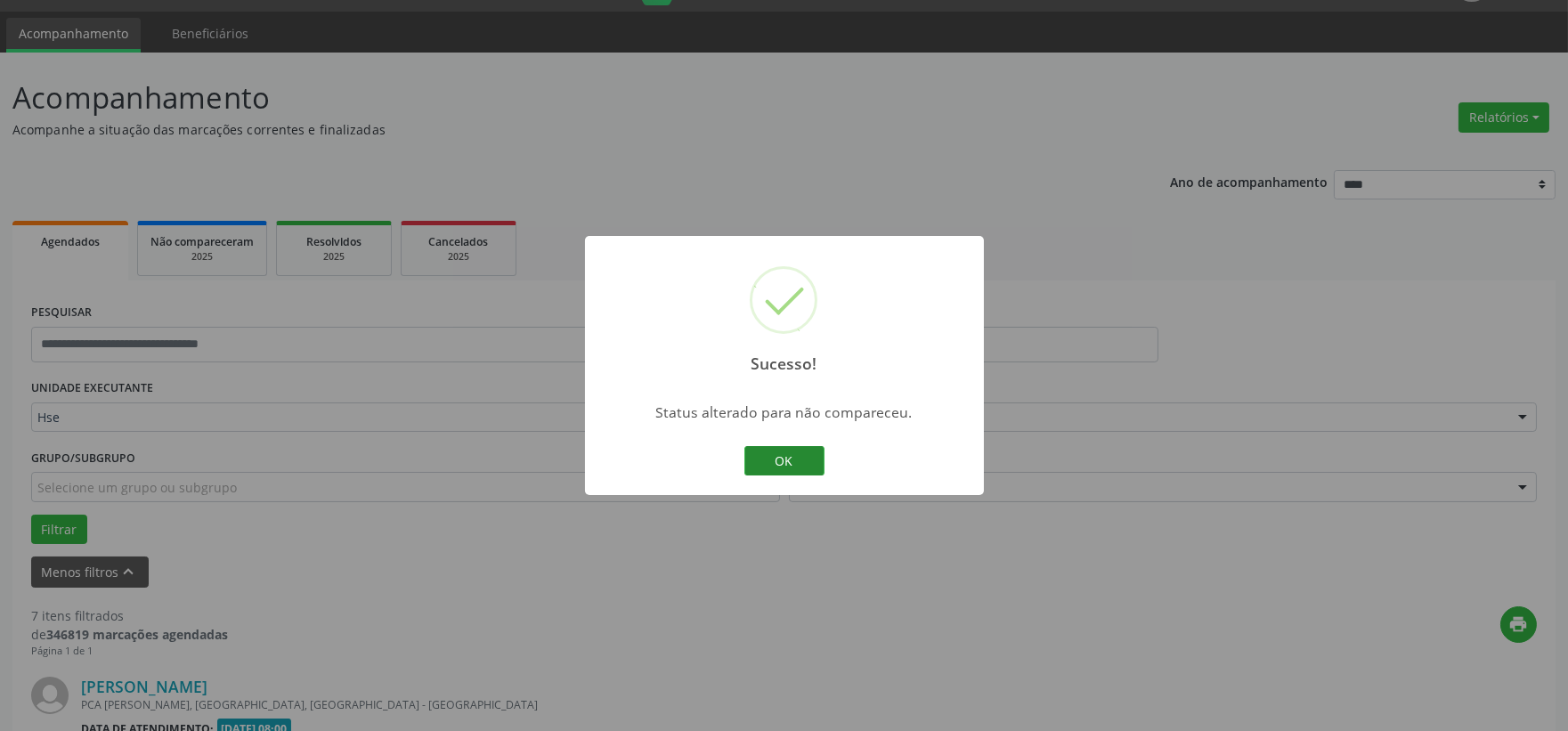
click at [784, 459] on button "OK" at bounding box center [785, 461] width 81 height 30
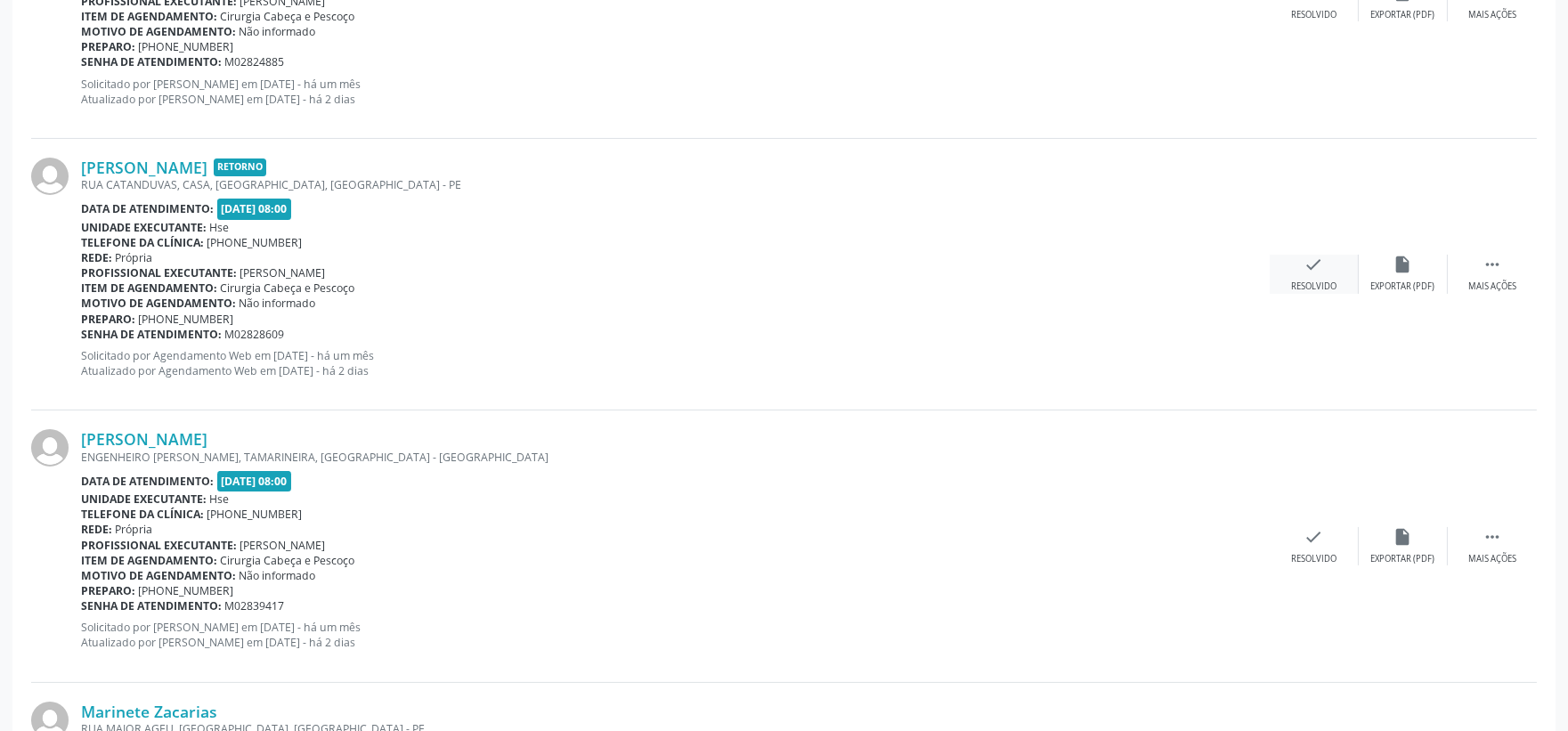
click at [1305, 268] on icon "check" at bounding box center [1314, 264] width 20 height 20
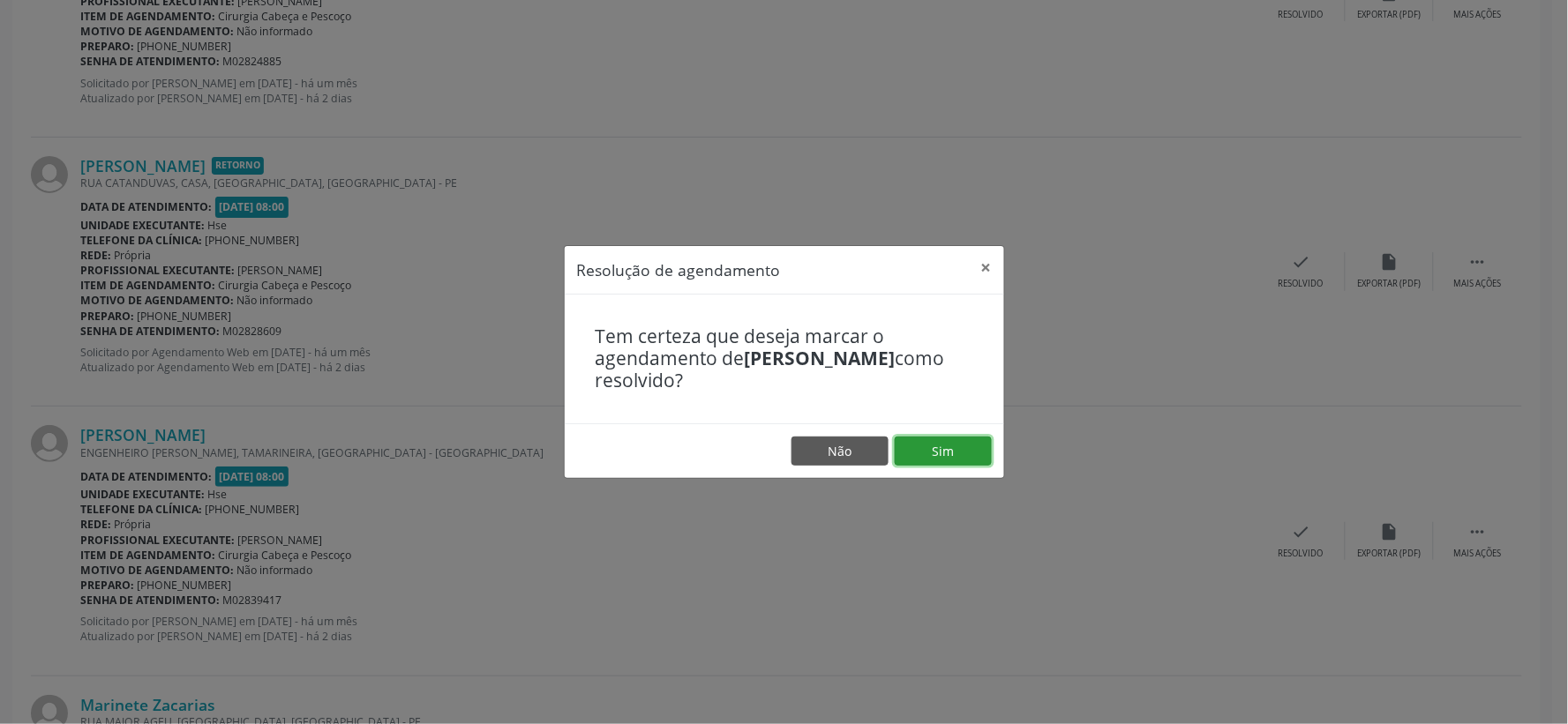
click at [919, 446] on button "Sim" at bounding box center [943, 452] width 97 height 30
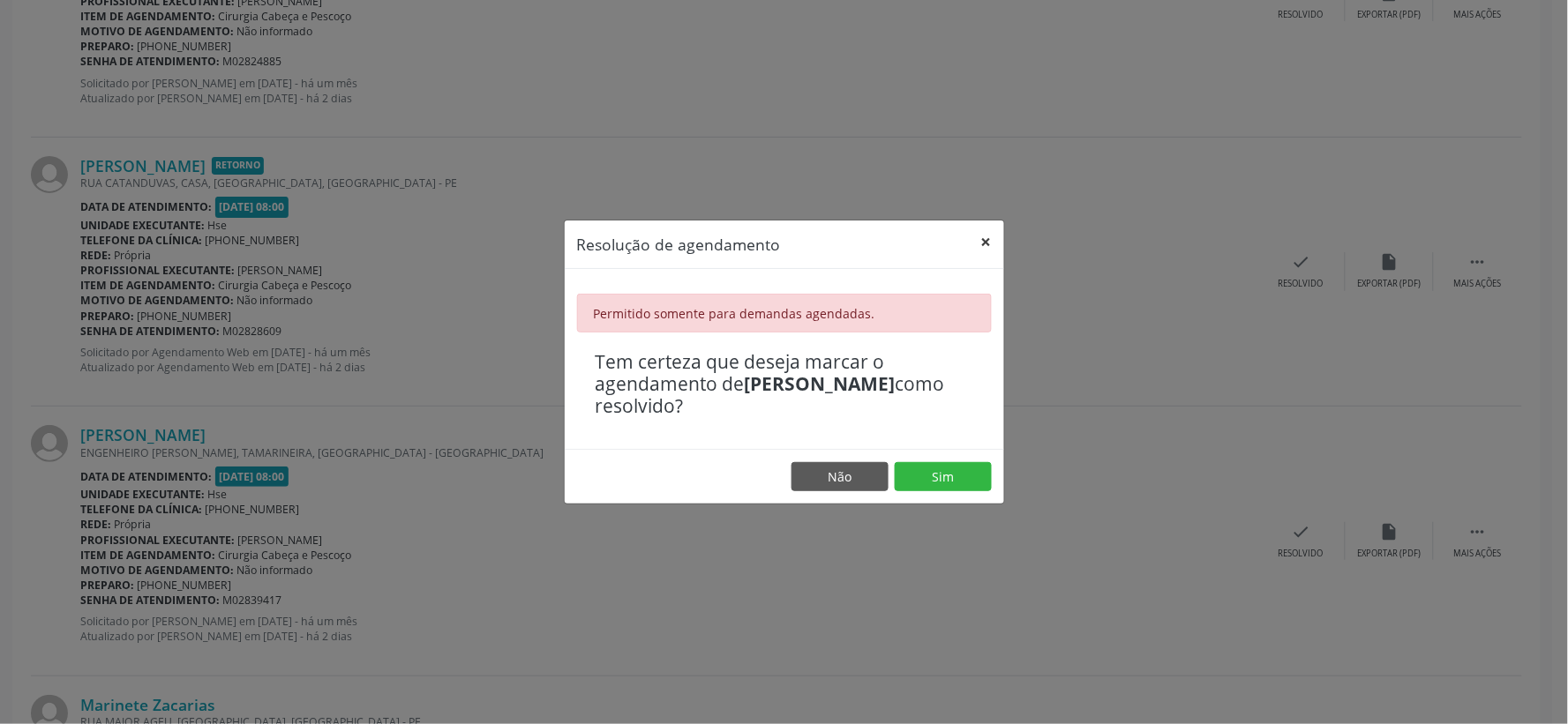
click at [977, 241] on button "×" at bounding box center [987, 242] width 35 height 44
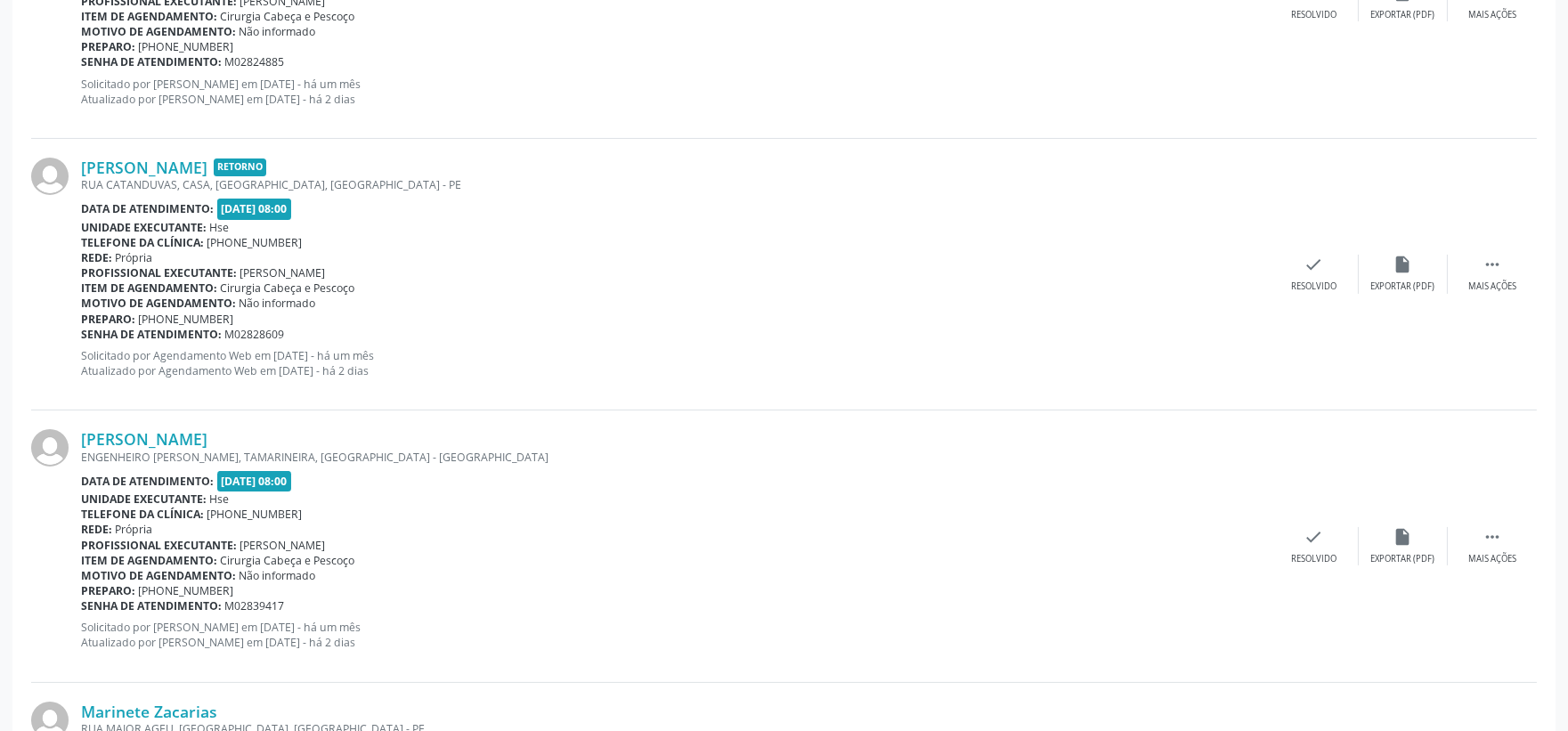
scroll to position [1036, 0]
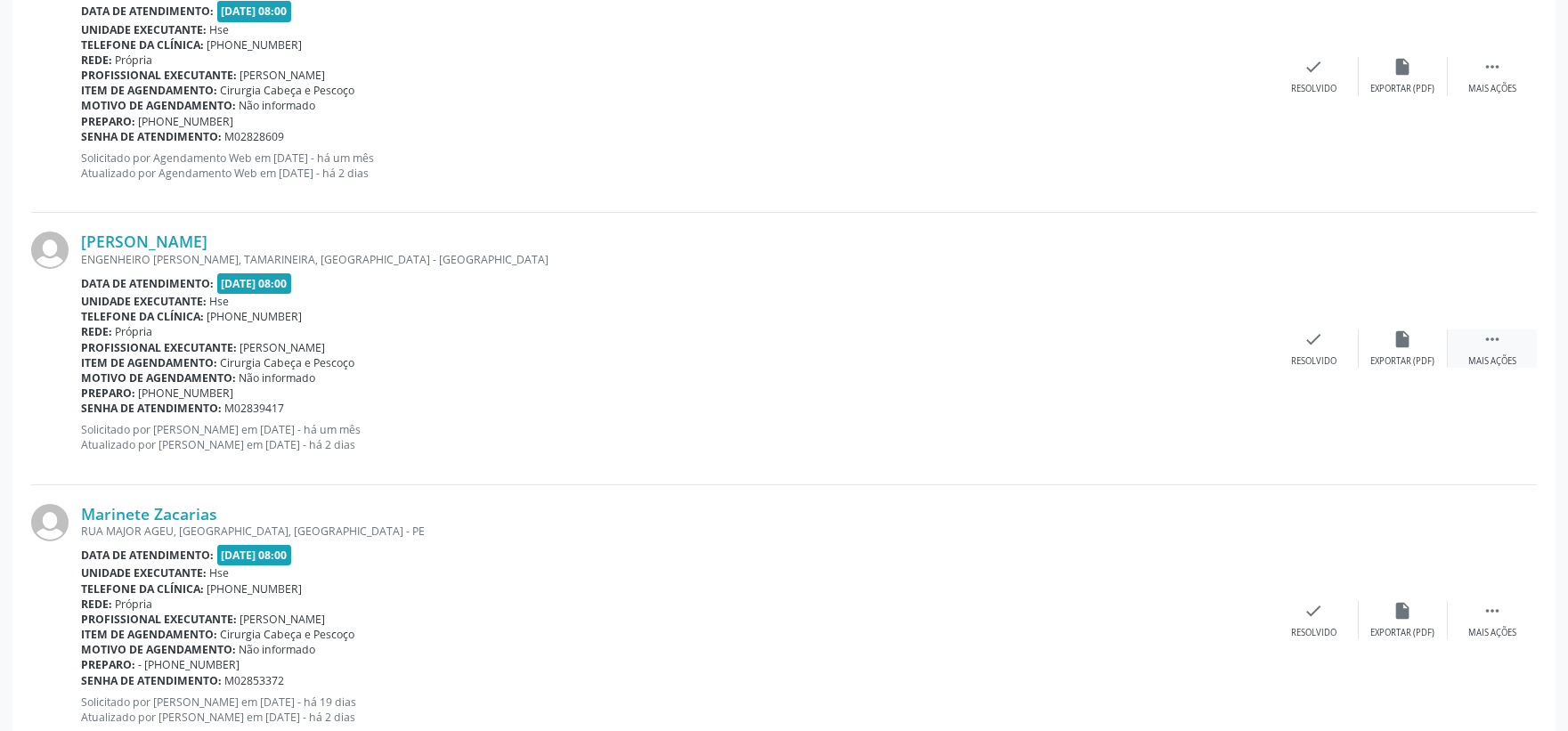
click at [1463, 338] on div " Mais ações" at bounding box center [1492, 349] width 89 height 38
click at [1396, 349] on icon "alarm_off" at bounding box center [1403, 339] width 20 height 20
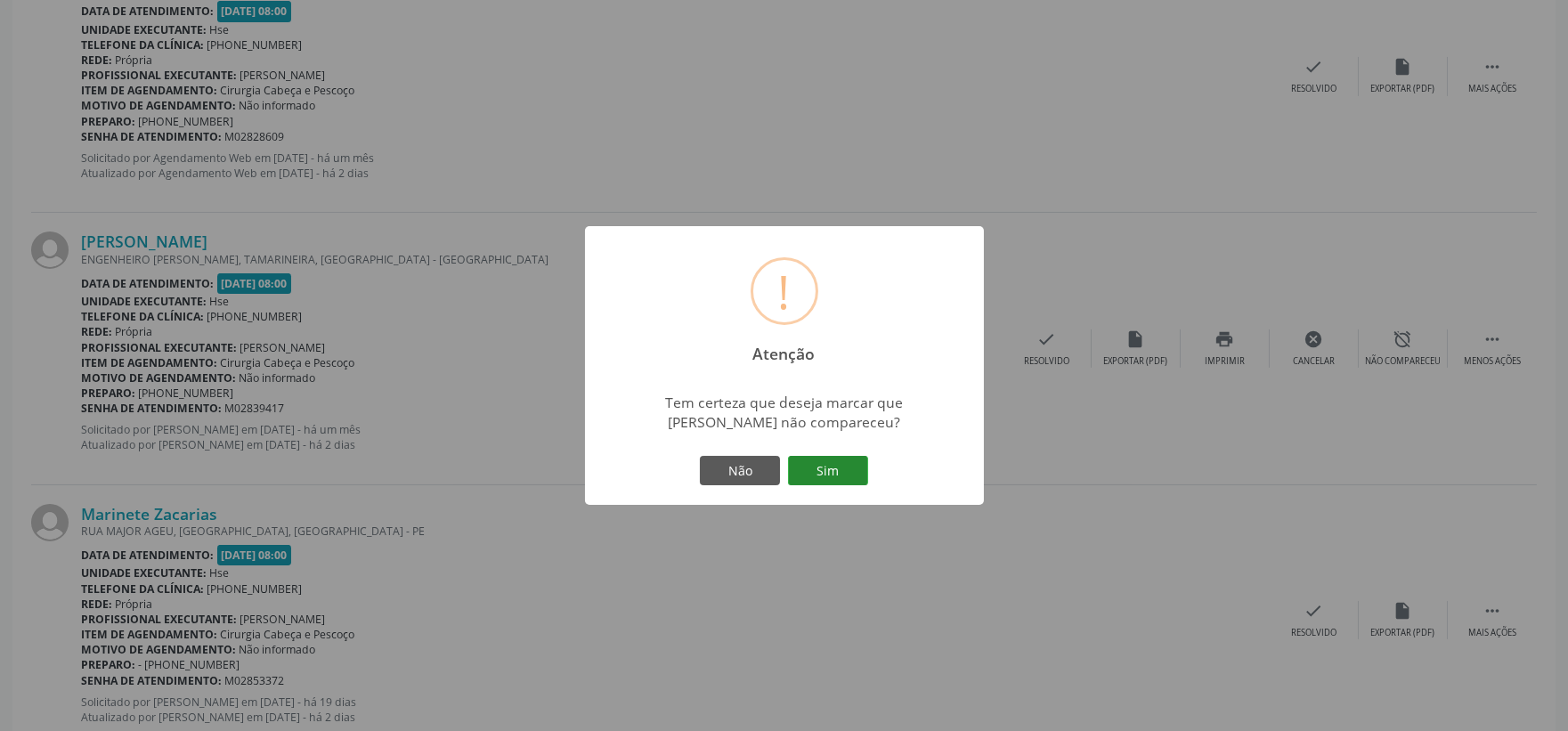
click at [822, 477] on button "Sim" at bounding box center [828, 471] width 81 height 30
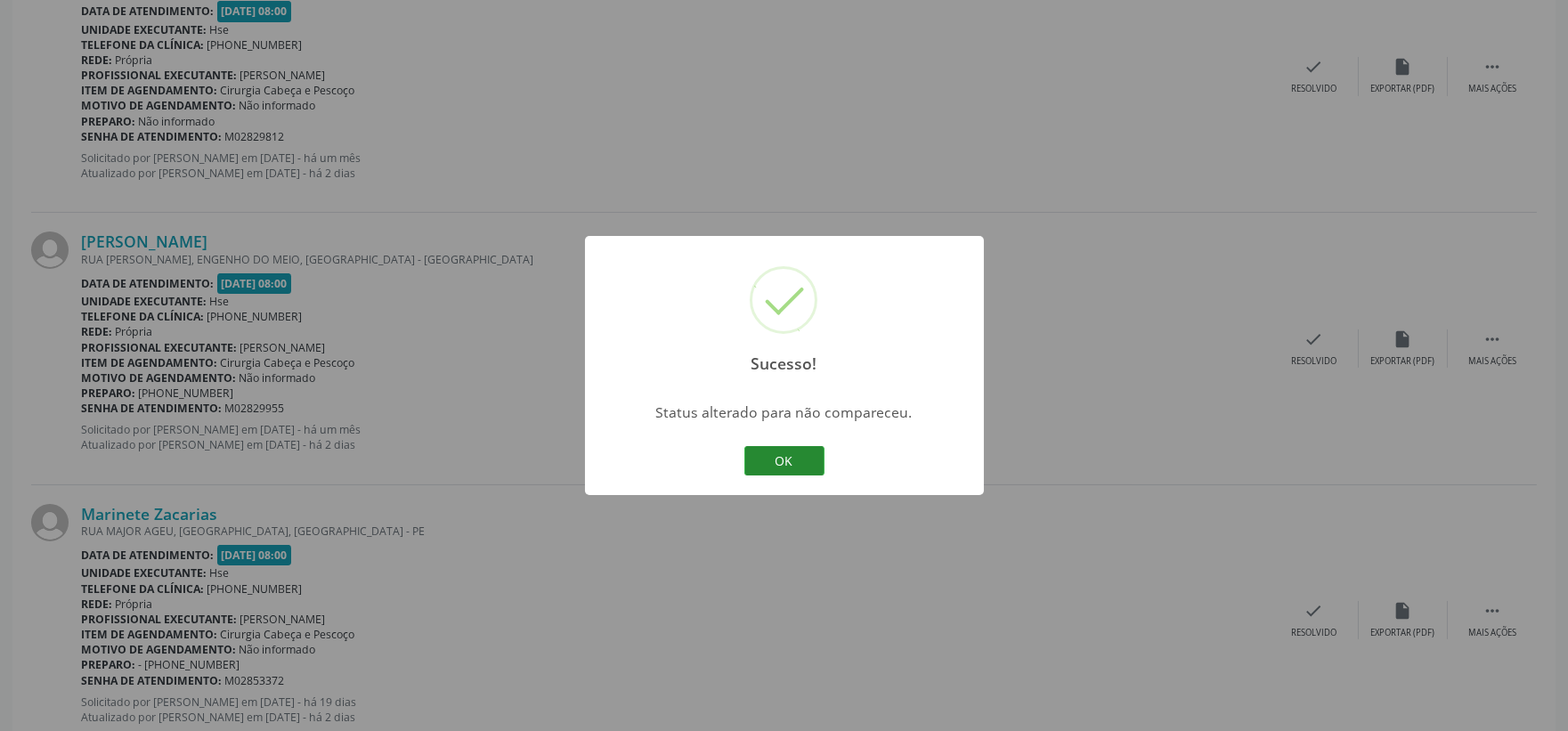
click at [804, 467] on button "OK" at bounding box center [785, 461] width 81 height 30
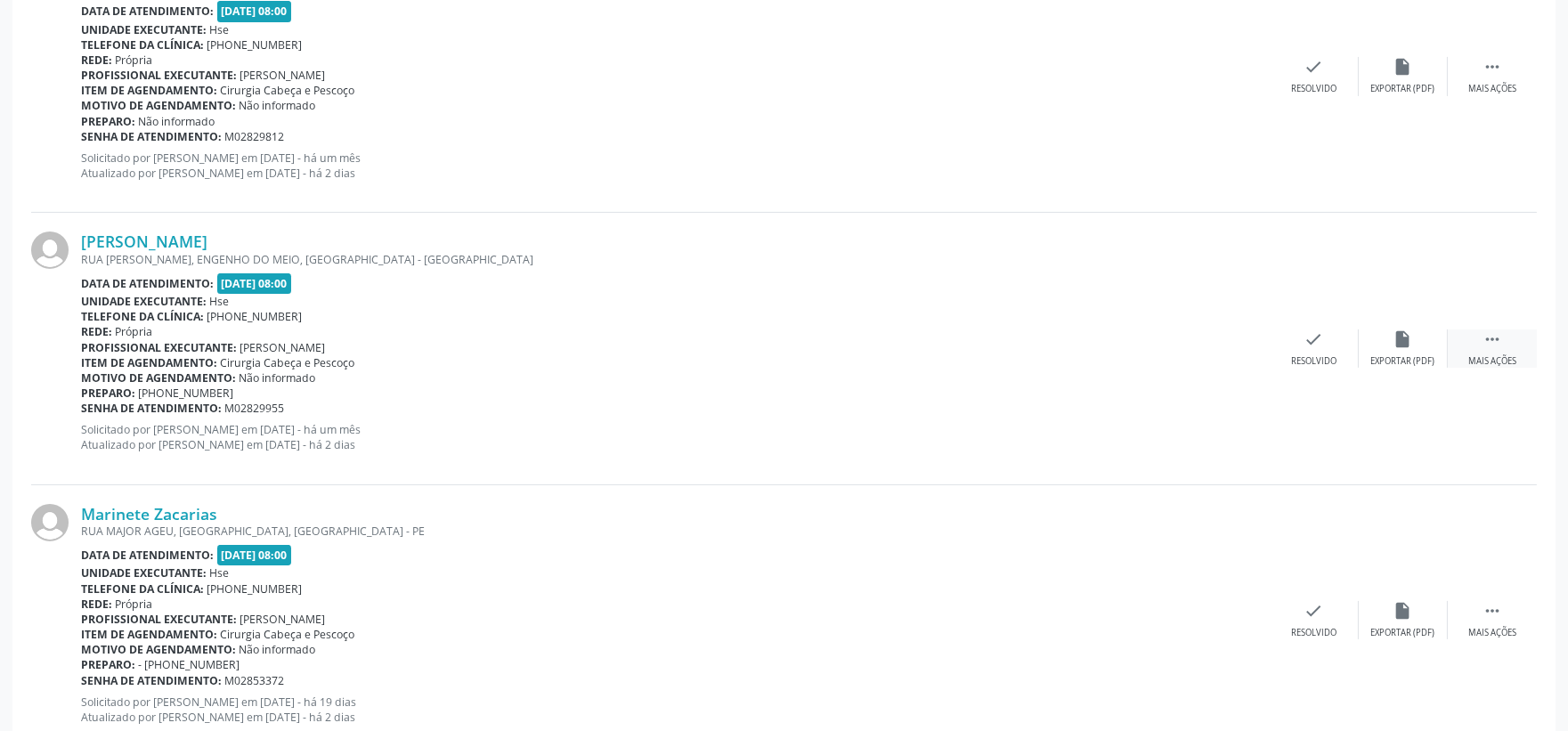
click at [1494, 344] on icon "" at bounding box center [1492, 339] width 20 height 20
click at [1390, 358] on div "Não compareceu" at bounding box center [1402, 361] width 76 height 12
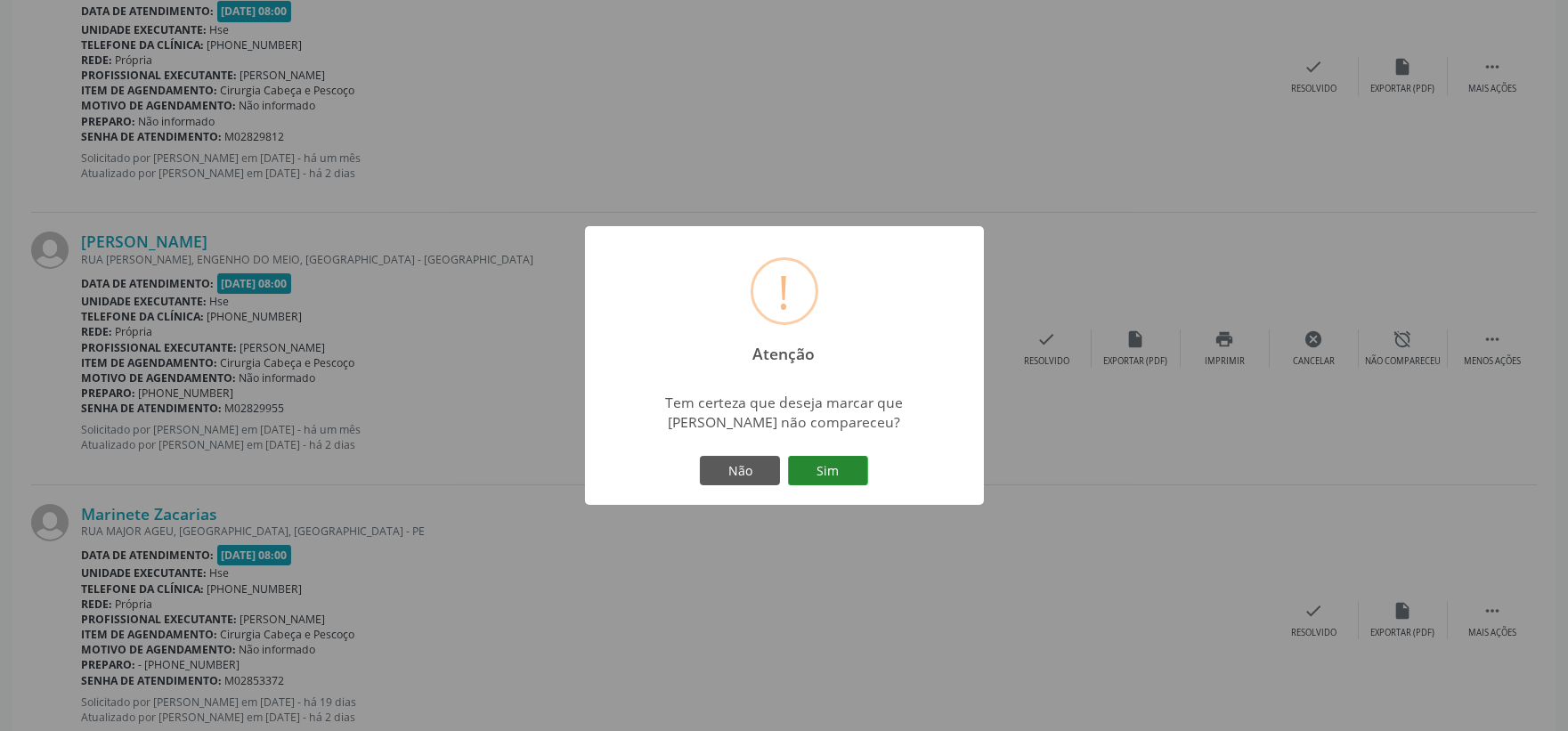
click at [829, 484] on button "Sim" at bounding box center [828, 471] width 81 height 30
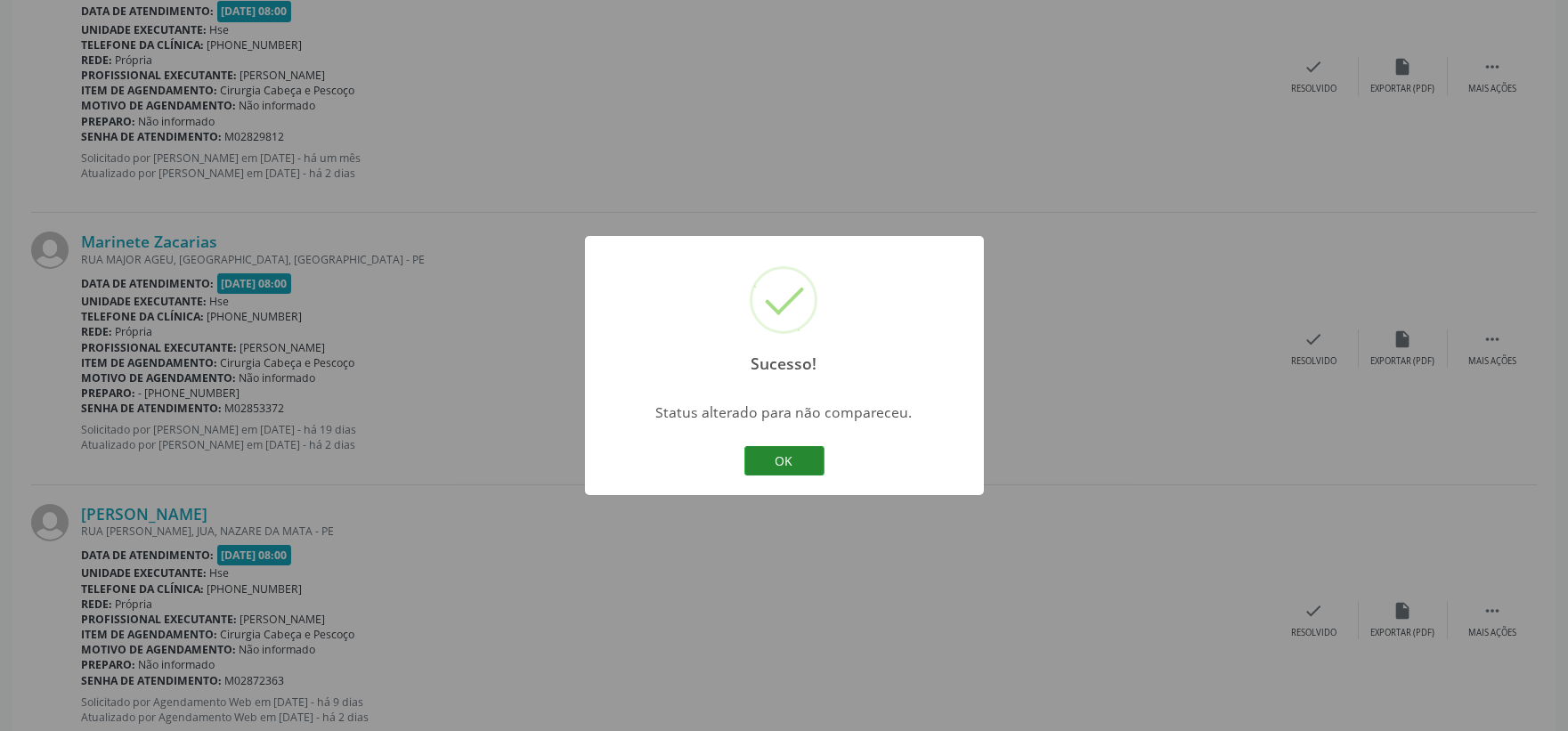
click at [798, 470] on button "OK" at bounding box center [785, 461] width 81 height 30
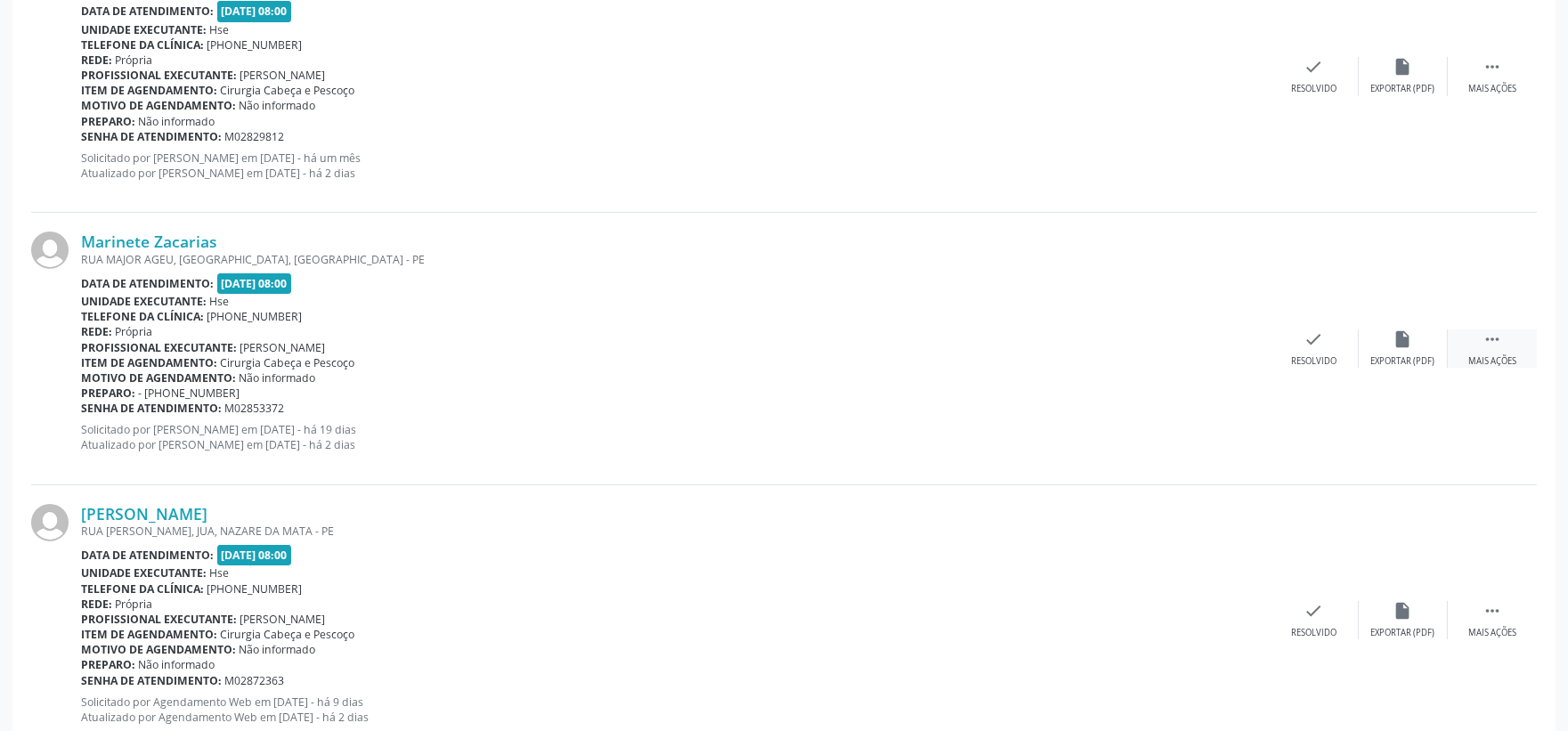
click at [1492, 348] on icon "" at bounding box center [1492, 339] width 20 height 20
click at [1396, 355] on div "Não compareceu" at bounding box center [1402, 361] width 76 height 12
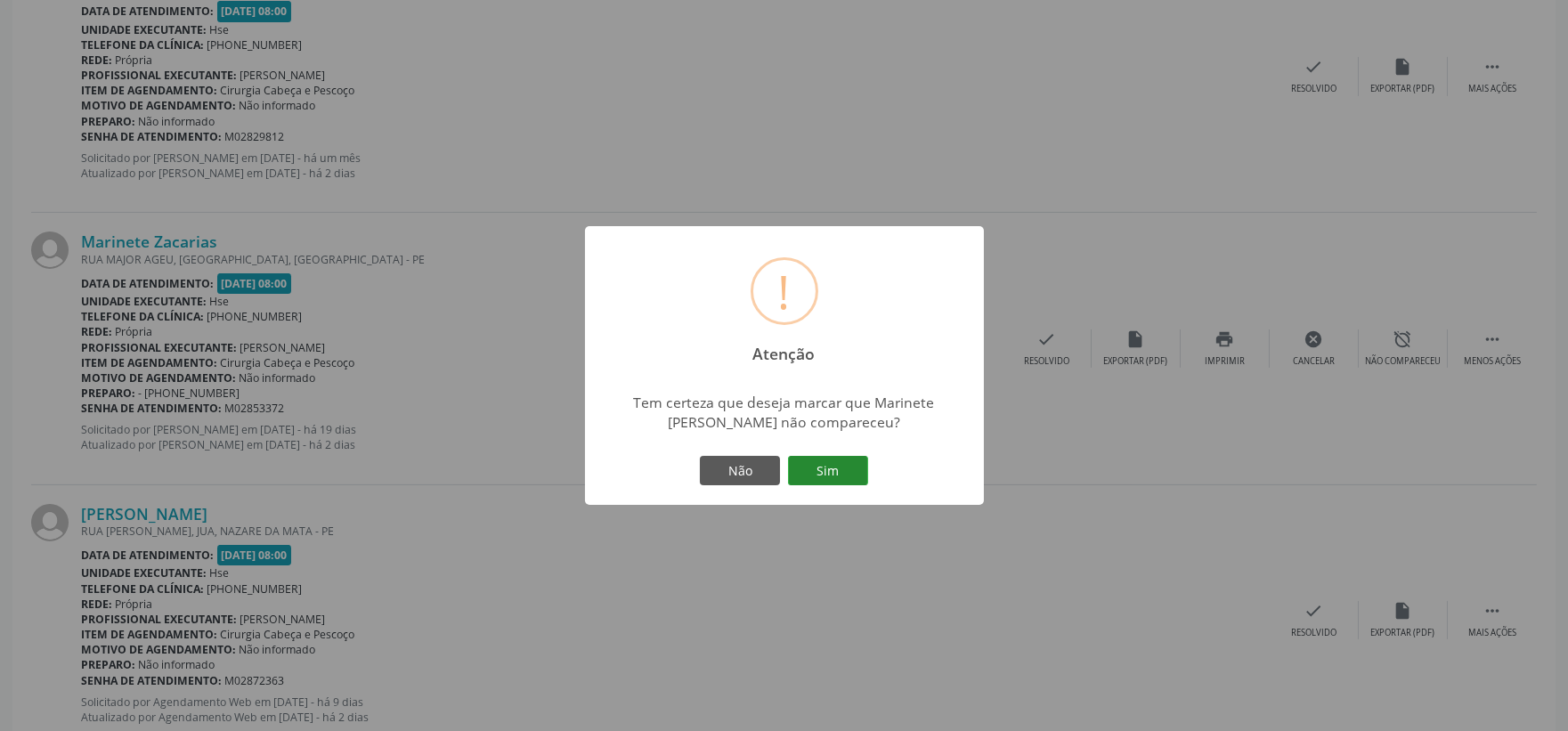
click at [812, 477] on button "Sim" at bounding box center [828, 471] width 81 height 30
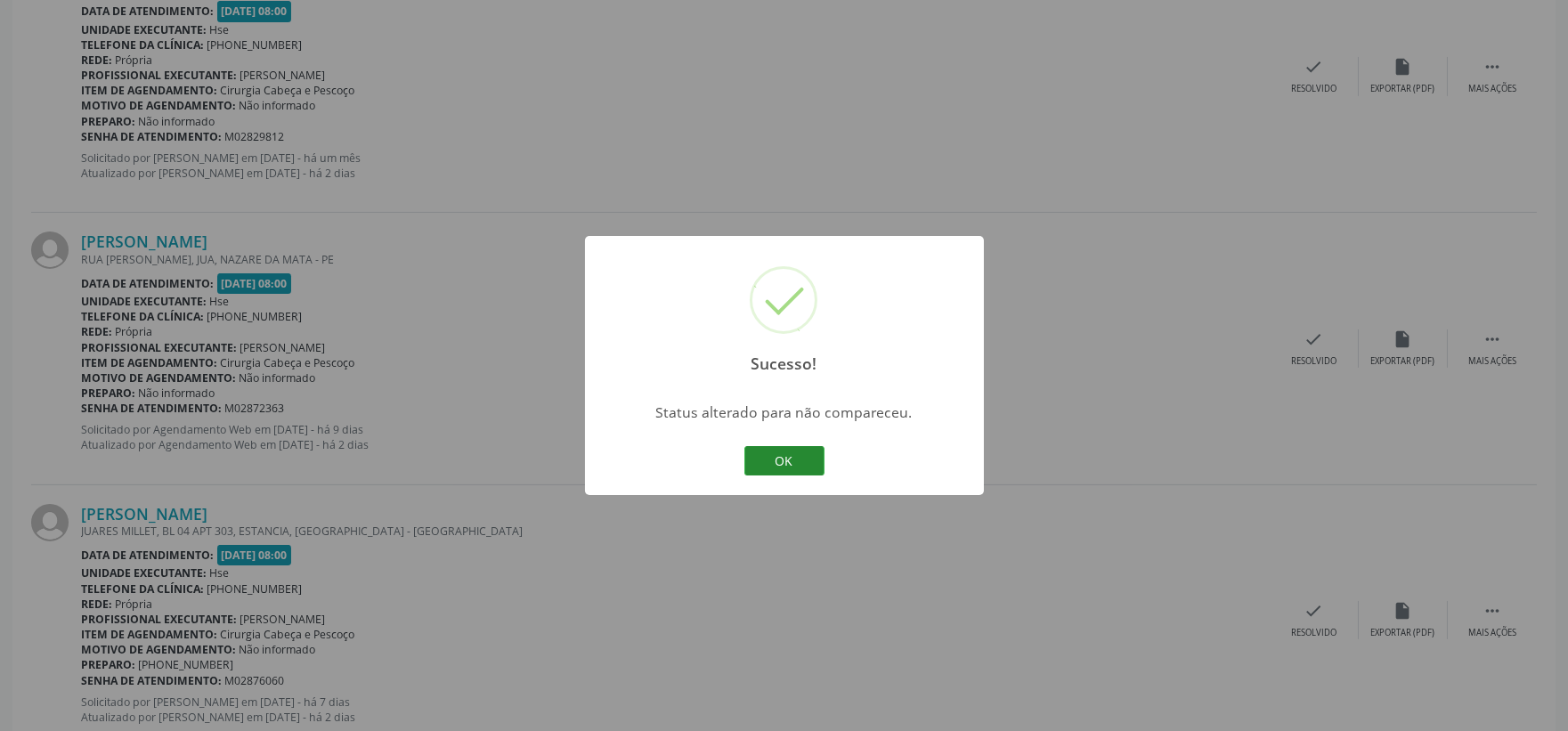
click at [764, 455] on button "OK" at bounding box center [785, 461] width 81 height 30
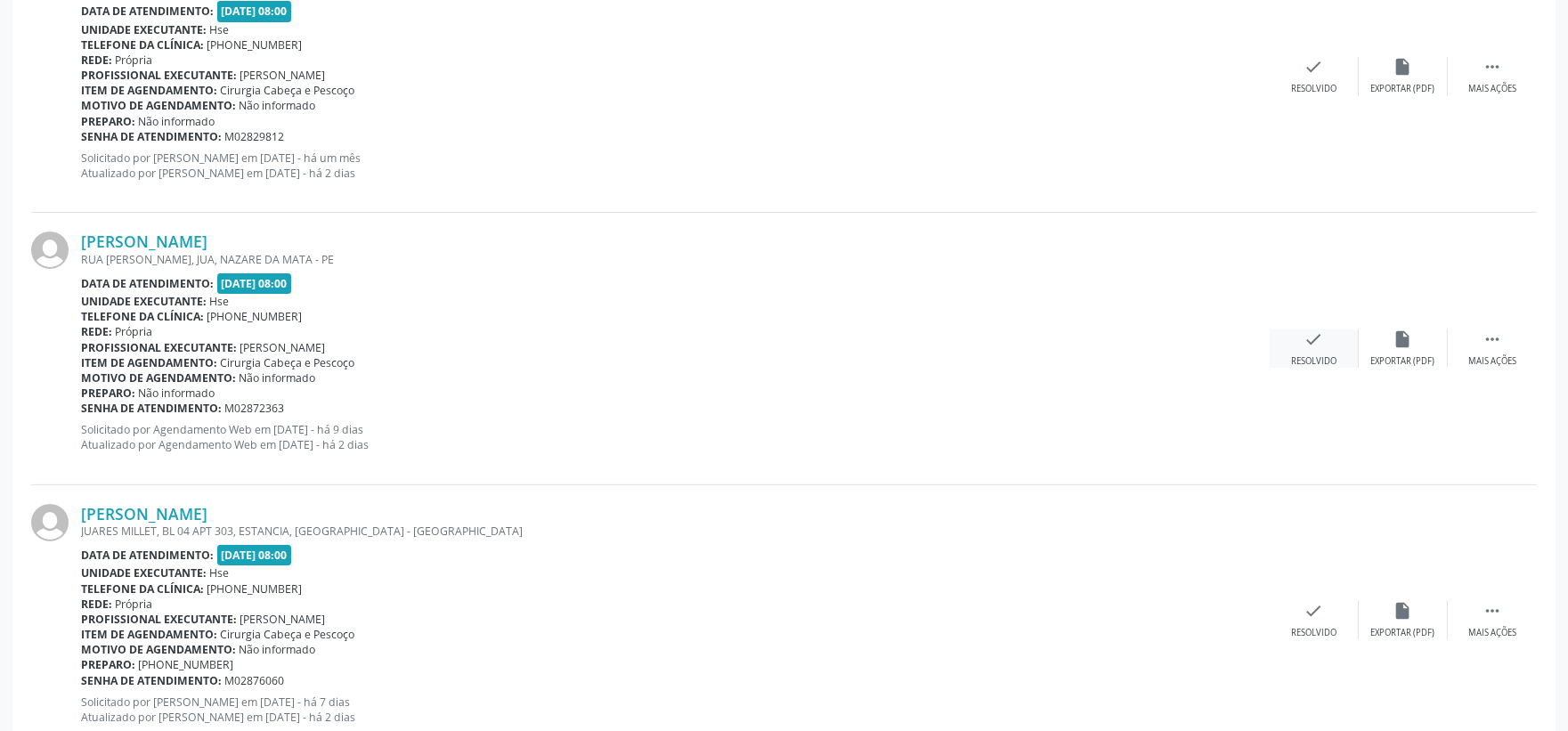
click at [1297, 351] on div "check Resolvido" at bounding box center [1314, 349] width 89 height 38
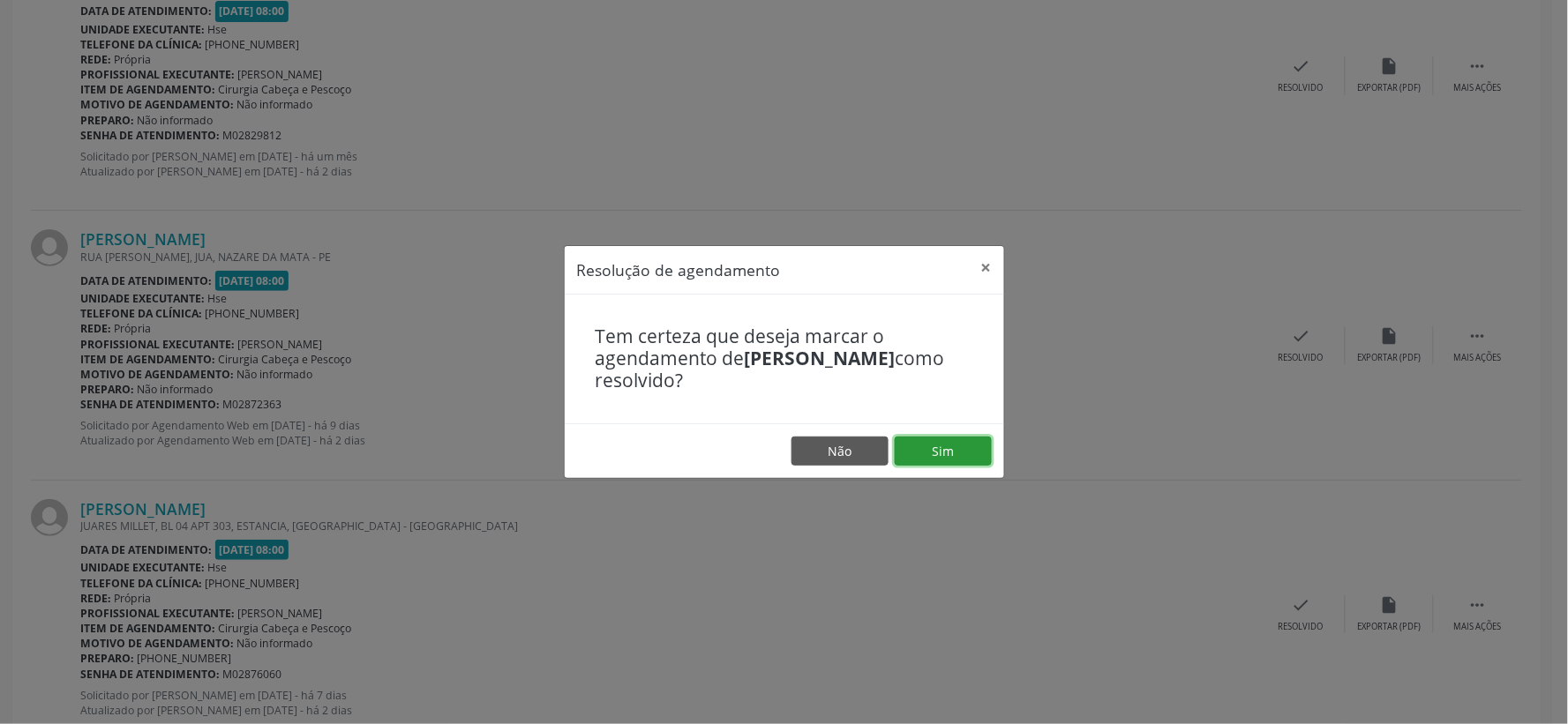
click at [953, 441] on button "Sim" at bounding box center [943, 452] width 97 height 30
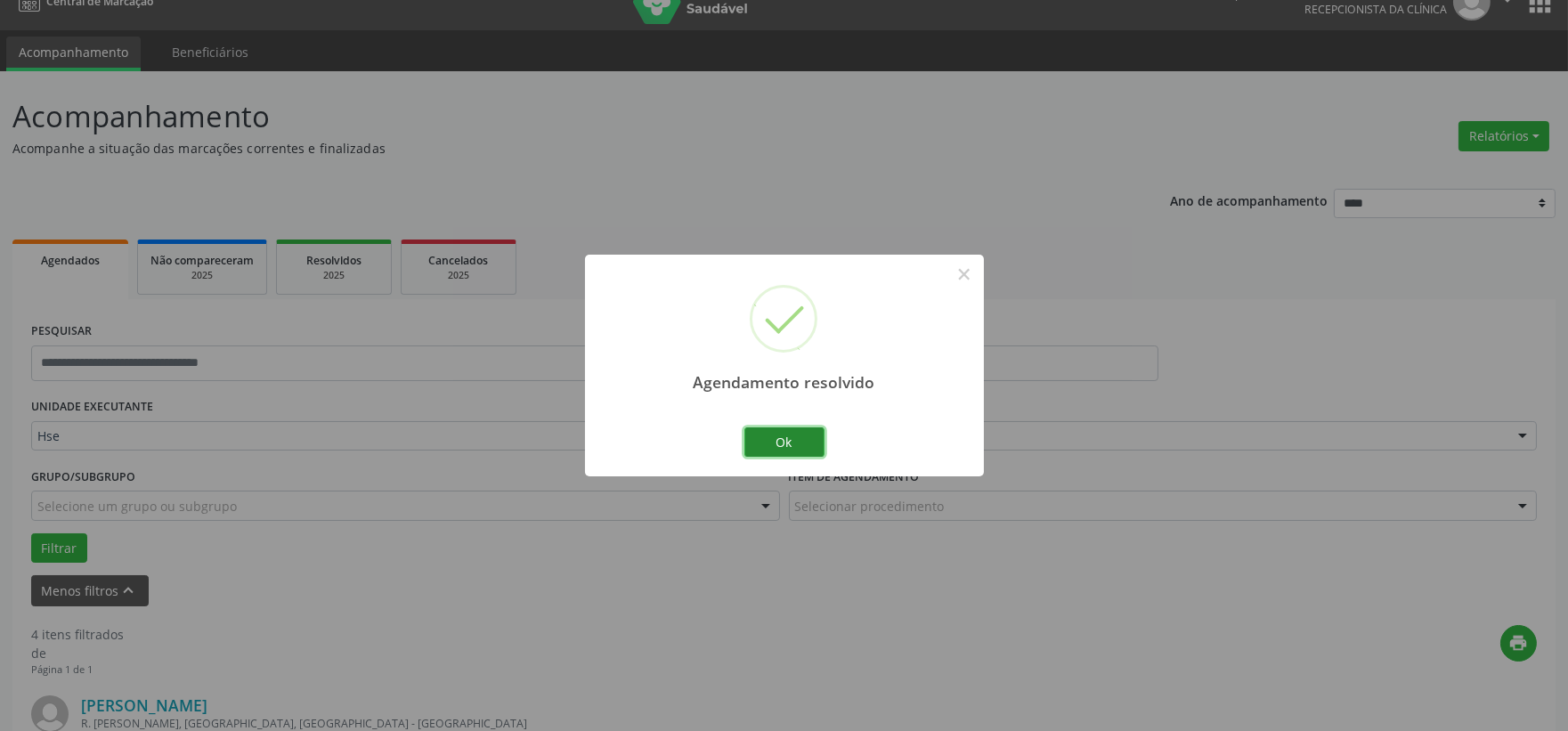
click at [778, 433] on button "Ok" at bounding box center [785, 442] width 81 height 30
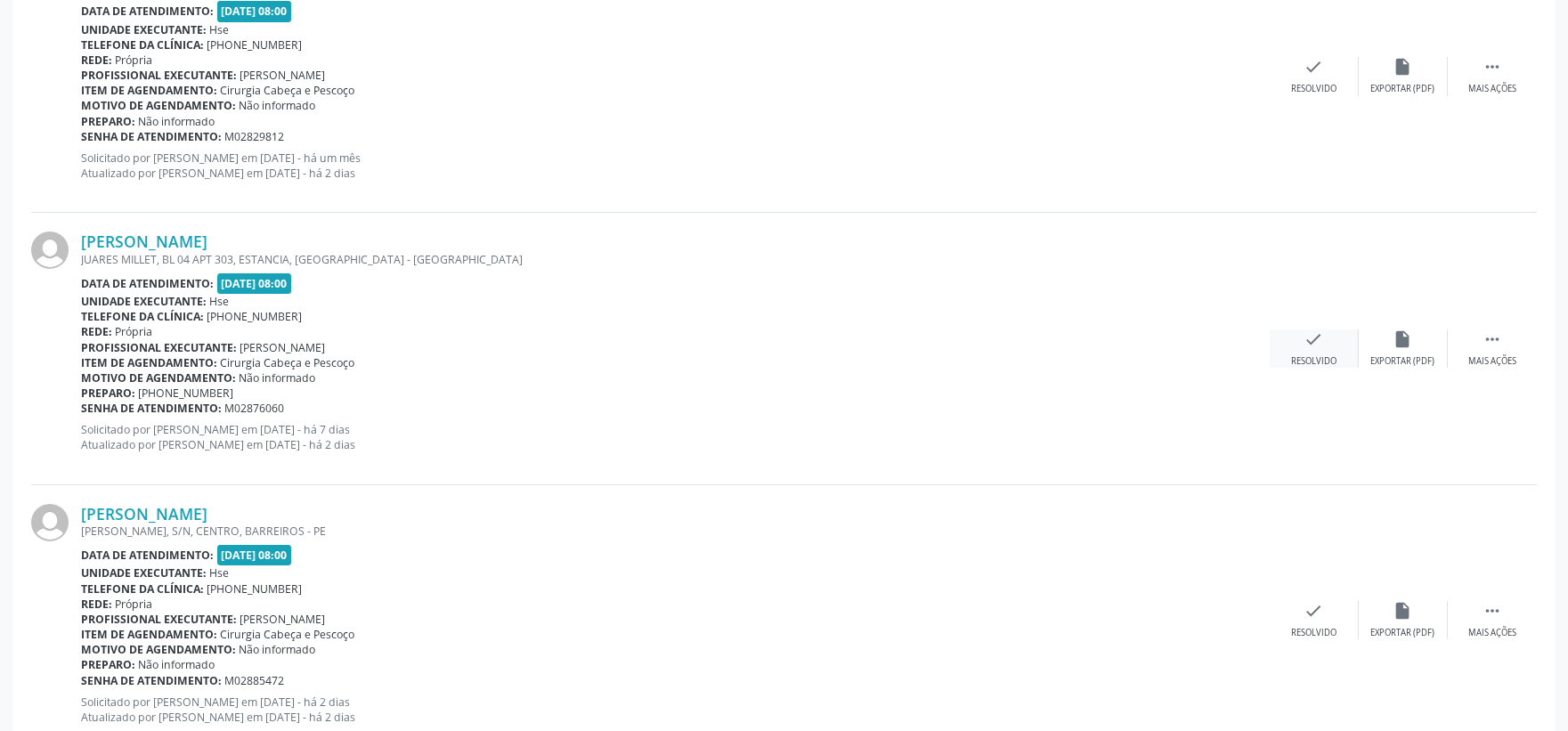
click at [1296, 338] on div "check Resolvido" at bounding box center [1314, 349] width 89 height 38
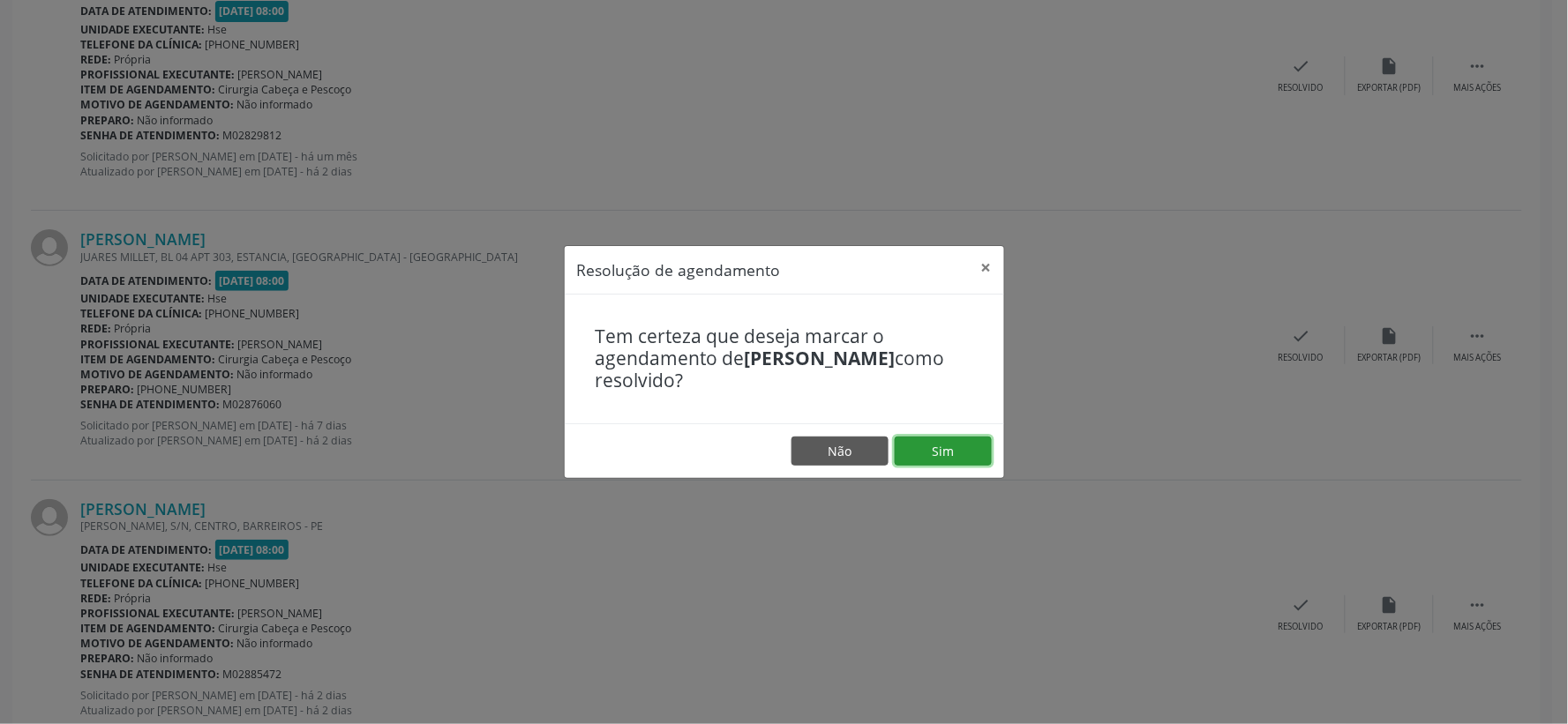
click at [954, 444] on button "Sim" at bounding box center [943, 452] width 97 height 30
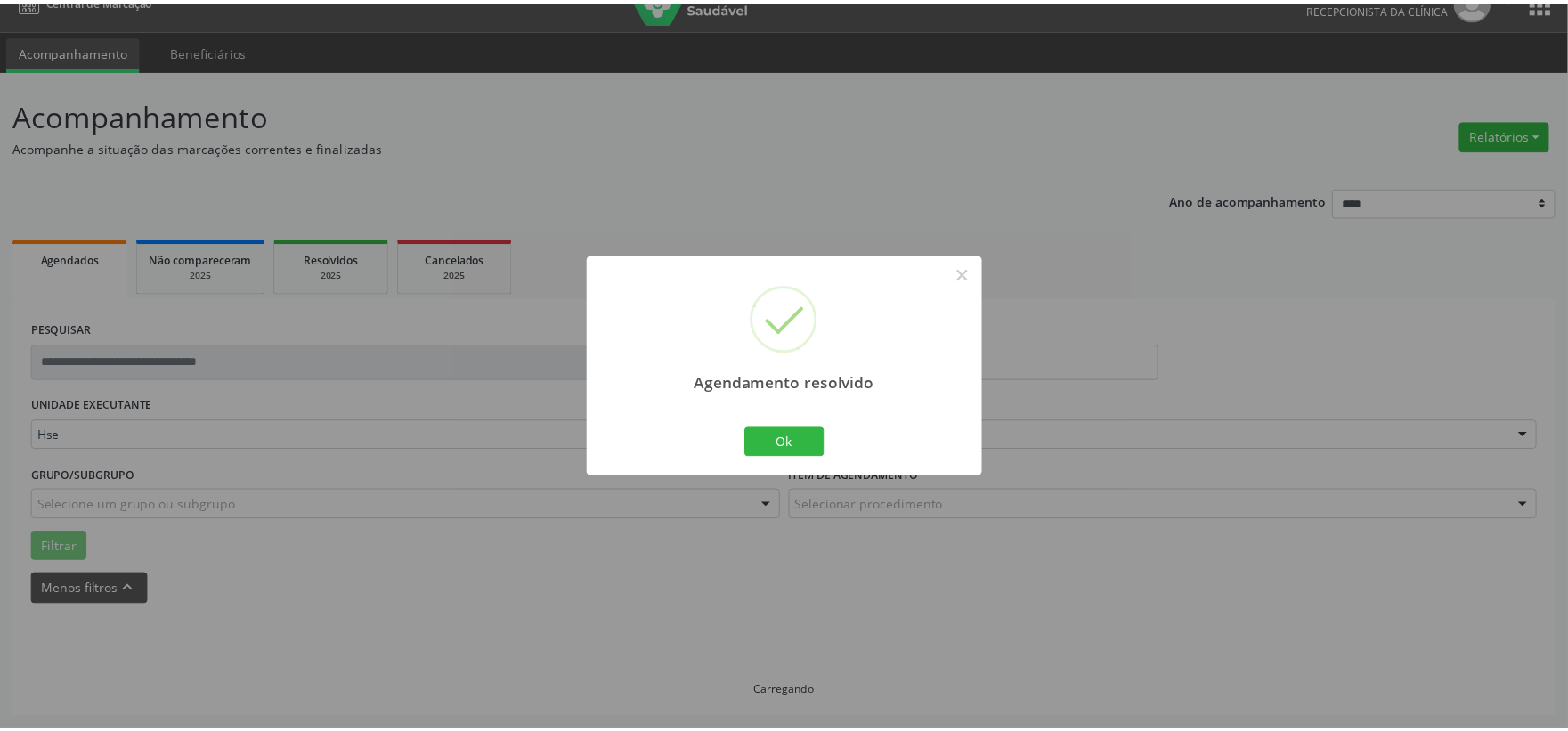
scroll to position [27, 0]
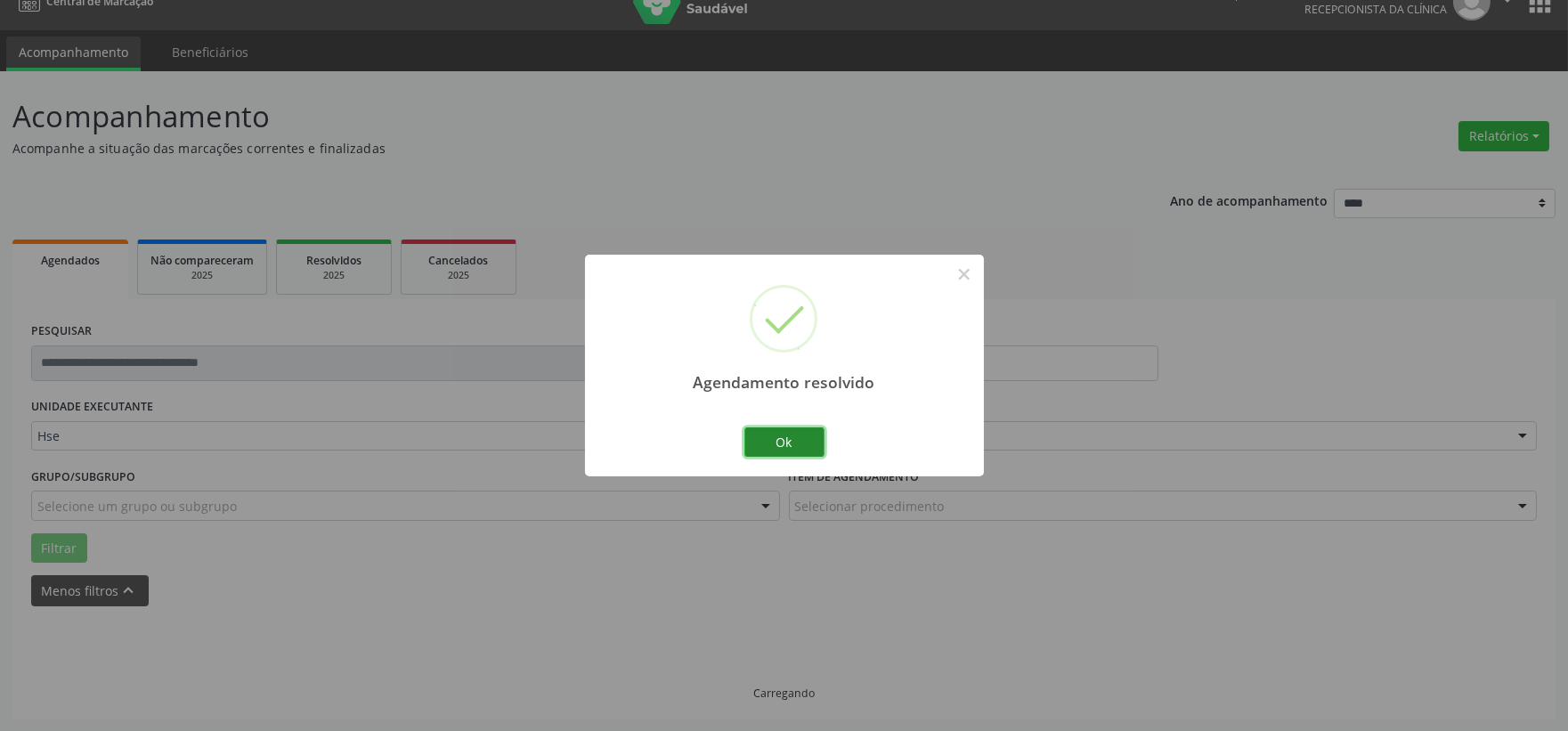
click at [762, 448] on button "Ok" at bounding box center [785, 442] width 81 height 30
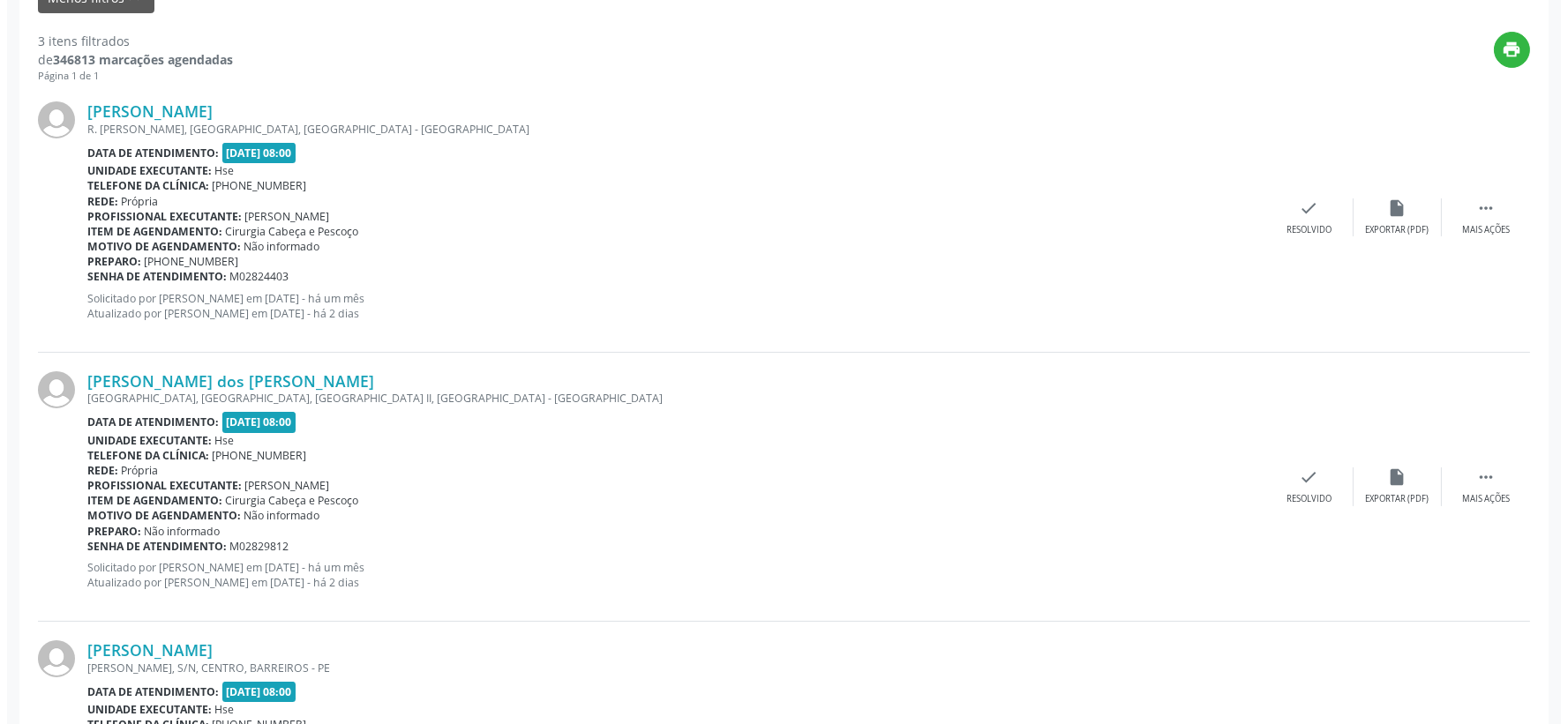
scroll to position [810, 0]
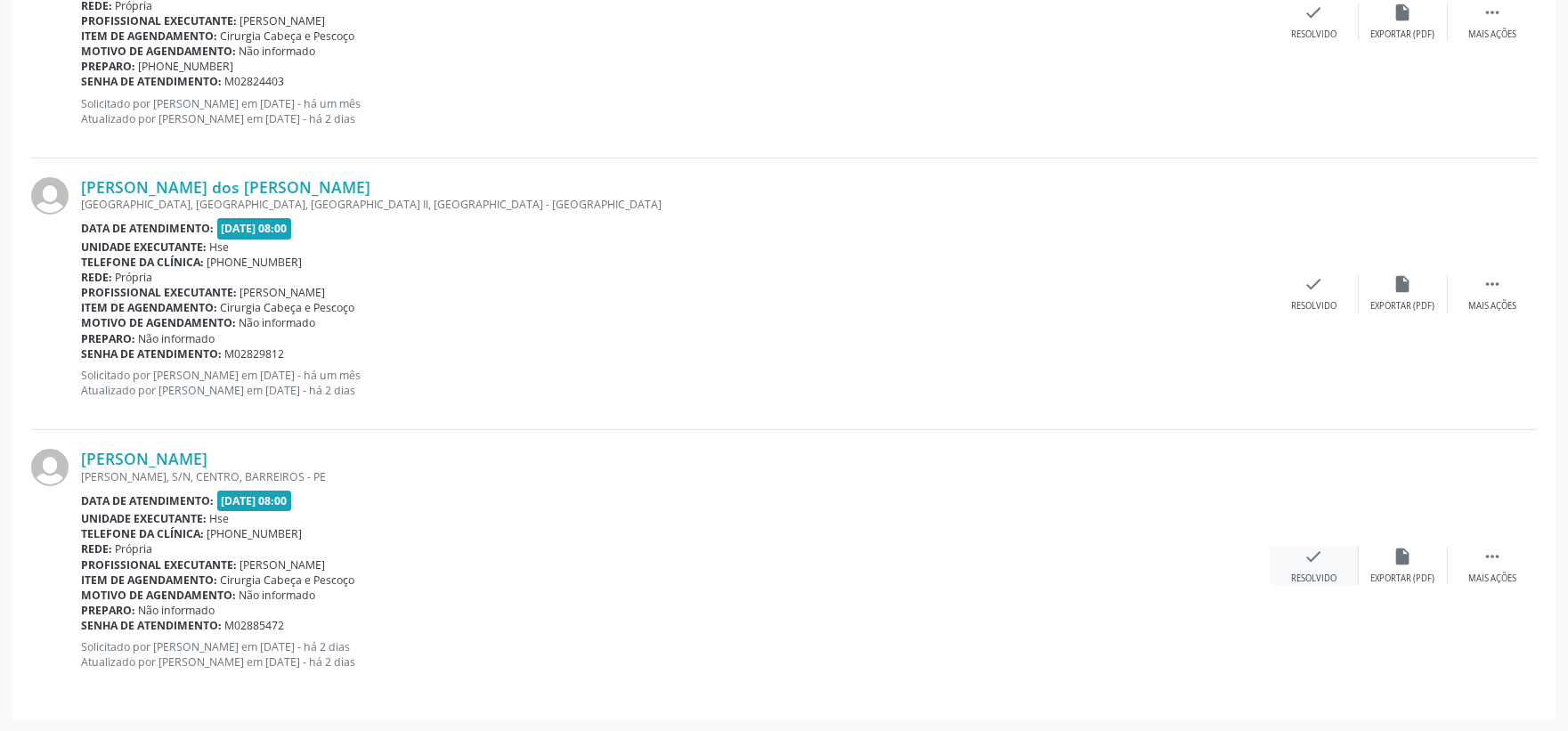
click at [1313, 566] on div "check Resolvido" at bounding box center [1314, 566] width 89 height 38
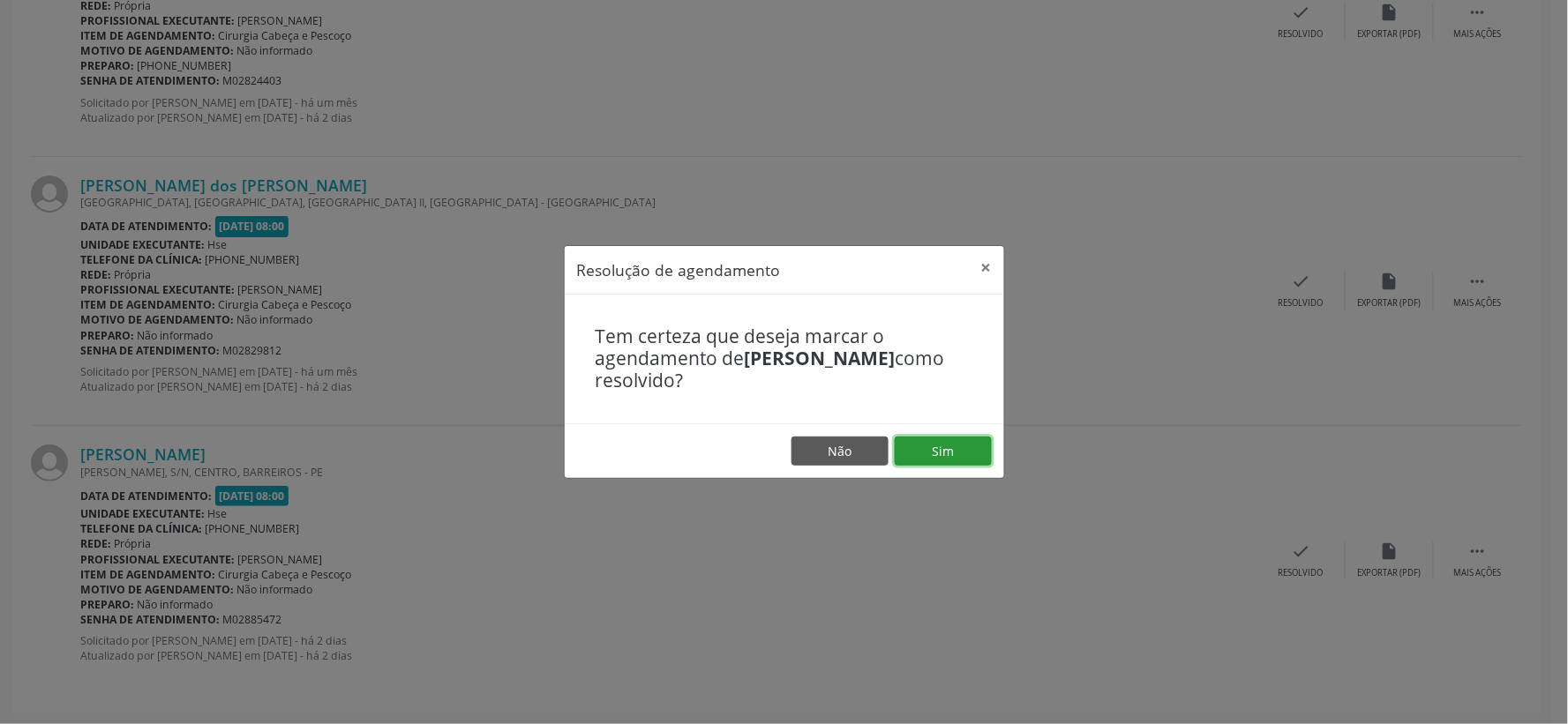
click at [945, 455] on button "Sim" at bounding box center [943, 452] width 97 height 30
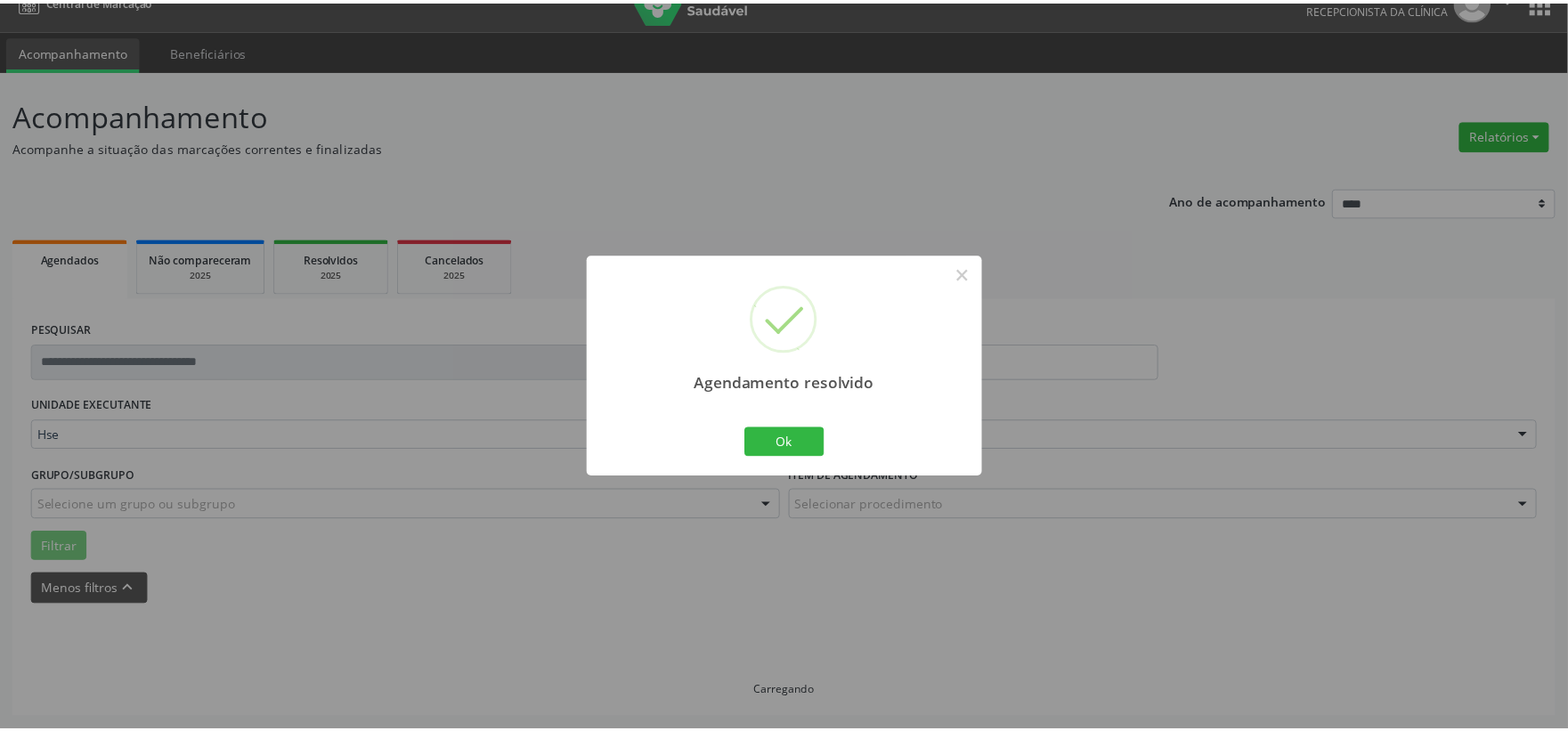
scroll to position [27, 0]
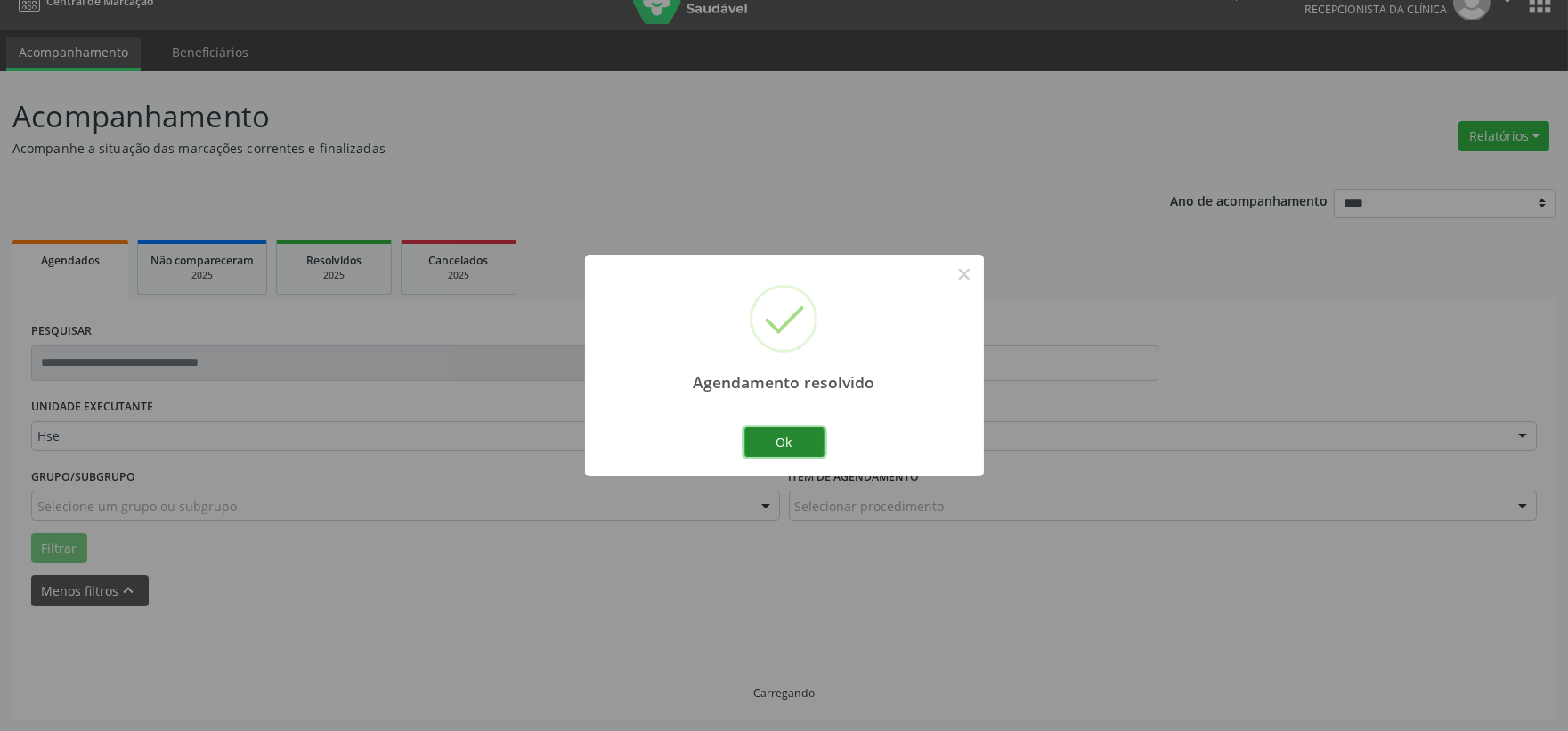
click at [755, 453] on button "Ok" at bounding box center [785, 442] width 81 height 30
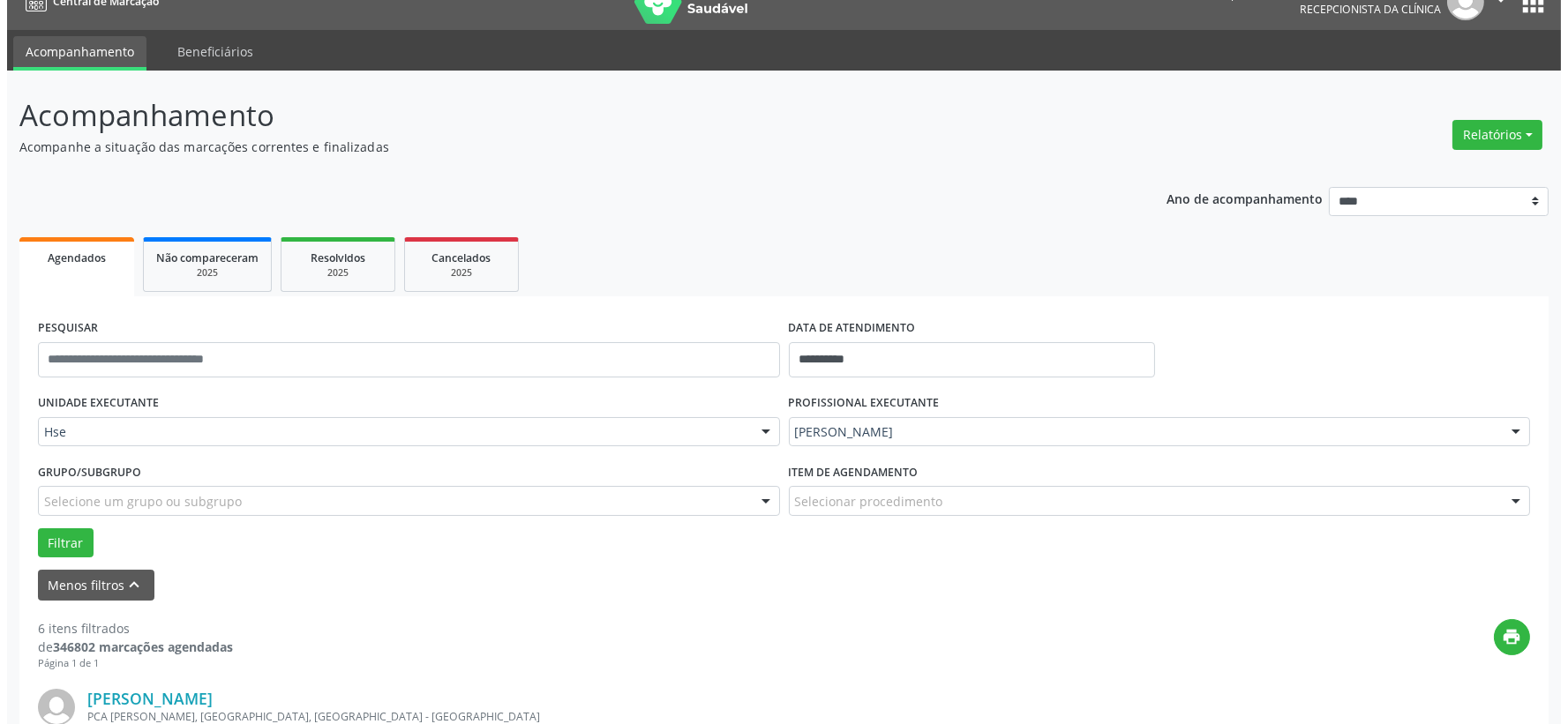
scroll to position [419, 0]
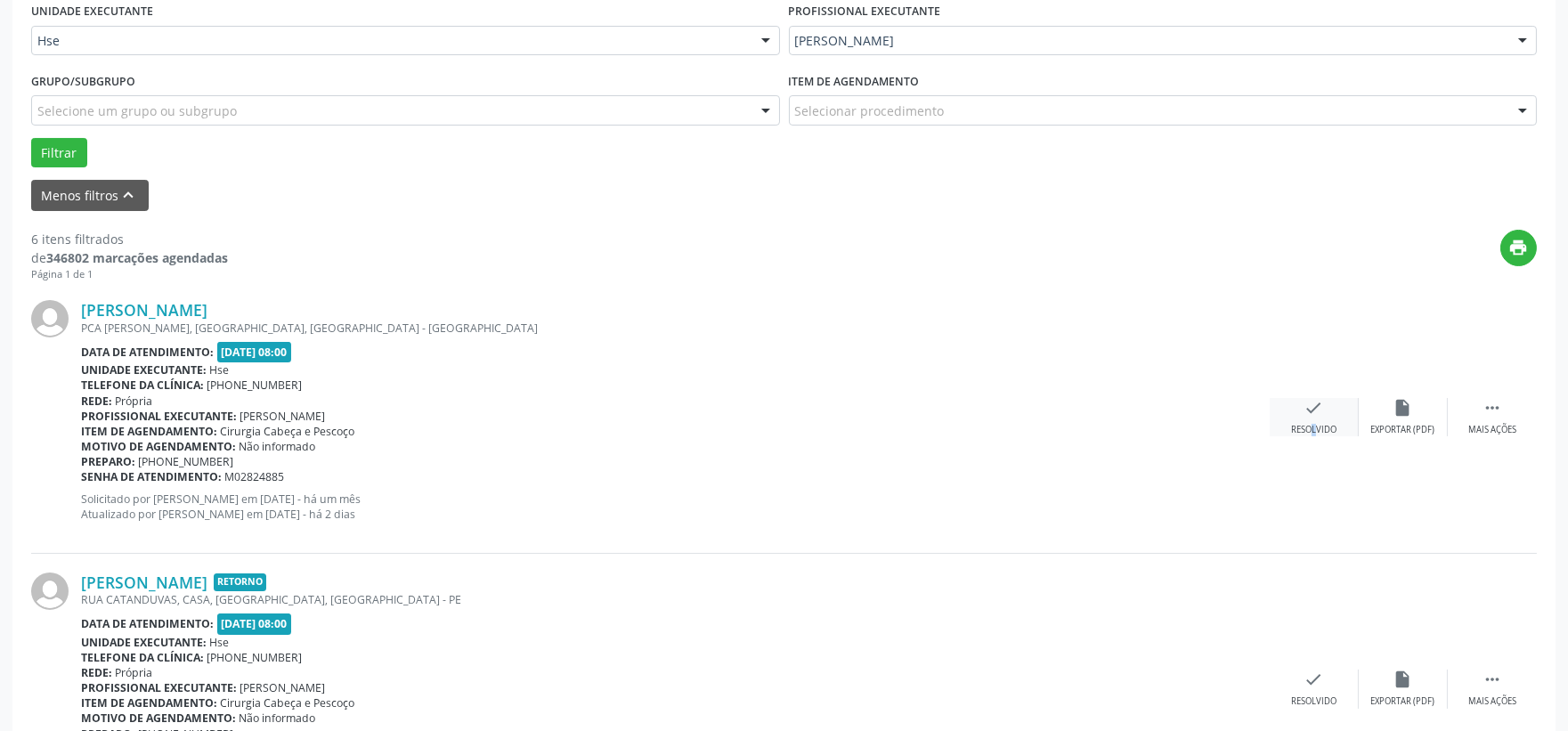
click at [1297, 417] on div "check Resolvido" at bounding box center [1314, 417] width 89 height 38
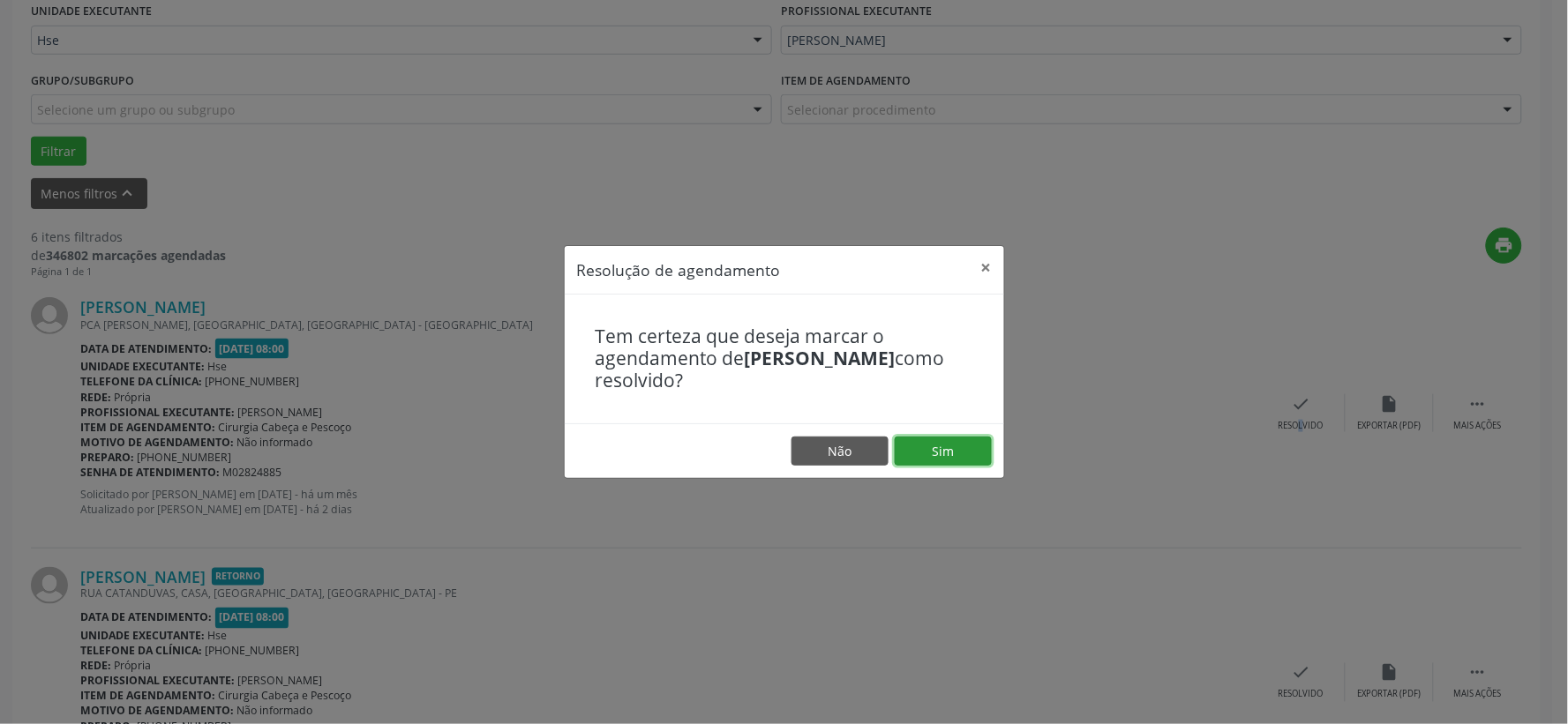
click at [945, 444] on button "Sim" at bounding box center [943, 452] width 97 height 30
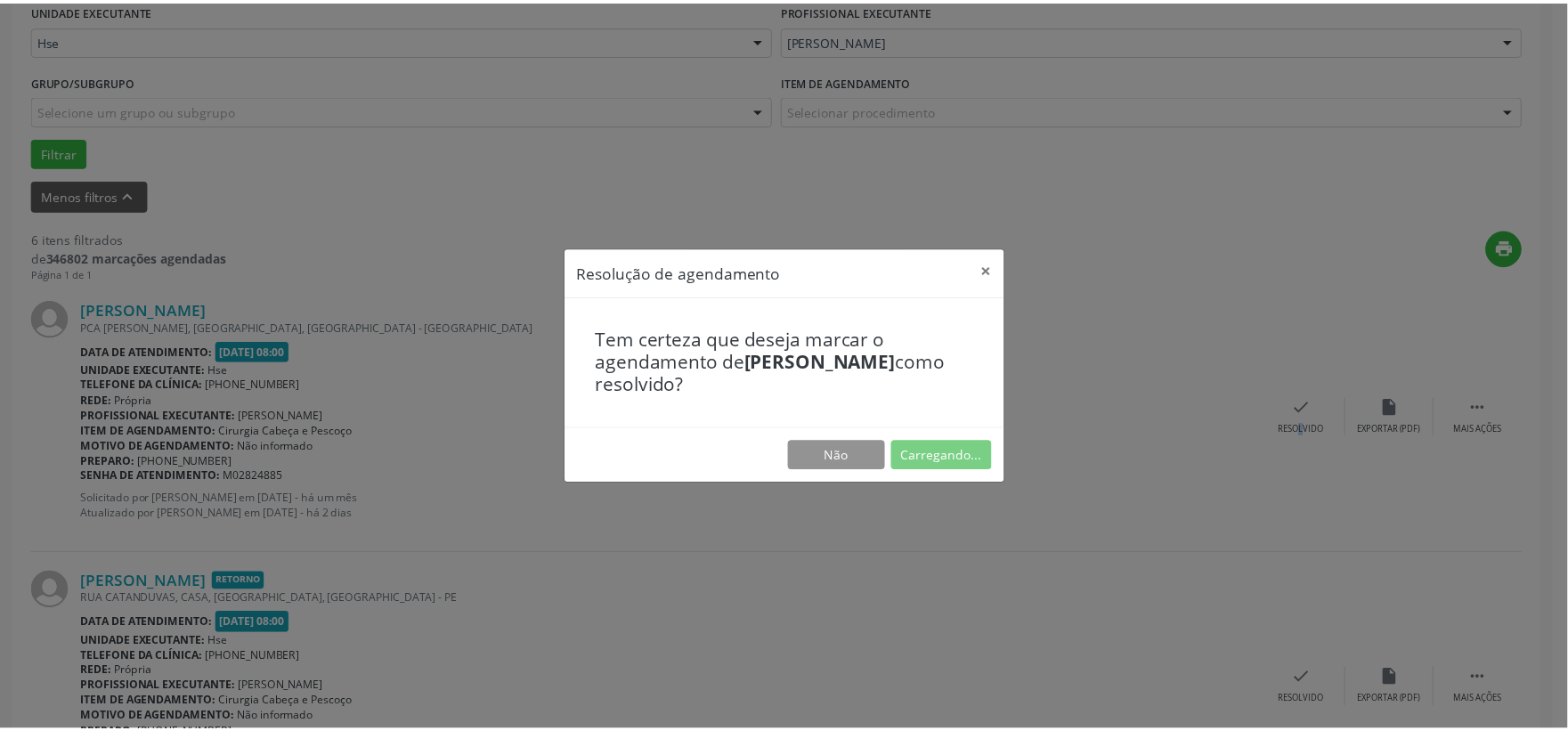
scroll to position [27, 0]
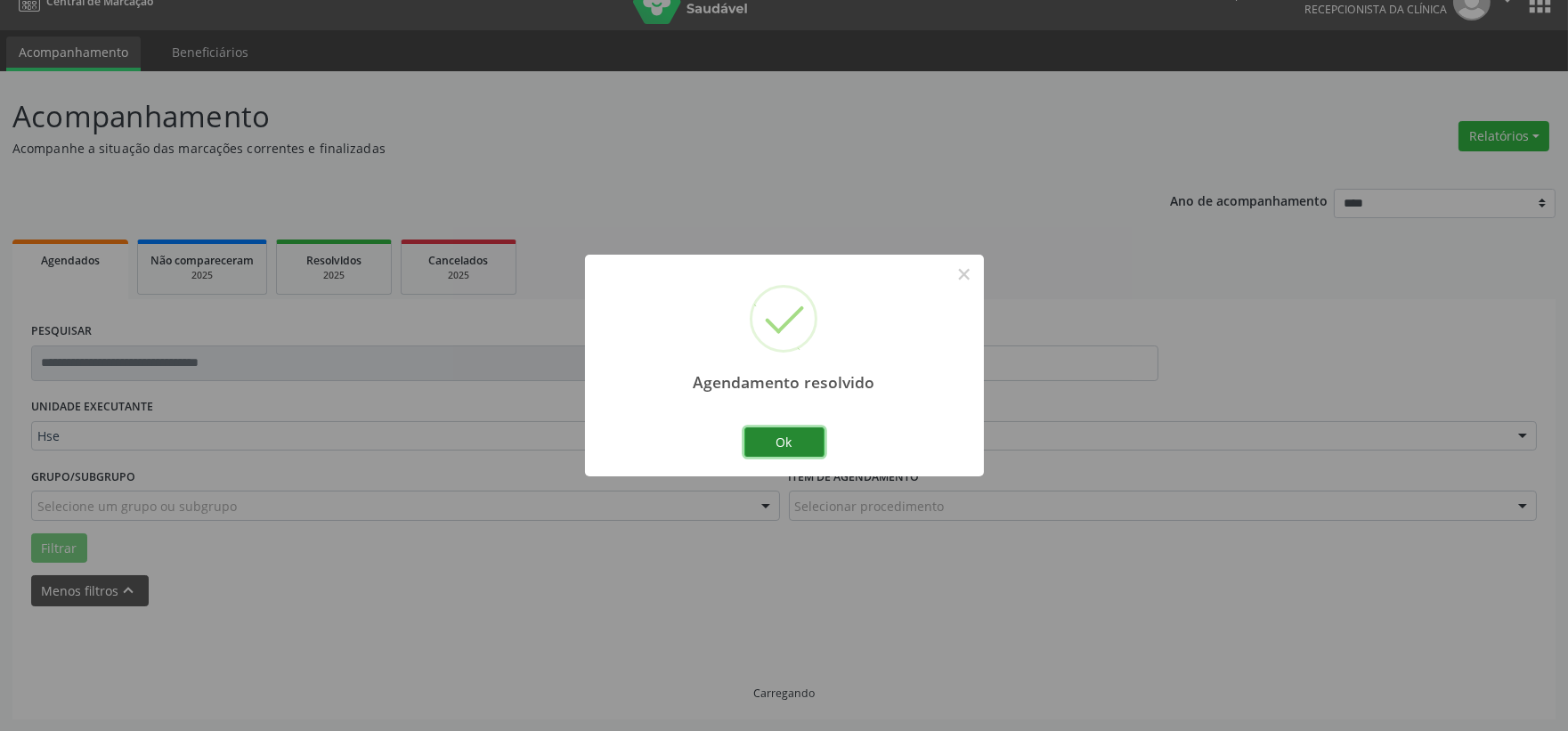
click at [798, 441] on button "Ok" at bounding box center [785, 442] width 81 height 30
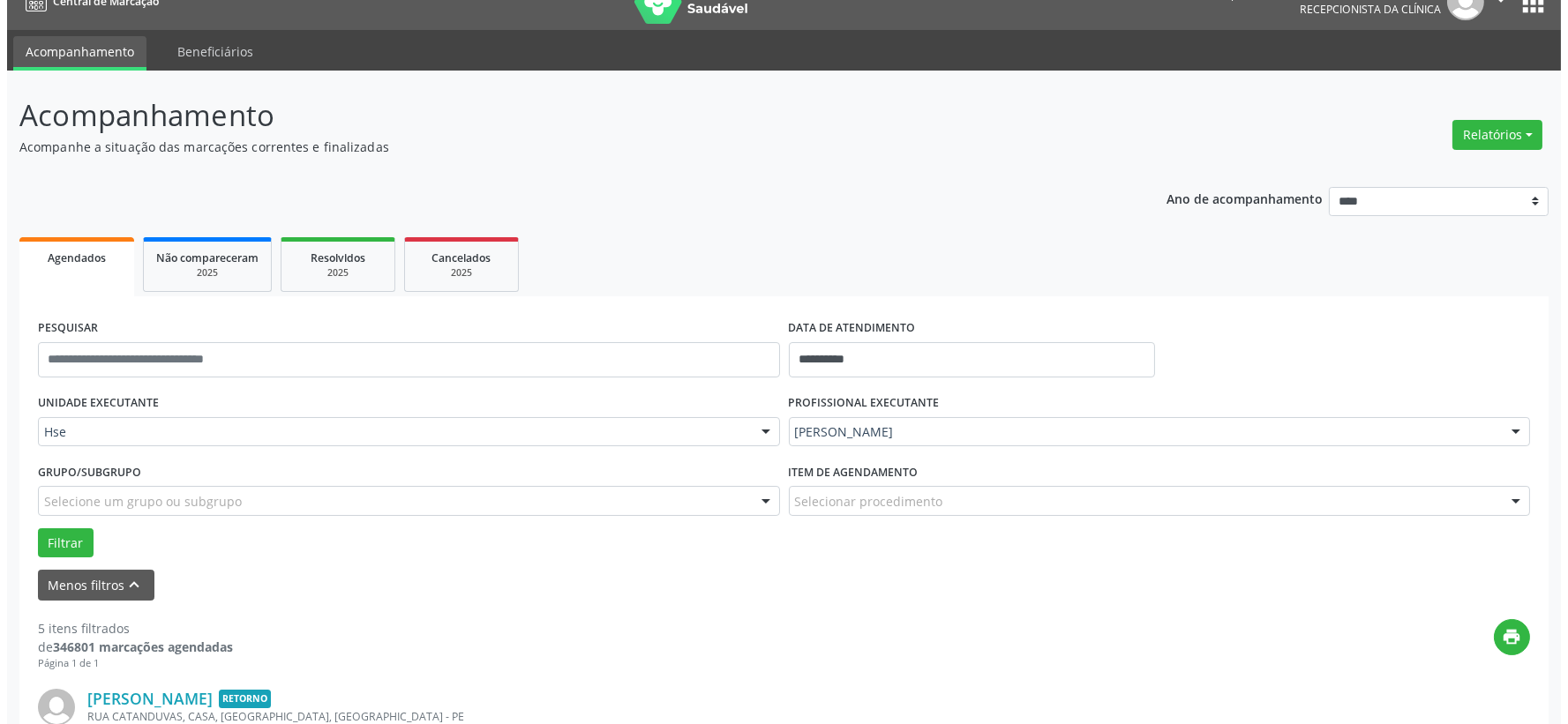
scroll to position [320, 0]
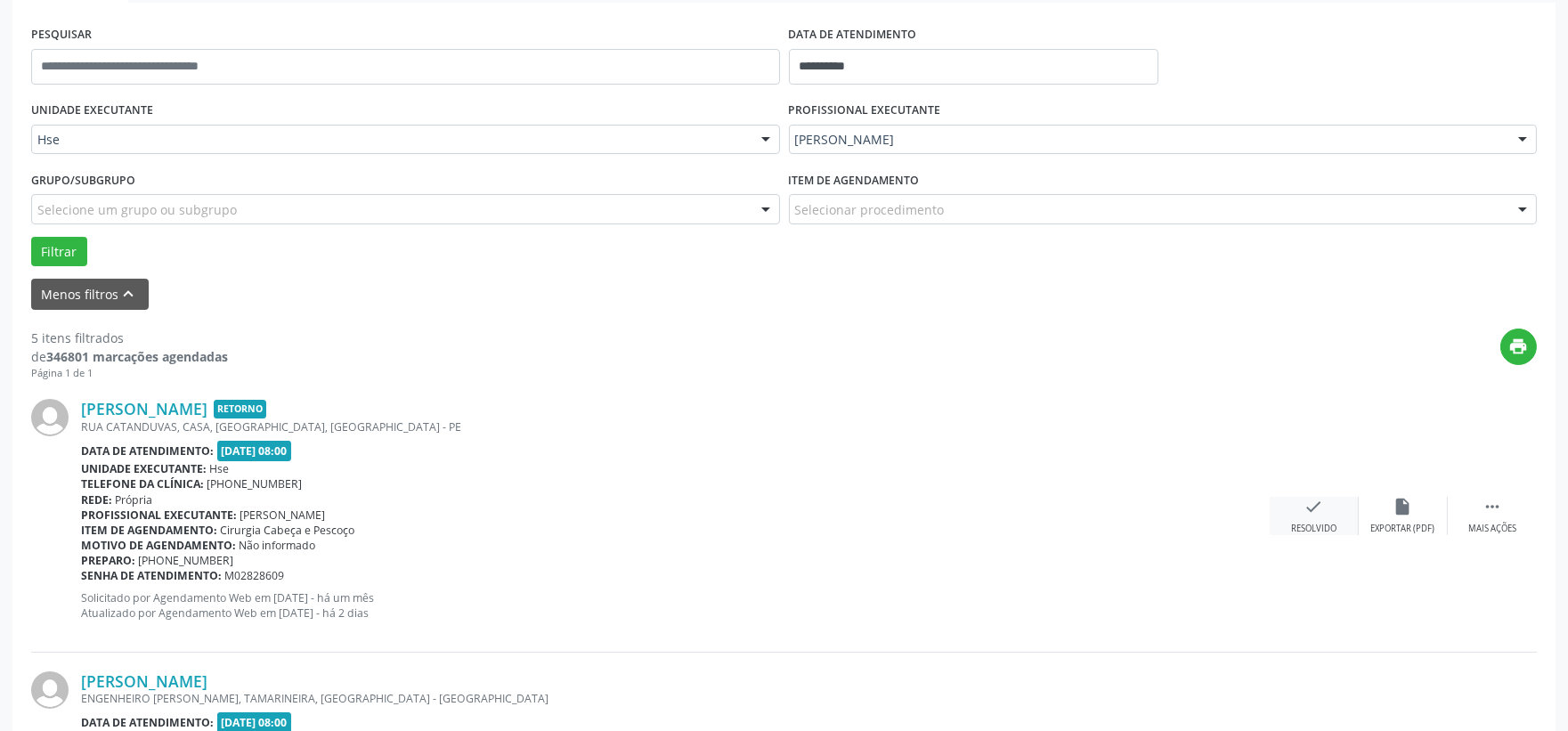
click at [1305, 500] on icon "check" at bounding box center [1314, 506] width 20 height 20
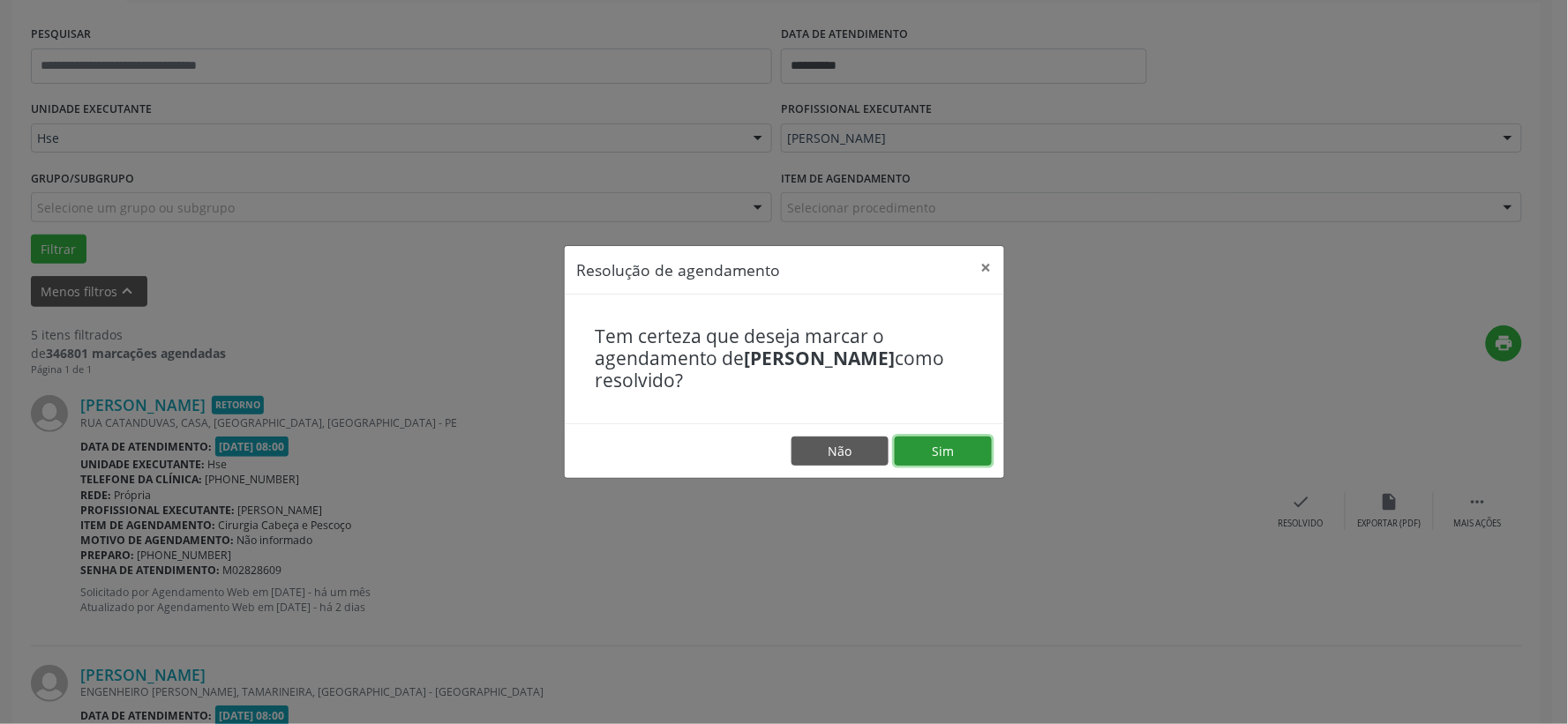
click at [969, 453] on button "Sim" at bounding box center [943, 452] width 97 height 30
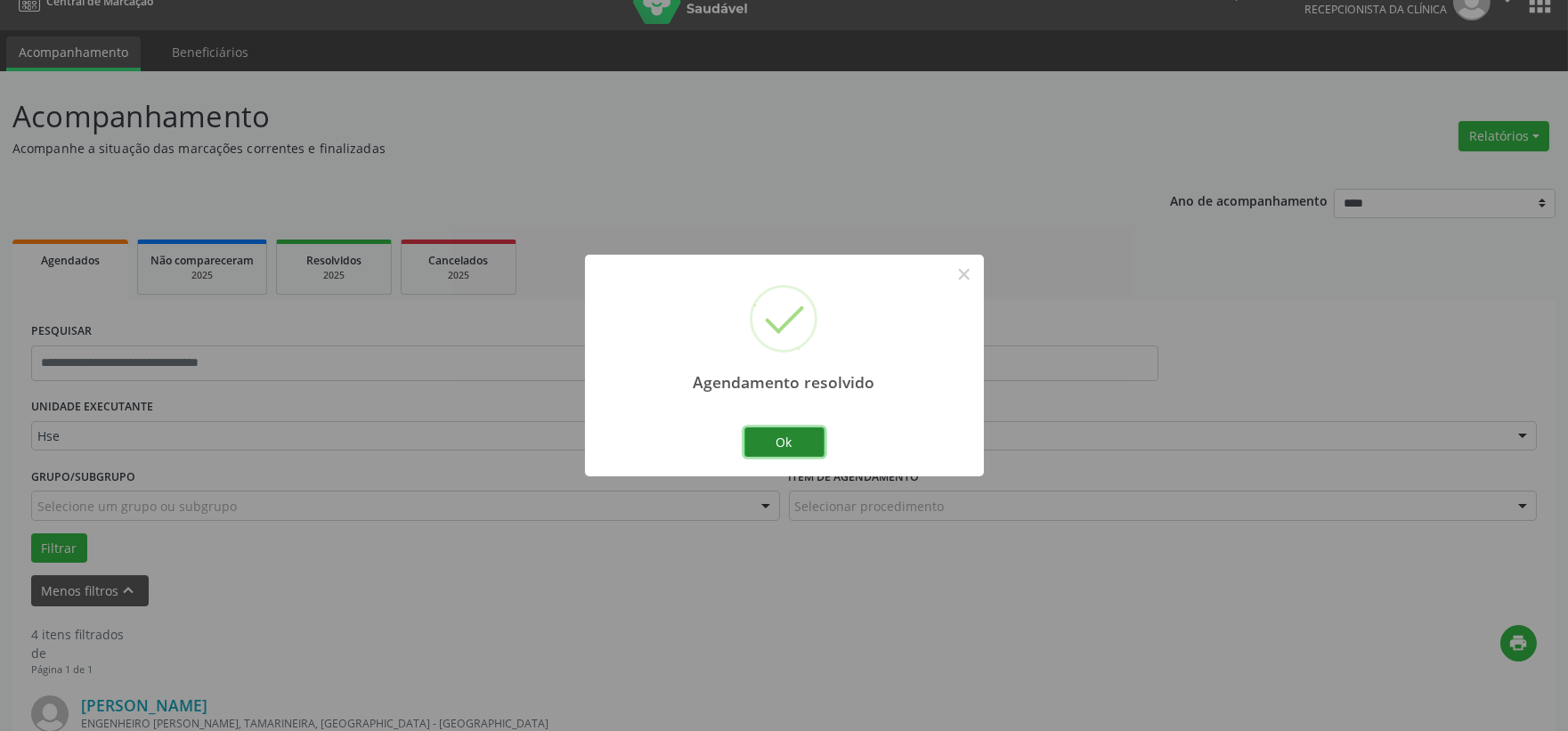
click at [800, 442] on button "Ok" at bounding box center [785, 442] width 81 height 30
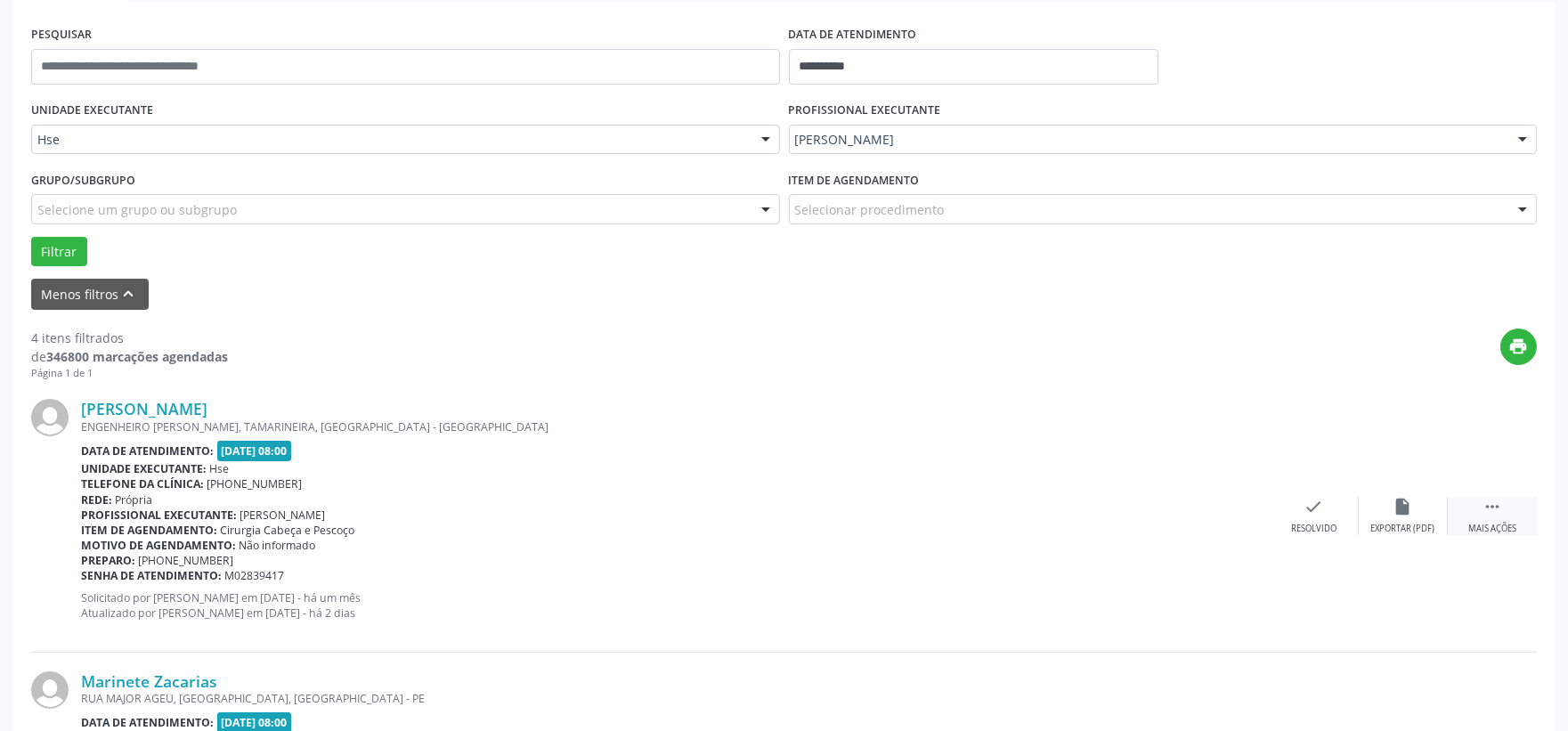
click at [1508, 530] on div "Mais ações" at bounding box center [1491, 529] width 48 height 12
click at [1418, 510] on div "alarm_off Não compareceu" at bounding box center [1403, 515] width 89 height 38
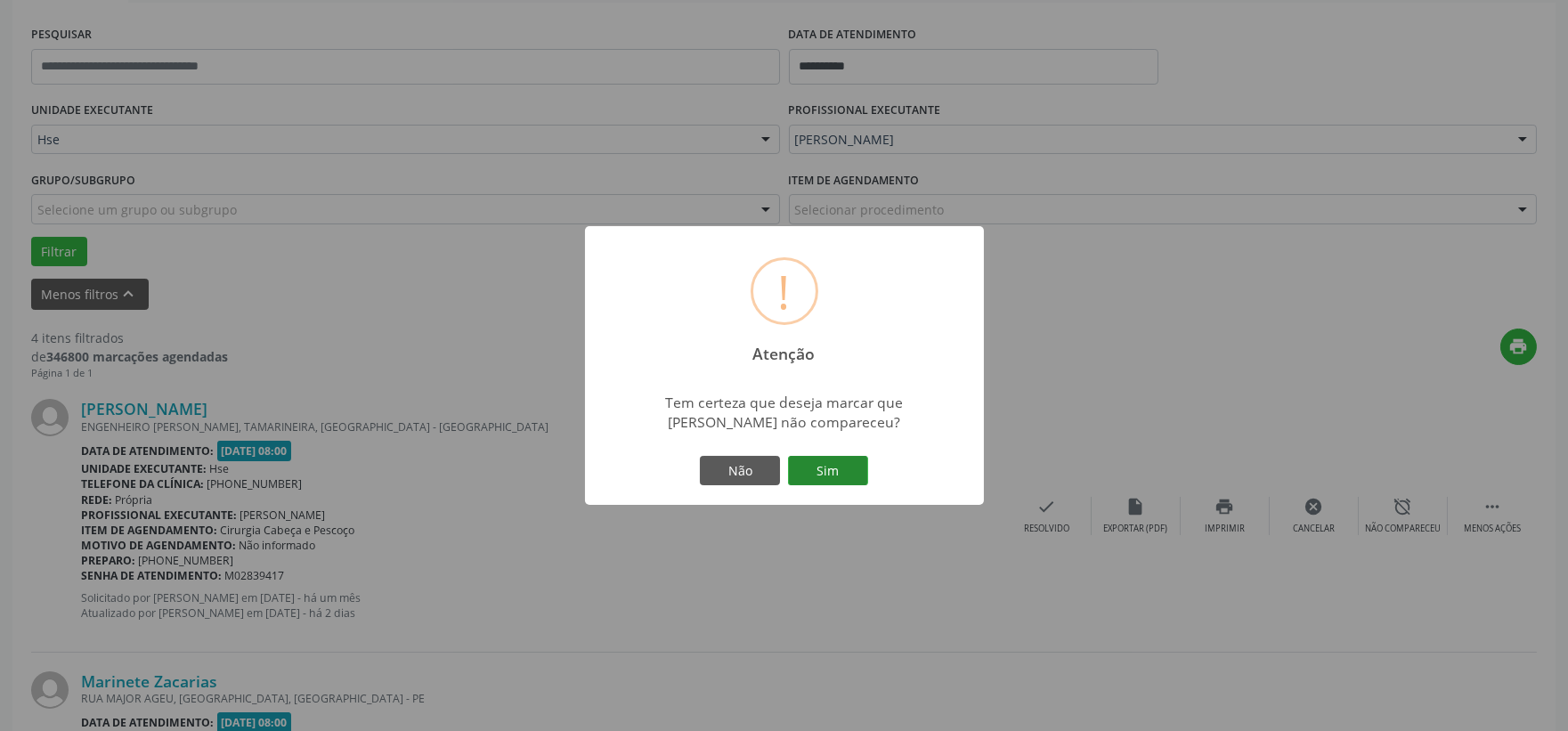
click at [860, 472] on button "Sim" at bounding box center [828, 471] width 81 height 30
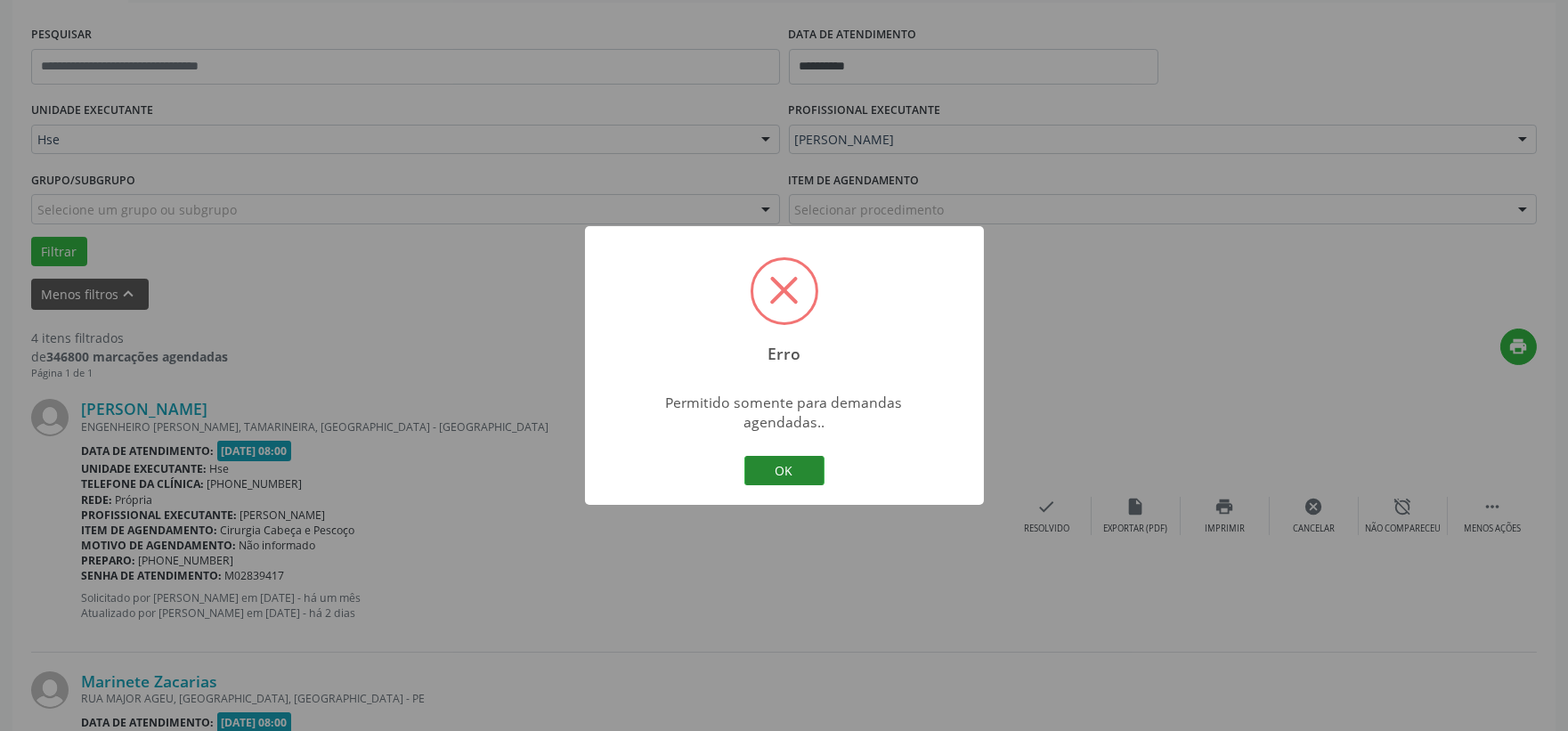
click at [806, 468] on button "OK" at bounding box center [785, 471] width 81 height 30
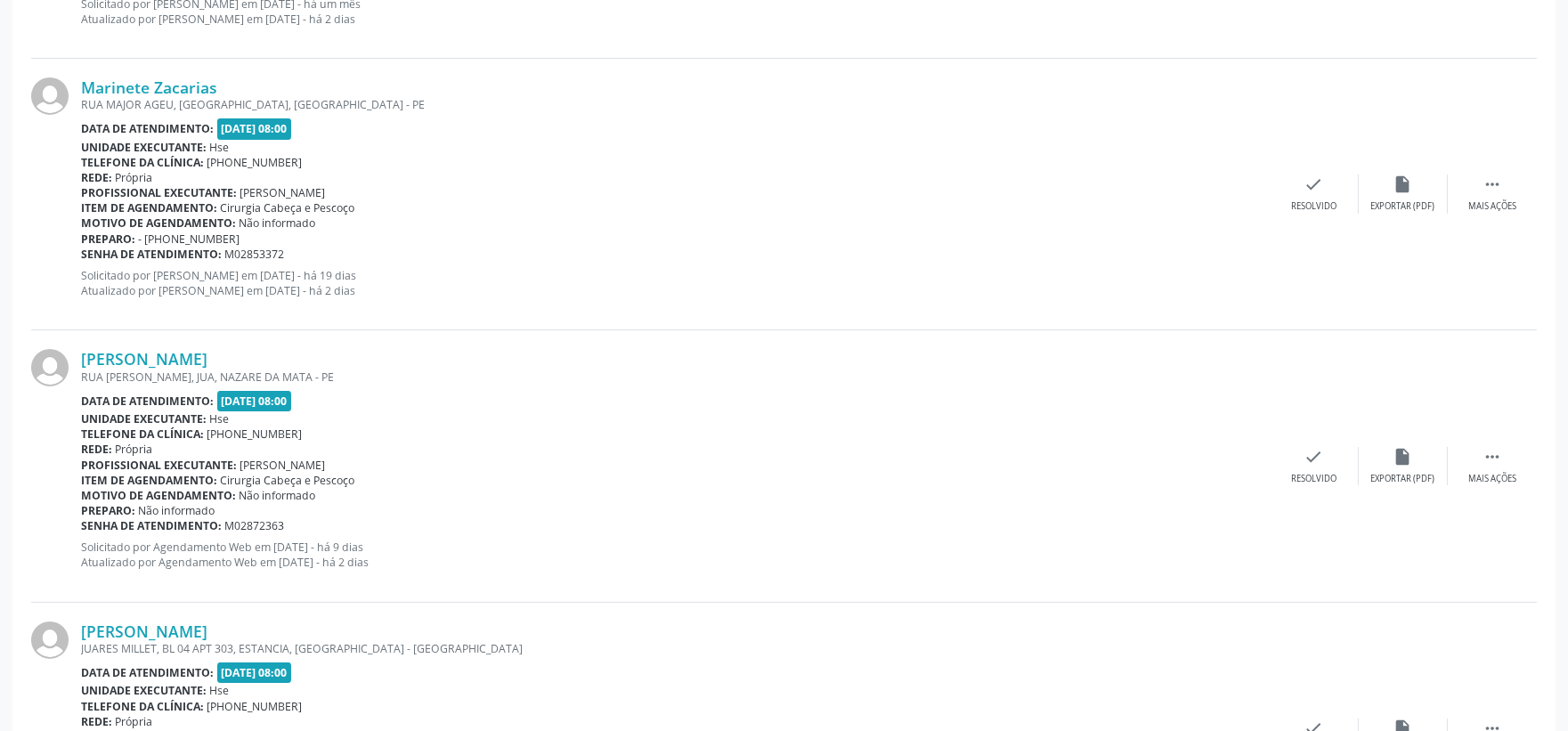
scroll to position [1017, 0]
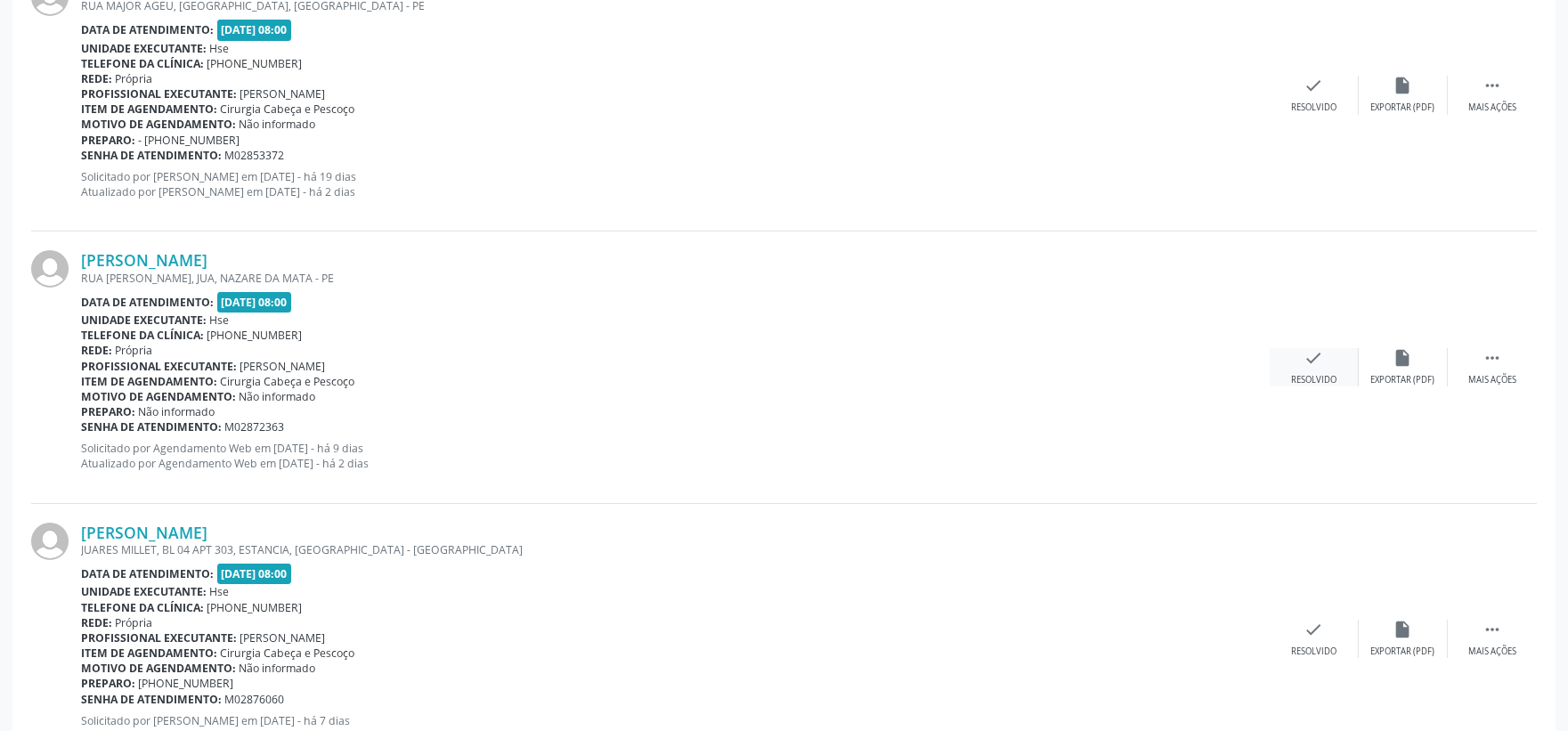
click at [1288, 364] on div "check Resolvido" at bounding box center [1314, 367] width 89 height 38
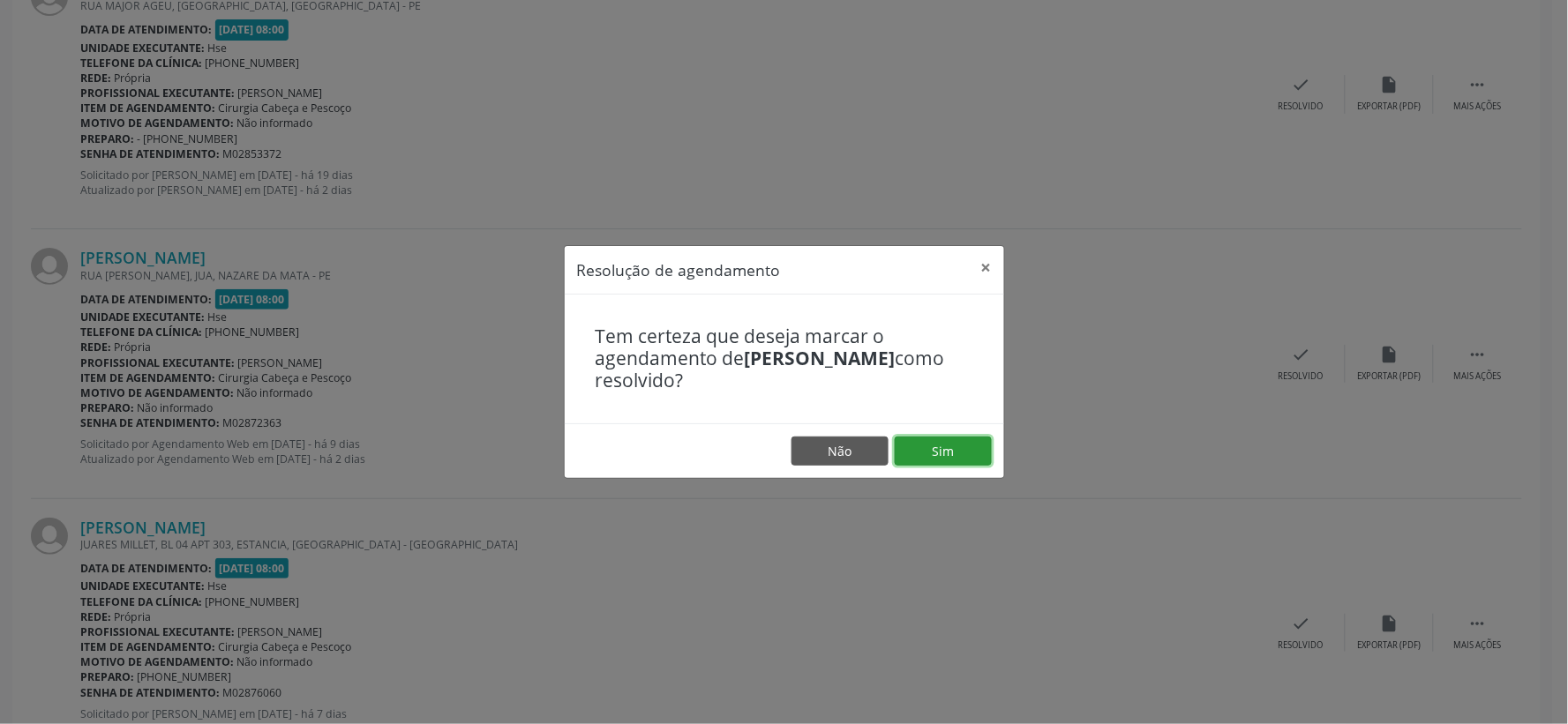
click at [952, 437] on button "Sim" at bounding box center [943, 452] width 97 height 30
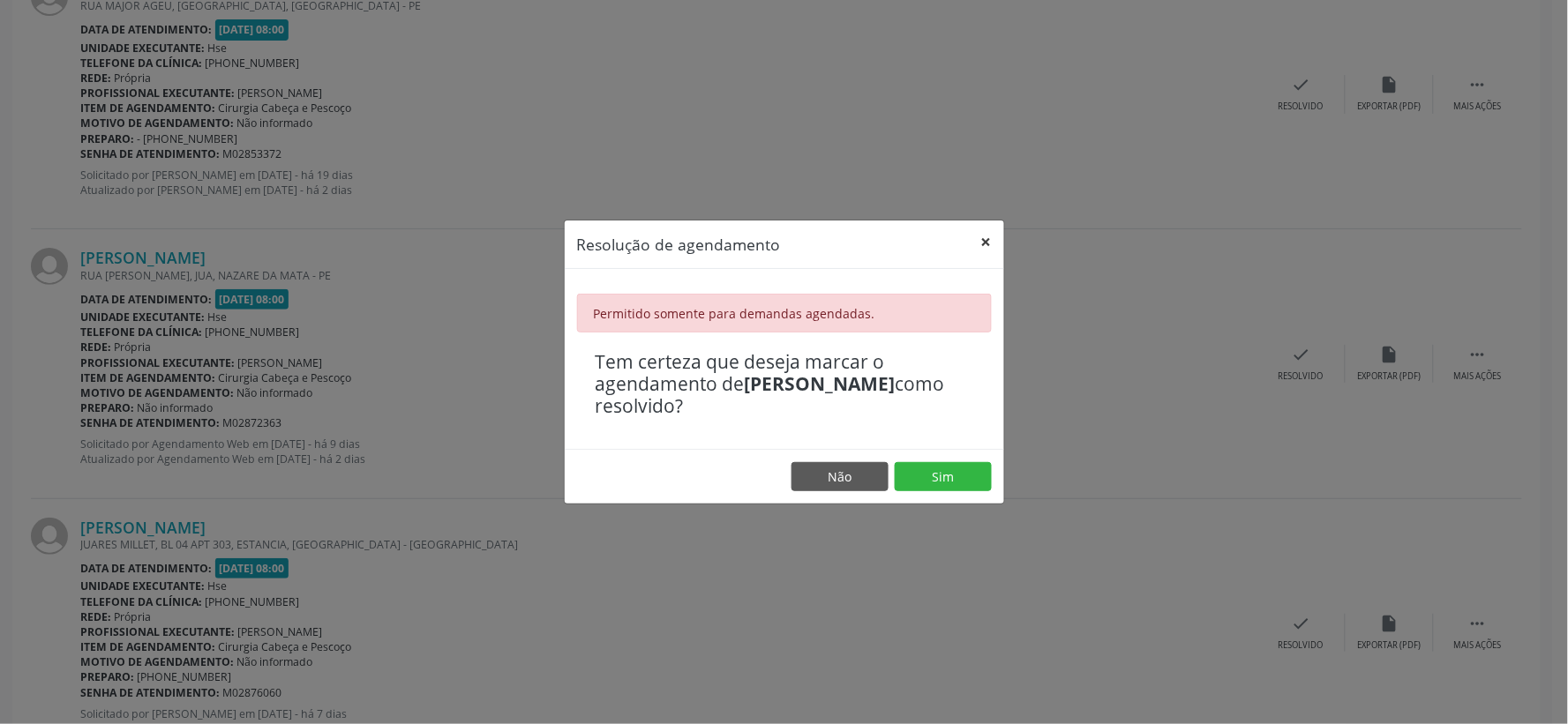
click at [991, 252] on button "×" at bounding box center [987, 242] width 35 height 44
